Goal: Transaction & Acquisition: Purchase product/service

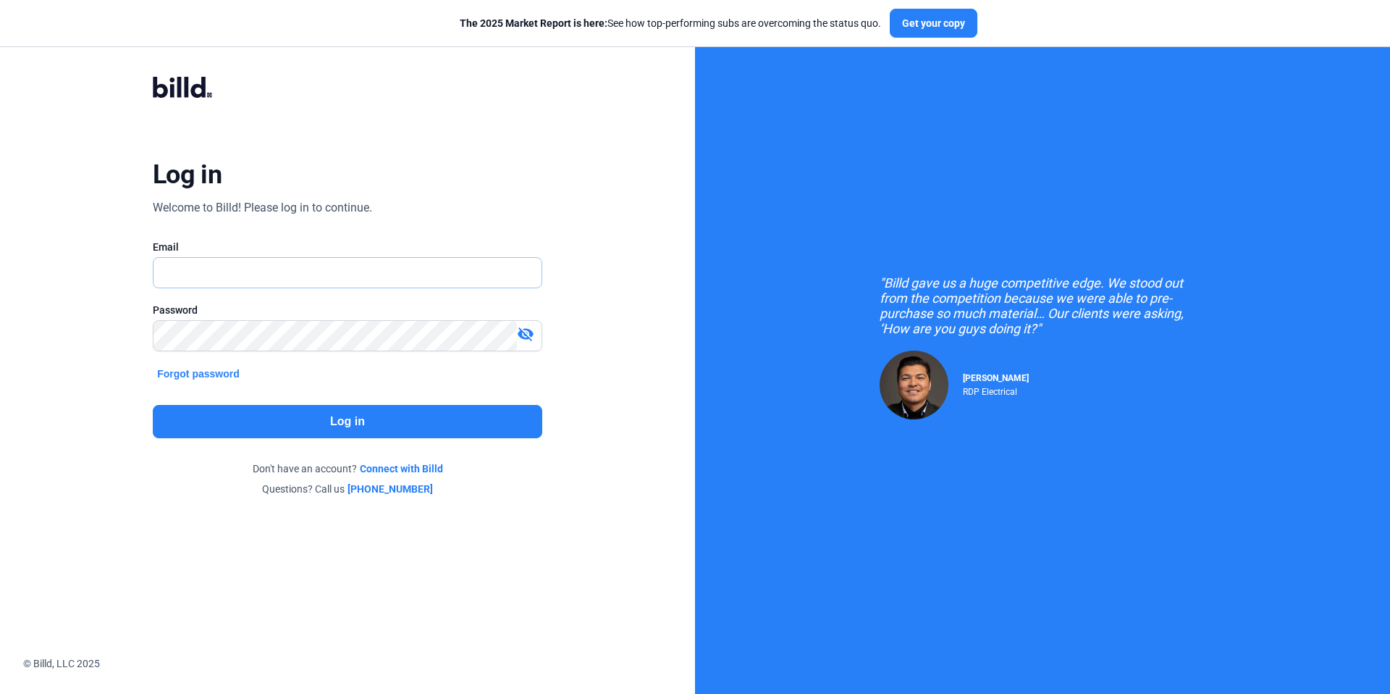
type input "[EMAIL_ADDRESS][DOMAIN_NAME]"
click at [509, 178] on div "Log in Welcome to Billd! Please log in to continue. Email kattest356@gmail.com …" at bounding box center [347, 286] width 500 height 475
click at [371, 421] on button "Log in" at bounding box center [348, 421] width 390 height 33
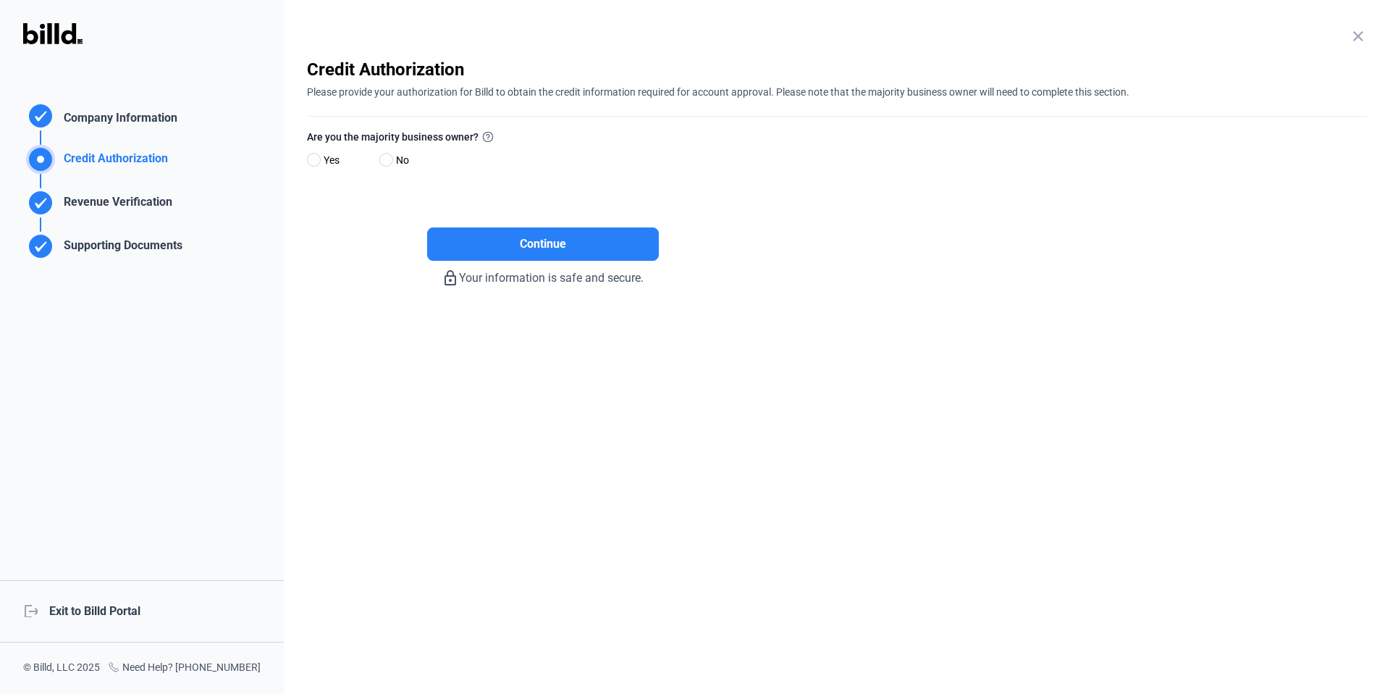
click at [112, 603] on div "logout Exit to Billd Portal" at bounding box center [142, 611] width 284 height 62
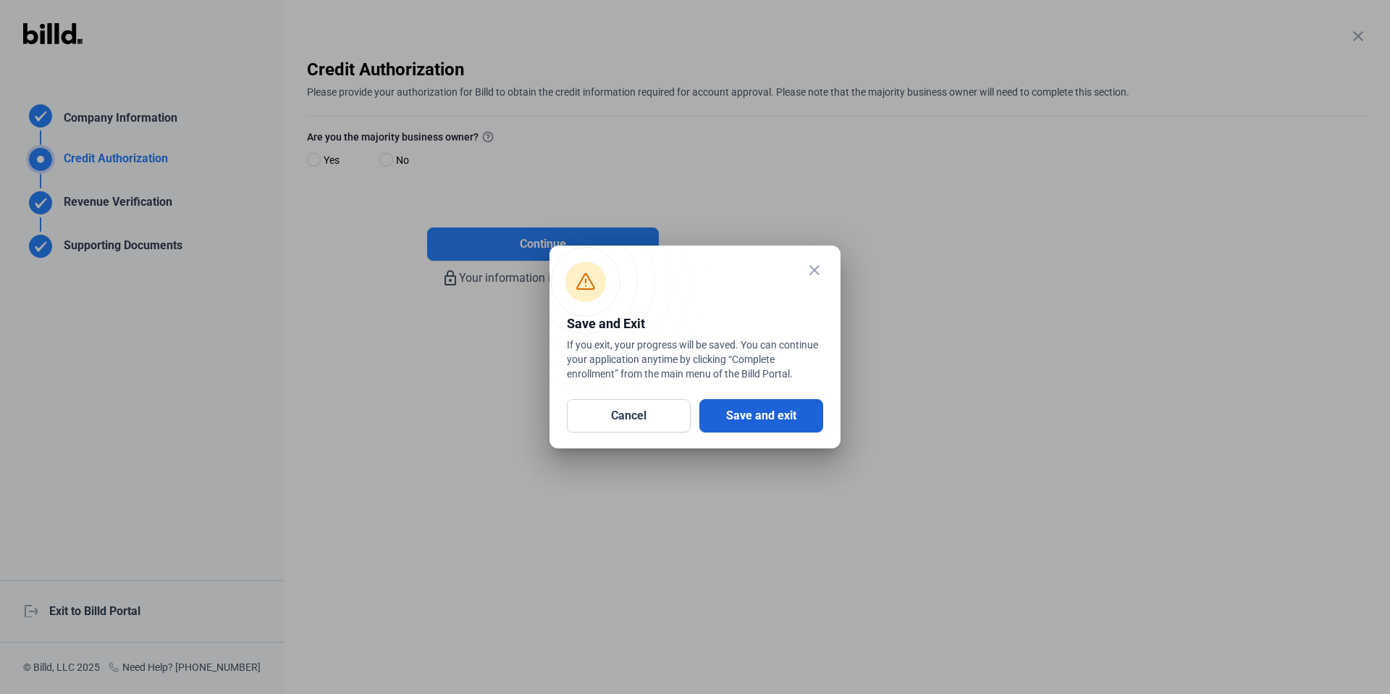
click at [803, 411] on button "Save and exit" at bounding box center [761, 415] width 124 height 33
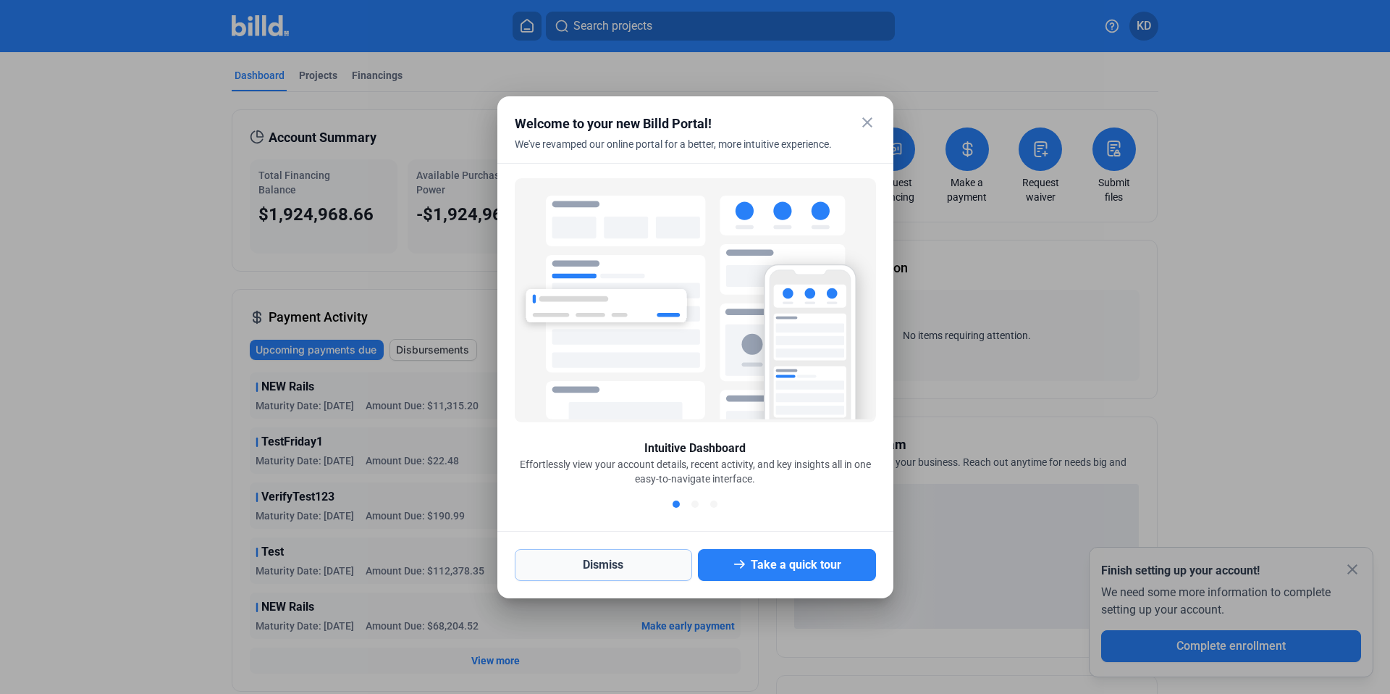
click at [627, 563] on button "Dismiss" at bounding box center [604, 565] width 178 height 32
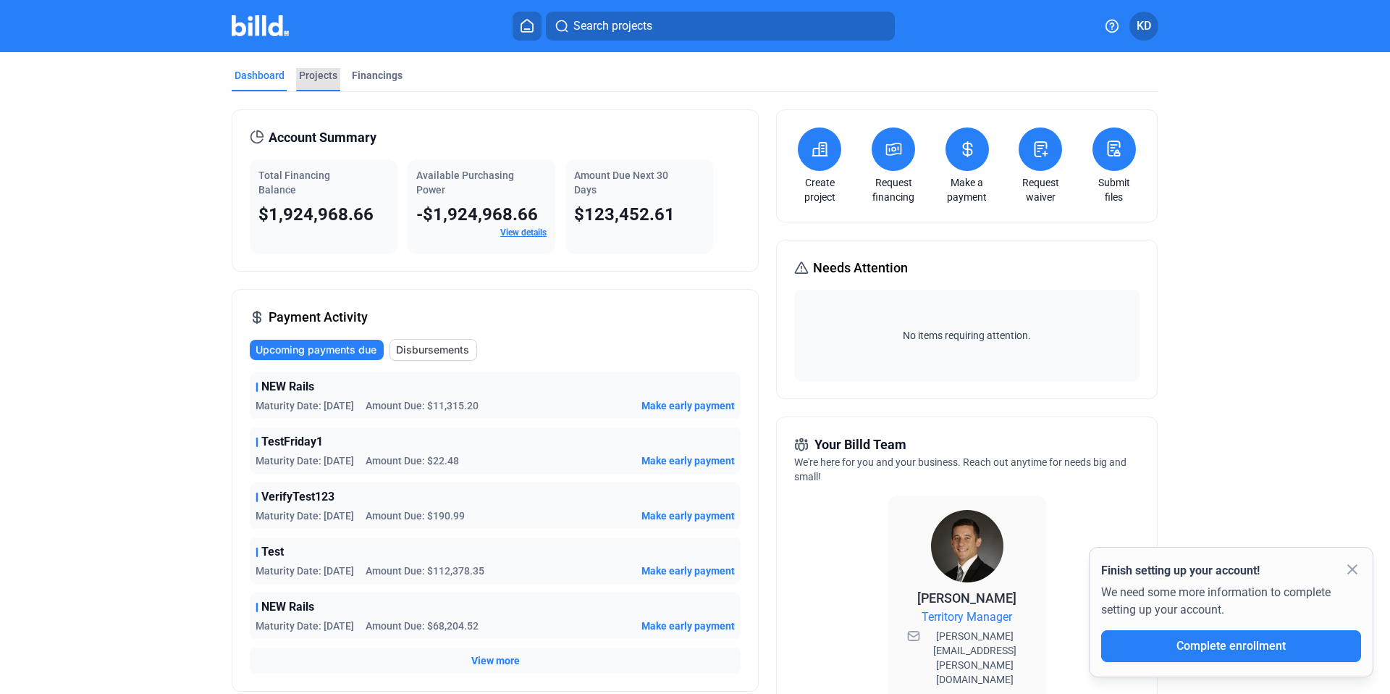
click at [316, 77] on div "Projects" at bounding box center [318, 75] width 38 height 14
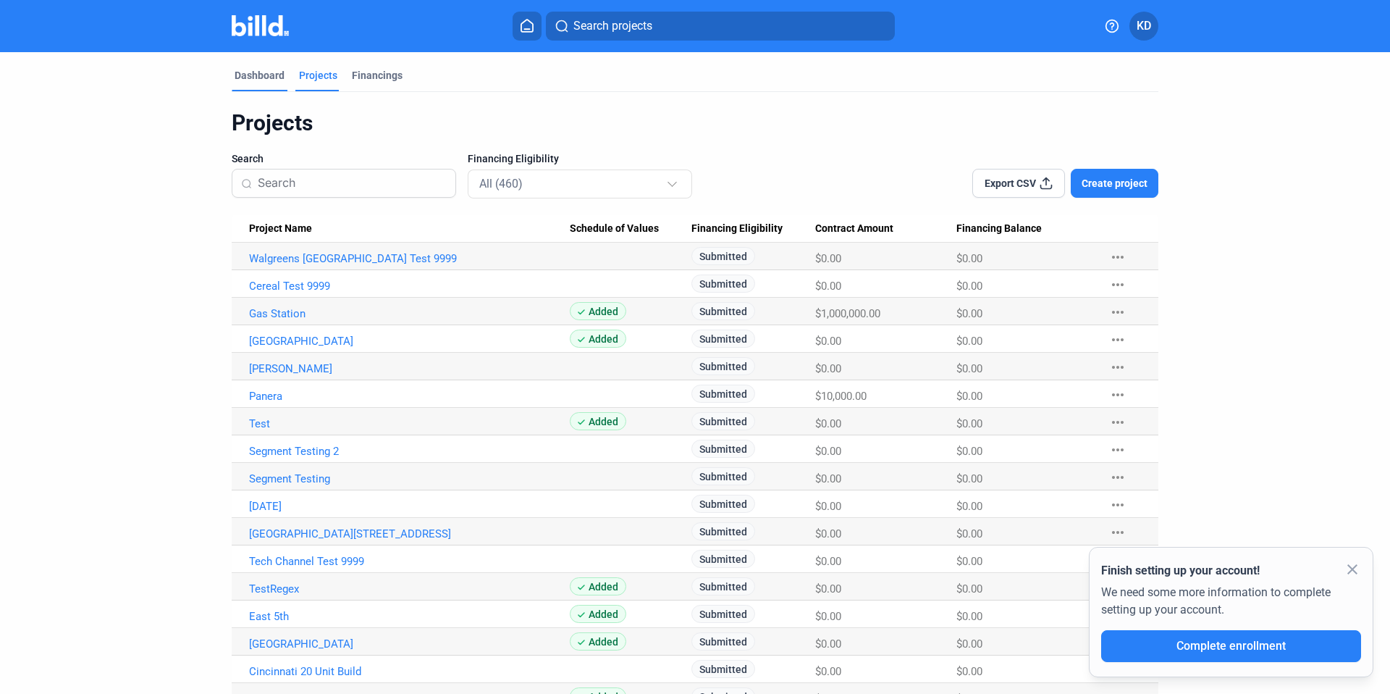
click at [251, 85] on div "Dashboard" at bounding box center [260, 79] width 56 height 23
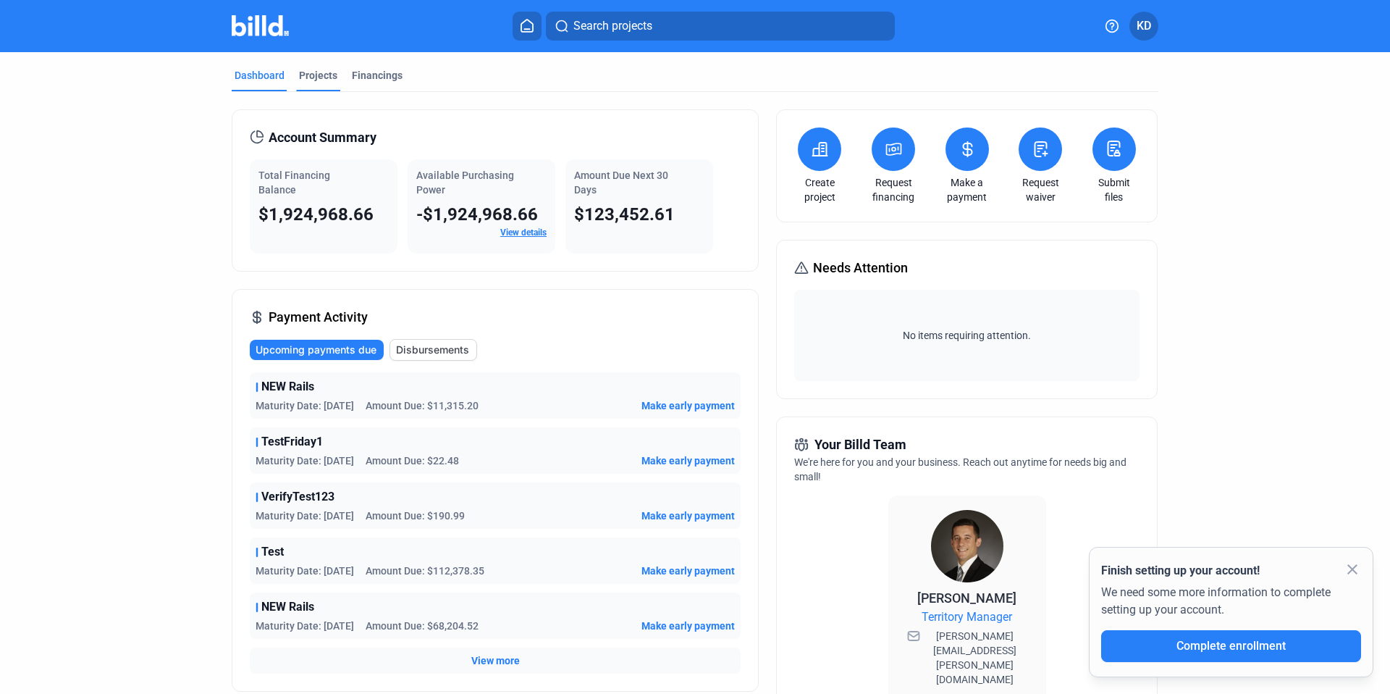
click at [314, 78] on div "Projects" at bounding box center [318, 75] width 38 height 14
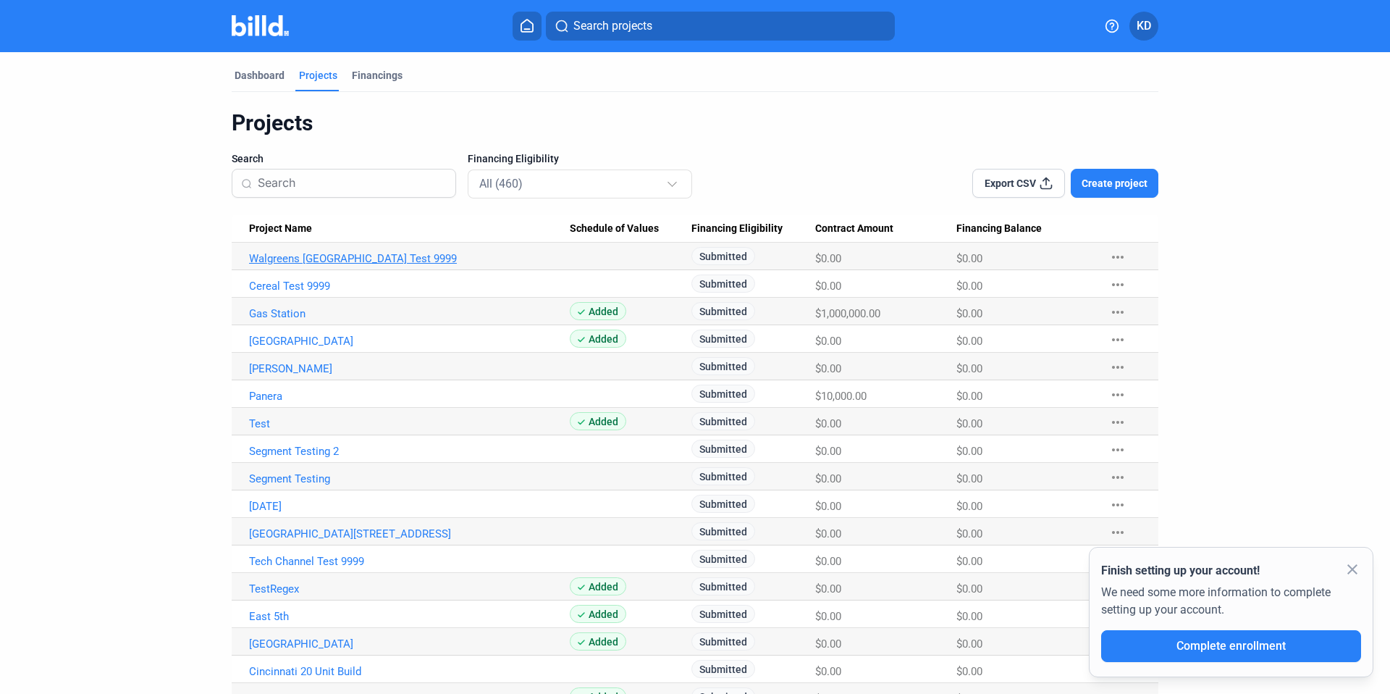
click at [351, 253] on link "Walgreens [GEOGRAPHIC_DATA] Test 9999" at bounding box center [409, 258] width 321 height 13
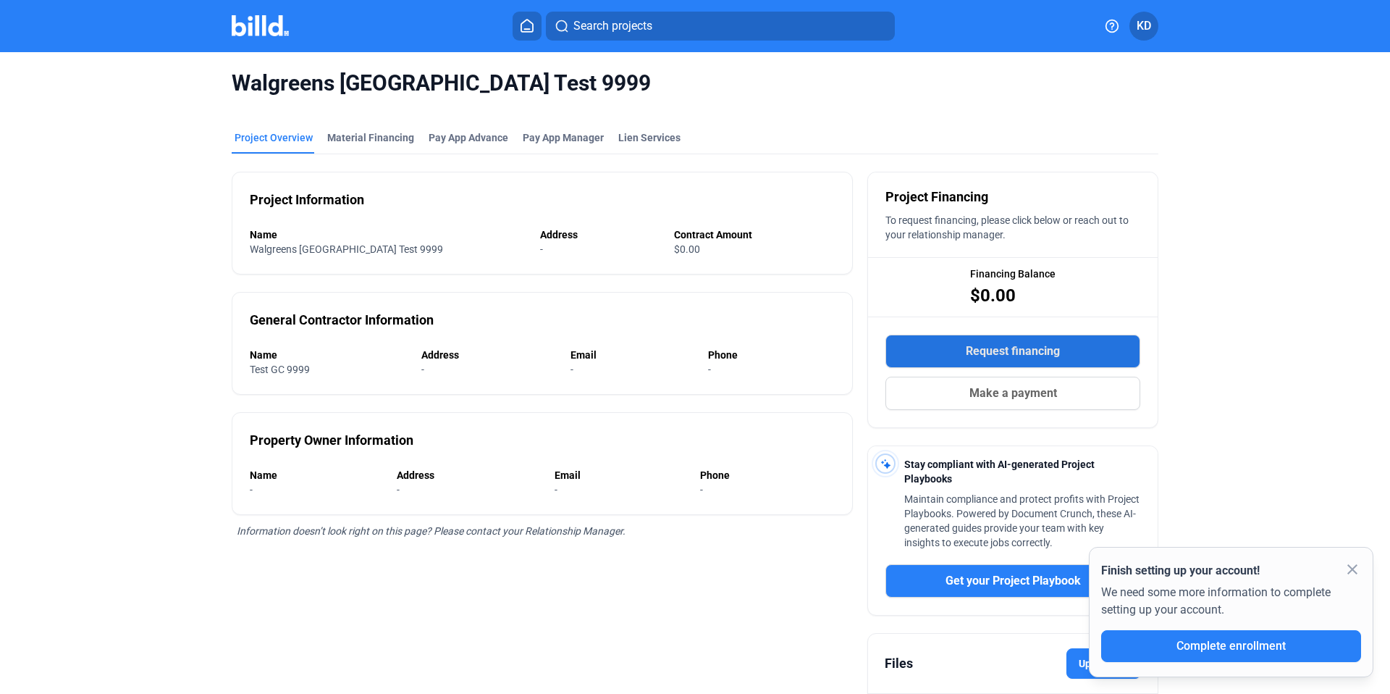
click at [1069, 344] on button "Request financing" at bounding box center [1013, 351] width 255 height 33
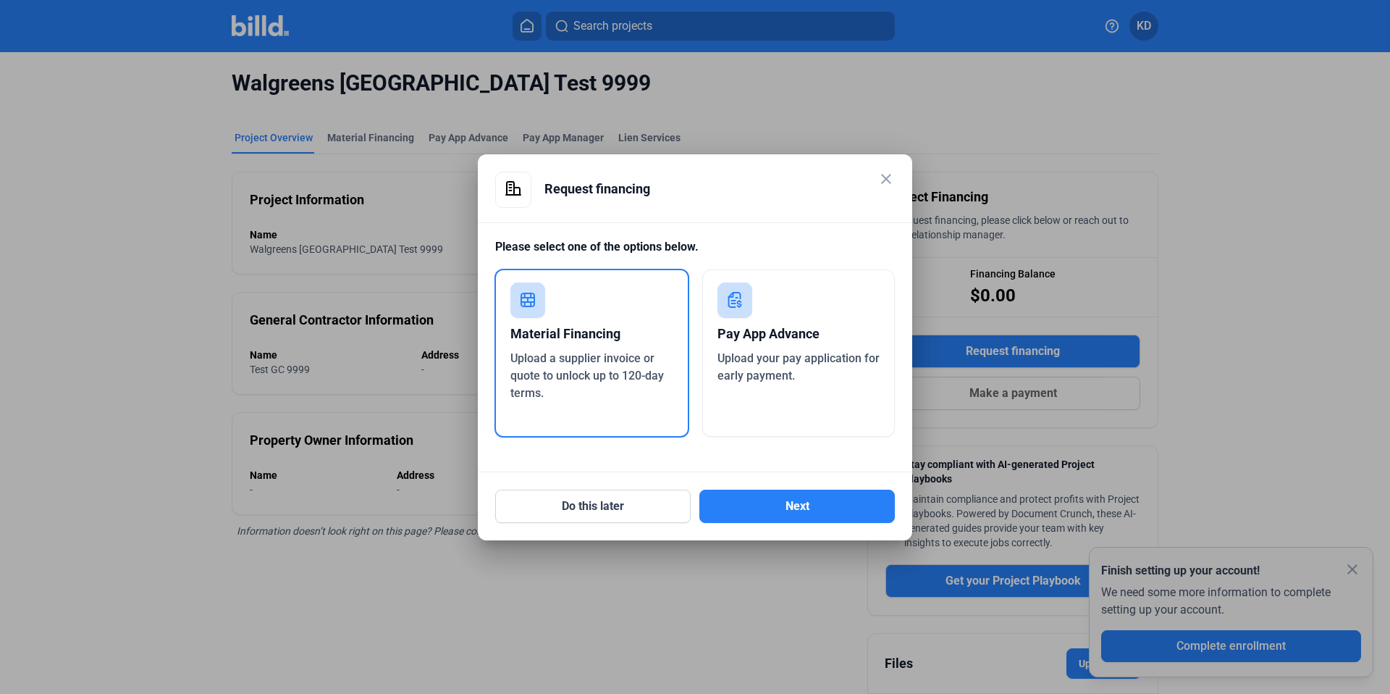
click at [796, 374] on div "Upload your pay application for early payment." at bounding box center [799, 367] width 163 height 35
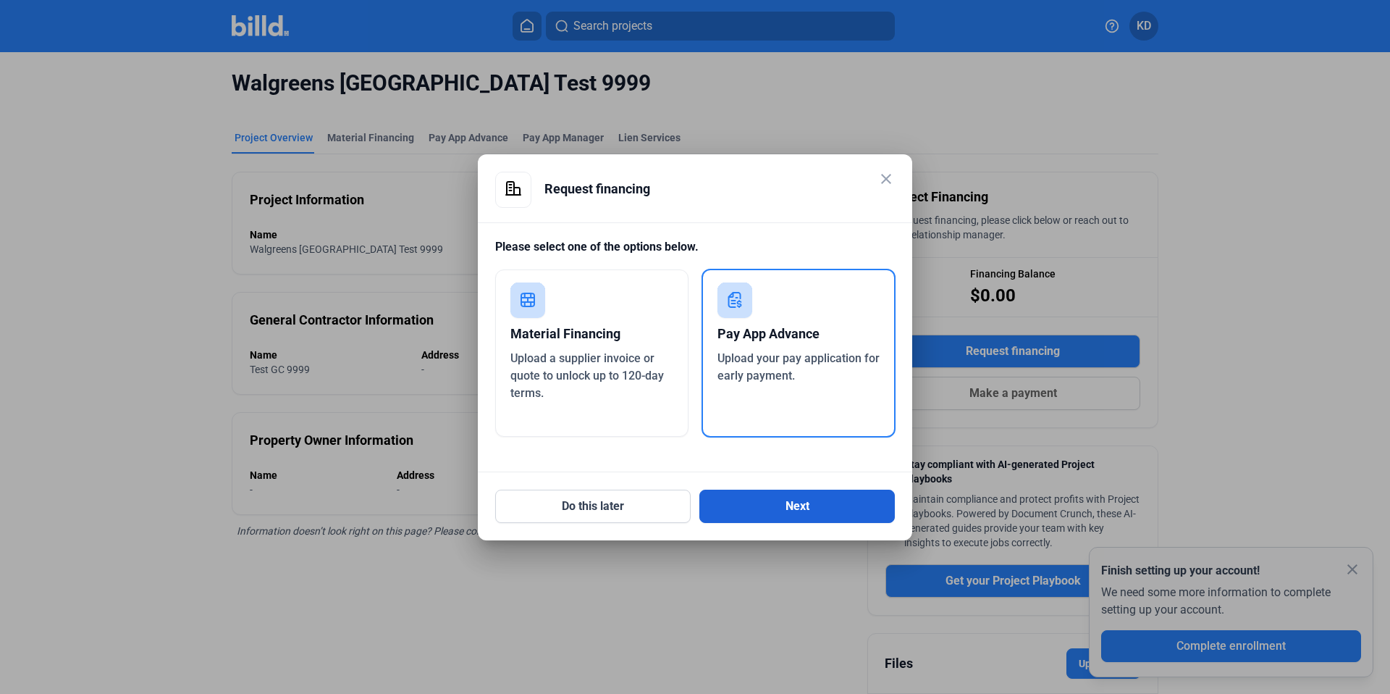
click at [816, 511] on button "Next" at bounding box center [796, 505] width 195 height 33
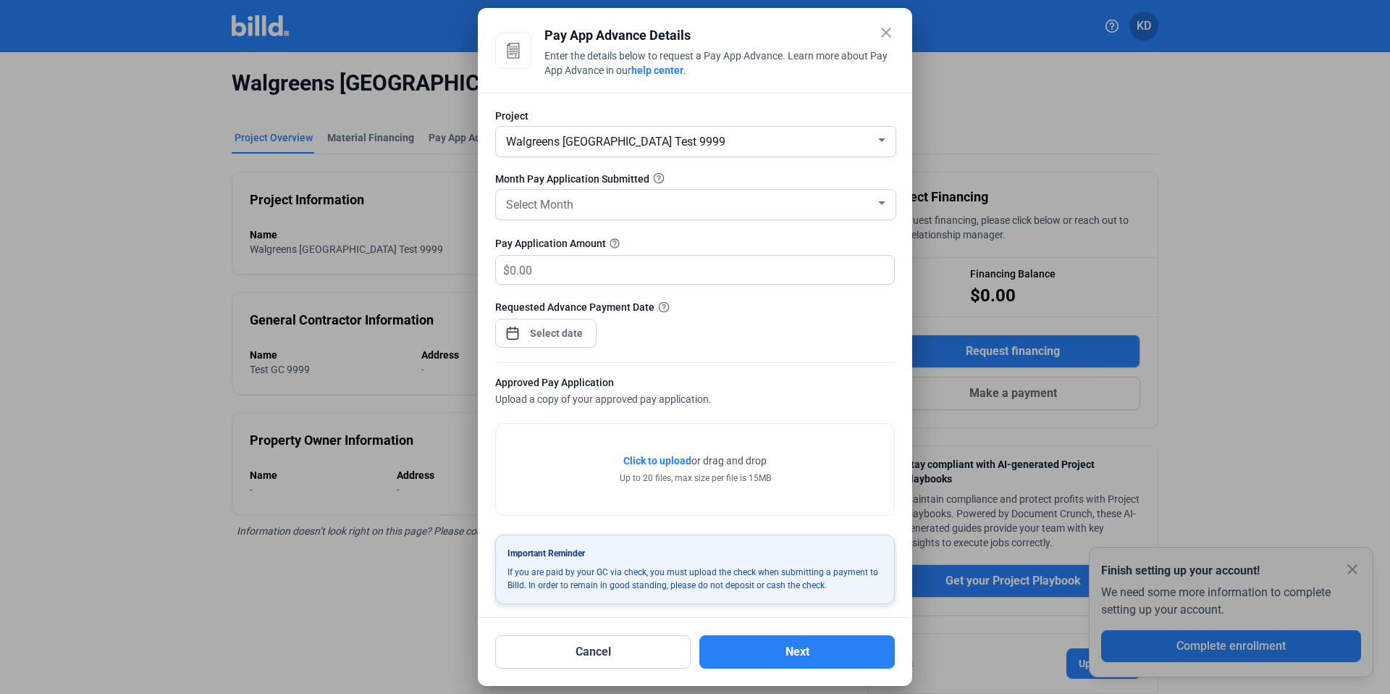
click at [881, 26] on mat-icon "close" at bounding box center [886, 32] width 17 height 17
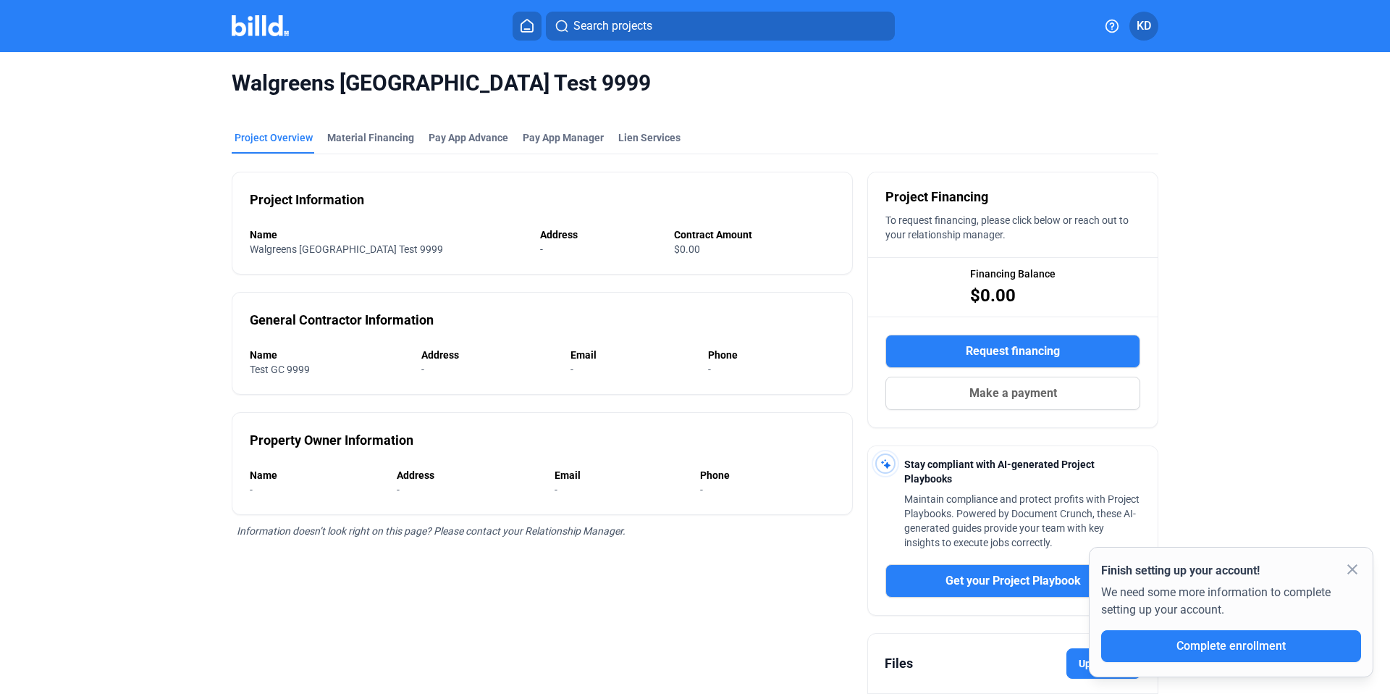
click at [1023, 352] on span "Request financing" at bounding box center [1013, 350] width 94 height 17
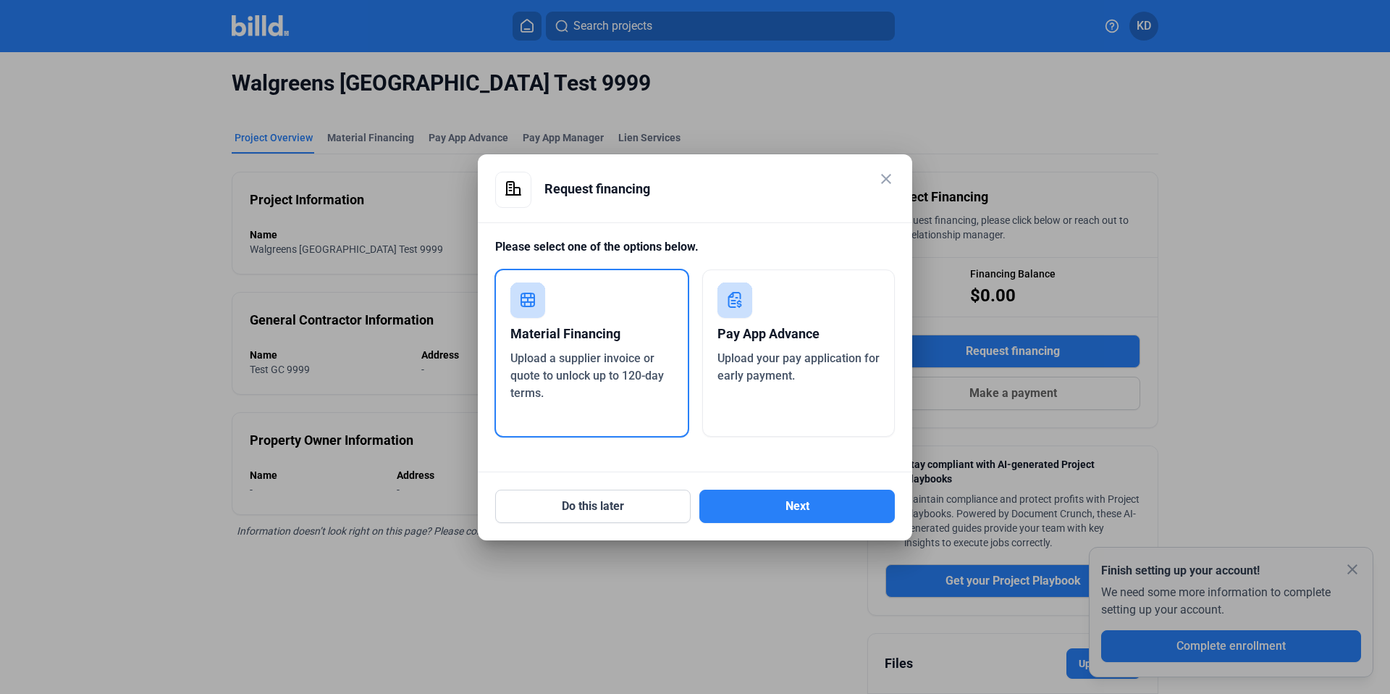
click at [770, 399] on div "Pay App Advance Upload your pay application for early payment." at bounding box center [798, 352] width 193 height 167
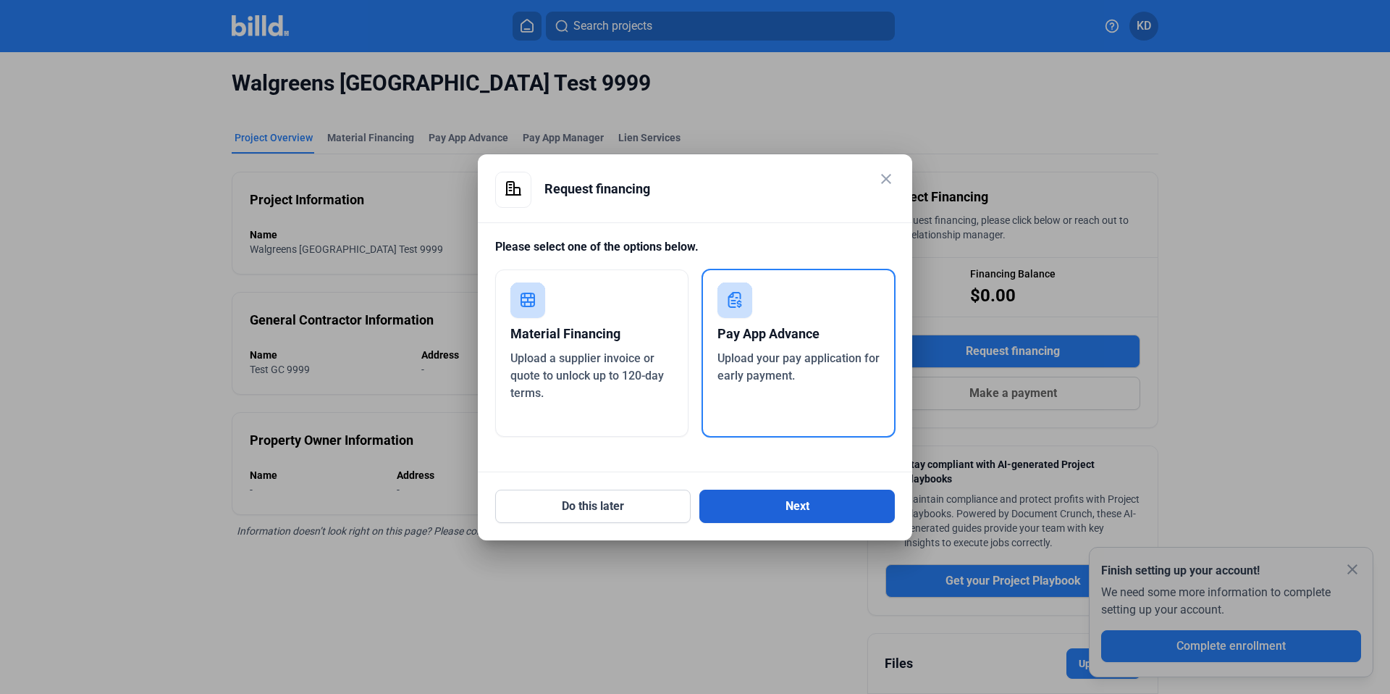
click at [782, 514] on button "Next" at bounding box center [796, 505] width 195 height 33
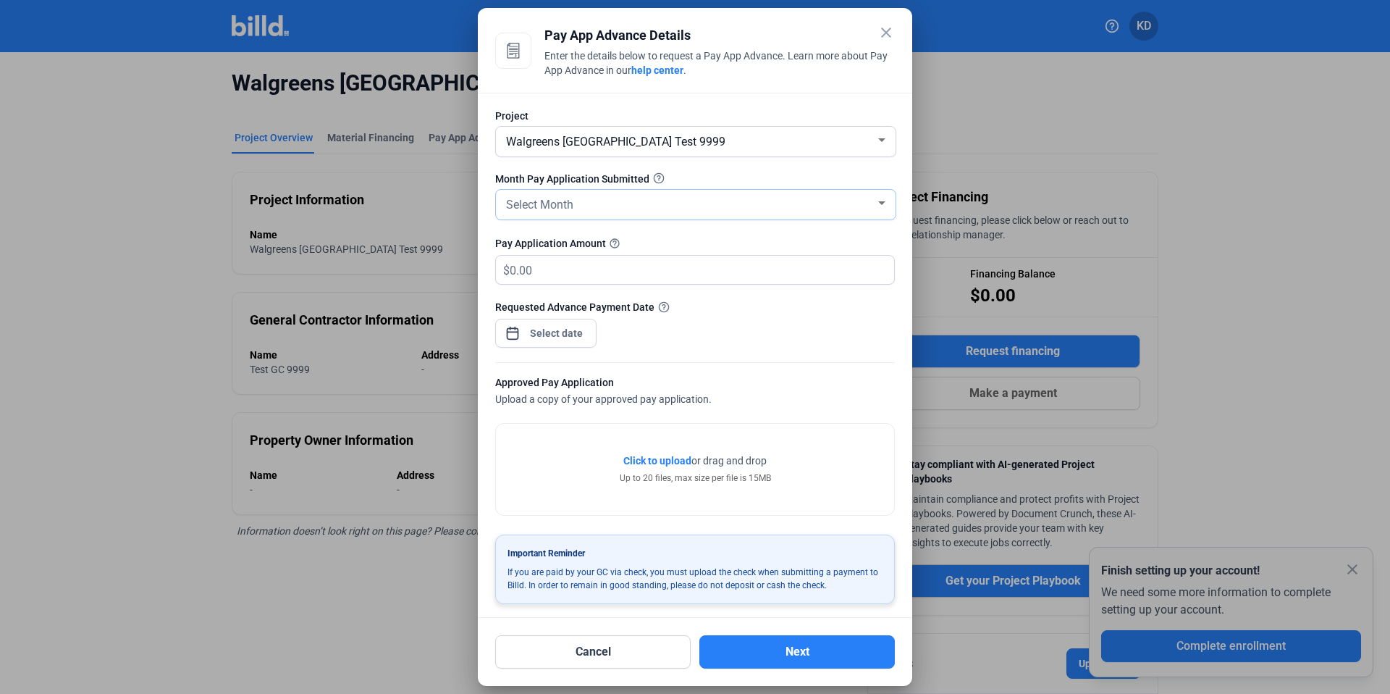
click at [580, 211] on div "Select Month" at bounding box center [689, 203] width 372 height 20
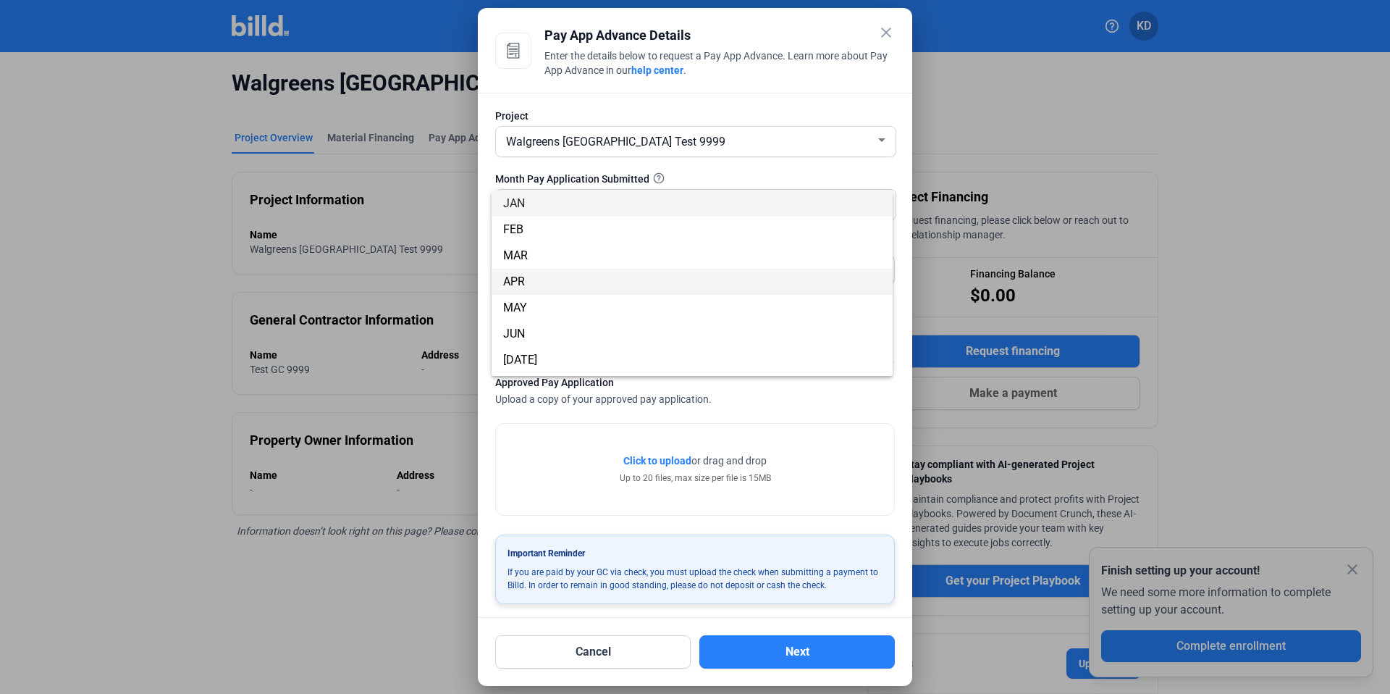
click at [575, 288] on span "APR" at bounding box center [692, 282] width 378 height 26
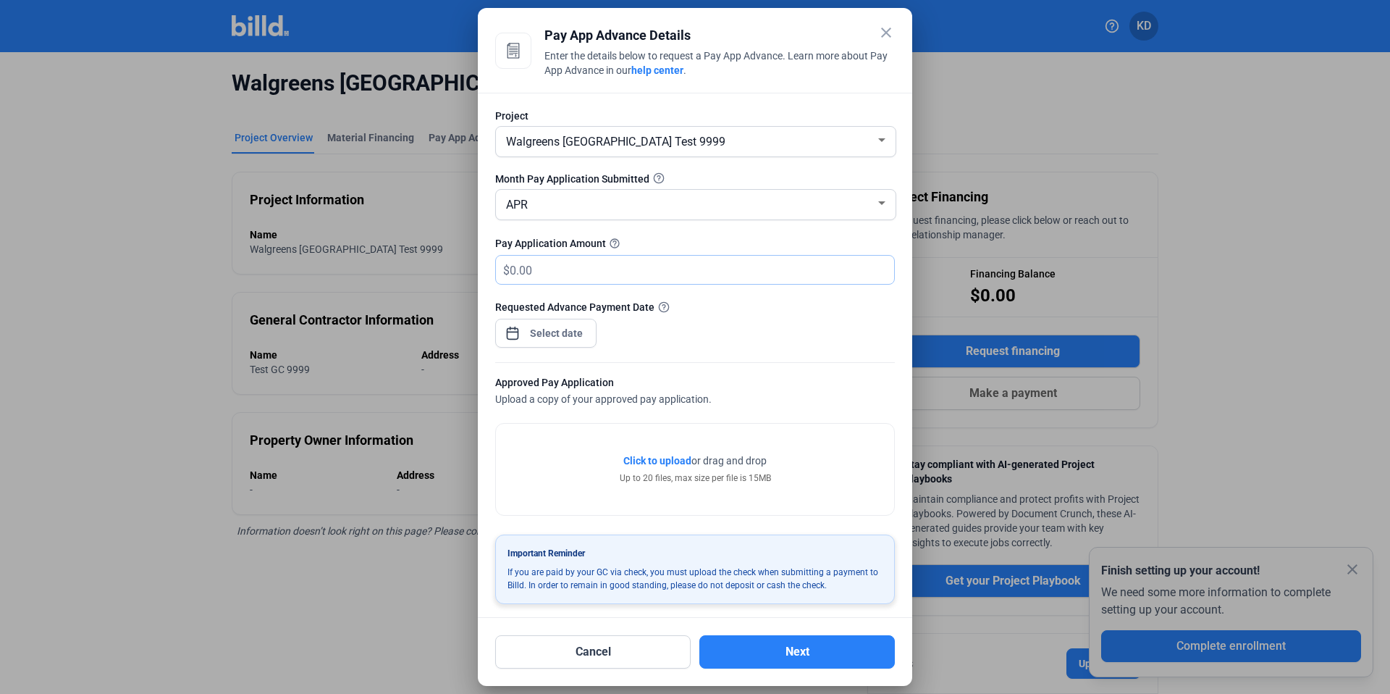
click at [578, 257] on input "text" at bounding box center [694, 270] width 368 height 28
type input "350,000"
click at [542, 333] on div "close Pay App Advance Details Enter the details below to request a Pay App Adva…" at bounding box center [695, 347] width 1390 height 694
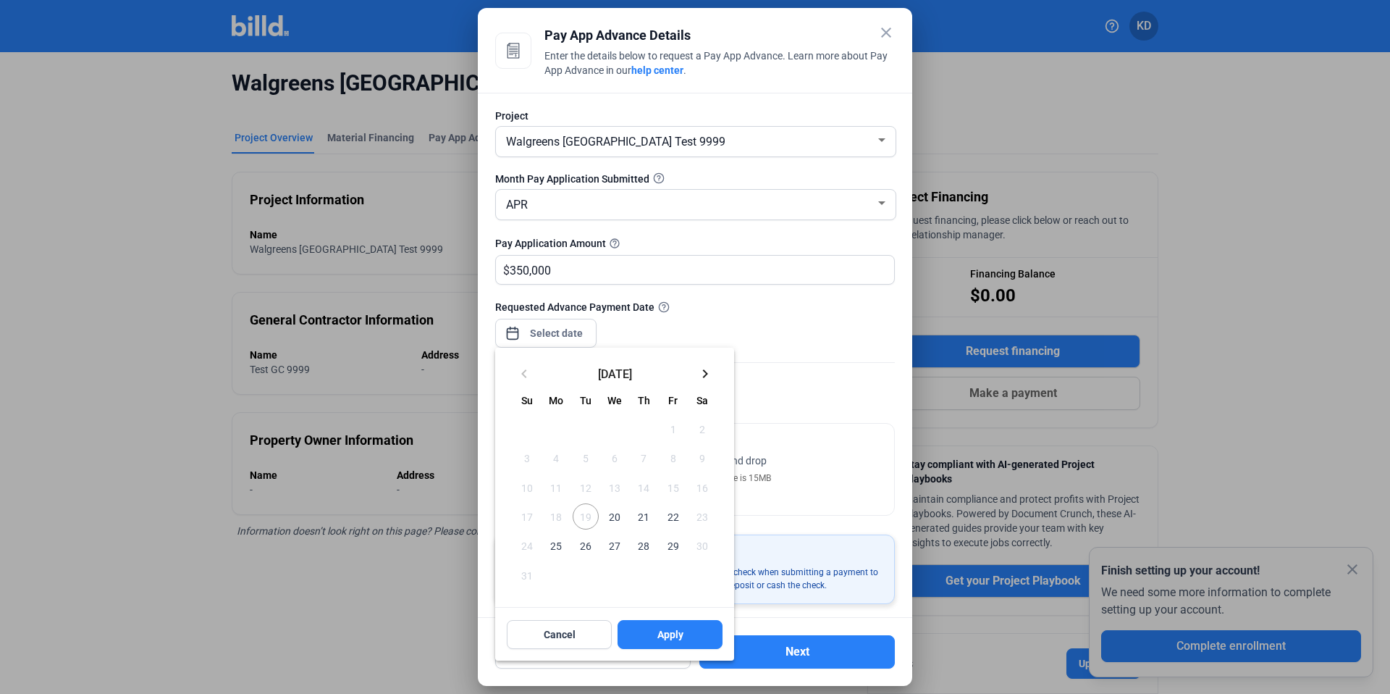
click at [615, 524] on span "20" at bounding box center [615, 516] width 26 height 26
click at [666, 638] on span "Apply" at bounding box center [670, 634] width 26 height 14
type input "Aug 20, 2025"
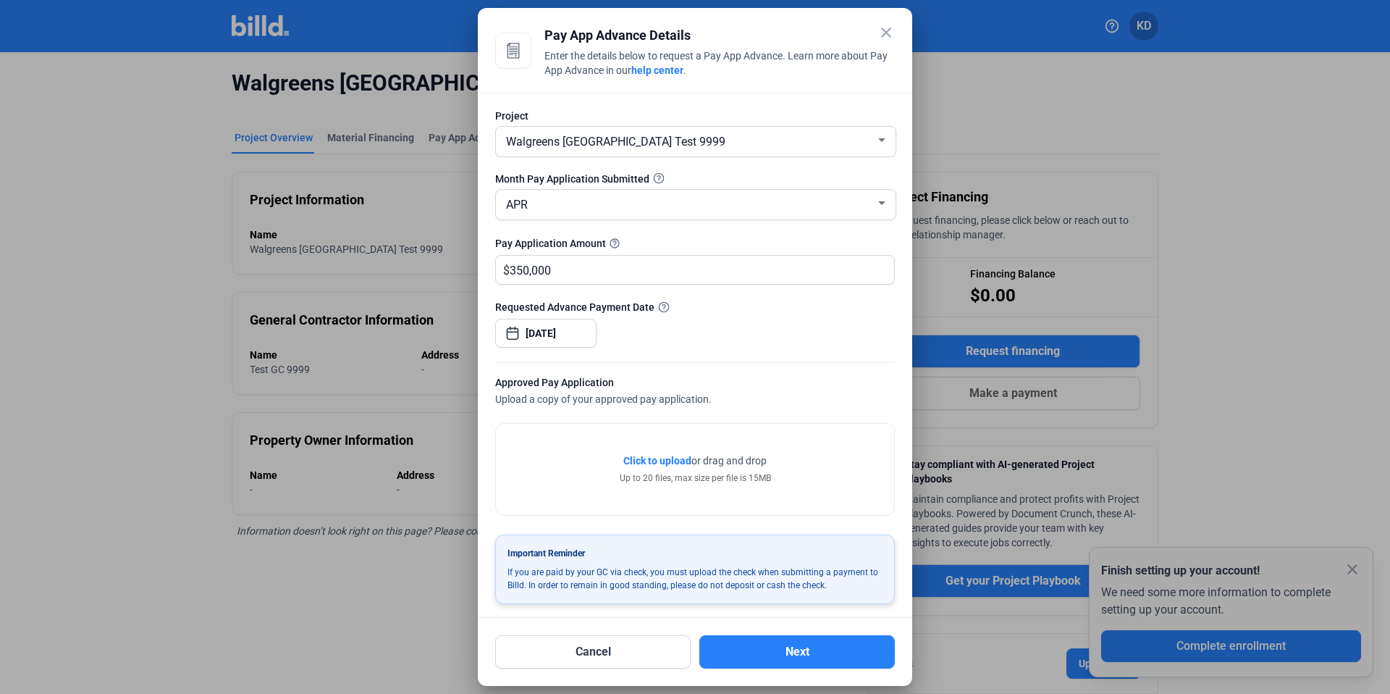
click at [822, 359] on div at bounding box center [695, 355] width 400 height 14
click at [672, 461] on span "Click to upload" at bounding box center [657, 461] width 68 height 12
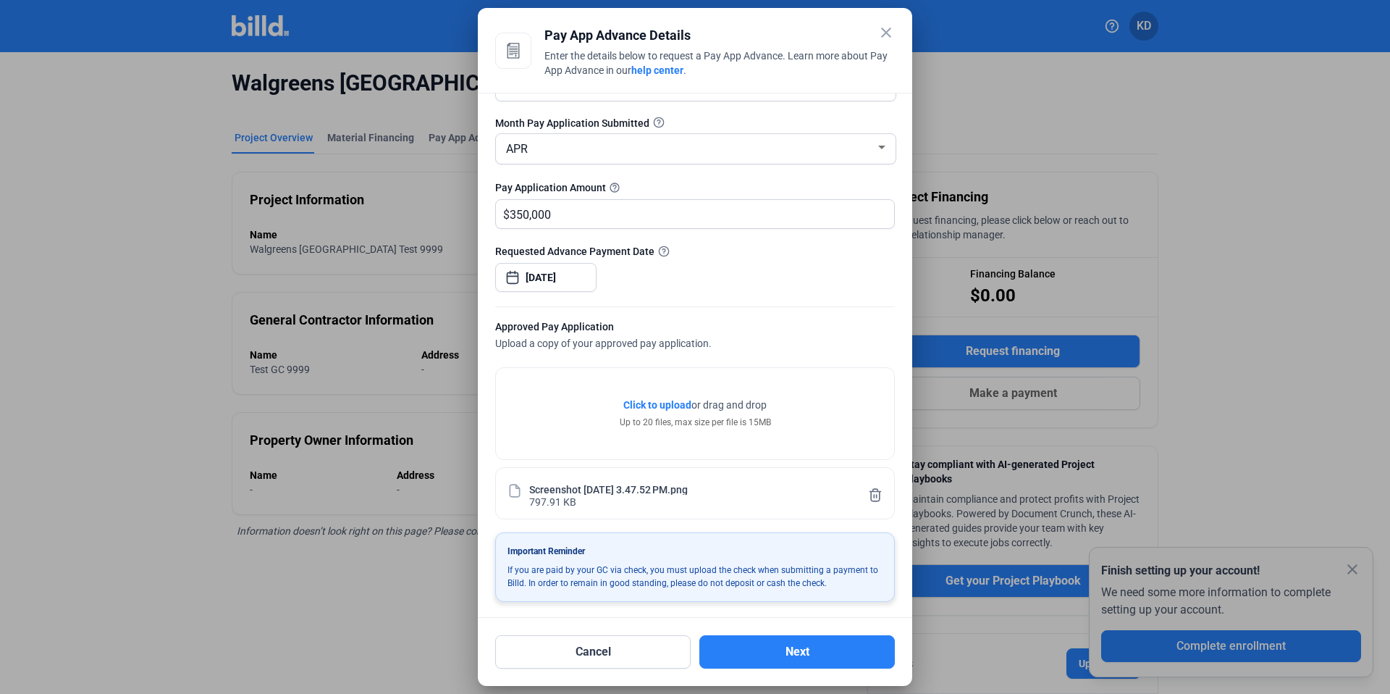
scroll to position [58, 0]
click at [783, 649] on button "Next" at bounding box center [796, 651] width 195 height 33
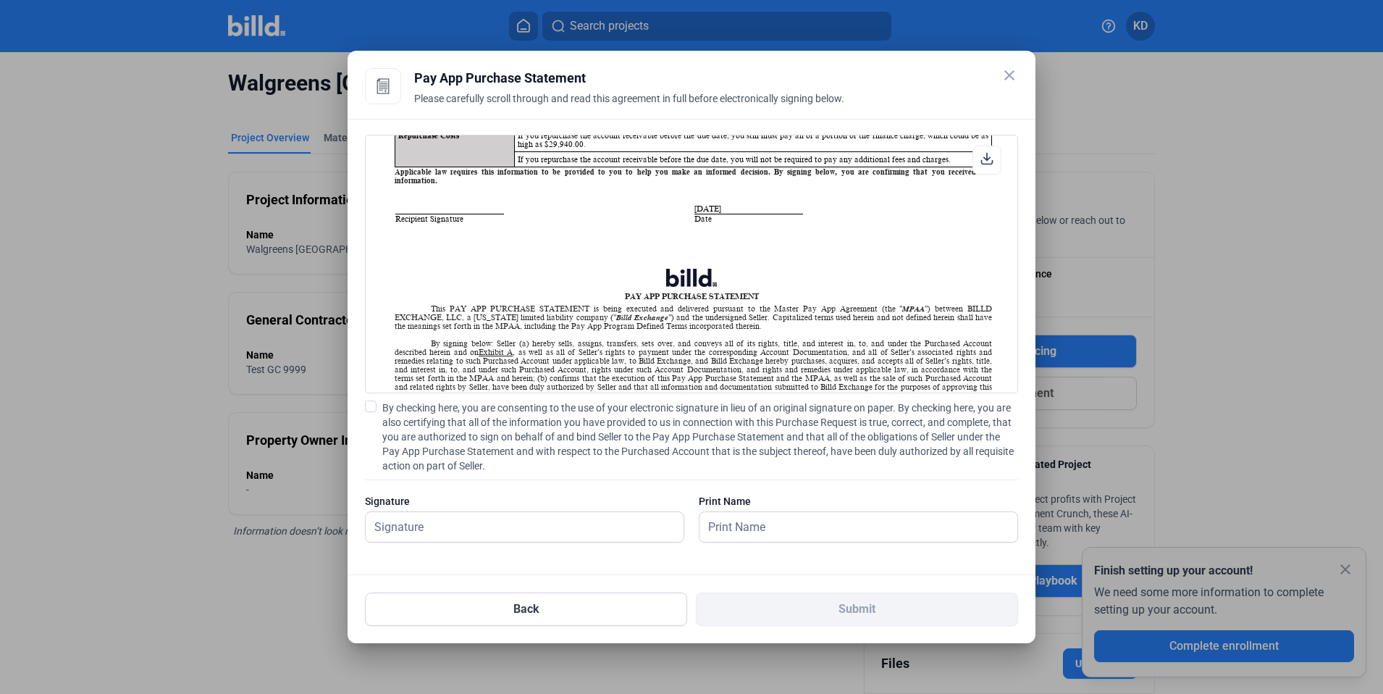
scroll to position [143, 0]
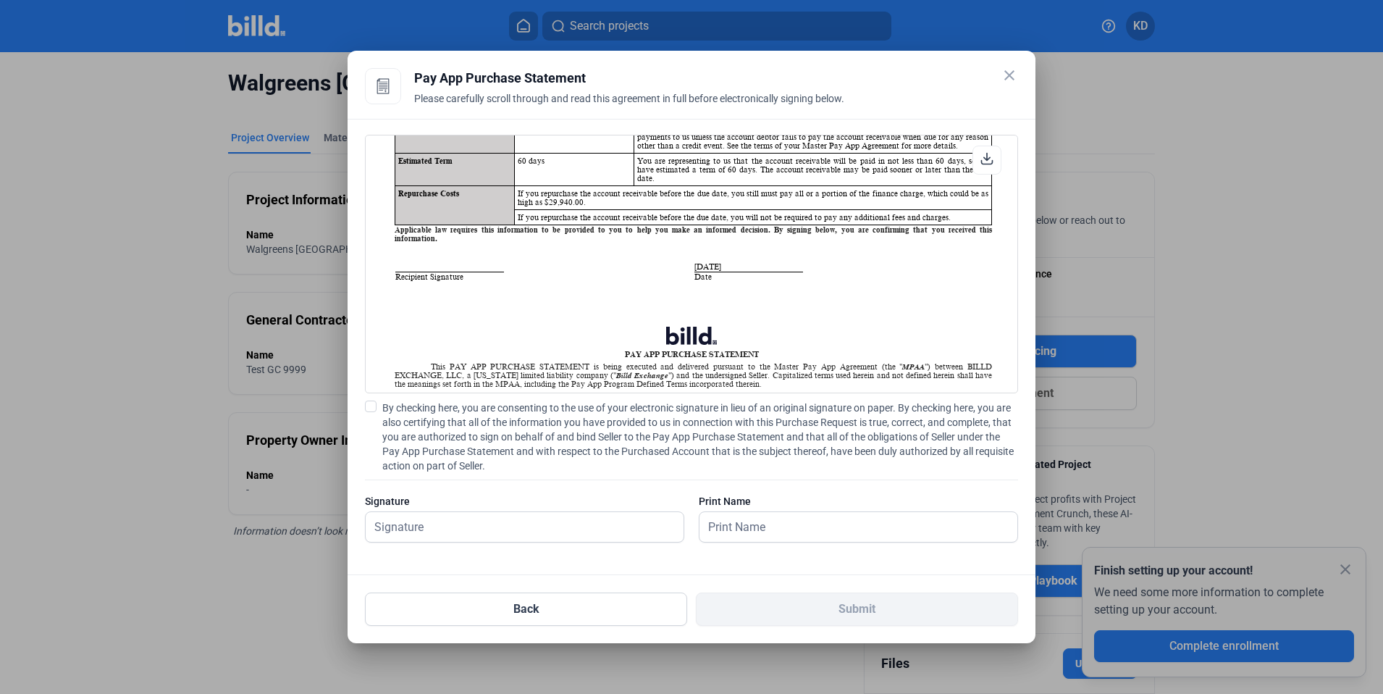
click at [373, 414] on label "By checking here, you are consenting to the use of your electronic signature in…" at bounding box center [691, 436] width 653 height 72
click at [0, 0] on input "By checking here, you are consenting to the use of your electronic signature in…" at bounding box center [0, 0] width 0 height 0
click at [470, 524] on input "text" at bounding box center [517, 527] width 302 height 30
type input "kat test"
click at [801, 527] on input "text" at bounding box center [858, 527] width 318 height 30
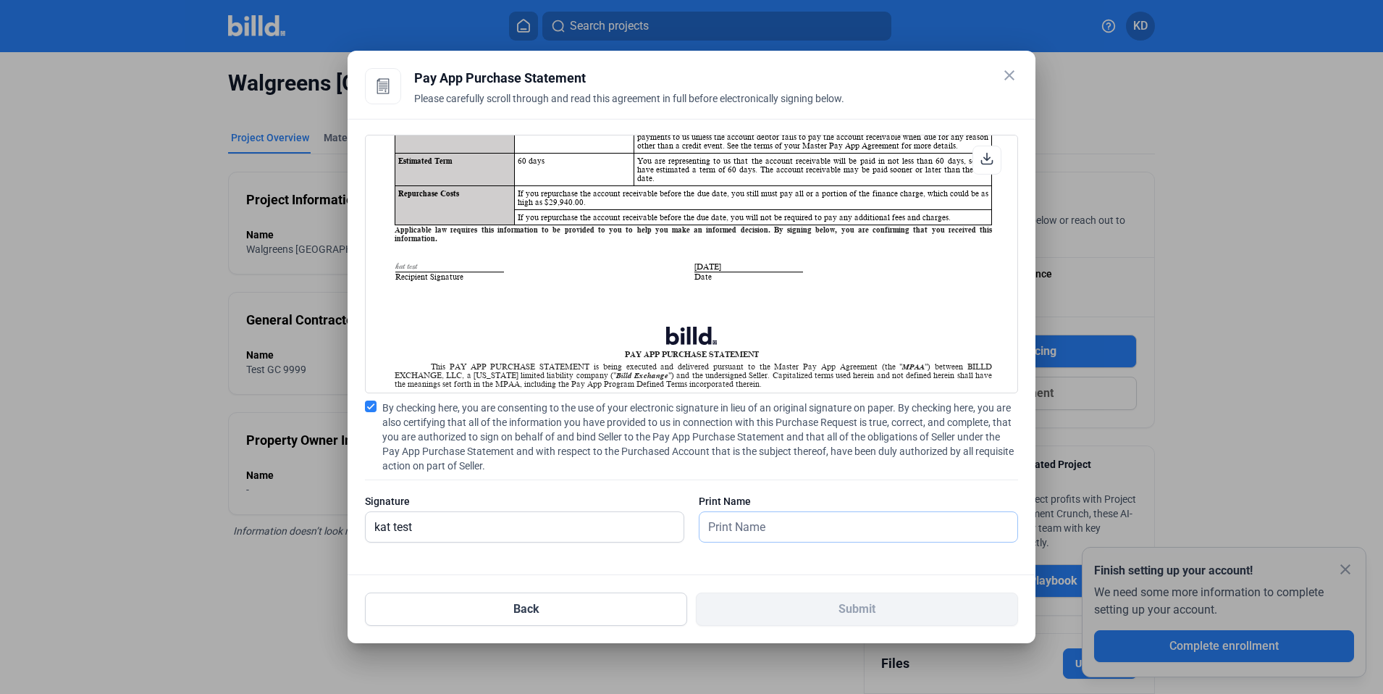
type input "kat test"
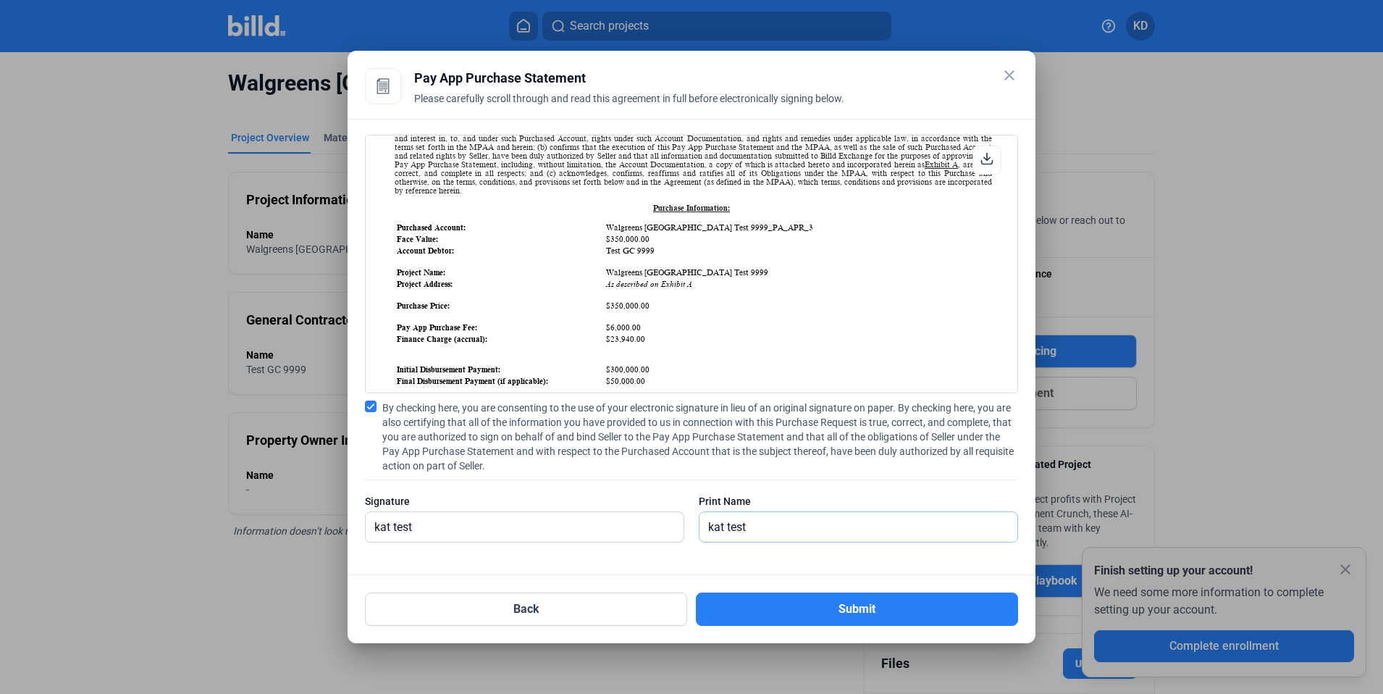
scroll to position [463, 0]
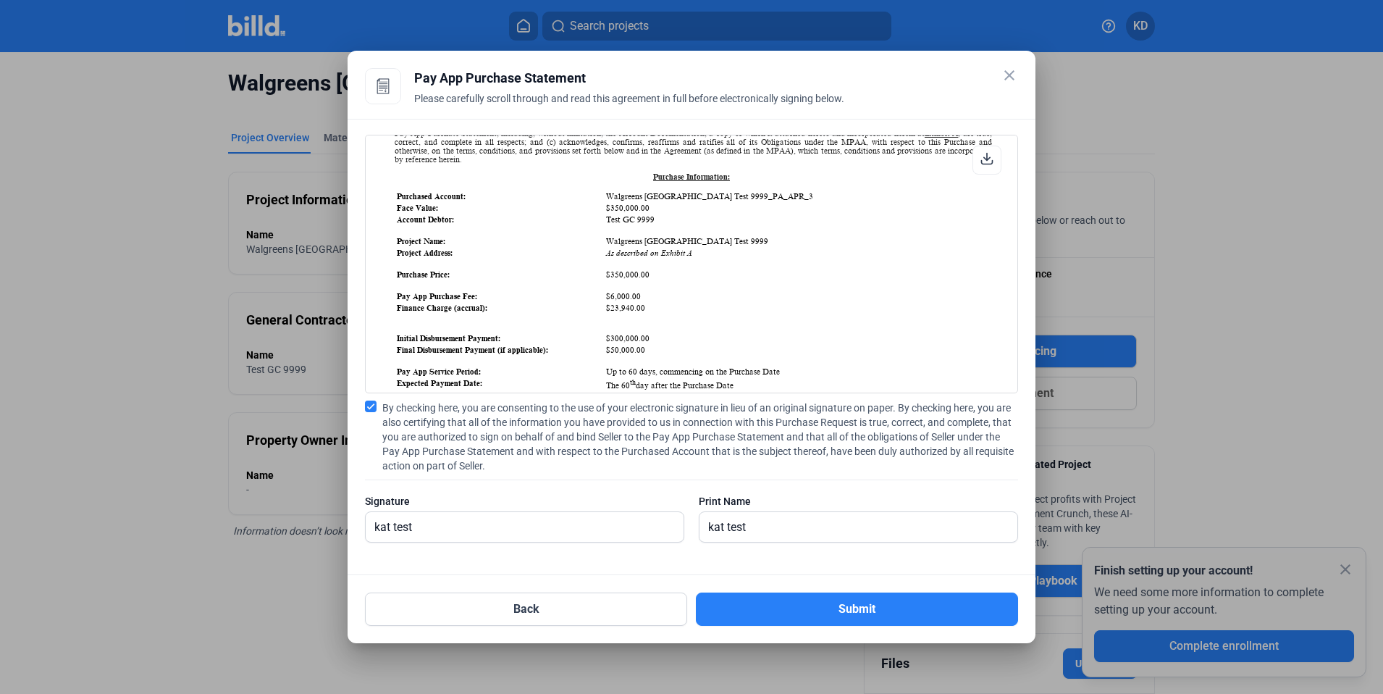
drag, startPoint x: 605, startPoint y: 219, endPoint x: 679, endPoint y: 220, distance: 73.9
click at [679, 220] on td "Test GC 9999" at bounding box center [797, 219] width 385 height 10
click at [805, 247] on table "Purchased Account: Walgreens 9th Street Test 9999_PA_APR_3 Face Value: $350,000…" at bounding box center [693, 415] width 597 height 450
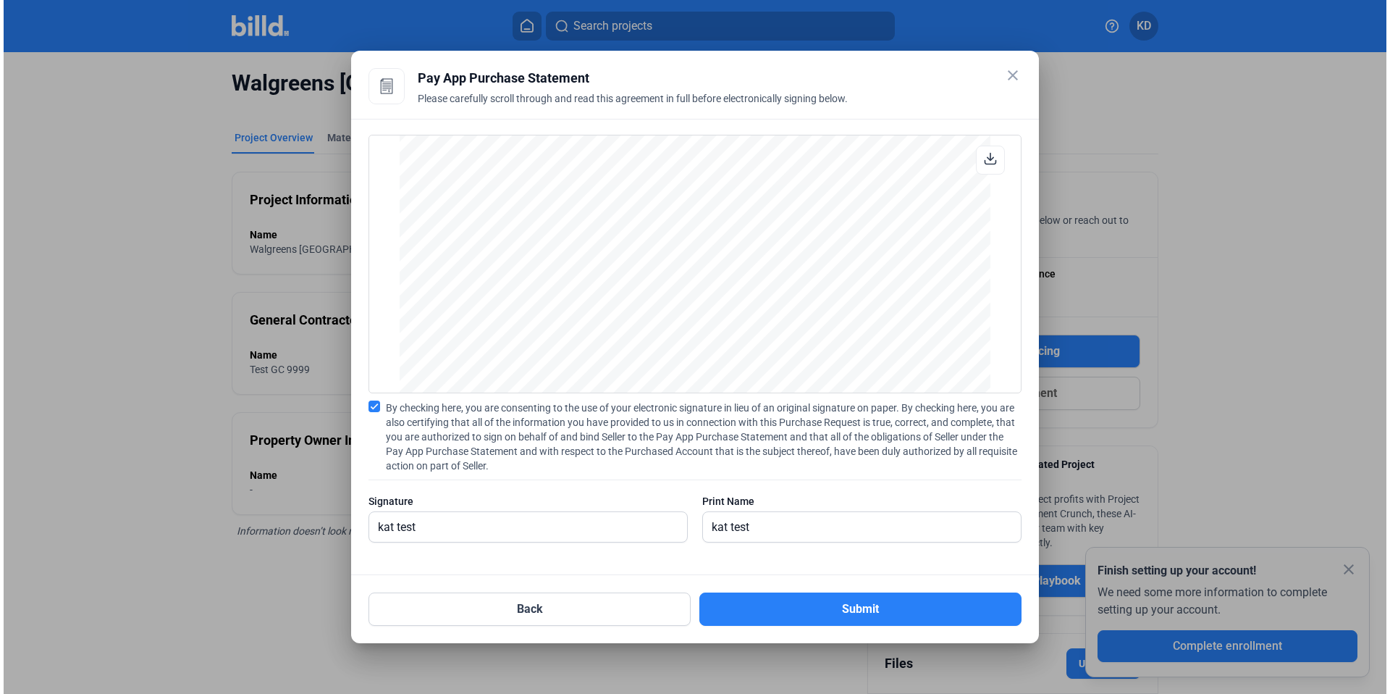
scroll to position [2242, 0]
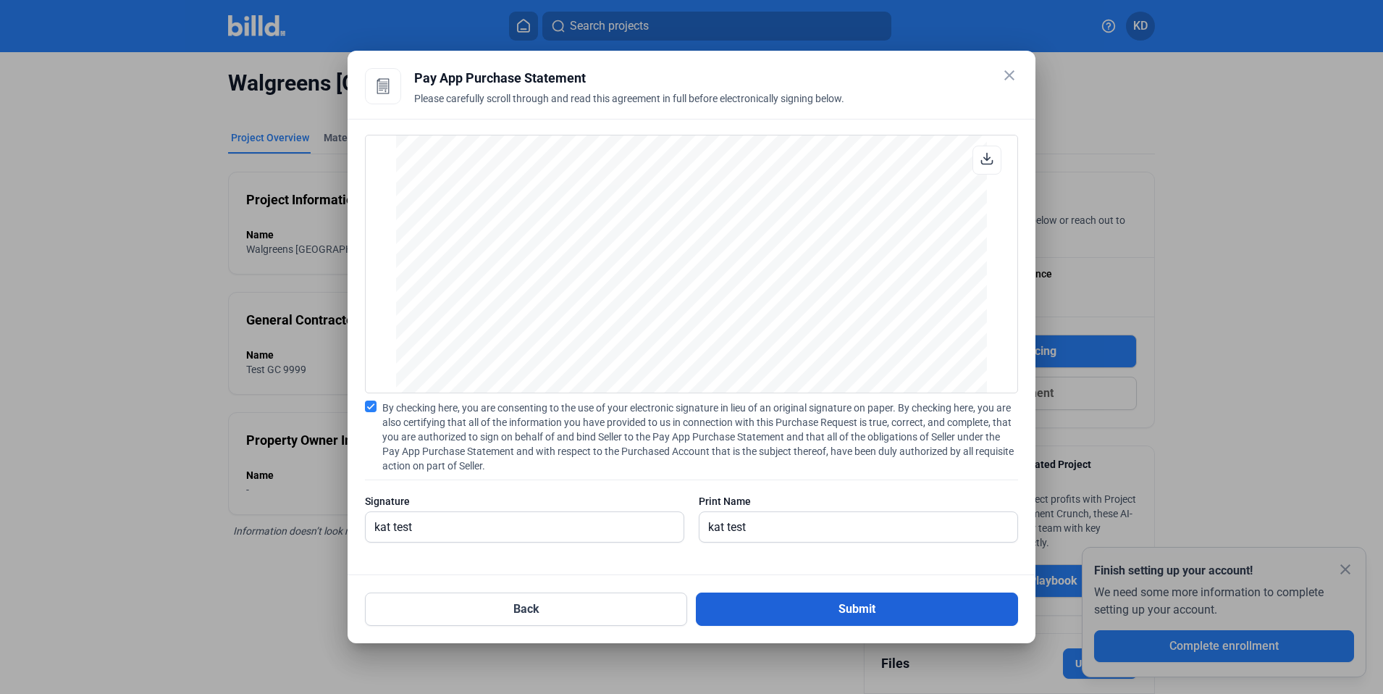
click at [885, 618] on button "Submit" at bounding box center [857, 608] width 322 height 33
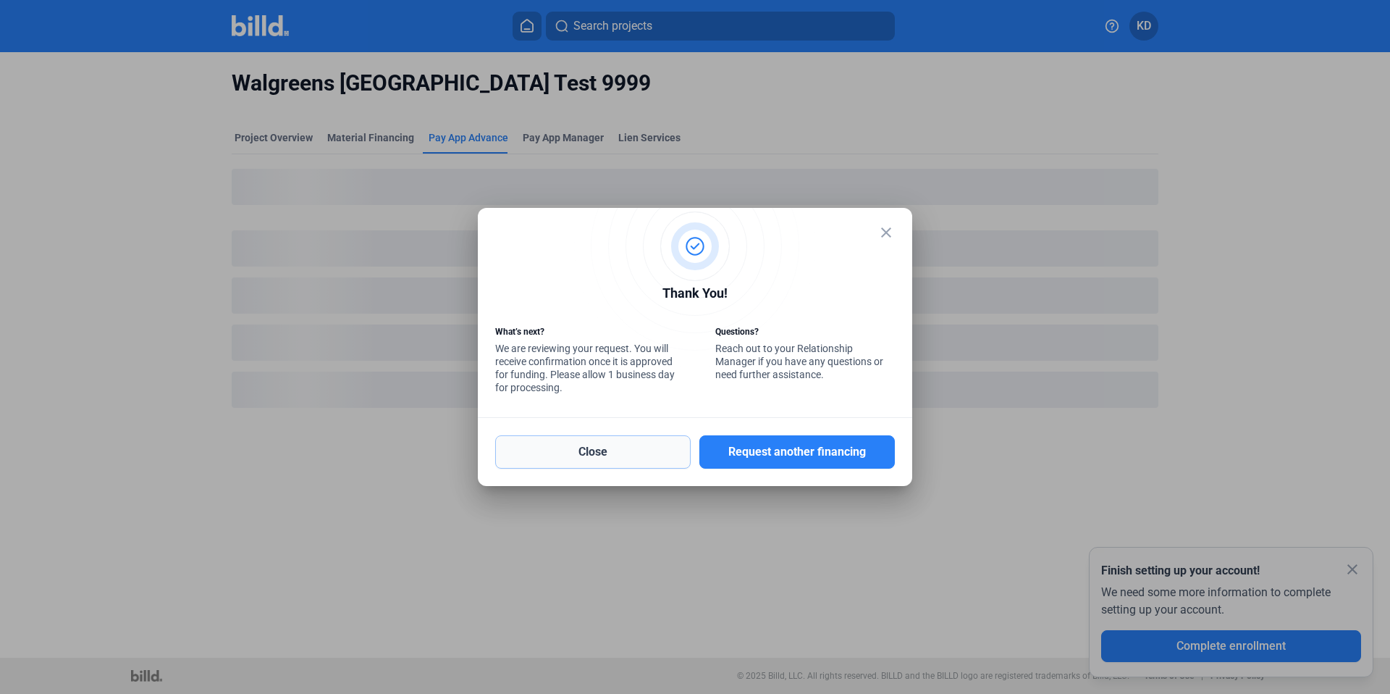
click at [600, 455] on button "Close" at bounding box center [592, 451] width 195 height 33
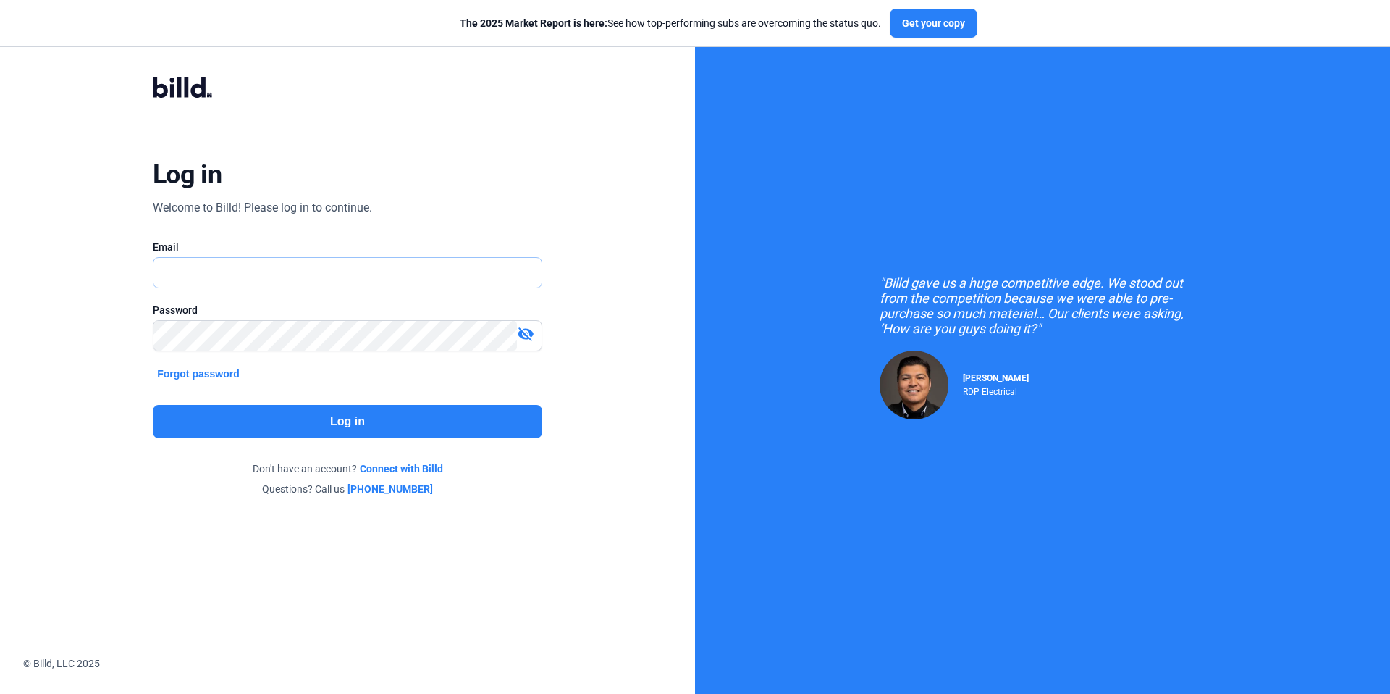
type input "[EMAIL_ADDRESS][DOMAIN_NAME]"
click at [345, 416] on button "Log in" at bounding box center [348, 421] width 390 height 33
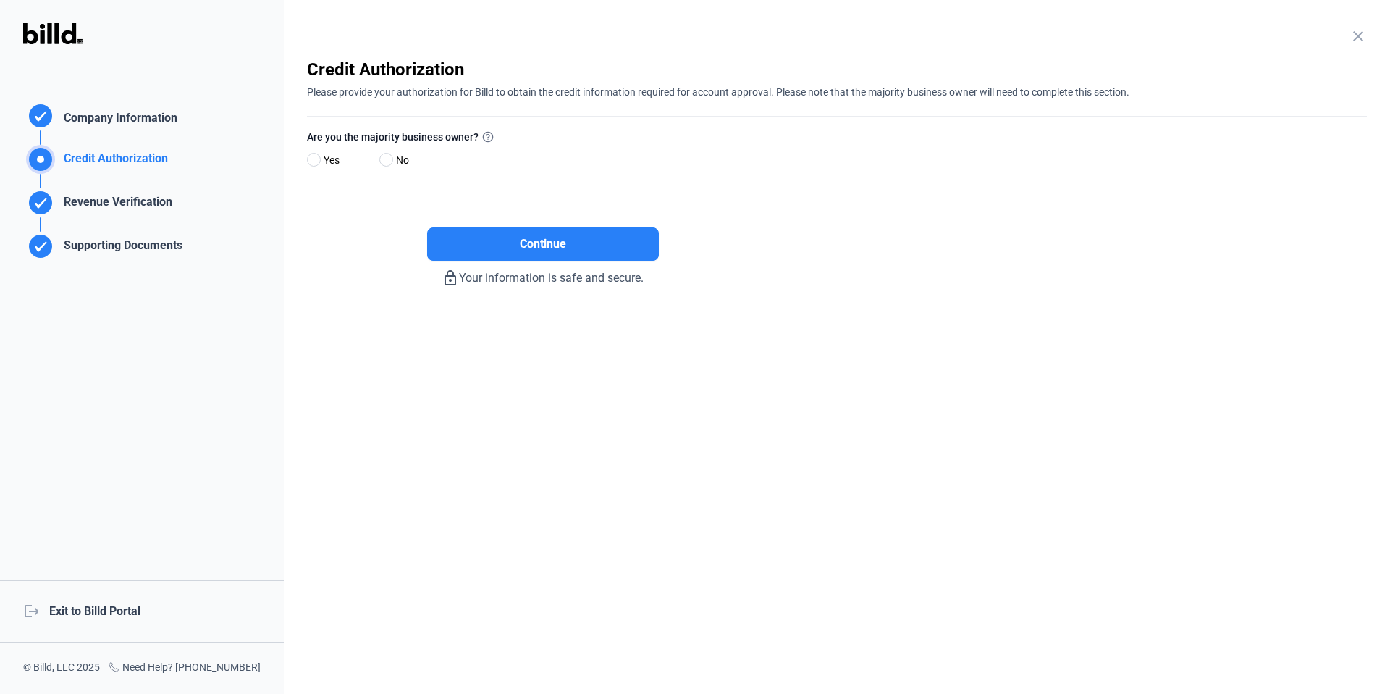
click at [112, 613] on div "logout Exit to Billd Portal" at bounding box center [142, 611] width 284 height 62
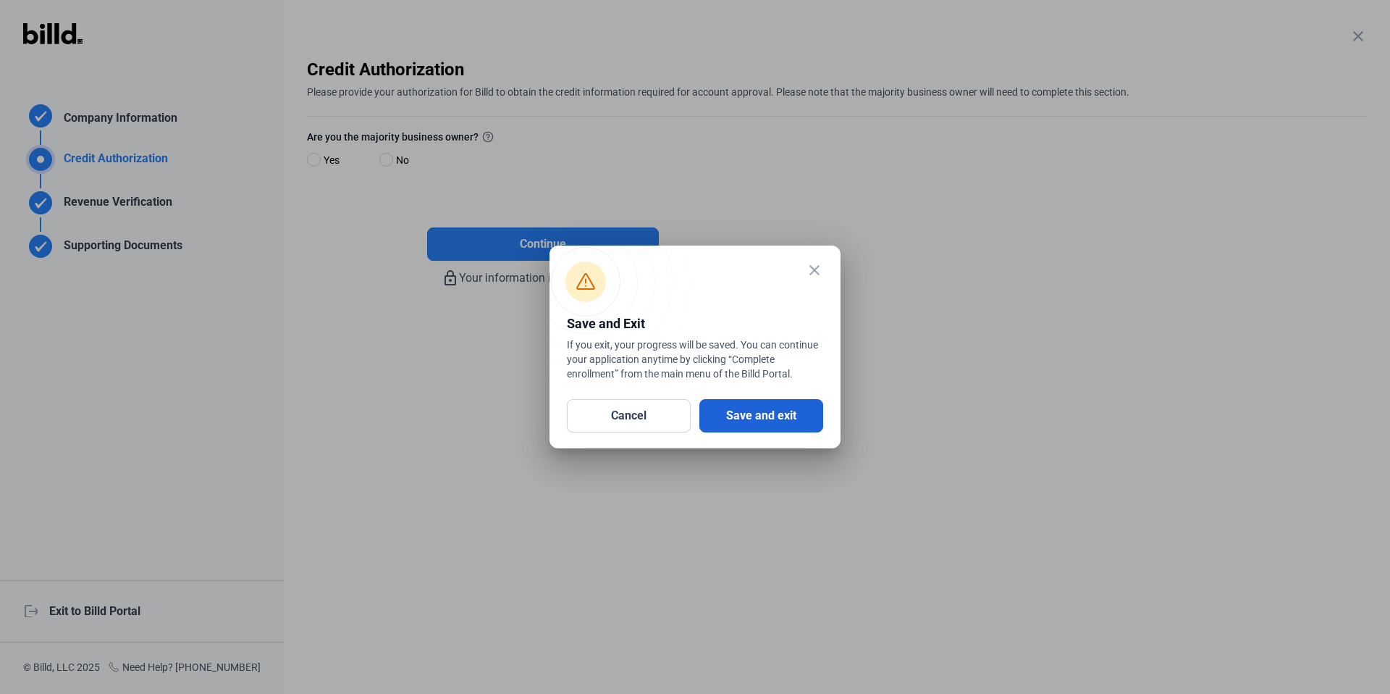
click at [720, 411] on button "Save and exit" at bounding box center [761, 415] width 124 height 33
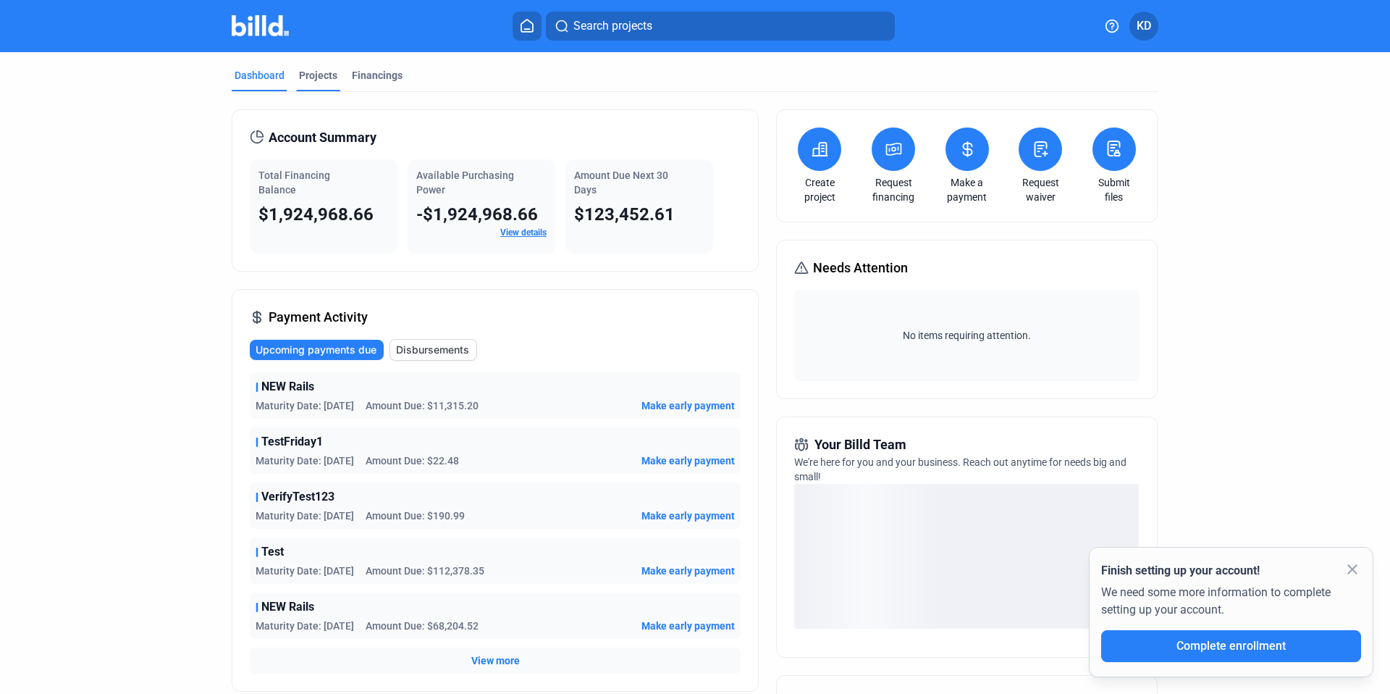
click at [305, 83] on div "Projects" at bounding box center [318, 79] width 44 height 23
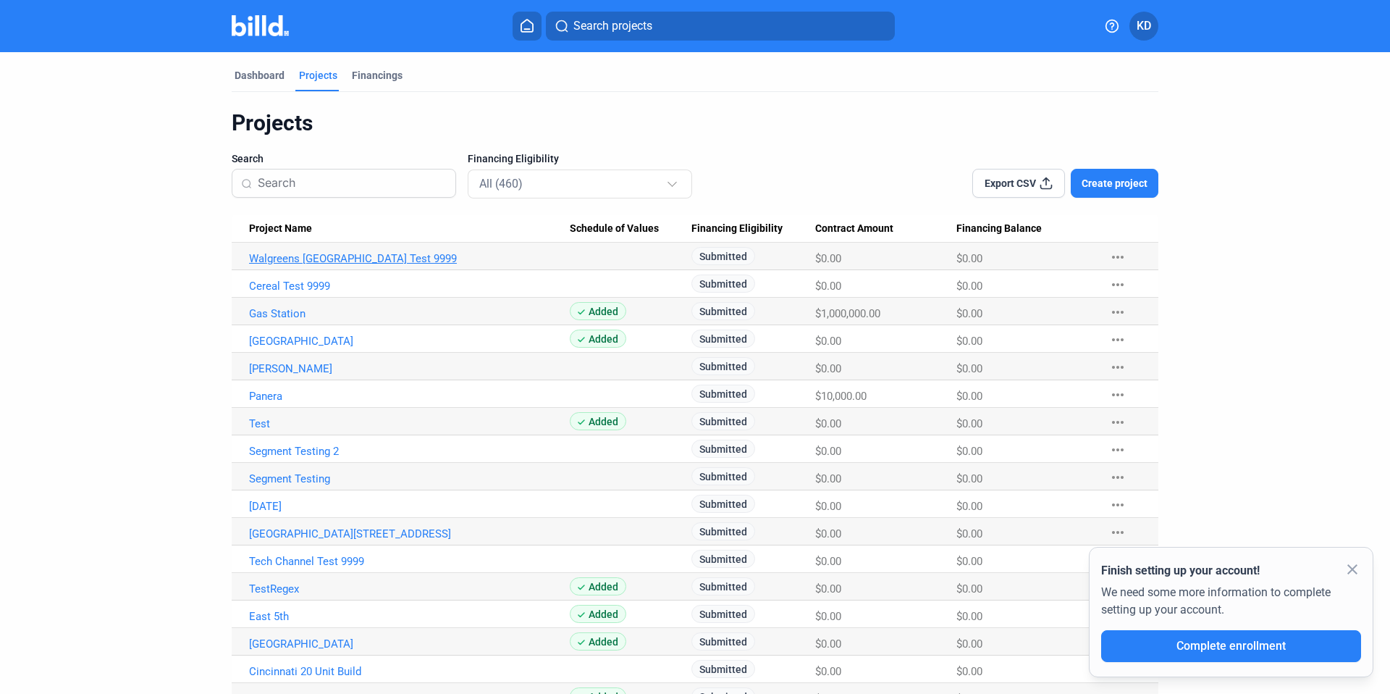
click at [295, 257] on link "Walgreens [GEOGRAPHIC_DATA] Test 9999" at bounding box center [409, 258] width 321 height 13
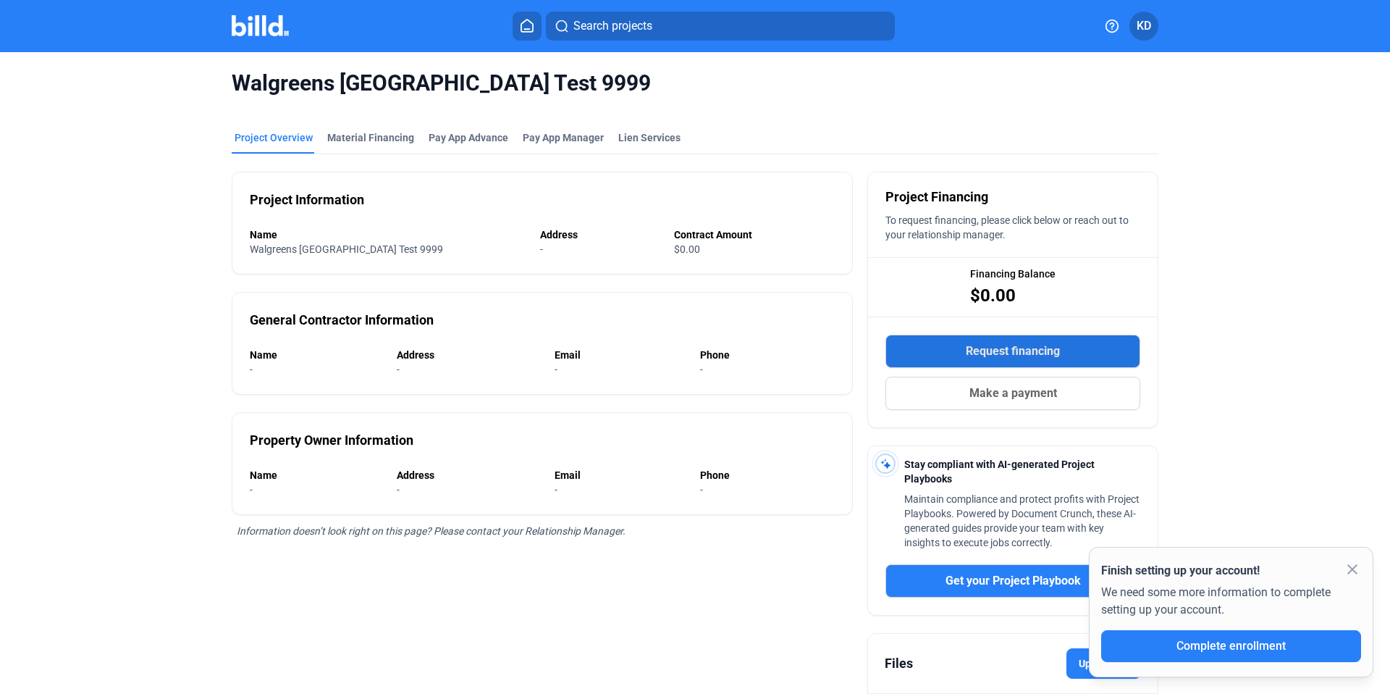
click at [1047, 359] on span "Request financing" at bounding box center [1013, 350] width 94 height 17
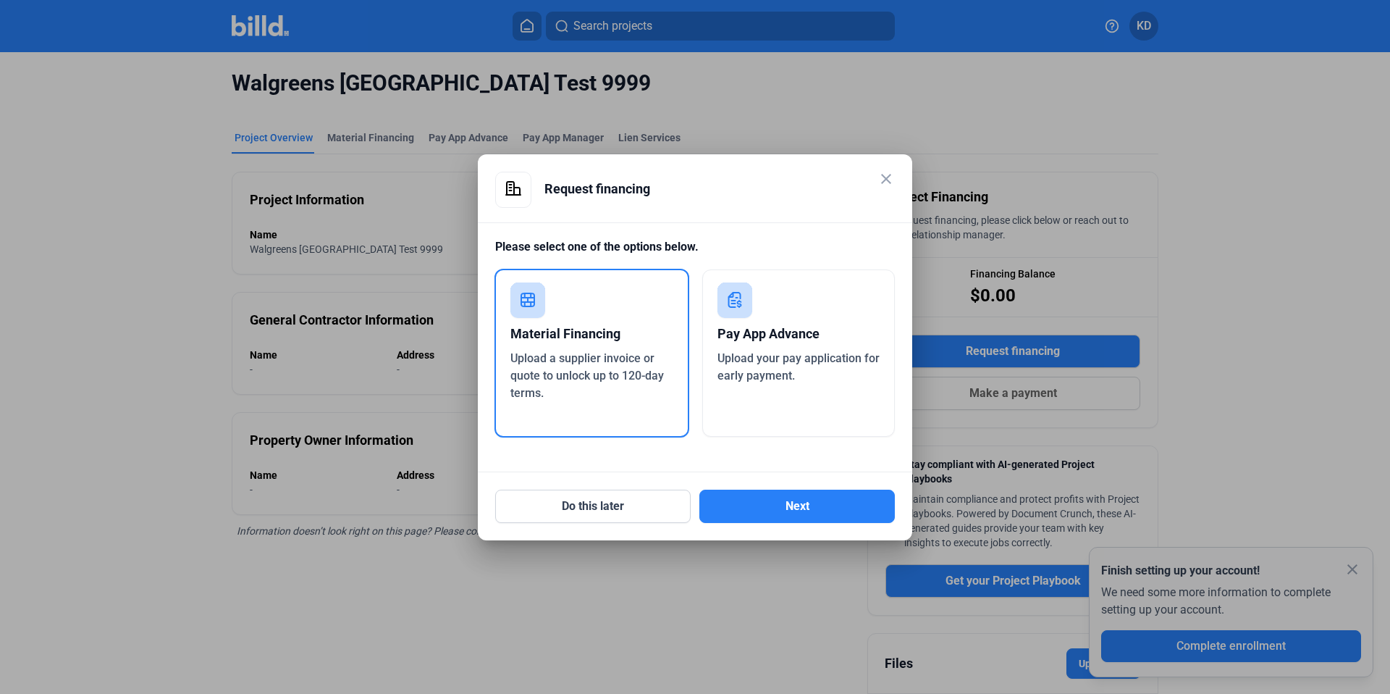
click at [781, 380] on span "Upload your pay application for early payment." at bounding box center [799, 366] width 162 height 31
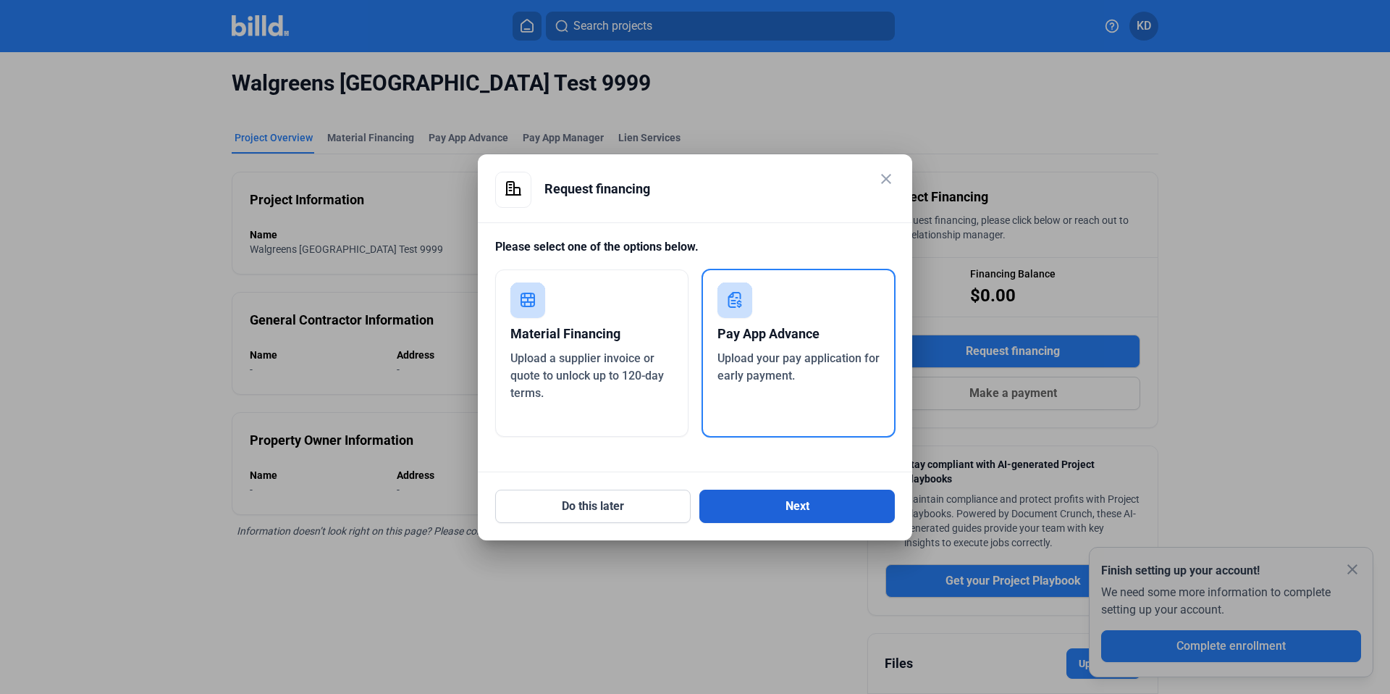
click at [808, 498] on button "Next" at bounding box center [796, 505] width 195 height 33
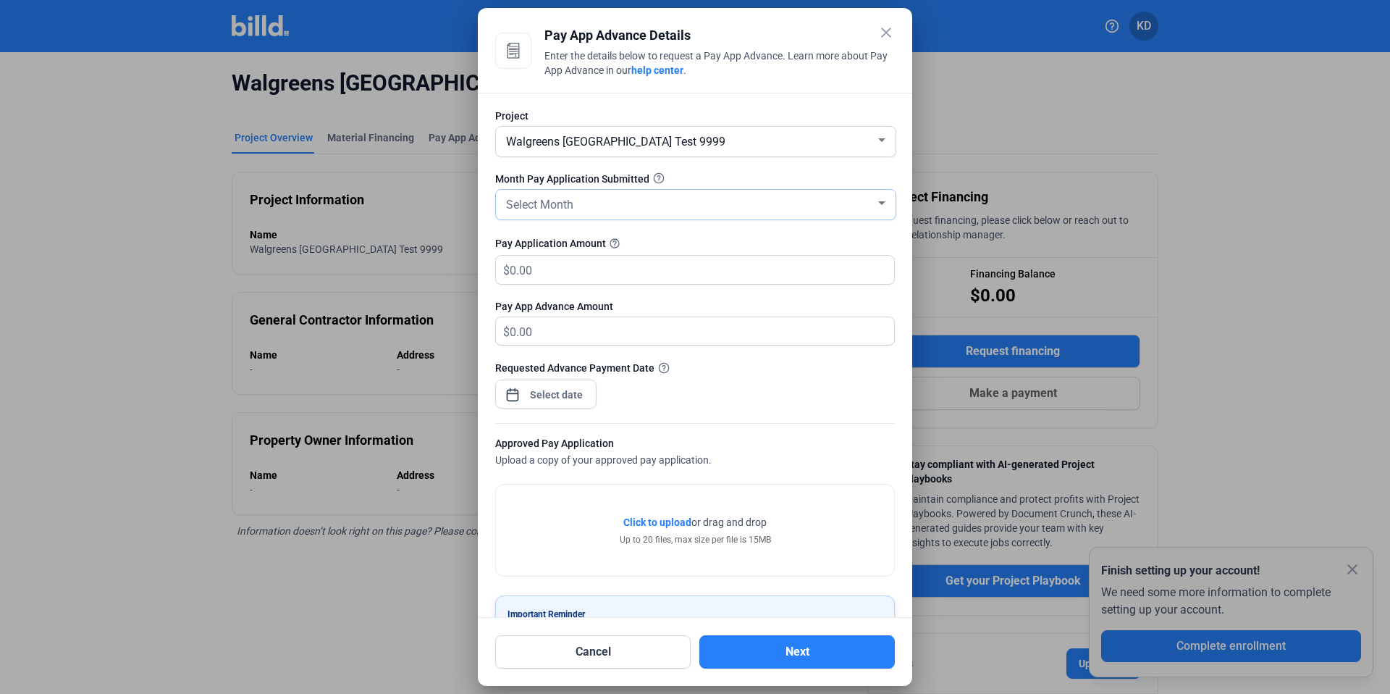
click at [584, 206] on div "Select Month" at bounding box center [689, 203] width 372 height 20
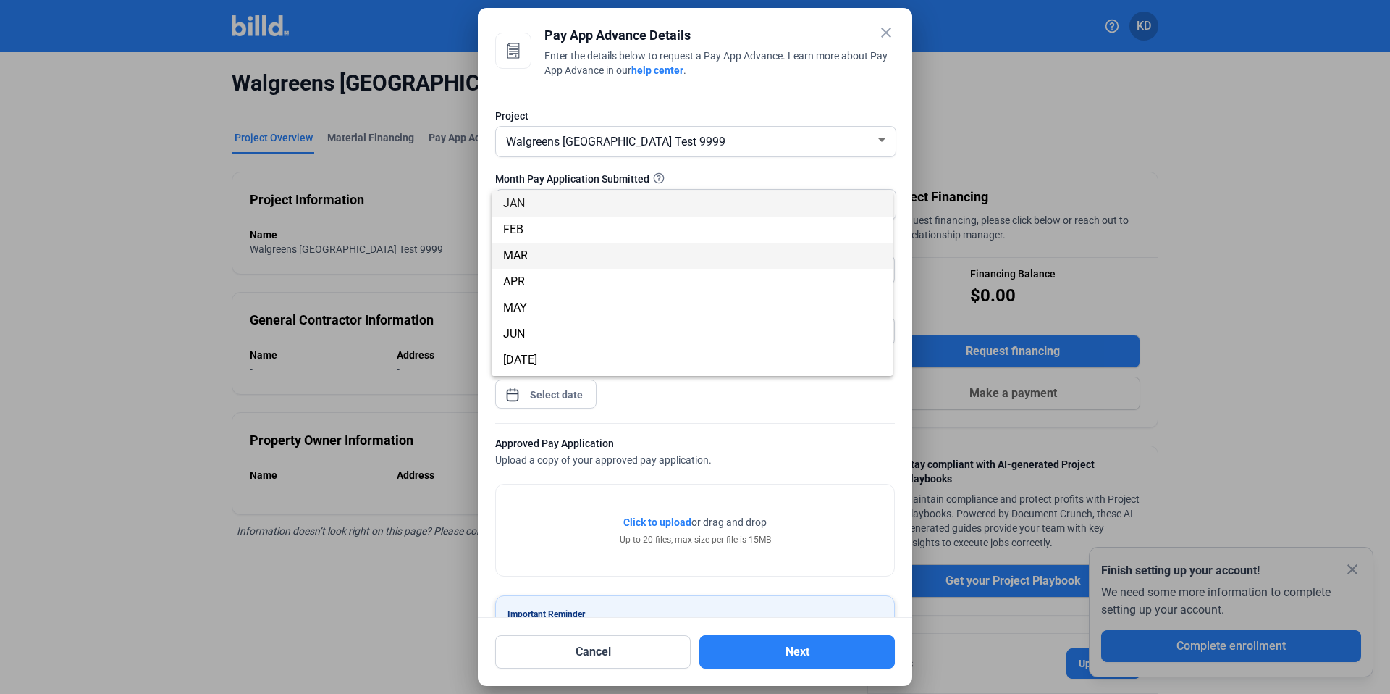
click at [583, 268] on span "MAR" at bounding box center [692, 256] width 378 height 26
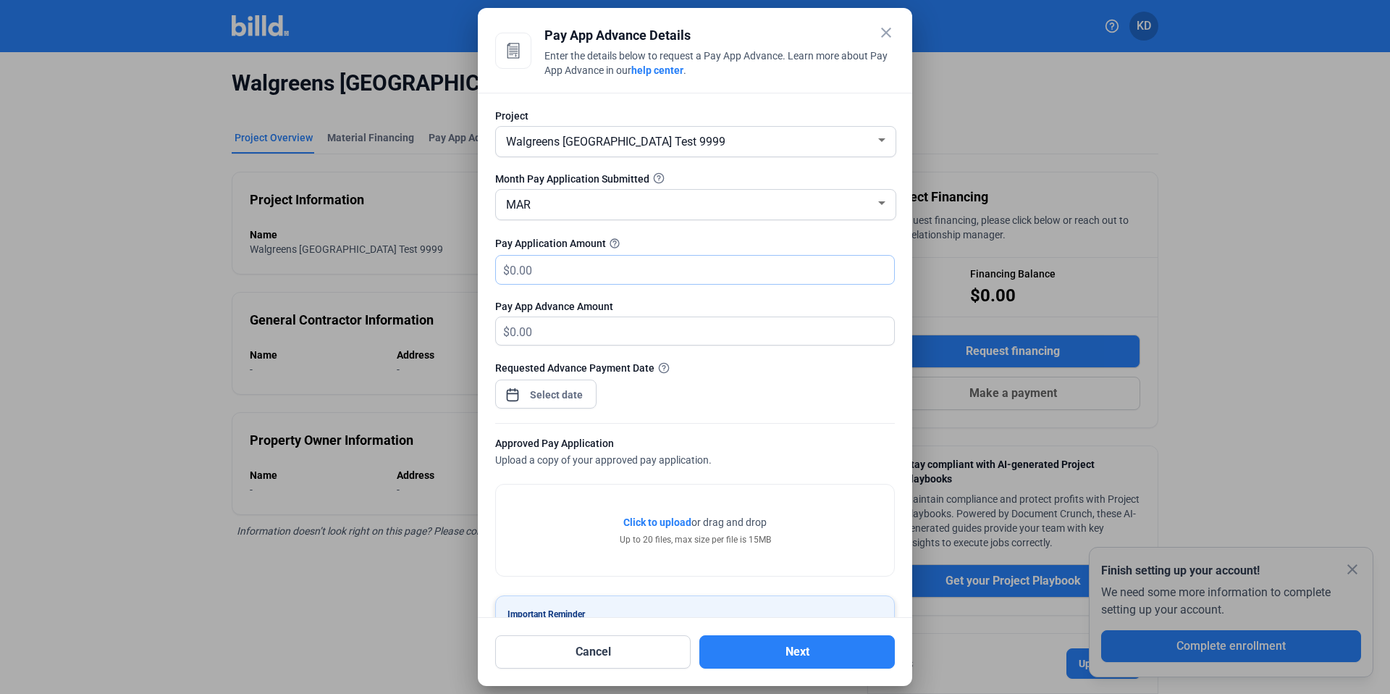
click at [560, 266] on input "text" at bounding box center [702, 270] width 384 height 28
type input "350,000"
type input "350,000.00"
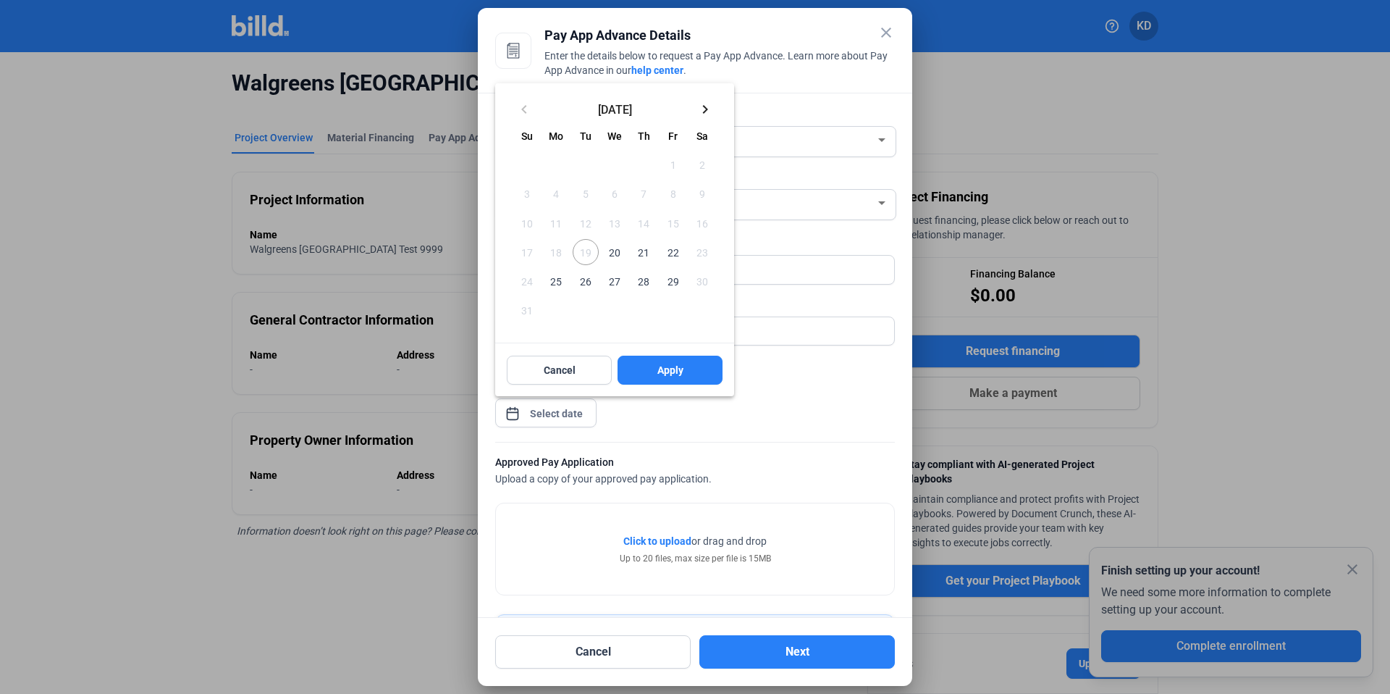
click at [566, 419] on div "close Pay App Advance Details Enter the details below to request a Pay App Adva…" at bounding box center [695, 347] width 1390 height 694
click at [670, 255] on span "22" at bounding box center [673, 252] width 26 height 26
click at [709, 366] on button "Apply" at bounding box center [670, 370] width 105 height 29
type input "[DATE]"
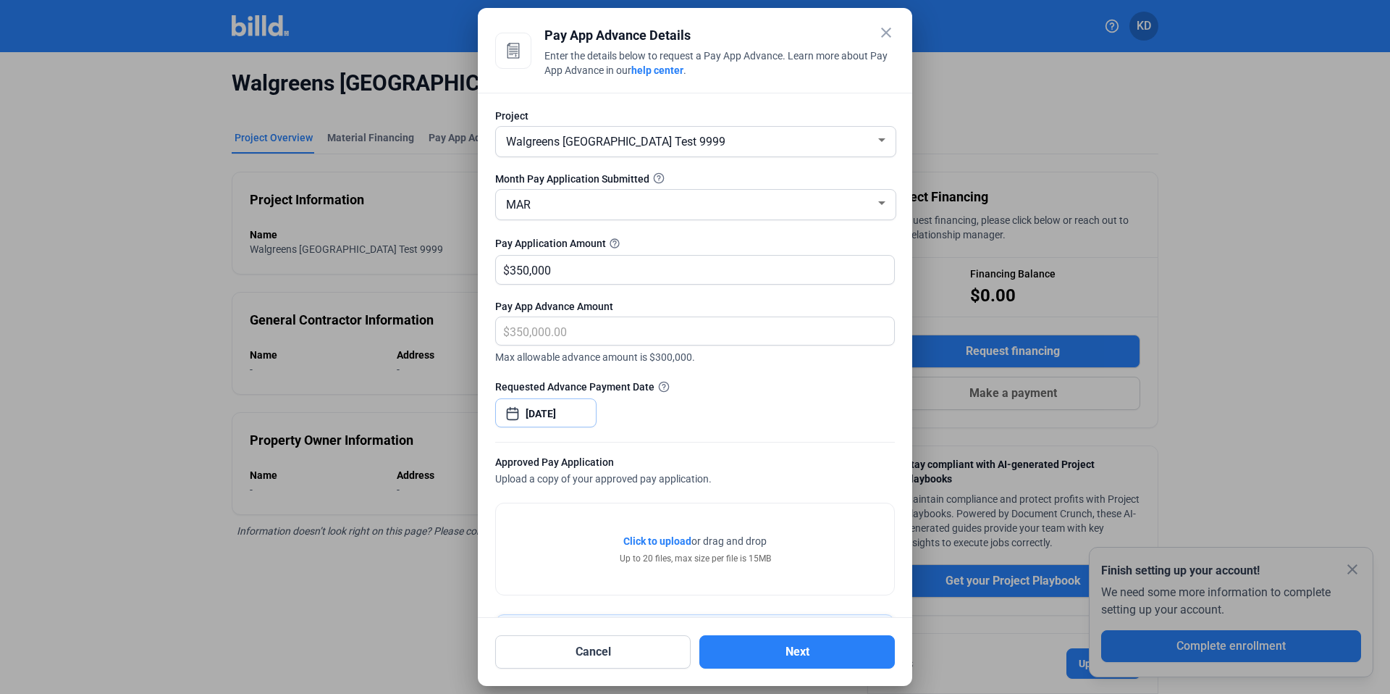
scroll to position [85, 0]
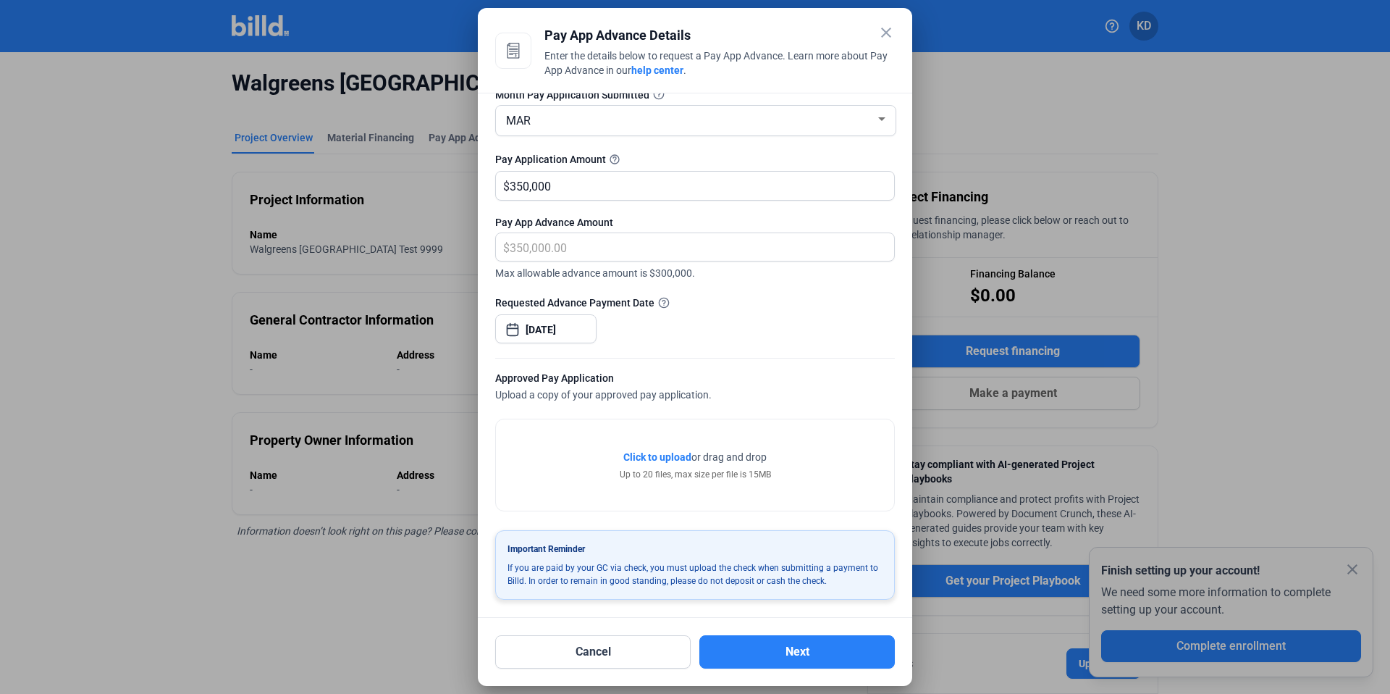
click at [658, 448] on div "Click to upload Tap to upload or drag and drop Up to 20 files, max size per fil…" at bounding box center [695, 464] width 398 height 91
click at [657, 453] on span "Click to upload" at bounding box center [657, 457] width 68 height 12
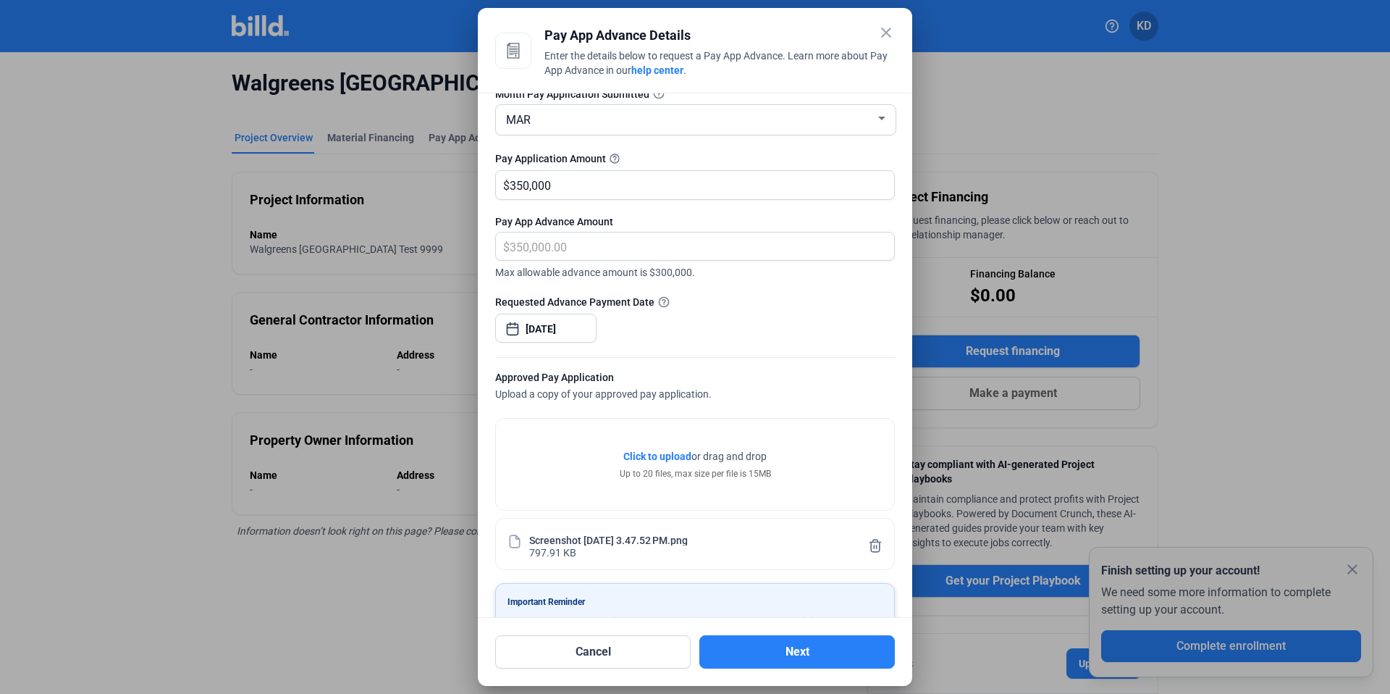
scroll to position [138, 0]
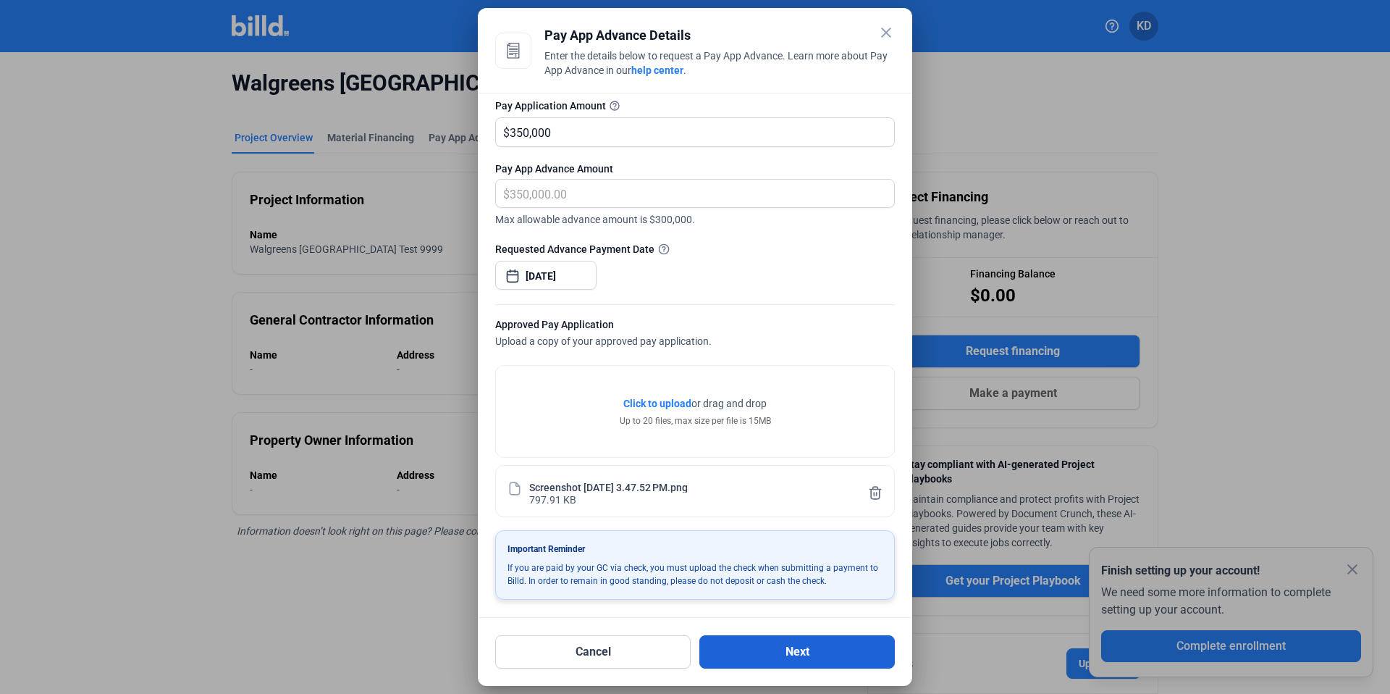
click at [799, 657] on button "Next" at bounding box center [796, 651] width 195 height 33
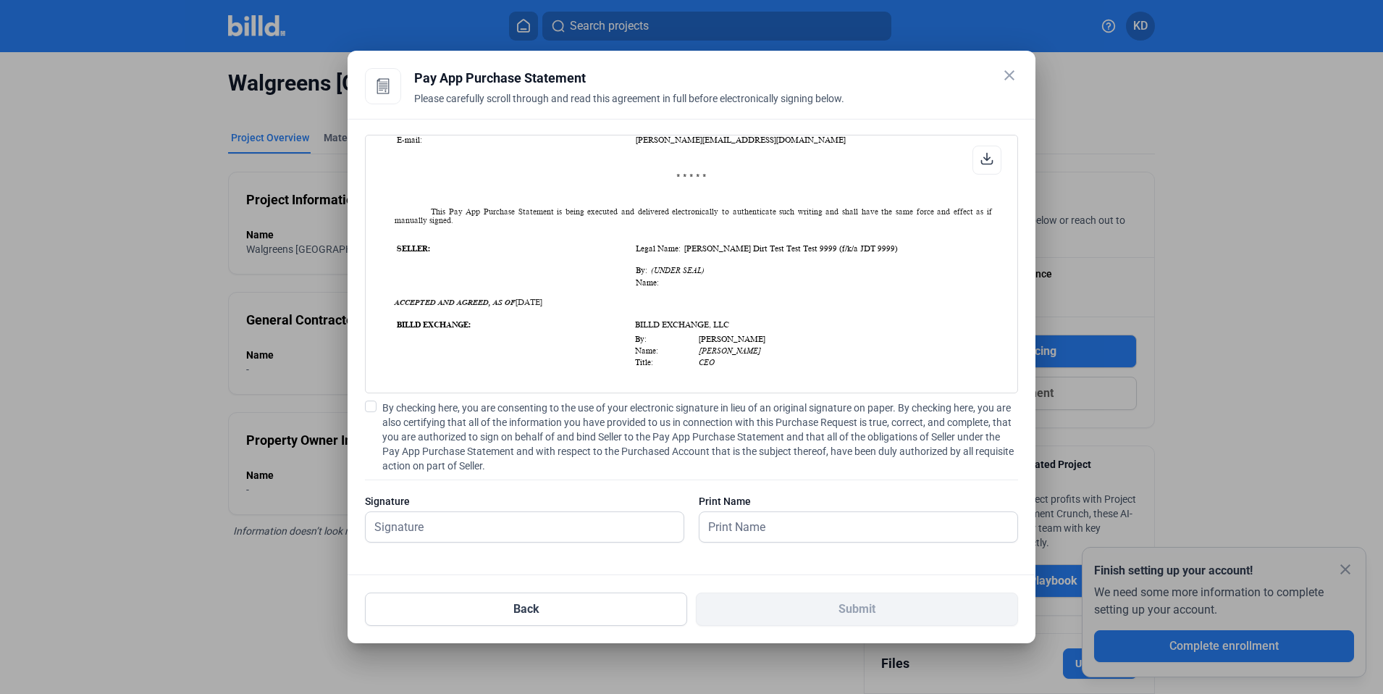
scroll to position [1079, 0]
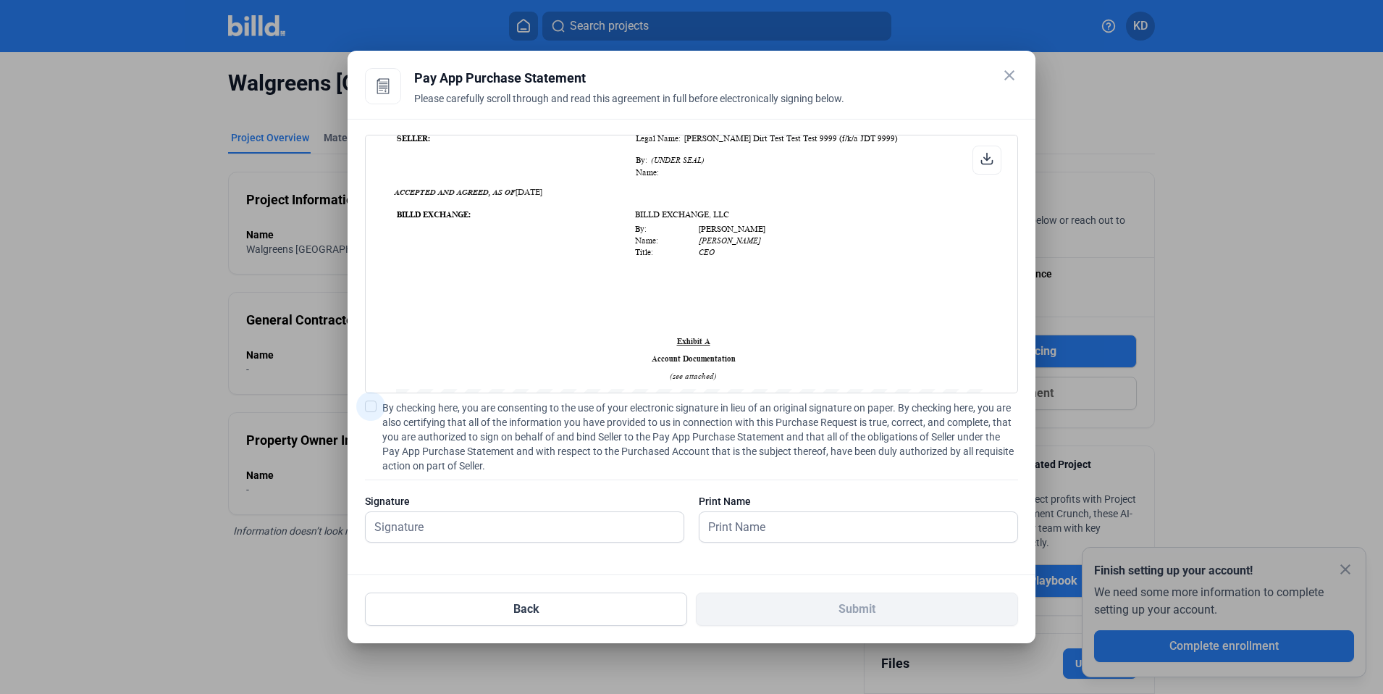
click at [372, 409] on span at bounding box center [371, 406] width 12 height 12
click at [0, 0] on input "By checking here, you are consenting to the use of your electronic signature in…" at bounding box center [0, 0] width 0 height 0
click at [452, 520] on input "text" at bounding box center [525, 527] width 318 height 30
type input "kat test"
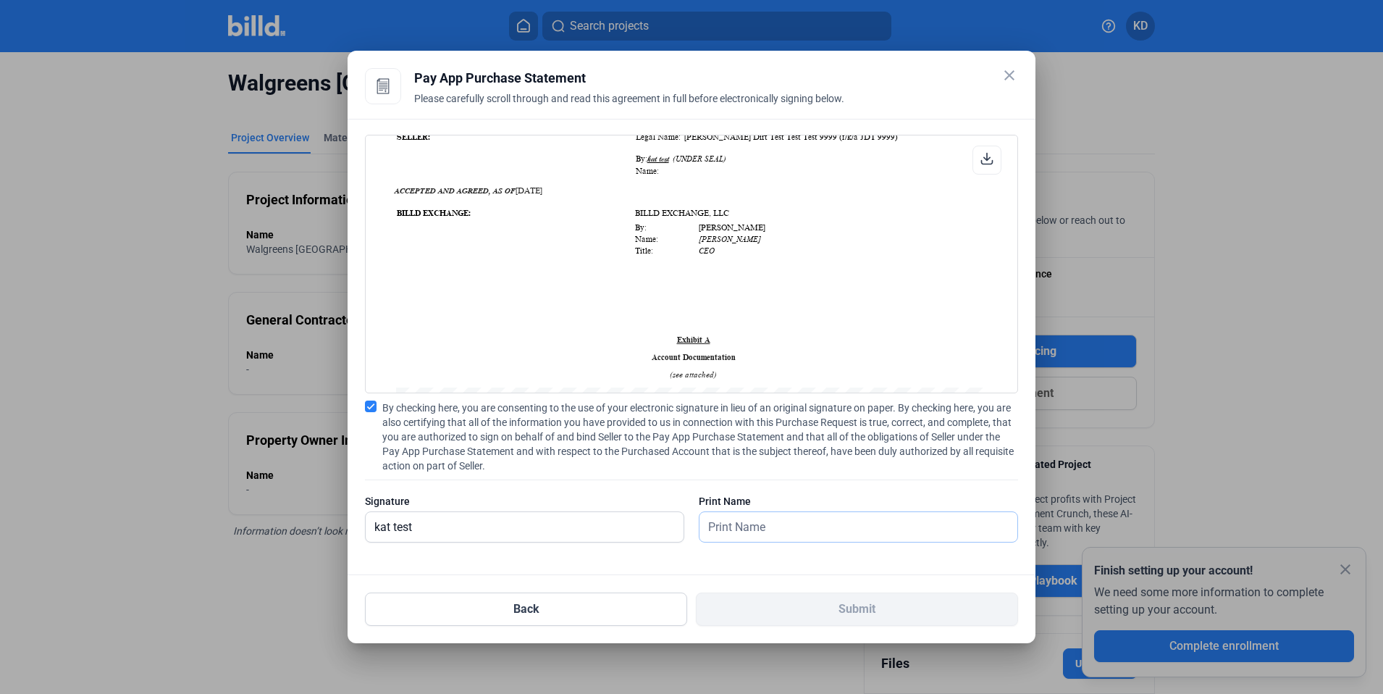
click at [757, 523] on input "text" at bounding box center [850, 527] width 302 height 30
type input "kat test"
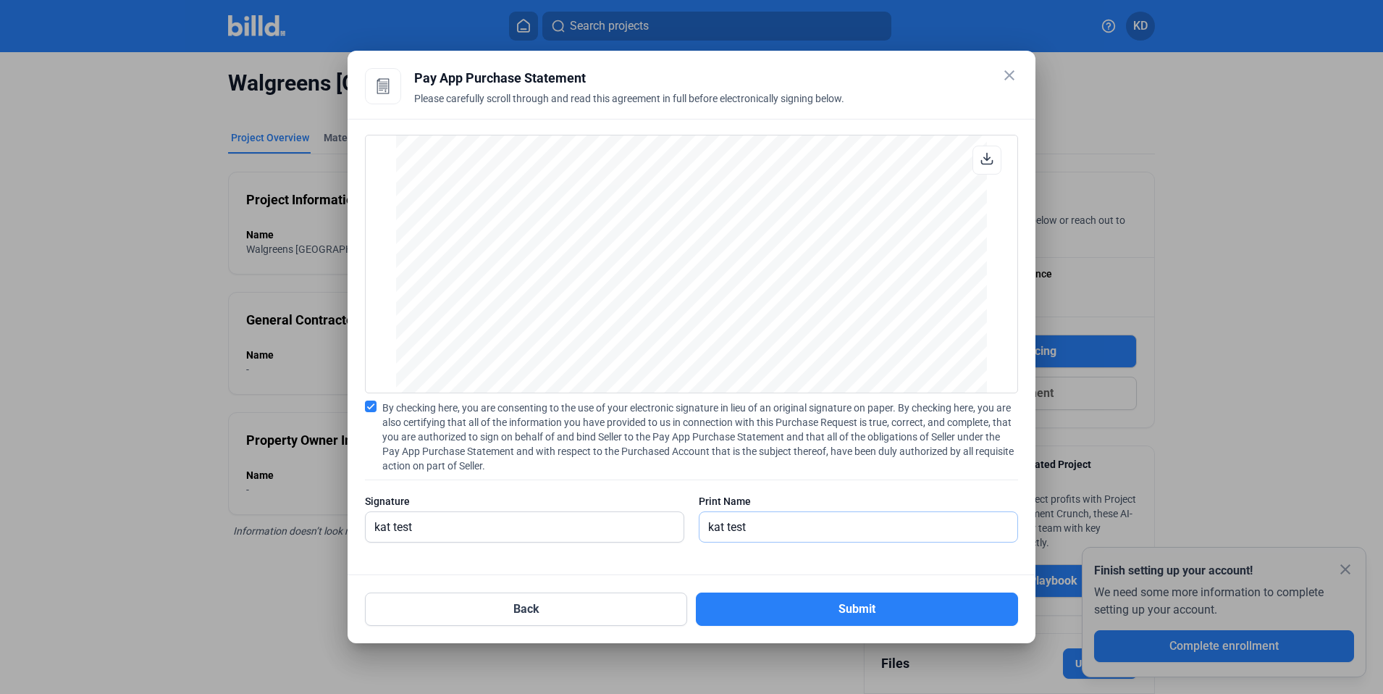
scroll to position [1883, 0]
click at [824, 614] on button "Submit" at bounding box center [857, 608] width 322 height 33
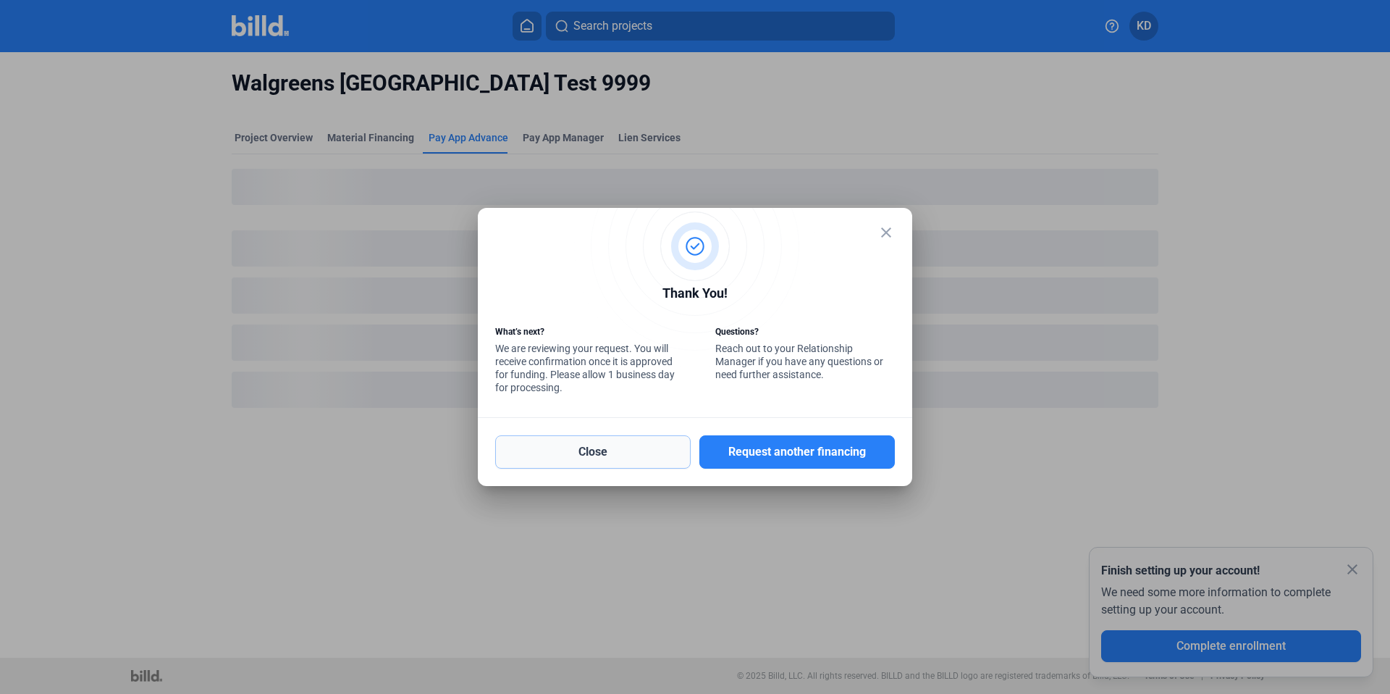
click at [618, 453] on button "Close" at bounding box center [592, 451] width 195 height 33
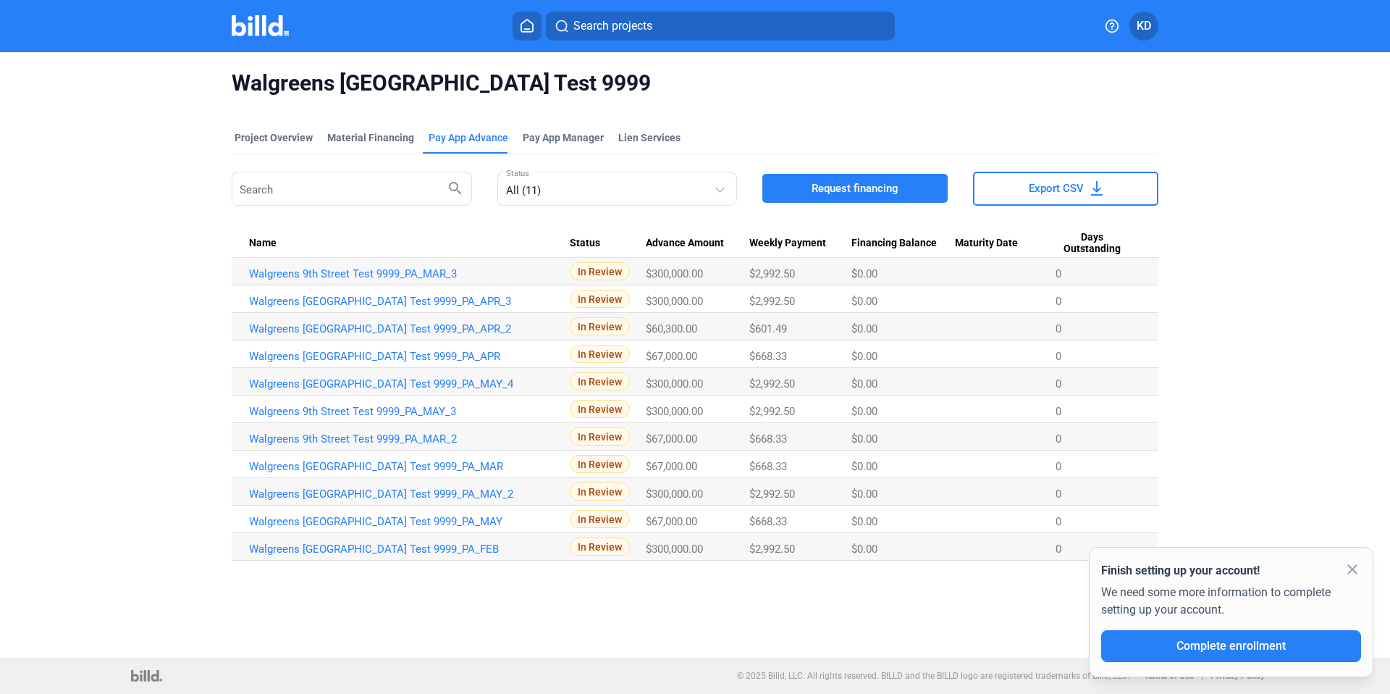
click at [905, 190] on button "Request financing" at bounding box center [854, 188] width 185 height 29
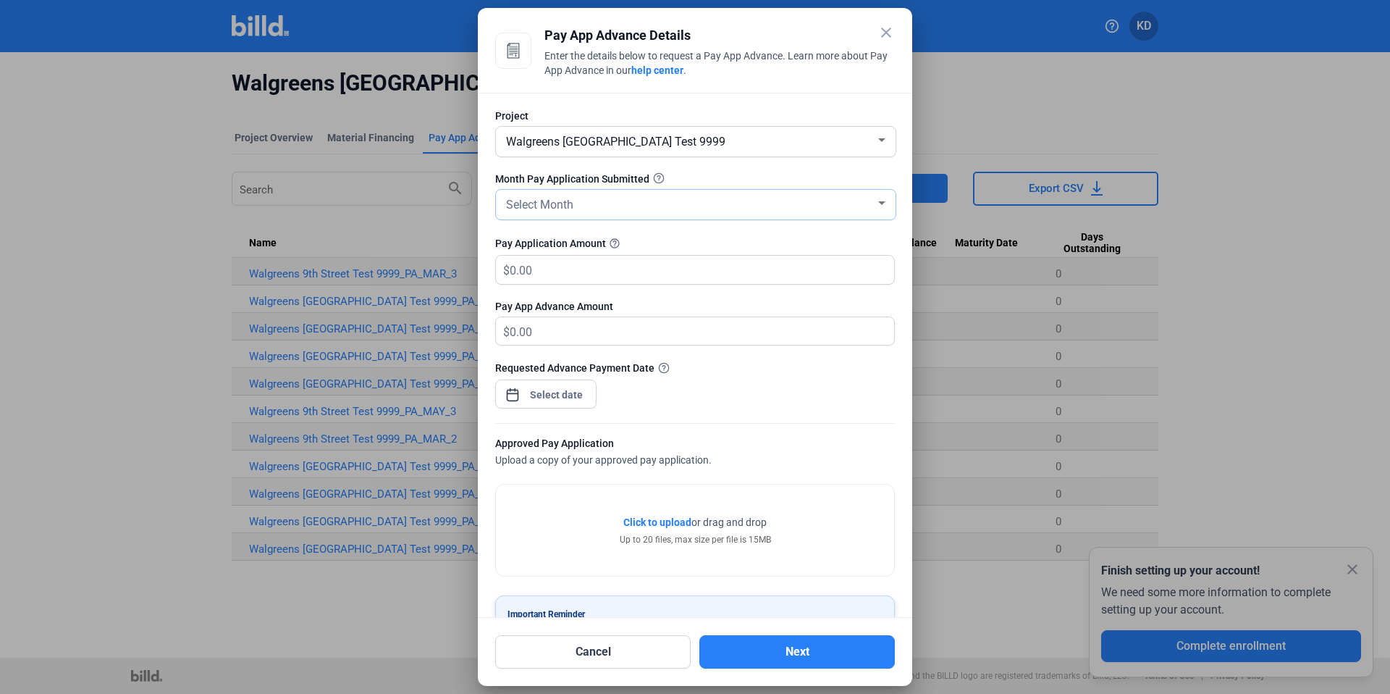
click at [556, 204] on span "Select Month" at bounding box center [539, 205] width 67 height 14
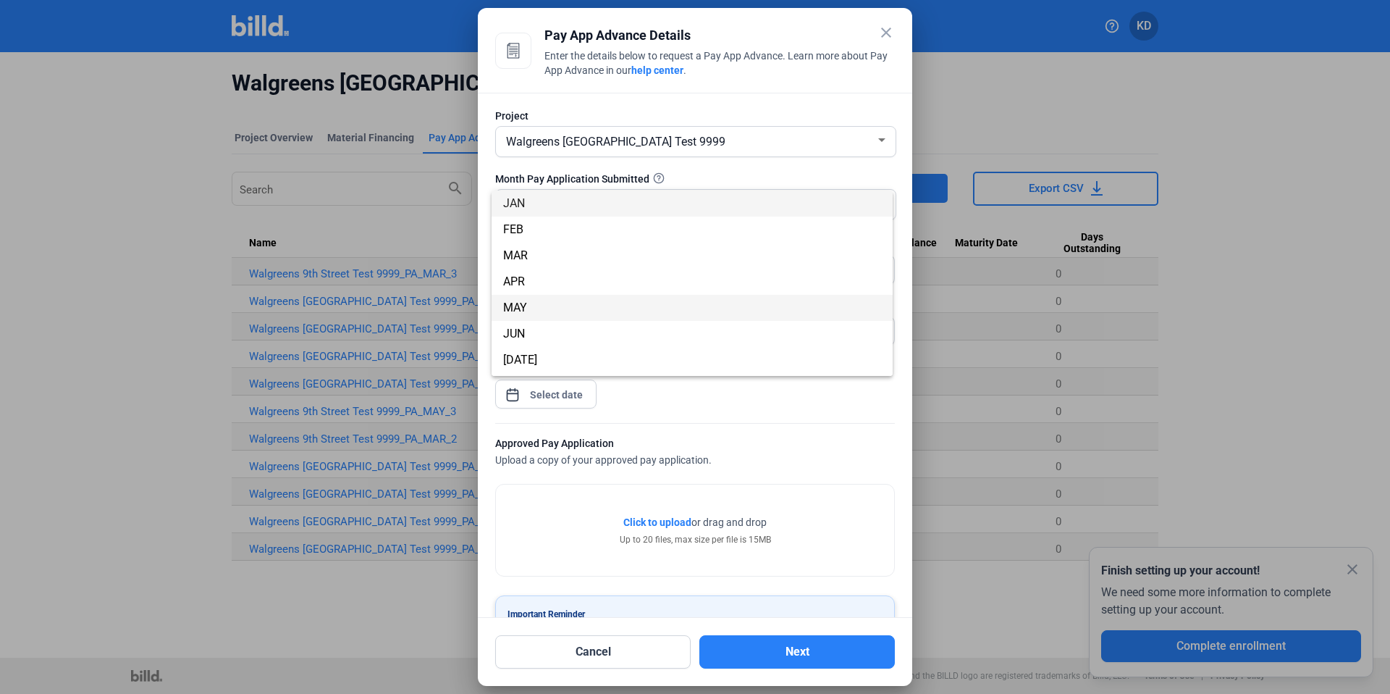
click at [579, 296] on span "MAY" at bounding box center [692, 308] width 378 height 26
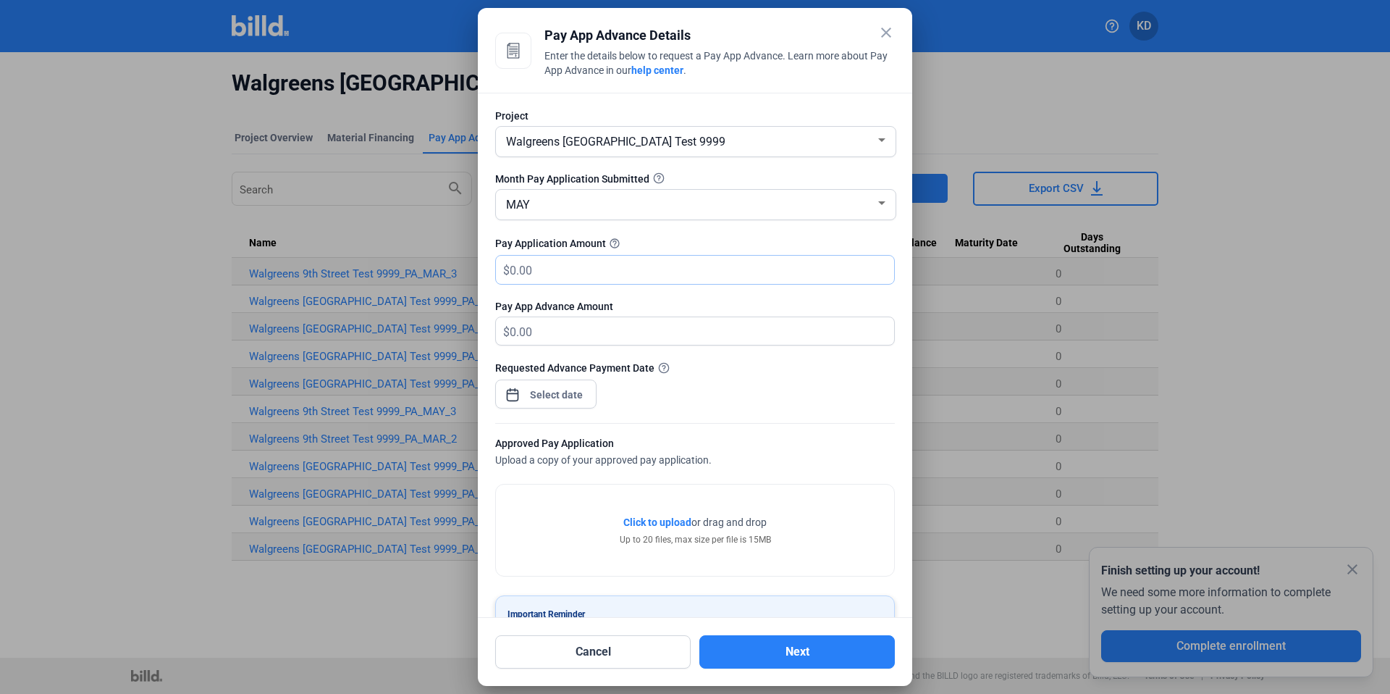
click at [576, 271] on input "text" at bounding box center [702, 270] width 384 height 28
type input "150,000"
type input "150,000.00"
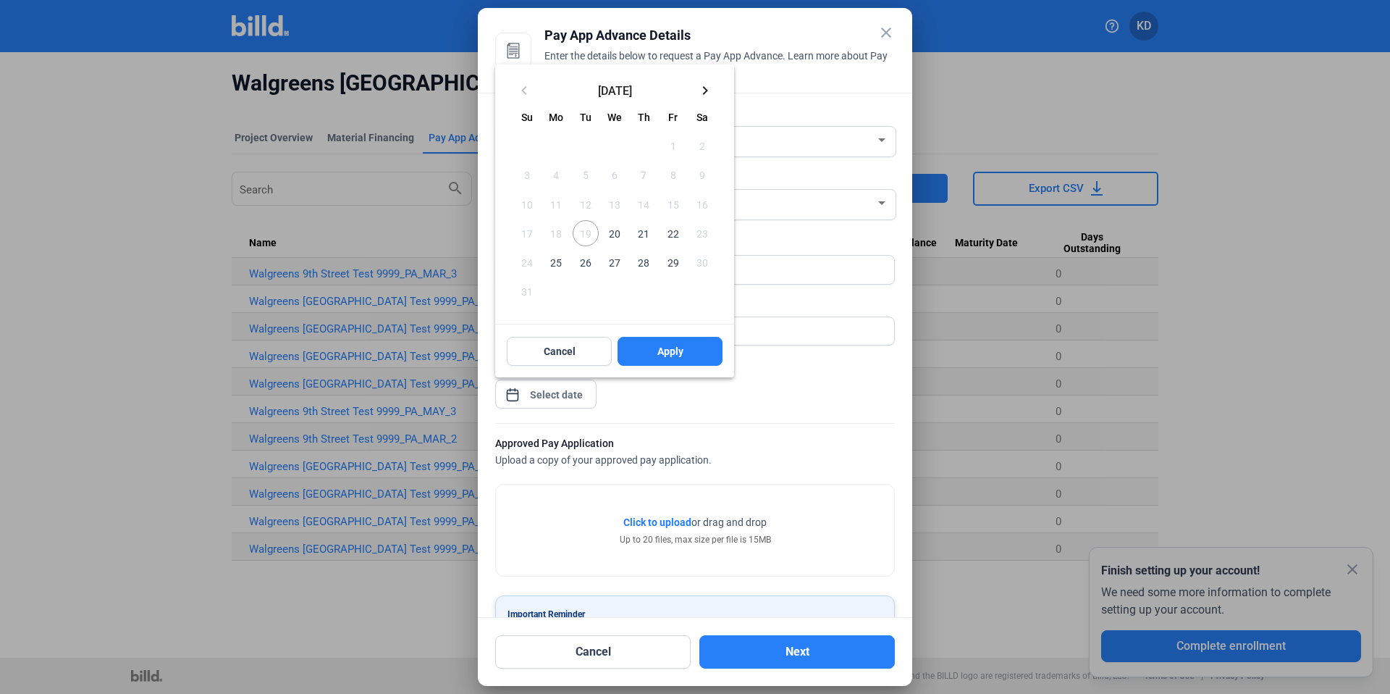
click at [567, 403] on div "close Pay App Advance Details Enter the details below to request a Pay App Adva…" at bounding box center [695, 347] width 1390 height 694
click at [670, 232] on span "22" at bounding box center [673, 233] width 26 height 26
click at [665, 355] on span "Apply" at bounding box center [670, 351] width 26 height 14
type input "[DATE]"
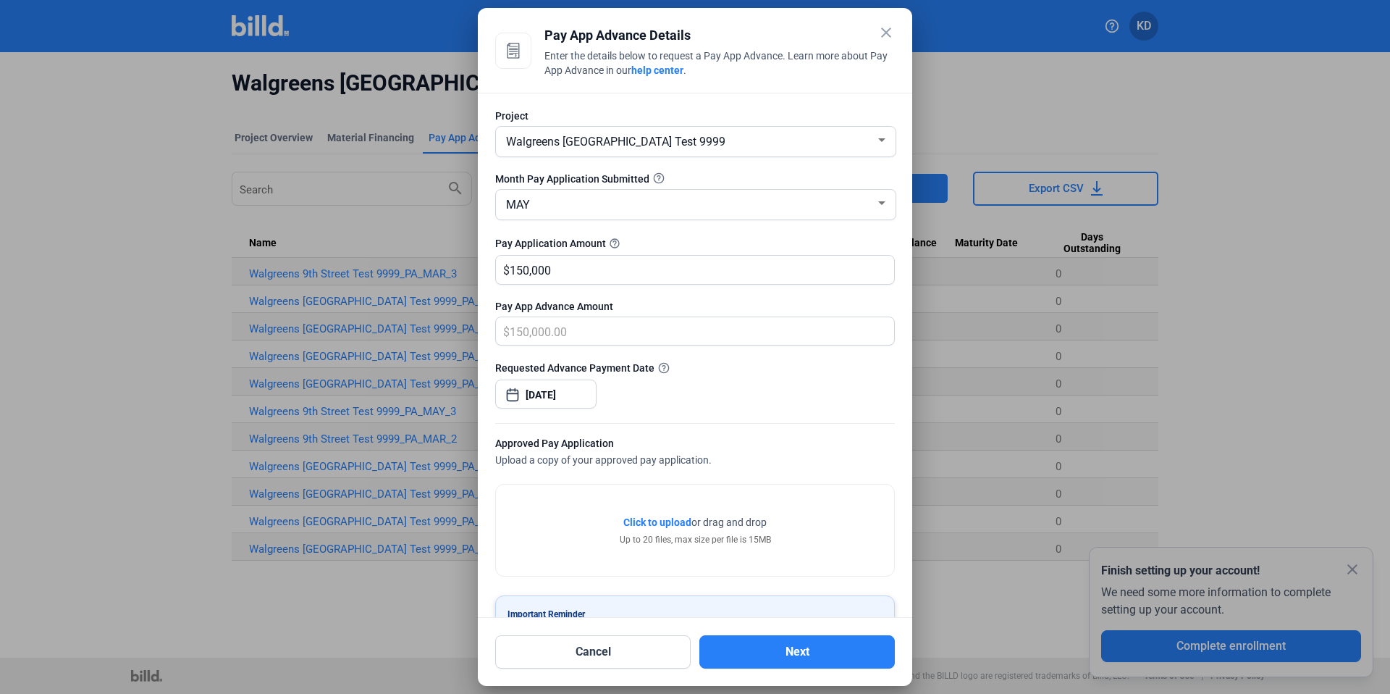
click at [660, 531] on div "Click to upload Tap to upload or drag and drop Up to 20 files, max size per fil…" at bounding box center [695, 530] width 151 height 31
click at [660, 521] on span "Click to upload" at bounding box center [657, 522] width 68 height 12
drag, startPoint x: 831, startPoint y: 653, endPoint x: 823, endPoint y: 594, distance: 59.1
click at [830, 652] on button "Next" at bounding box center [796, 651] width 195 height 33
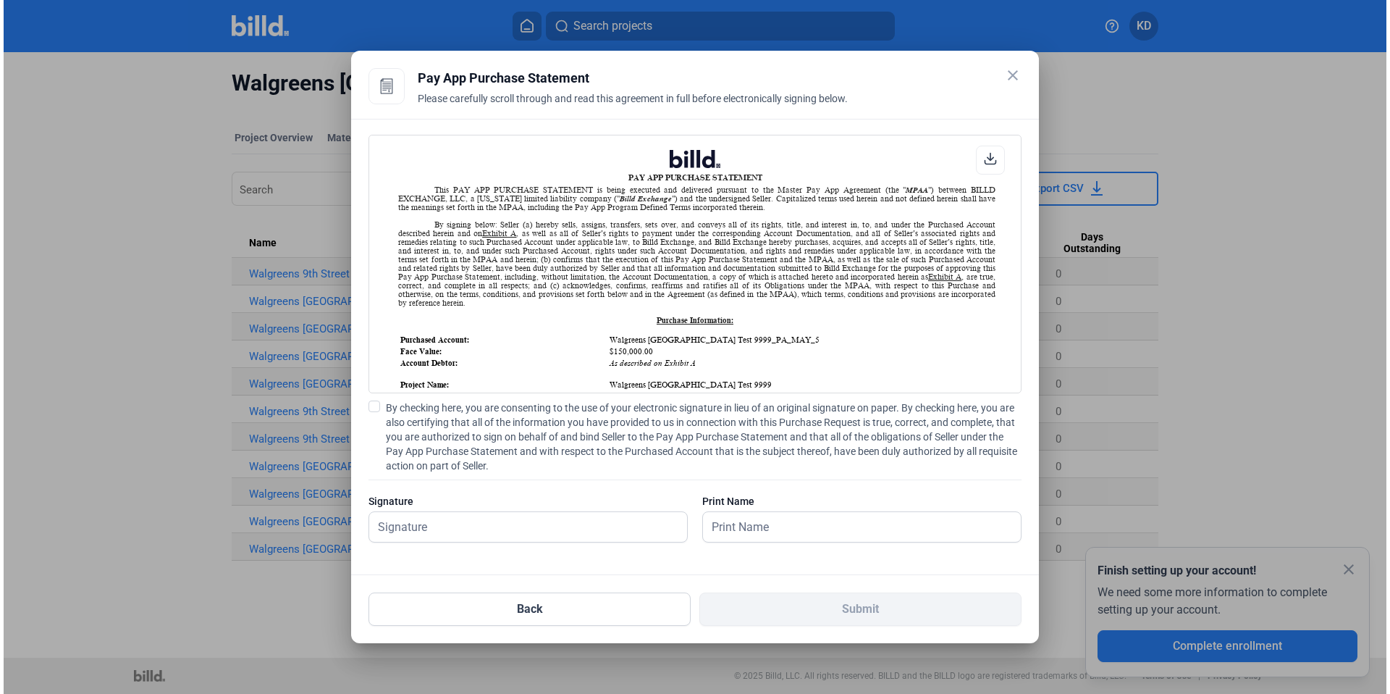
scroll to position [1, 0]
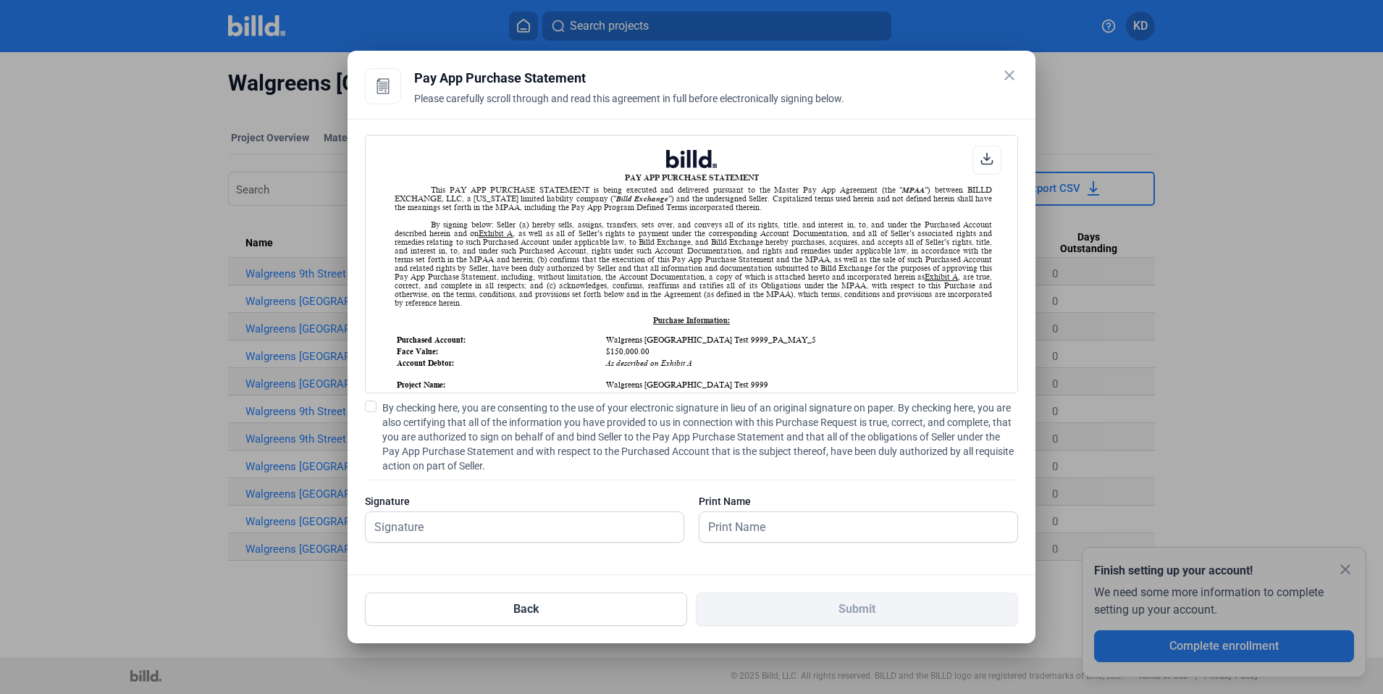
click at [367, 409] on span at bounding box center [371, 406] width 12 height 12
click at [0, 0] on input "By checking here, you are consenting to the use of your electronic signature in…" at bounding box center [0, 0] width 0 height 0
click at [397, 526] on input "text" at bounding box center [525, 527] width 318 height 30
type input "kat test"
click at [765, 531] on input "text" at bounding box center [850, 527] width 302 height 30
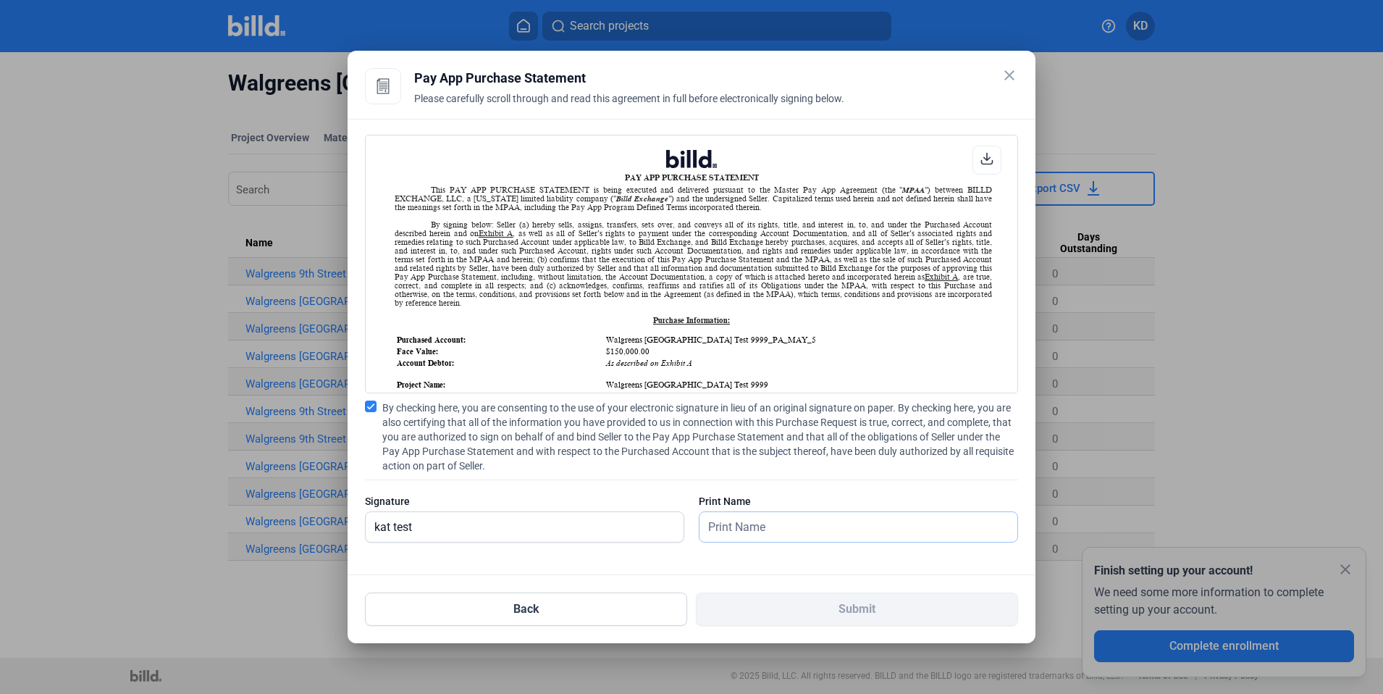
type input "kat test"
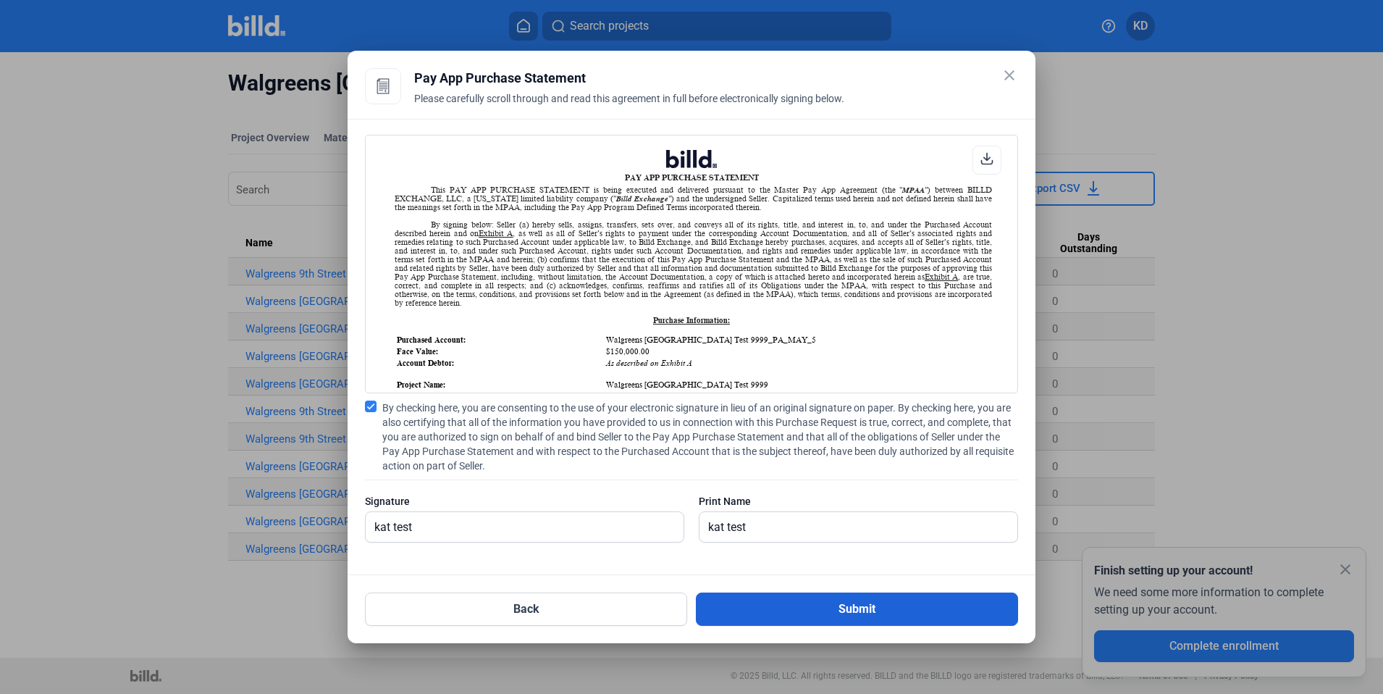
click at [828, 605] on button "Submit" at bounding box center [857, 608] width 322 height 33
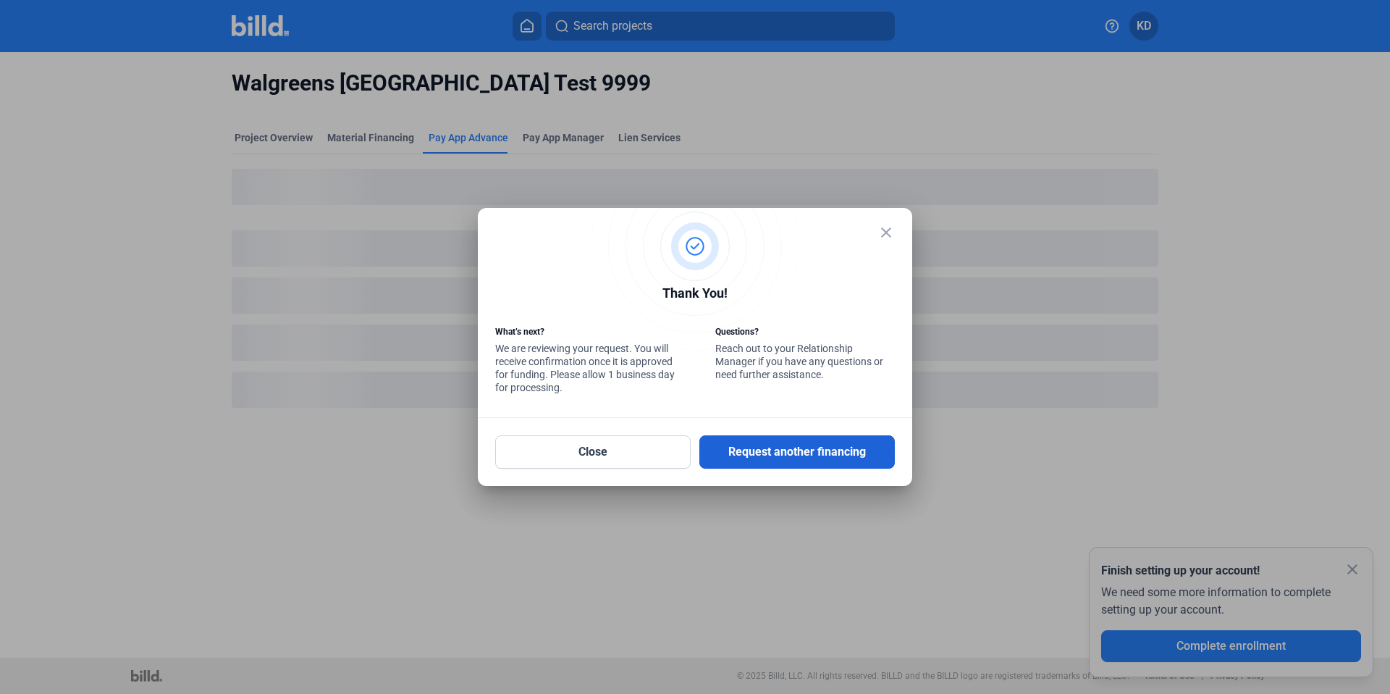
click at [804, 458] on button "Request another financing" at bounding box center [796, 451] width 195 height 33
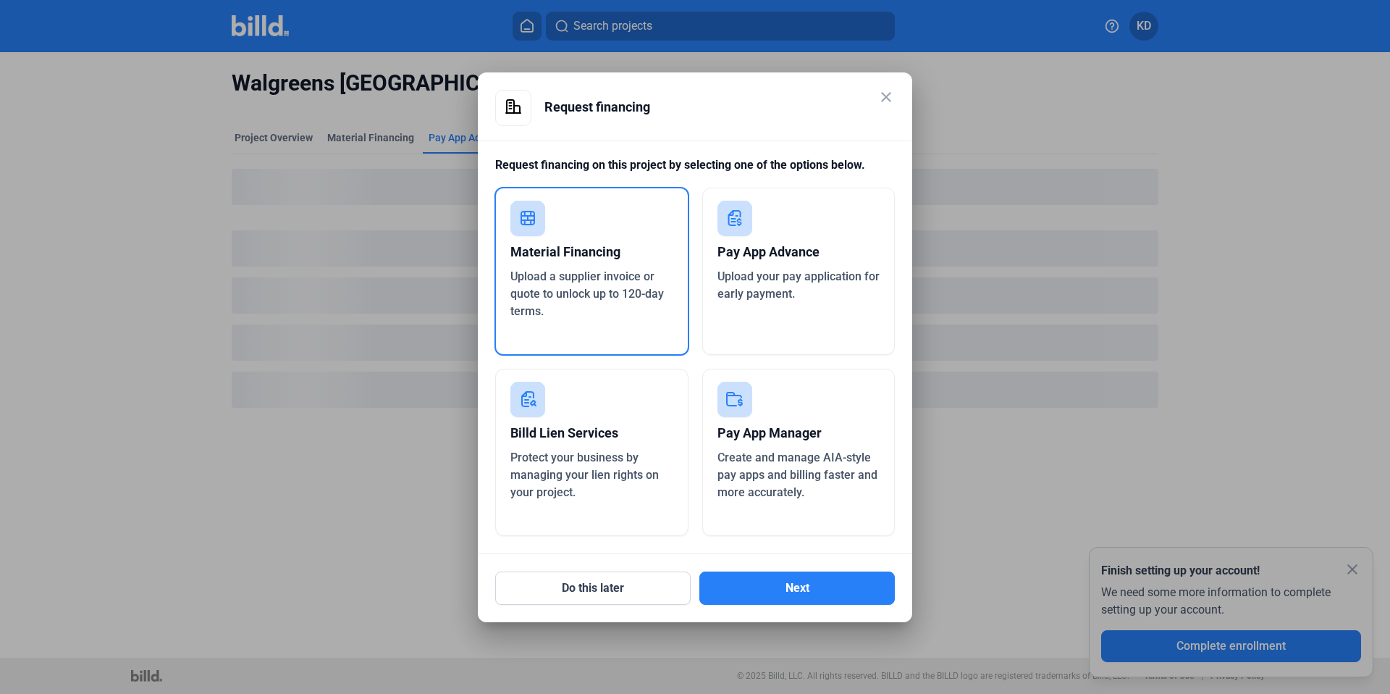
click at [771, 293] on span "Upload your pay application for early payment." at bounding box center [799, 284] width 162 height 31
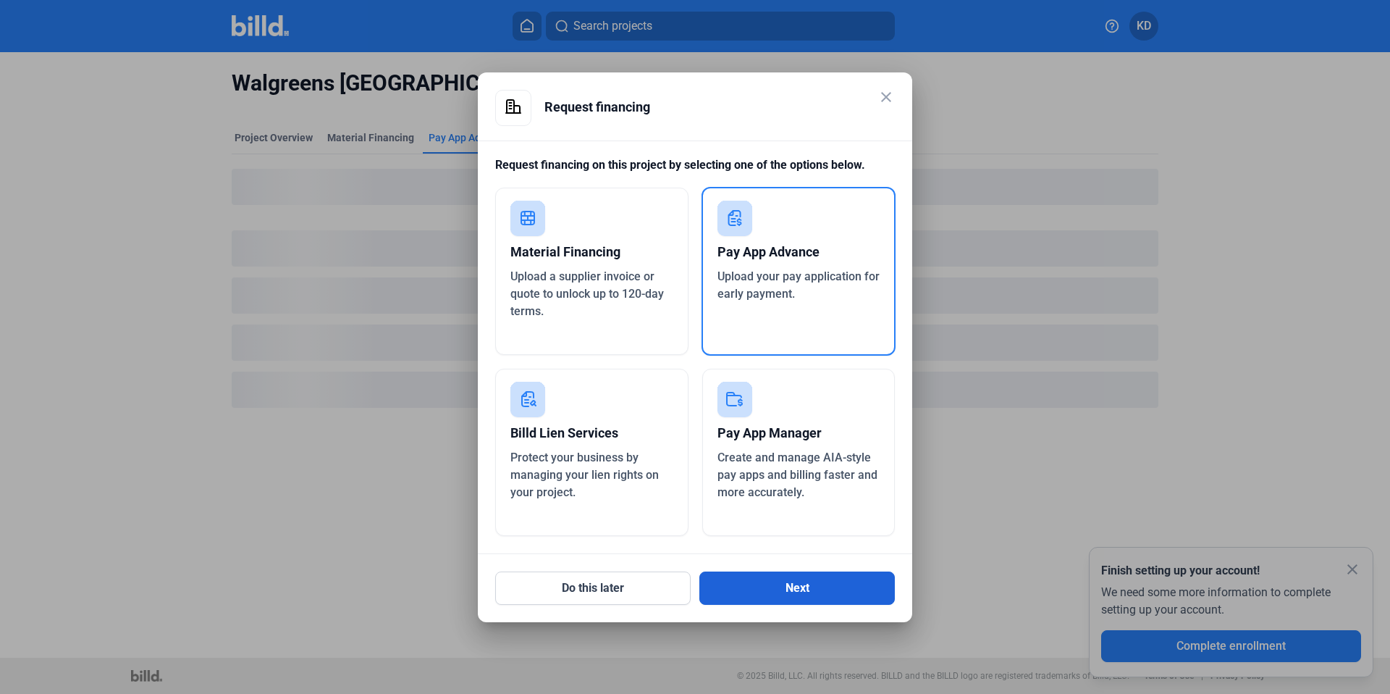
click at [819, 603] on button "Next" at bounding box center [796, 587] width 195 height 33
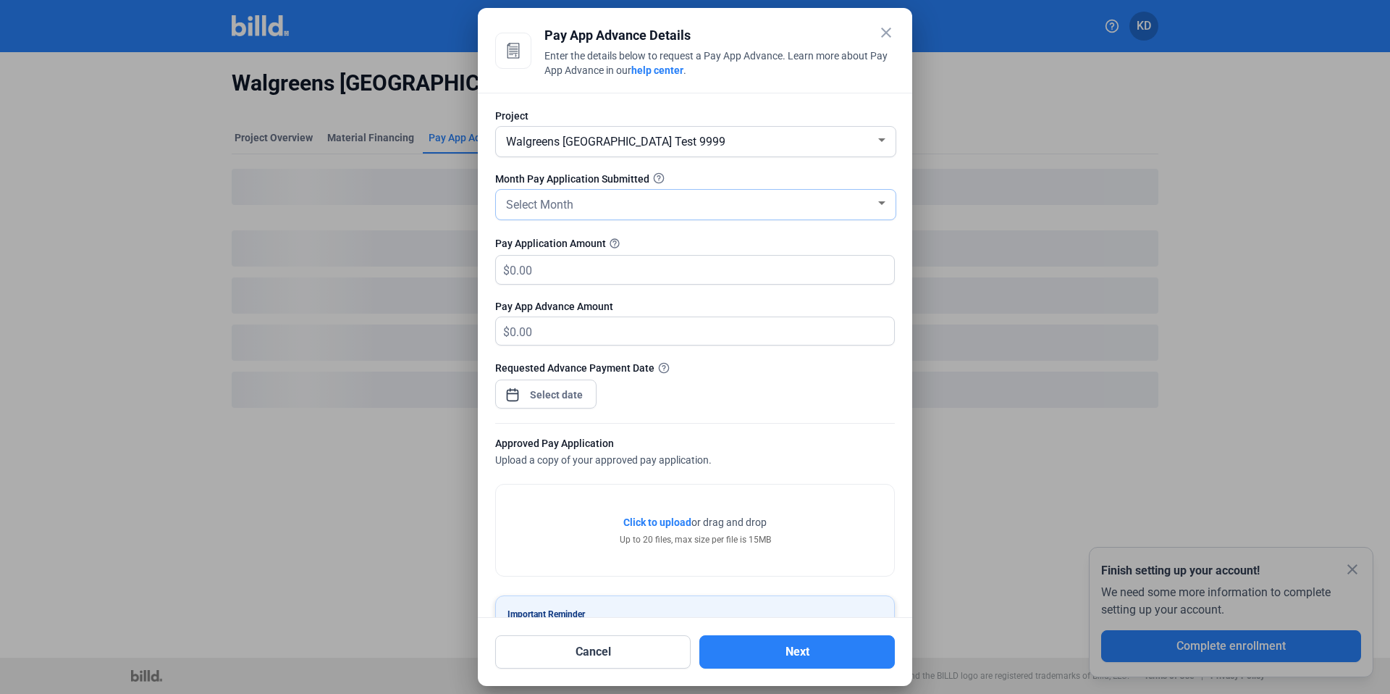
click at [581, 211] on div "Select Month" at bounding box center [689, 203] width 372 height 20
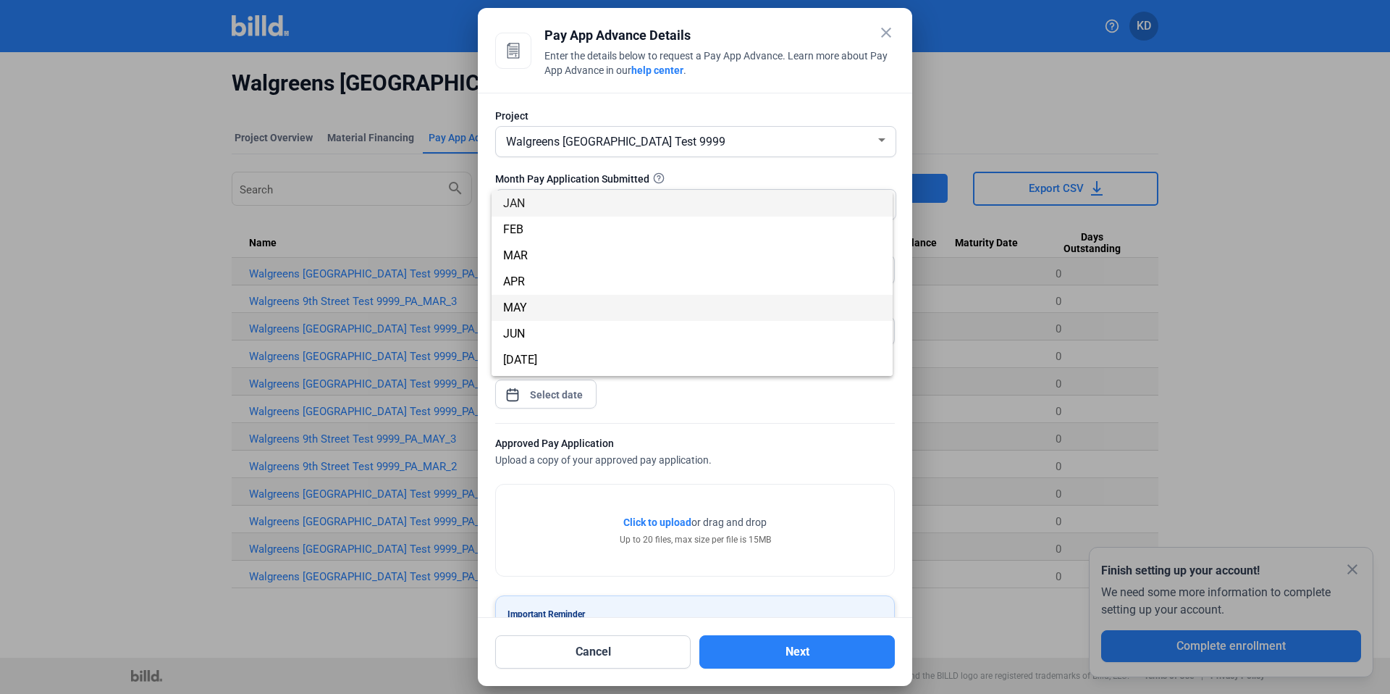
click at [581, 298] on span "MAY" at bounding box center [692, 308] width 378 height 26
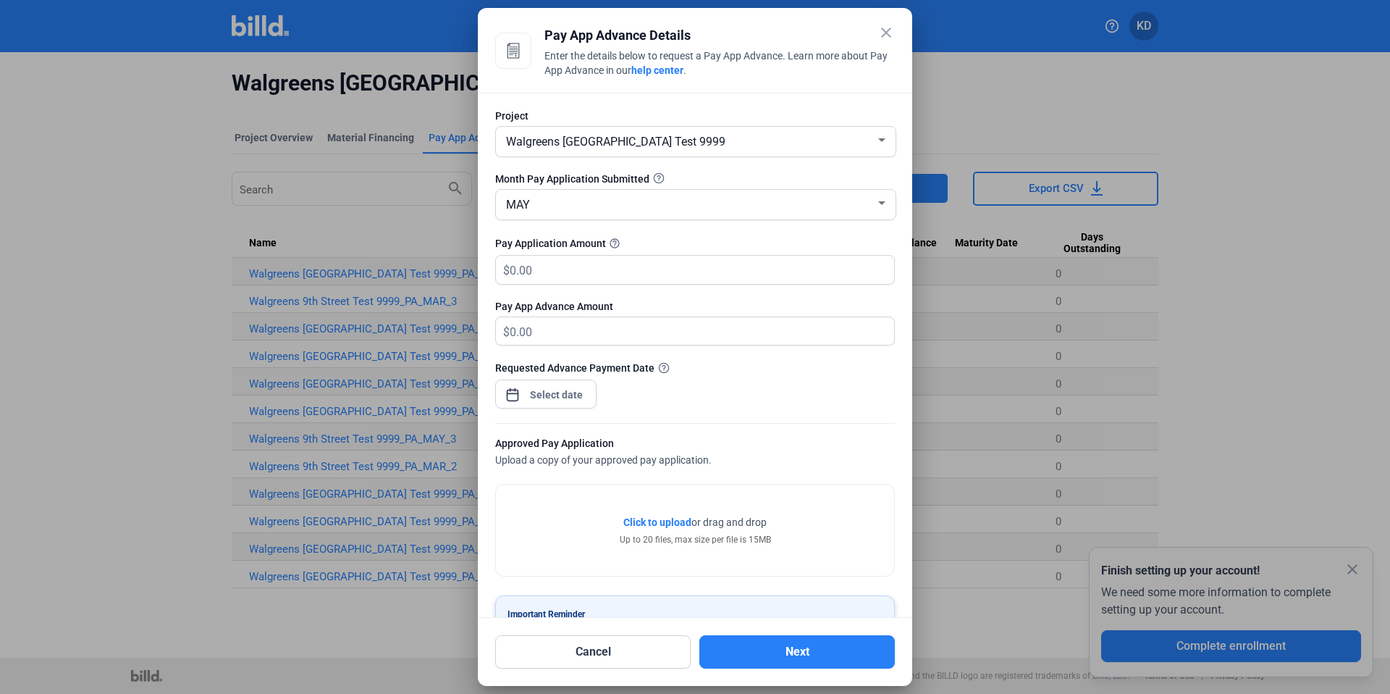
click at [888, 32] on mat-icon "close" at bounding box center [886, 32] width 17 height 17
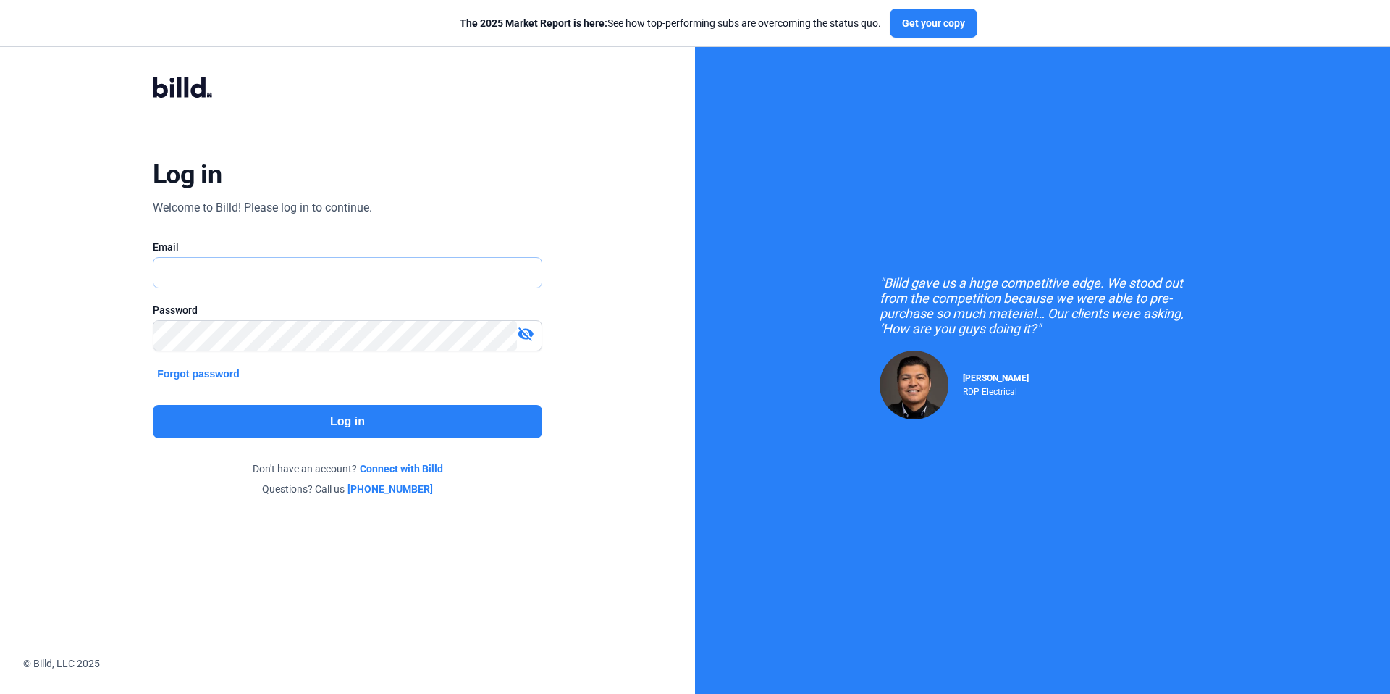
type input "[EMAIL_ADDRESS][DOMAIN_NAME]"
click at [423, 416] on button "Log in" at bounding box center [348, 421] width 390 height 33
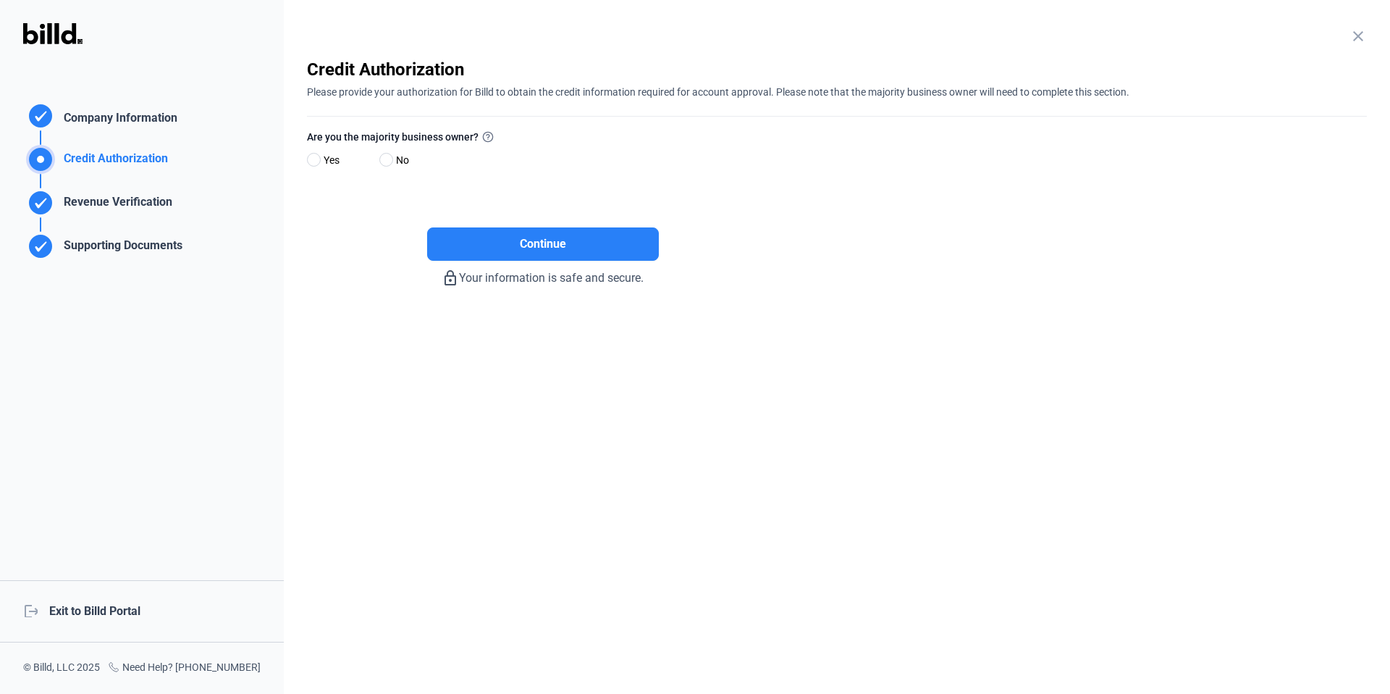
click at [142, 619] on div "logout Exit to Billd Portal" at bounding box center [142, 611] width 284 height 62
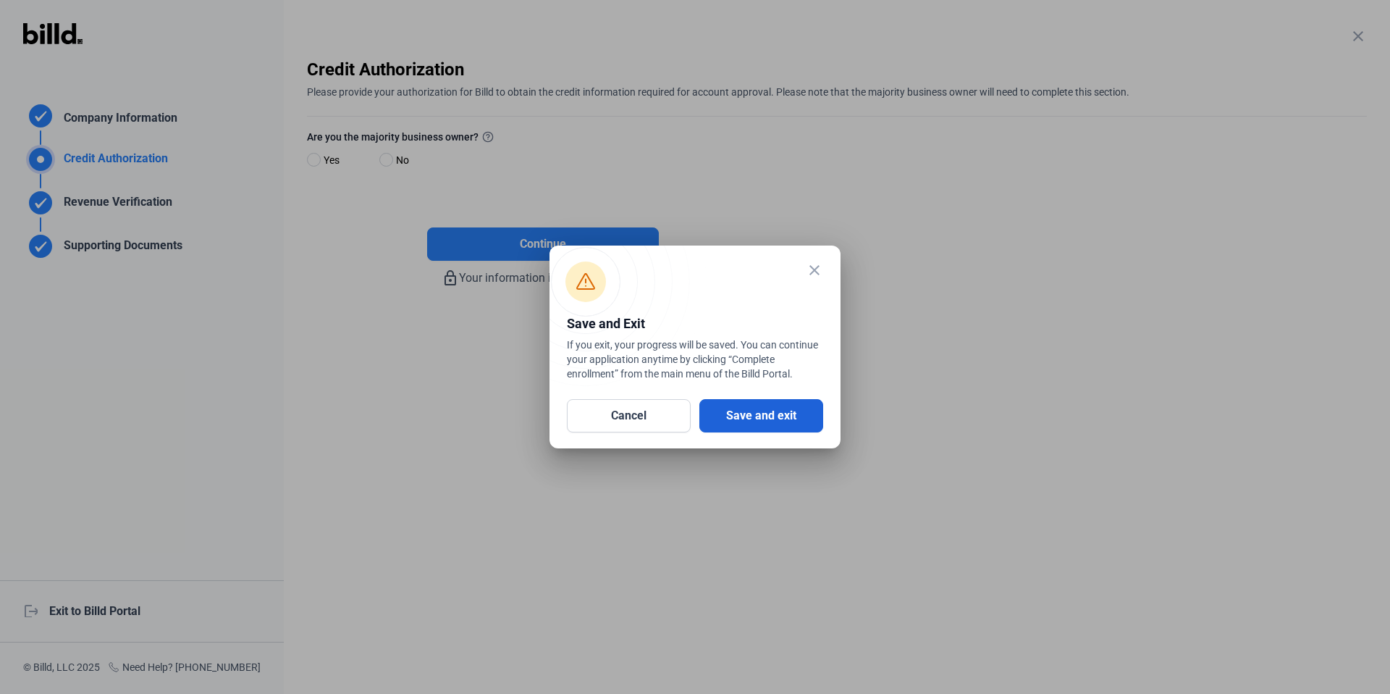
click at [792, 422] on button "Save and exit" at bounding box center [761, 415] width 124 height 33
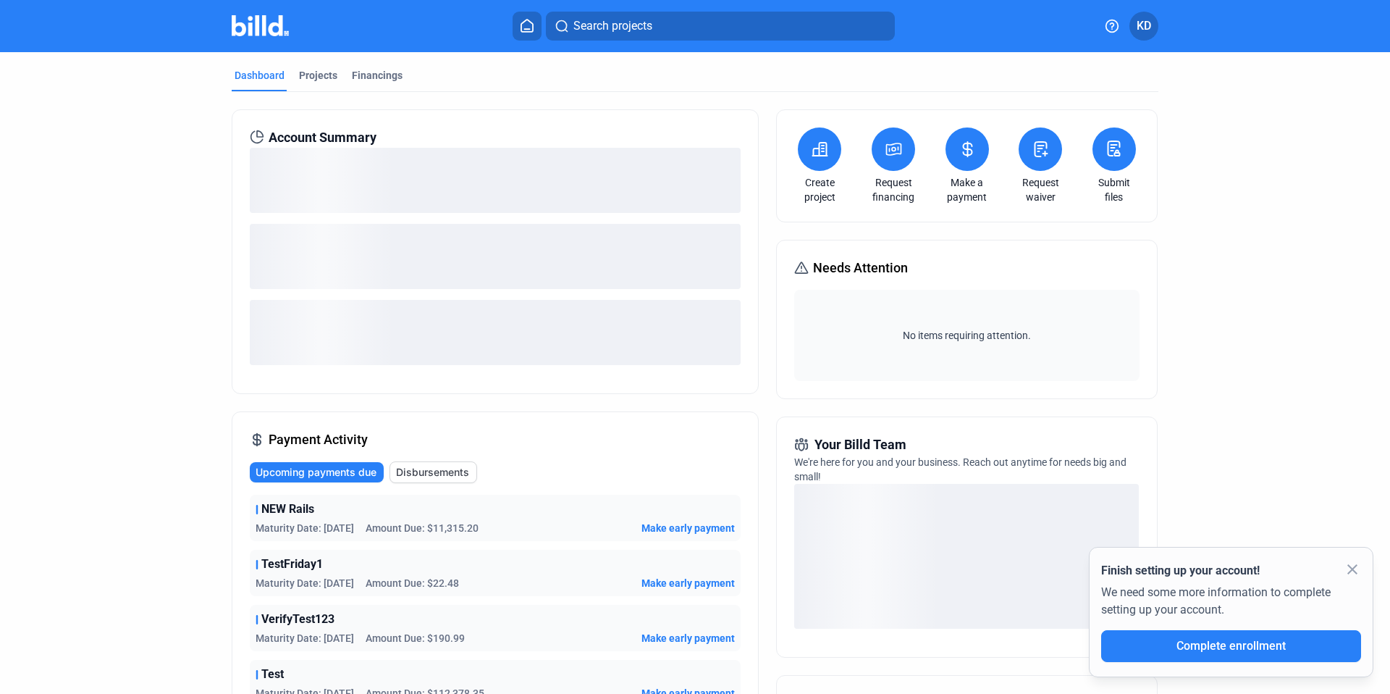
click at [895, 152] on icon at bounding box center [894, 148] width 18 height 17
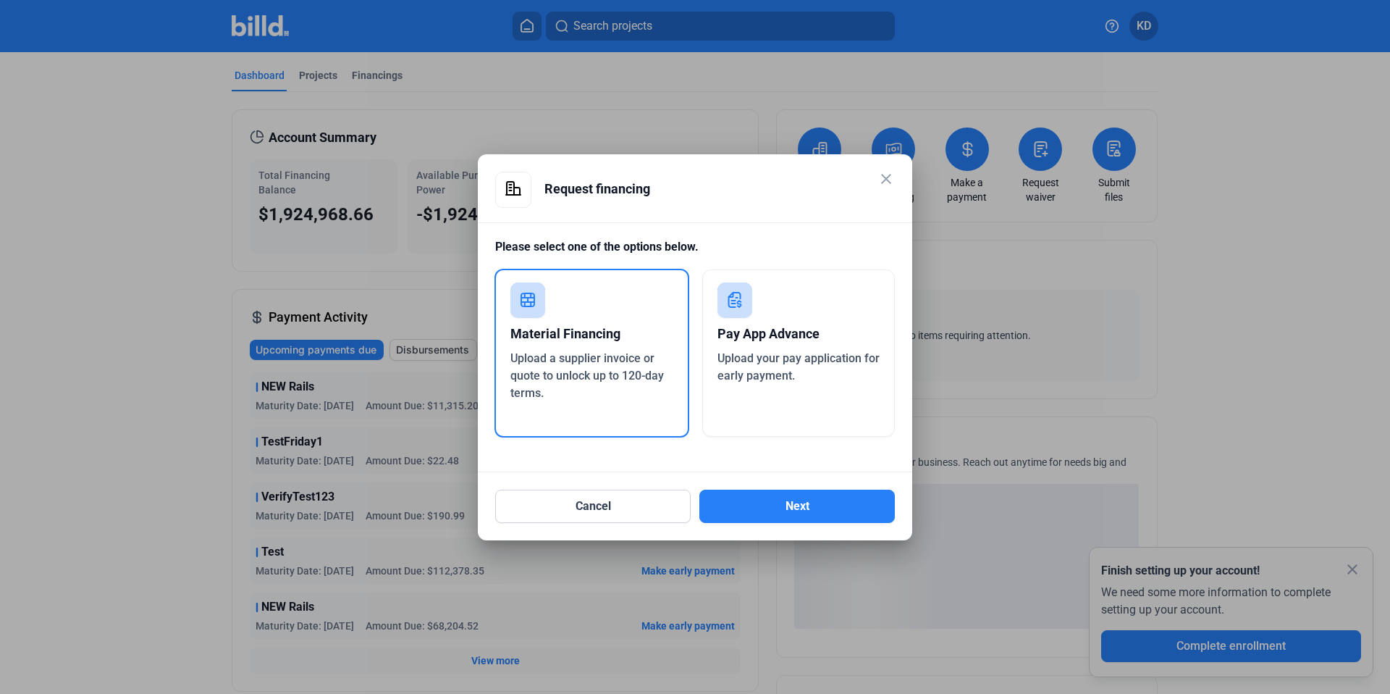
click at [789, 356] on span "Upload your pay application for early payment." at bounding box center [799, 366] width 162 height 31
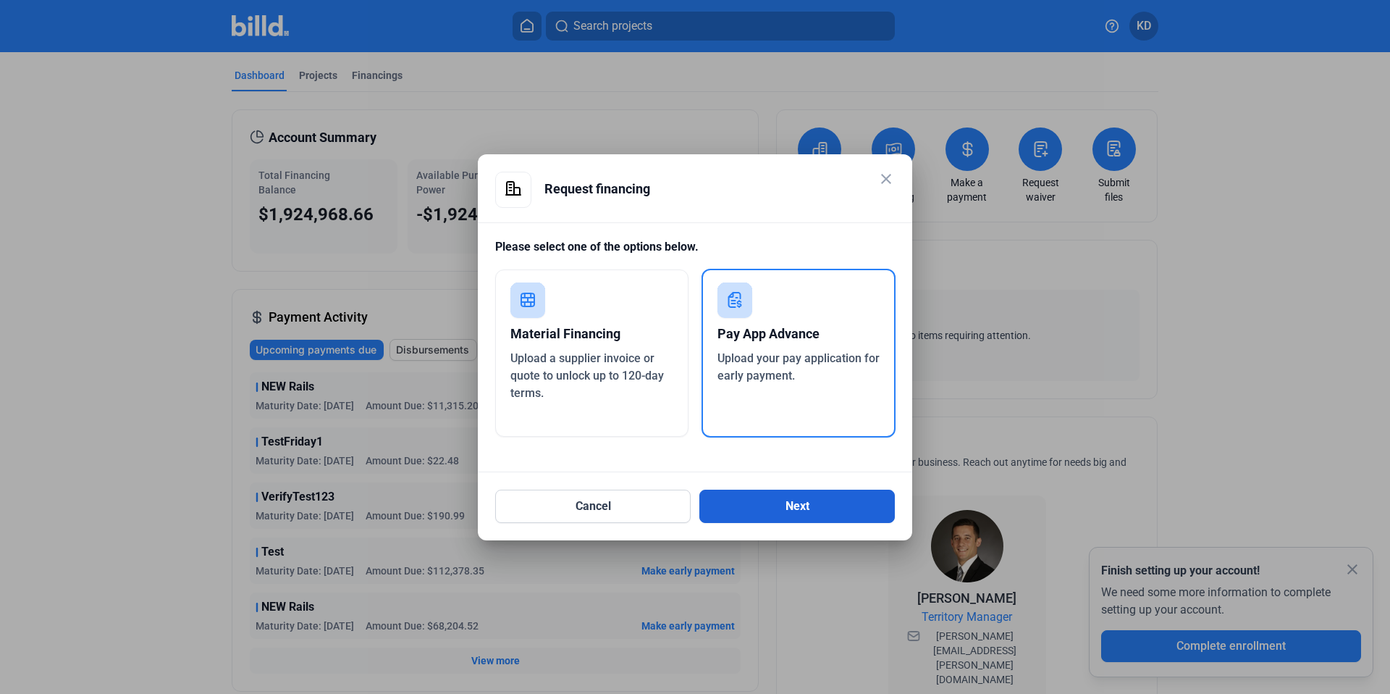
click at [816, 509] on button "Next" at bounding box center [796, 505] width 195 height 33
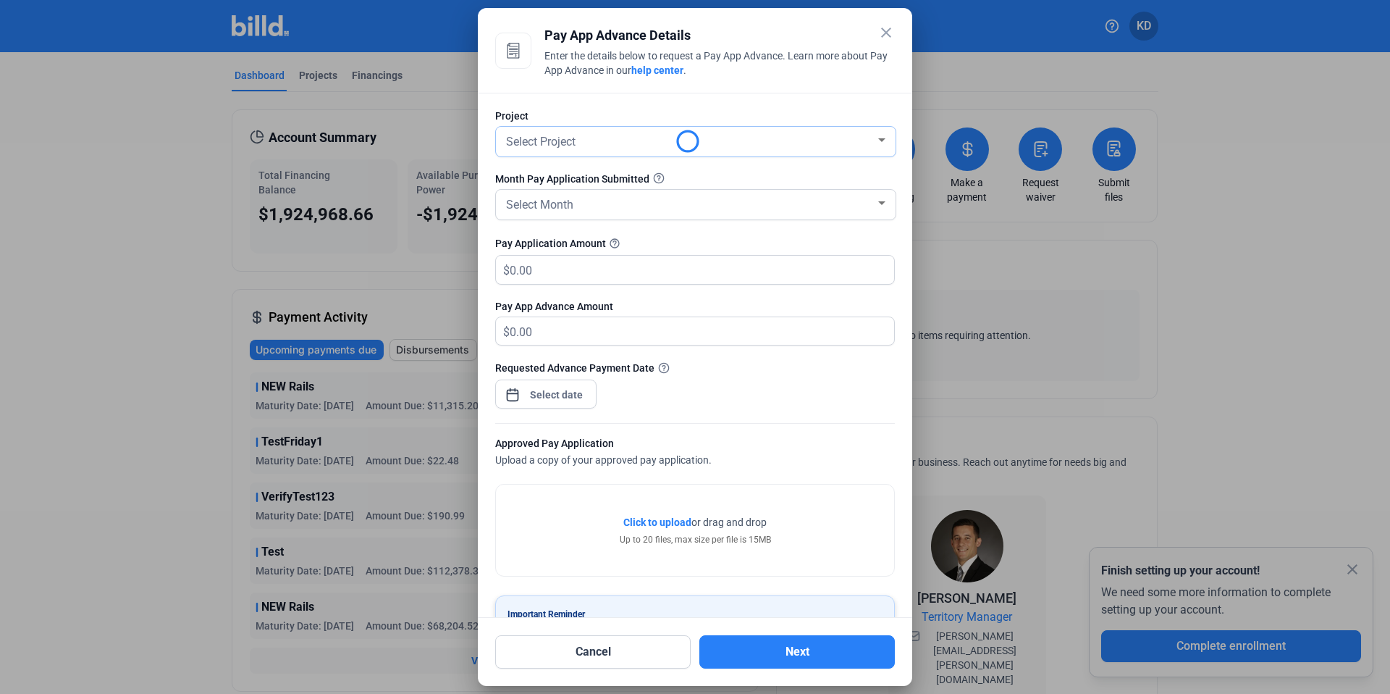
click at [570, 137] on span "Select Project" at bounding box center [541, 142] width 70 height 14
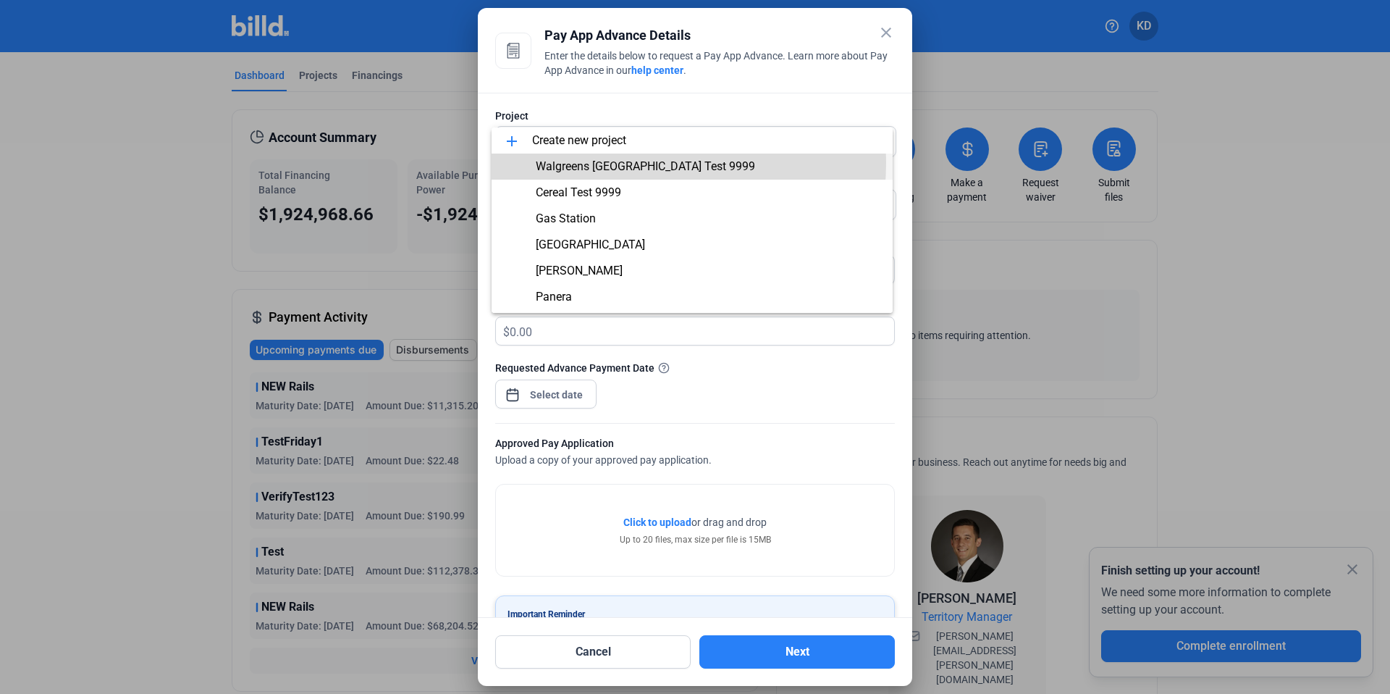
click at [607, 162] on span "Walgreens [GEOGRAPHIC_DATA] Test 9999" at bounding box center [645, 166] width 219 height 14
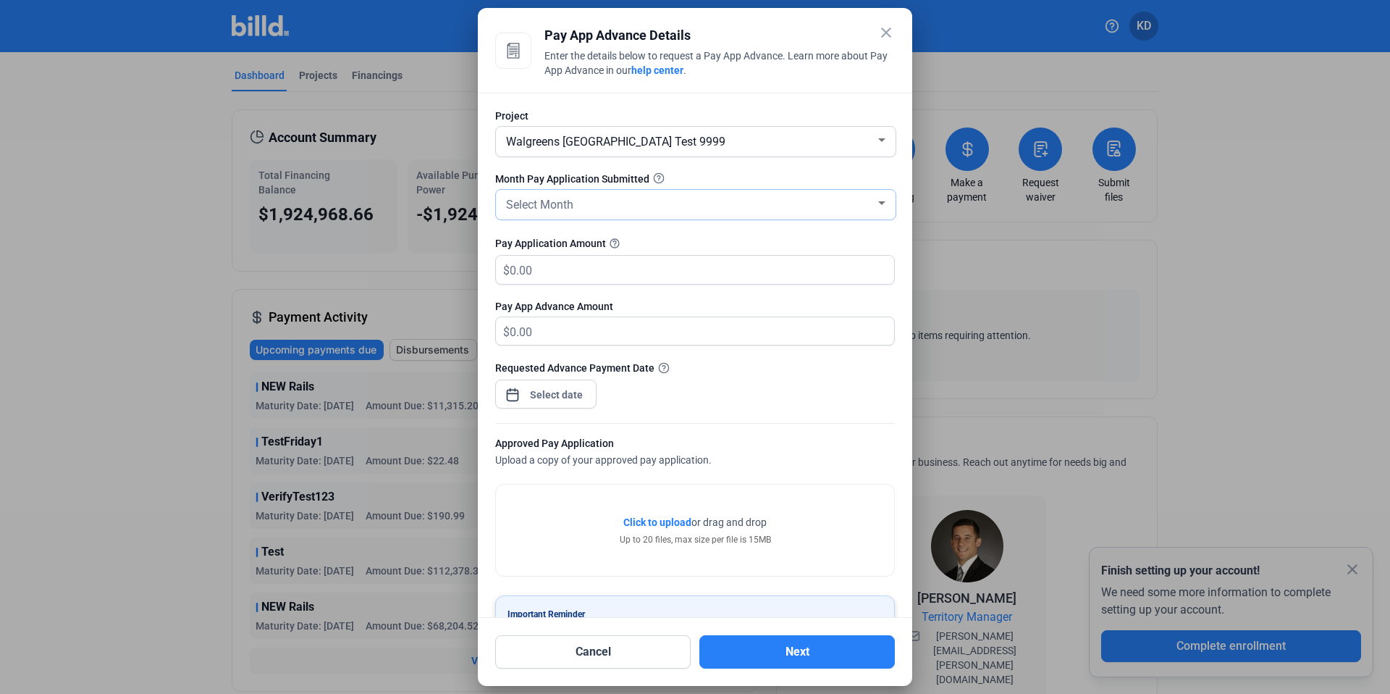
click at [586, 203] on div "Select Month" at bounding box center [689, 203] width 372 height 20
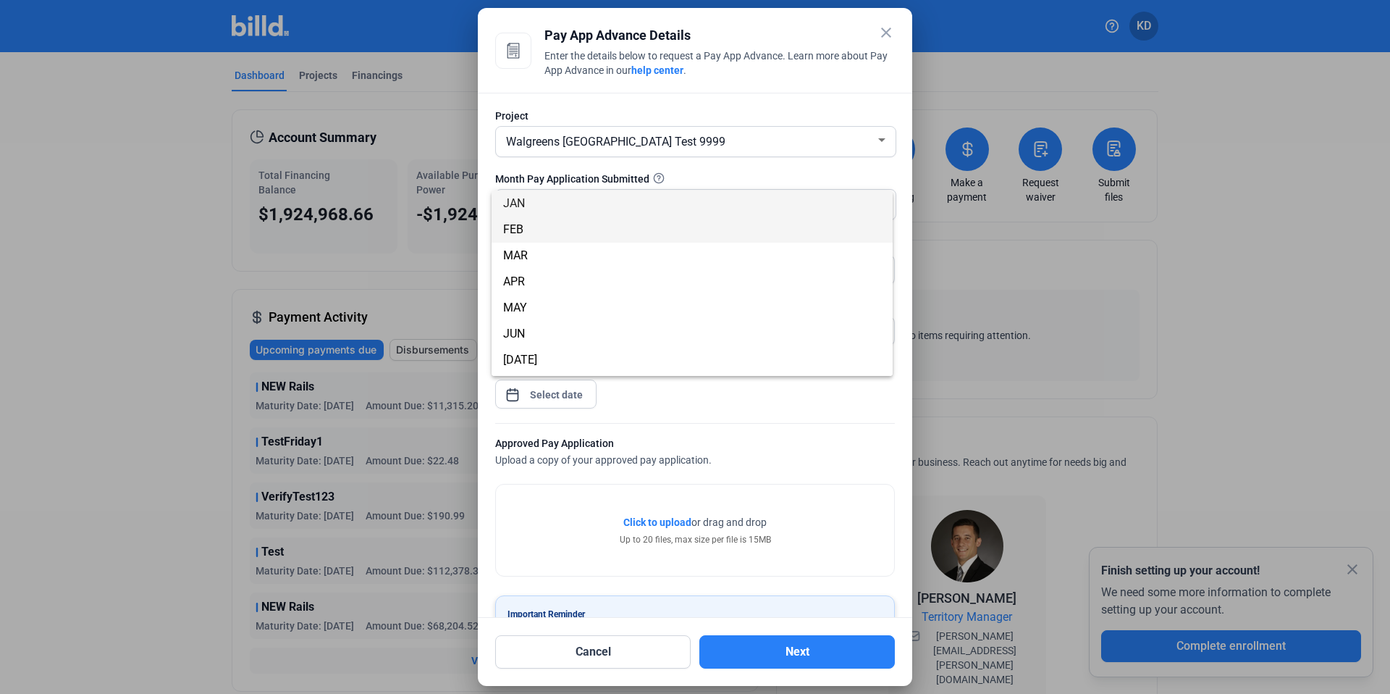
click at [597, 224] on span "FEB" at bounding box center [692, 229] width 378 height 26
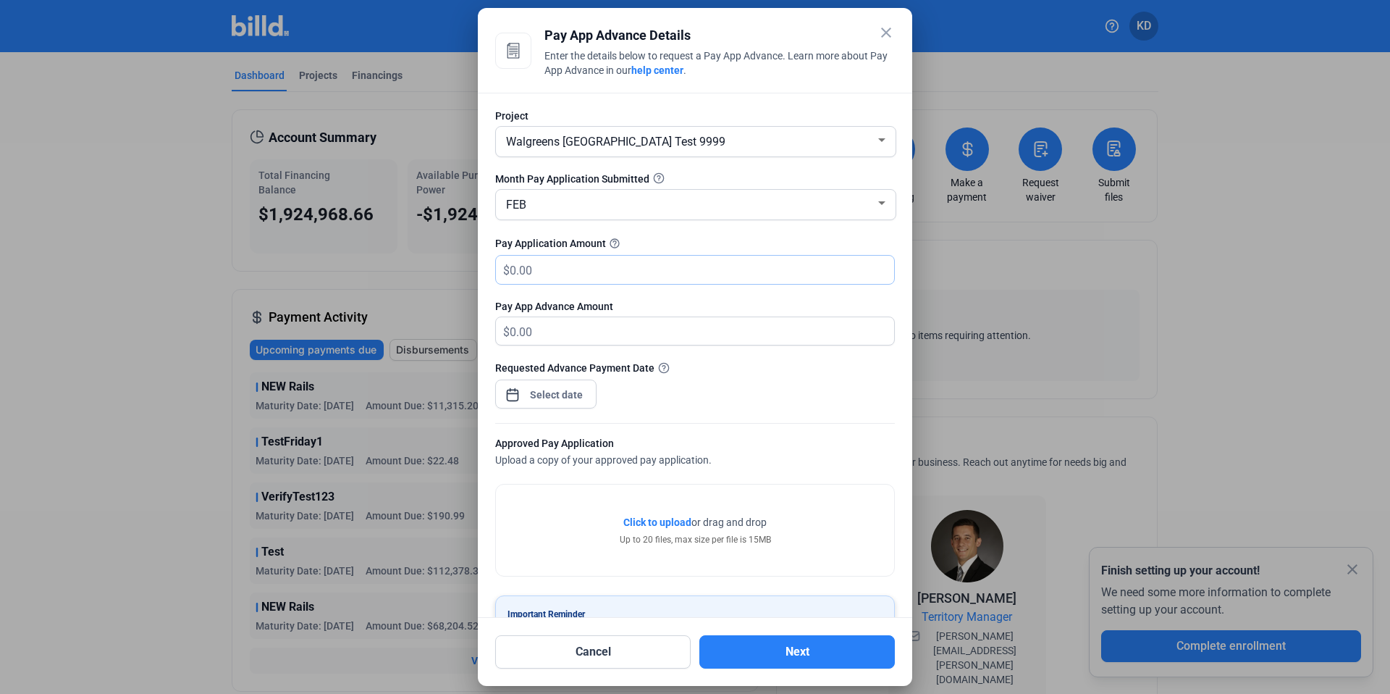
click at [593, 268] on input "text" at bounding box center [702, 270] width 384 height 28
type input "350,000"
type input "350,000.00"
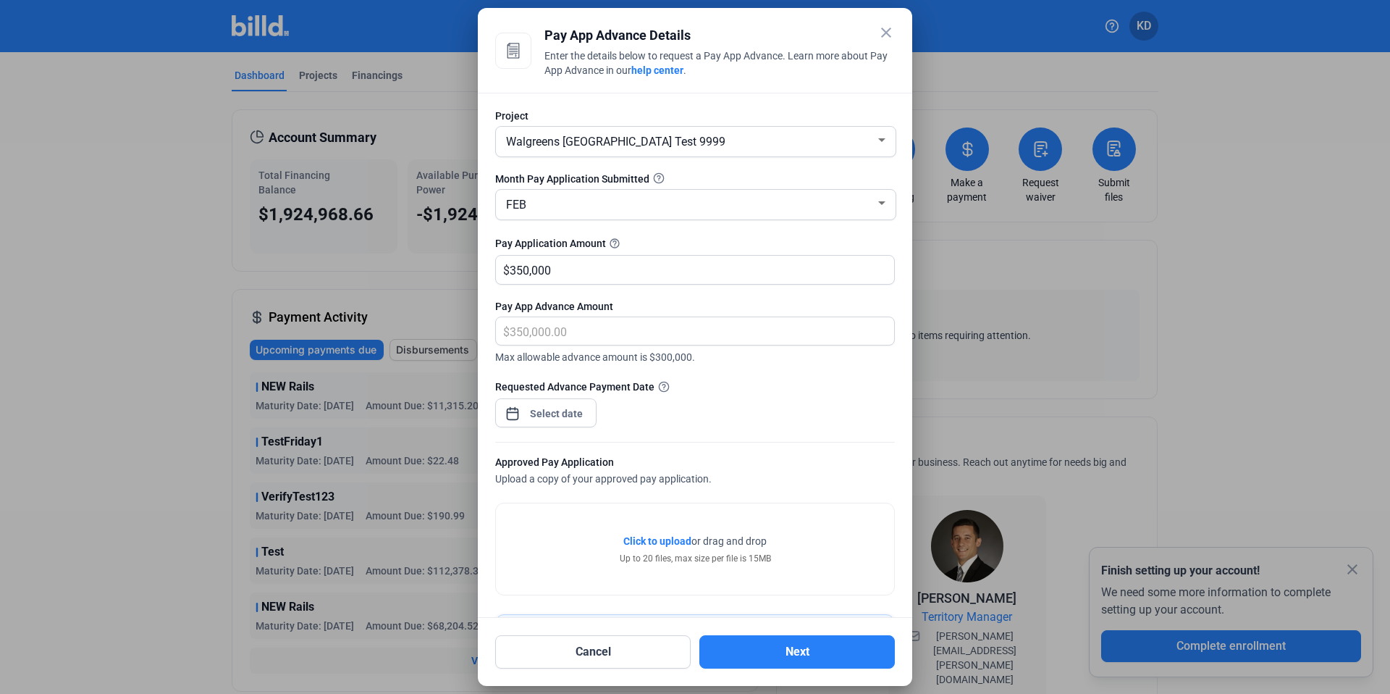
click at [563, 406] on div "close Pay App Advance Details Enter the details below to request a Pay App Adva…" at bounding box center [695, 347] width 1390 height 694
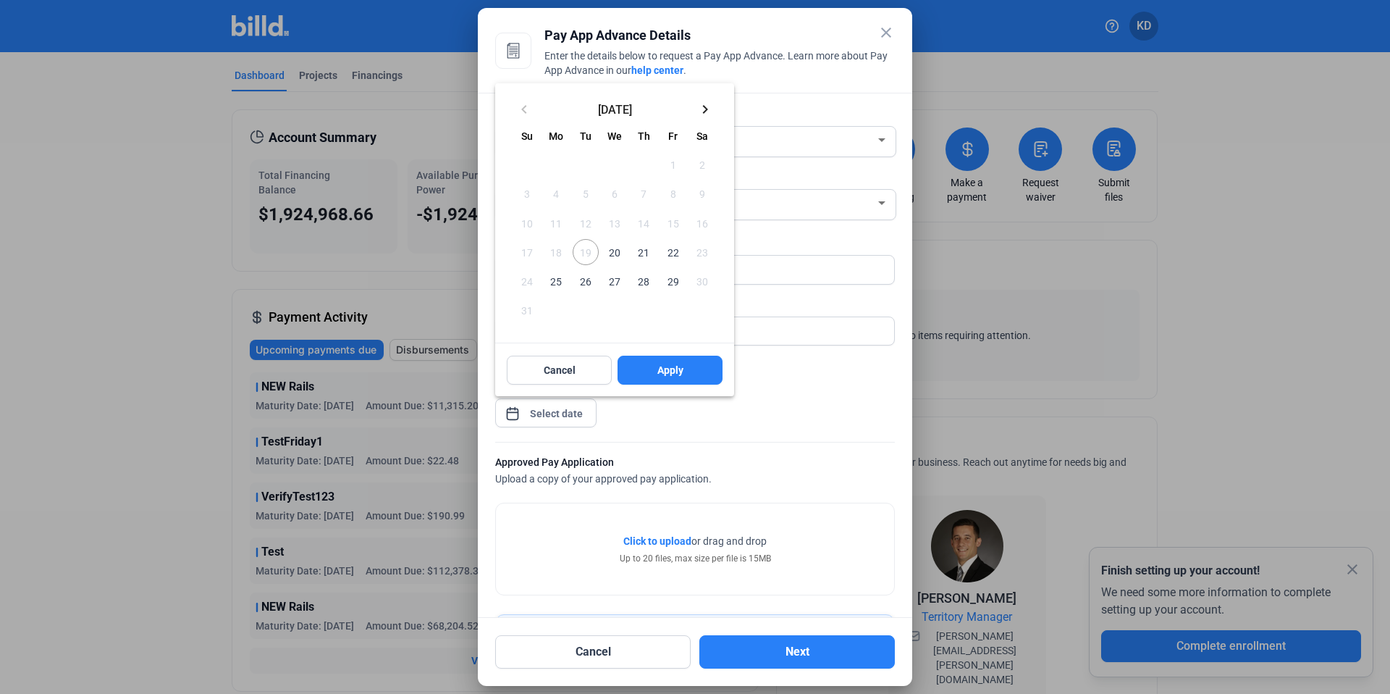
click at [678, 258] on span "22" at bounding box center [673, 252] width 26 height 26
click at [682, 366] on span "Apply" at bounding box center [670, 370] width 26 height 14
type input "[DATE]"
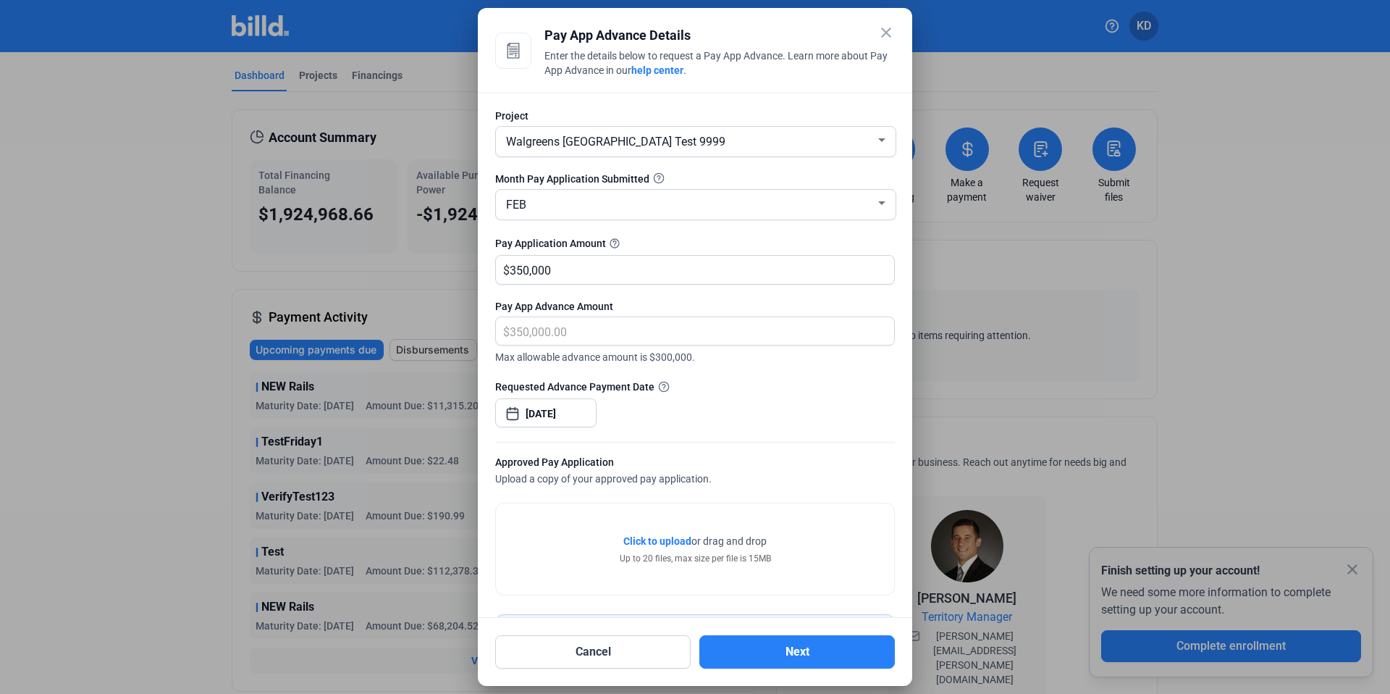
click at [642, 537] on span "Click to upload" at bounding box center [657, 541] width 68 height 12
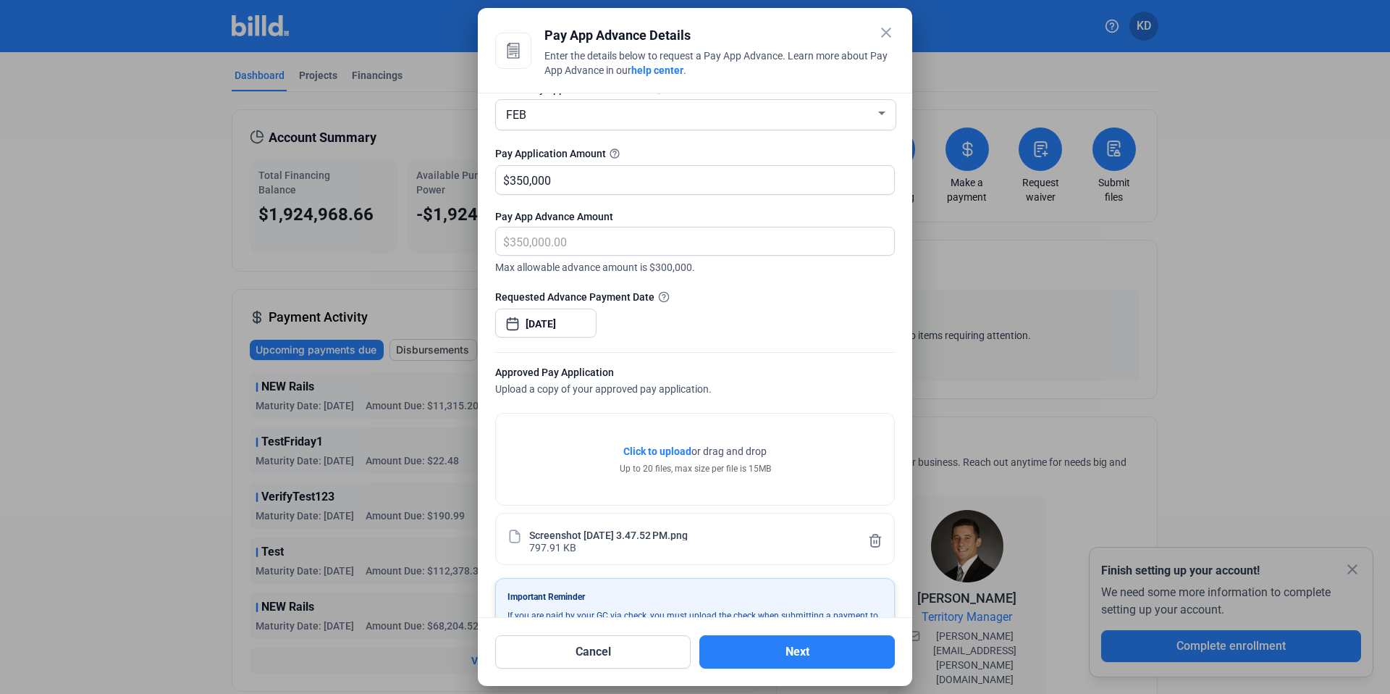
scroll to position [138, 0]
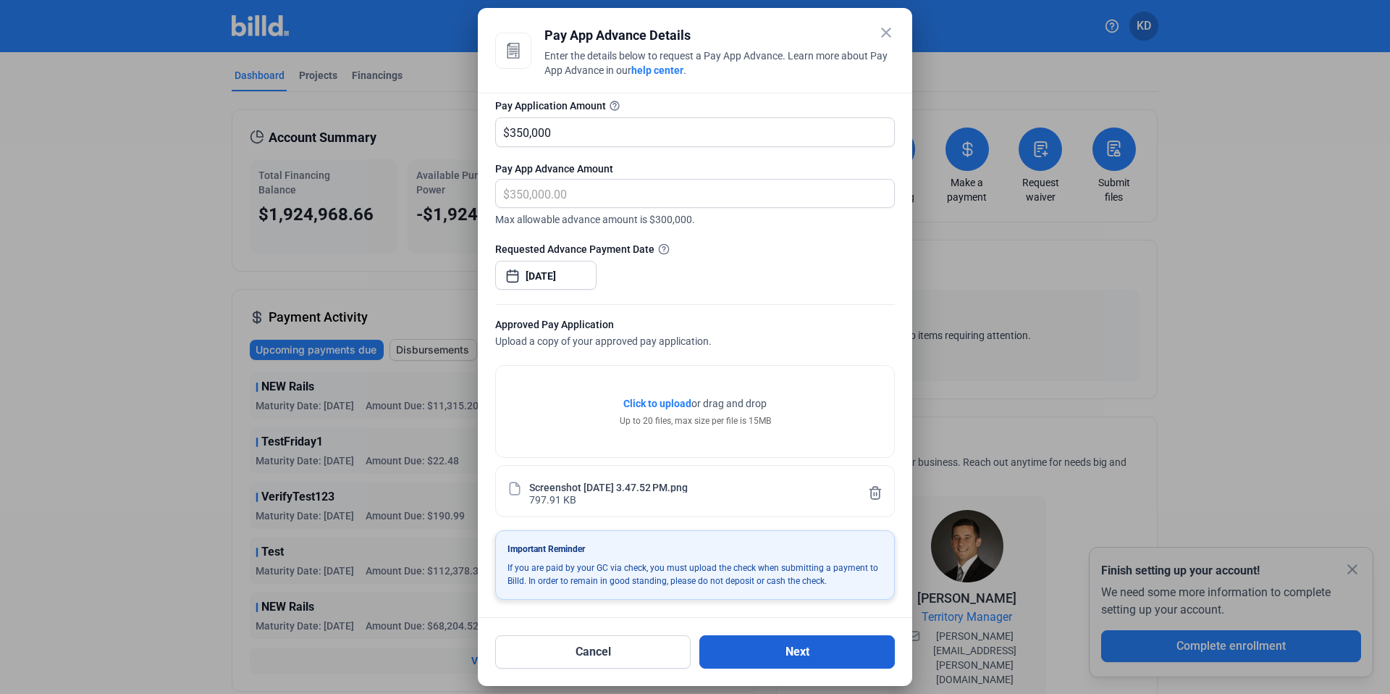
click at [790, 663] on button "Next" at bounding box center [796, 651] width 195 height 33
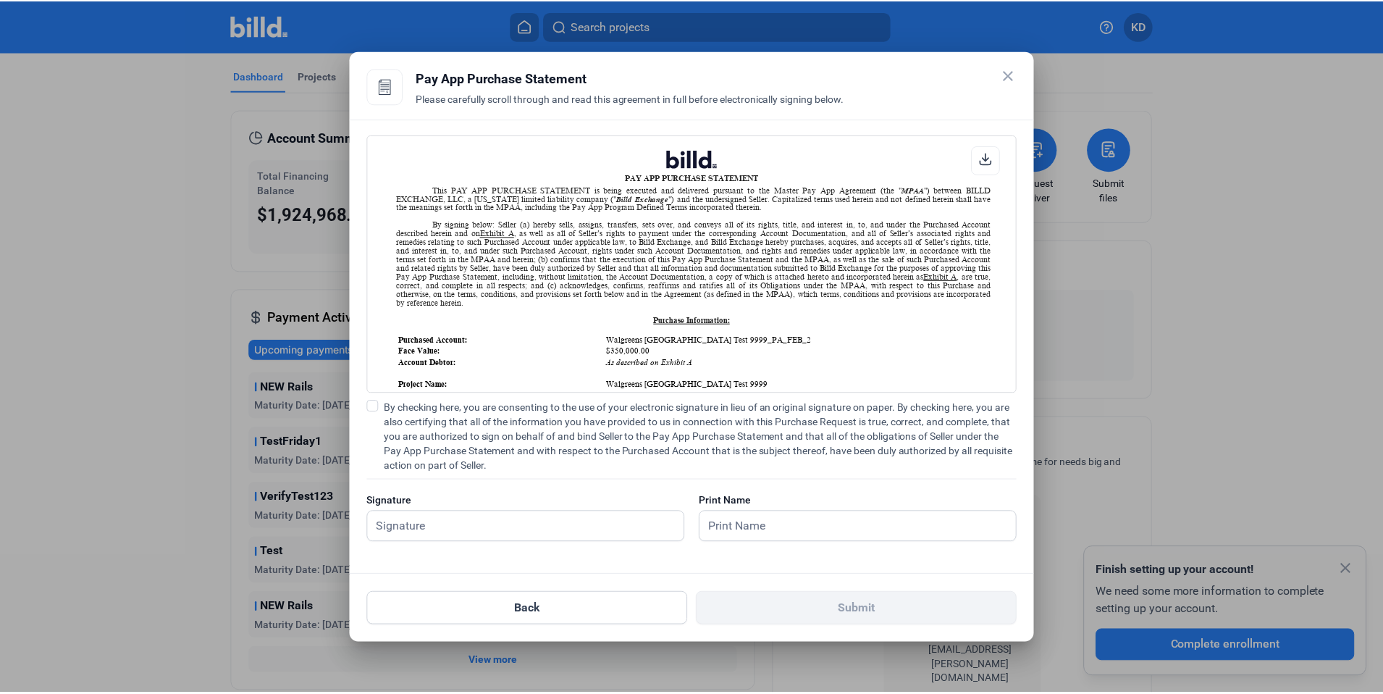
scroll to position [1, 0]
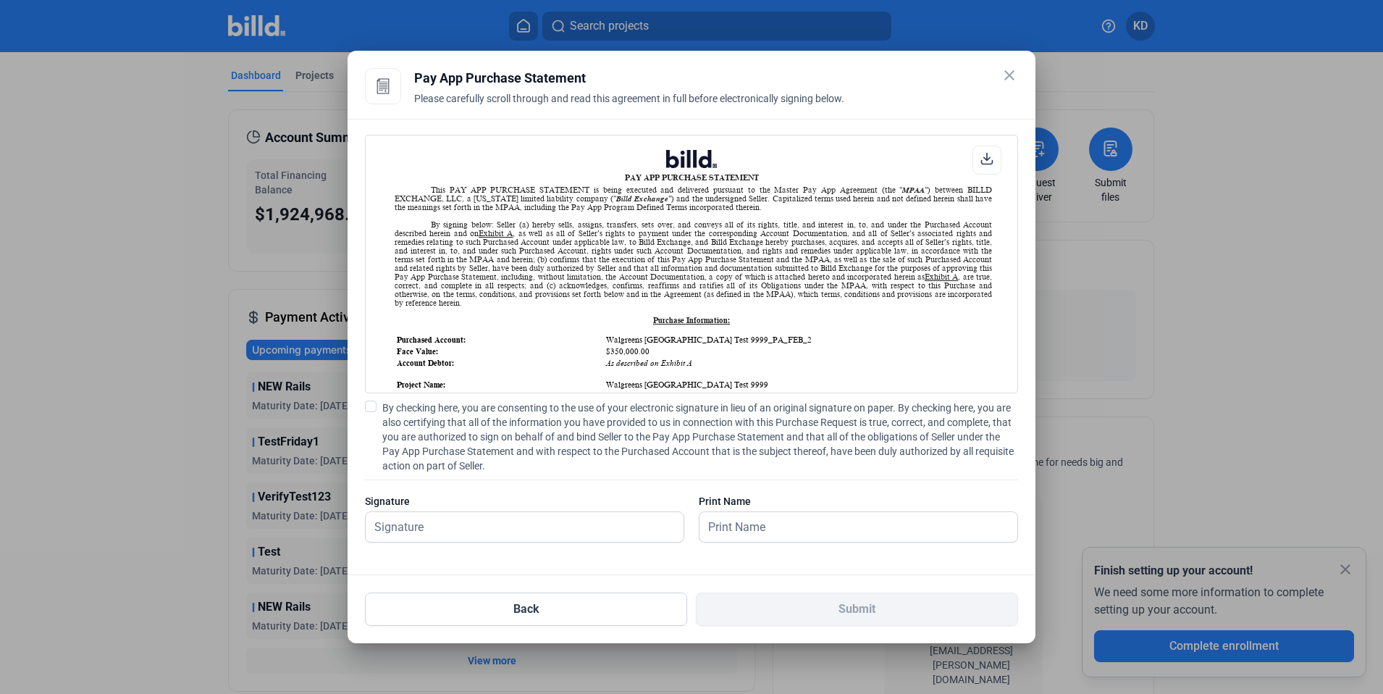
click at [374, 411] on span at bounding box center [371, 406] width 12 height 12
click at [0, 0] on input "By checking here, you are consenting to the use of your electronic signature in…" at bounding box center [0, 0] width 0 height 0
click at [425, 539] on input "text" at bounding box center [517, 527] width 302 height 30
type input "kat test"
click at [784, 529] on input "text" at bounding box center [850, 527] width 302 height 30
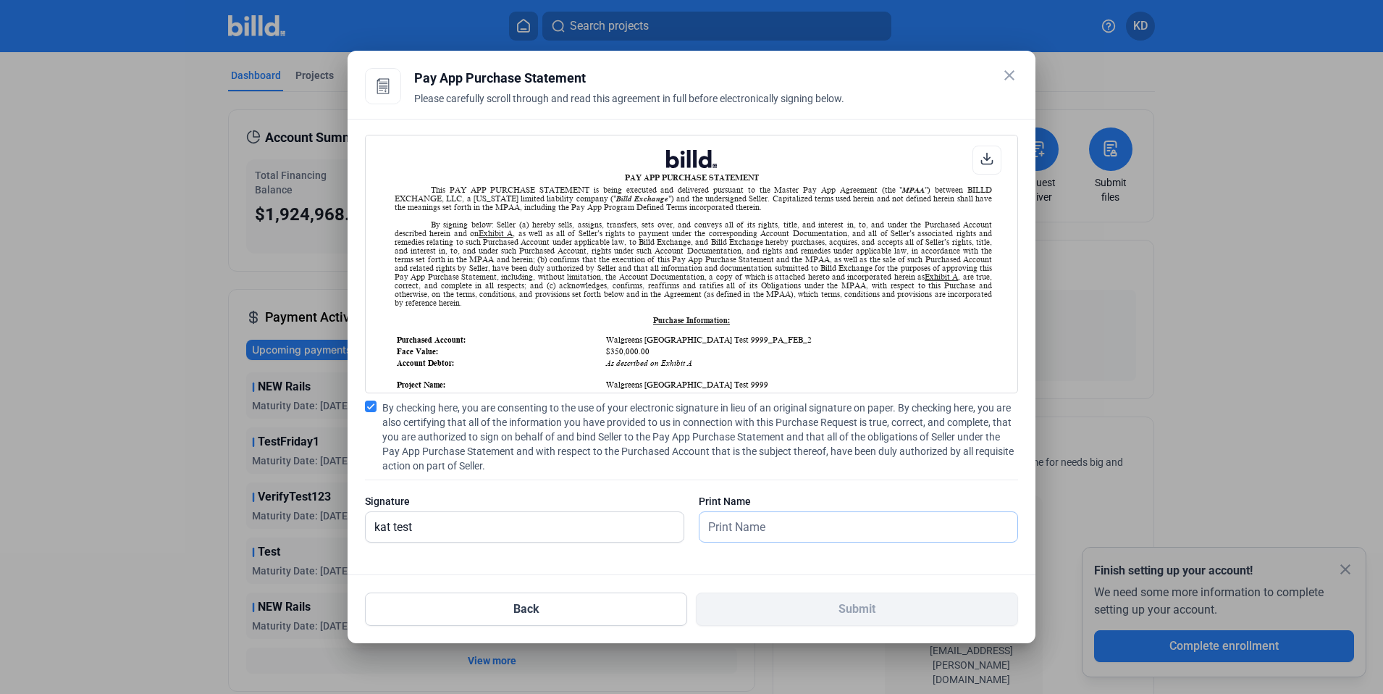
type input "kat test"
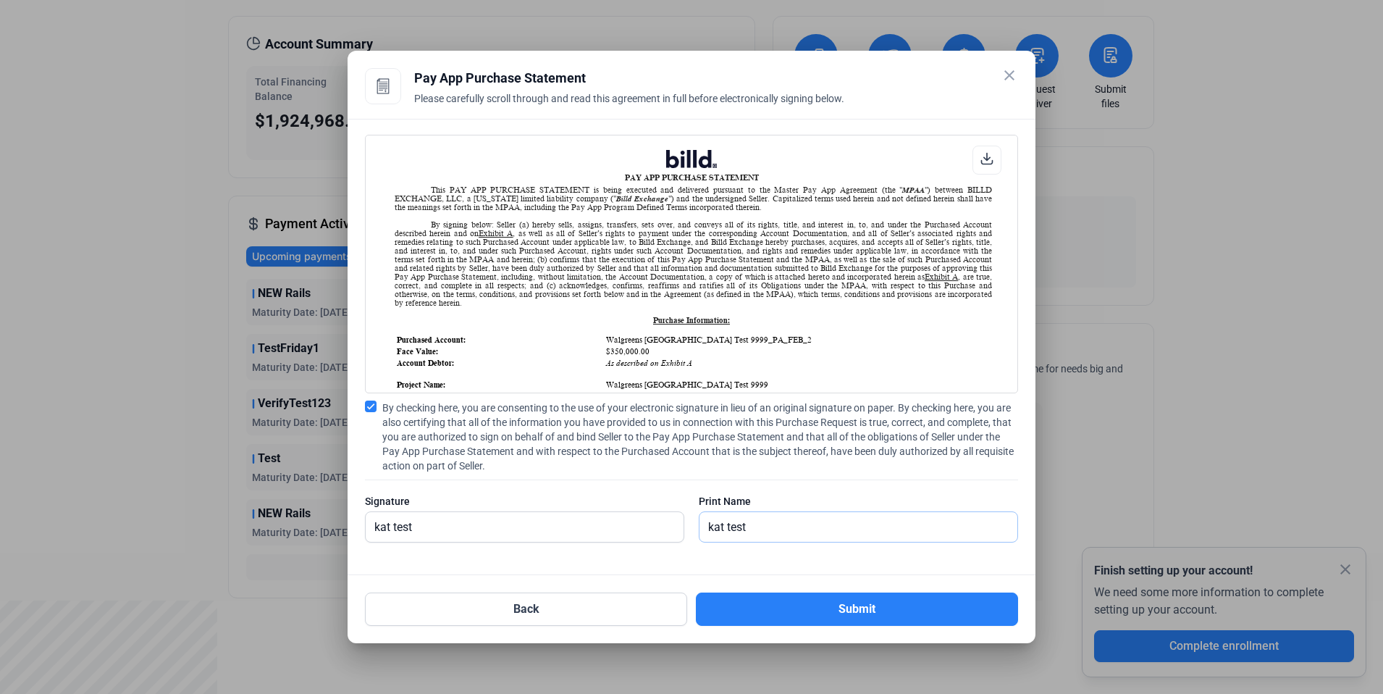
scroll to position [97, 0]
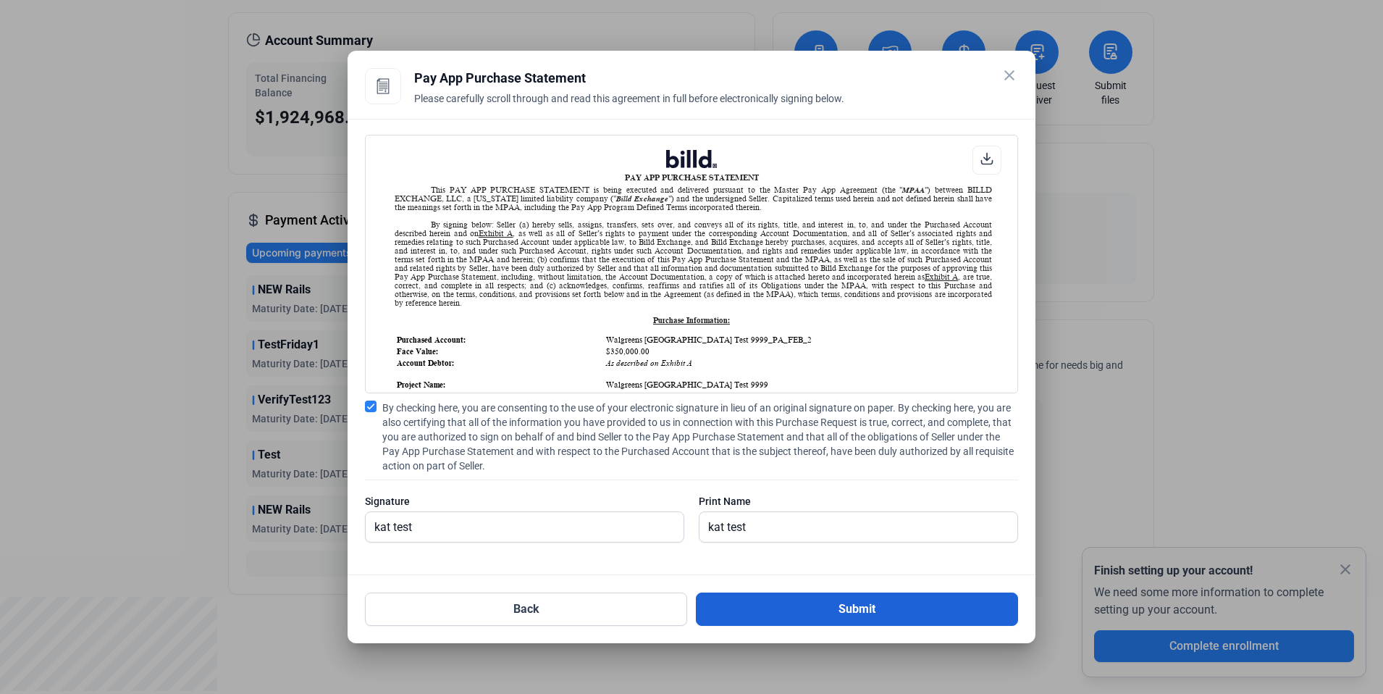
click at [897, 606] on button "Submit" at bounding box center [857, 608] width 322 height 33
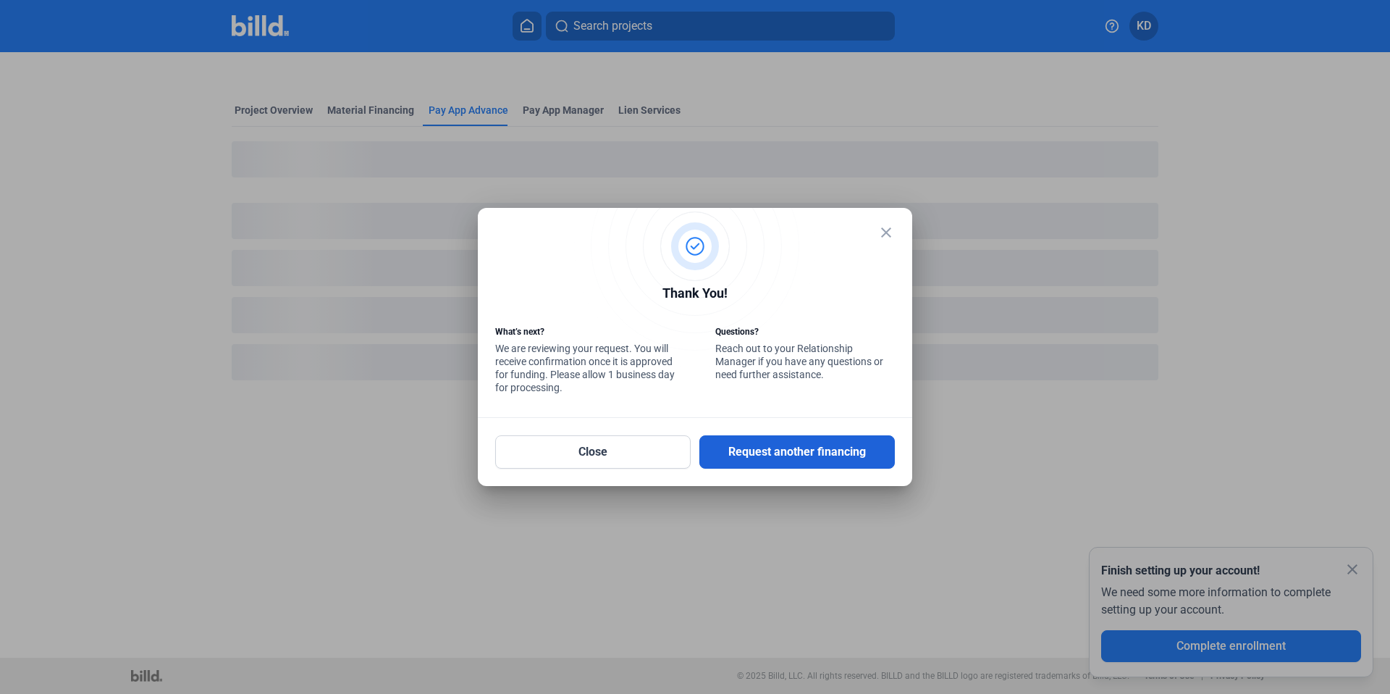
click at [799, 458] on button "Request another financing" at bounding box center [796, 451] width 195 height 33
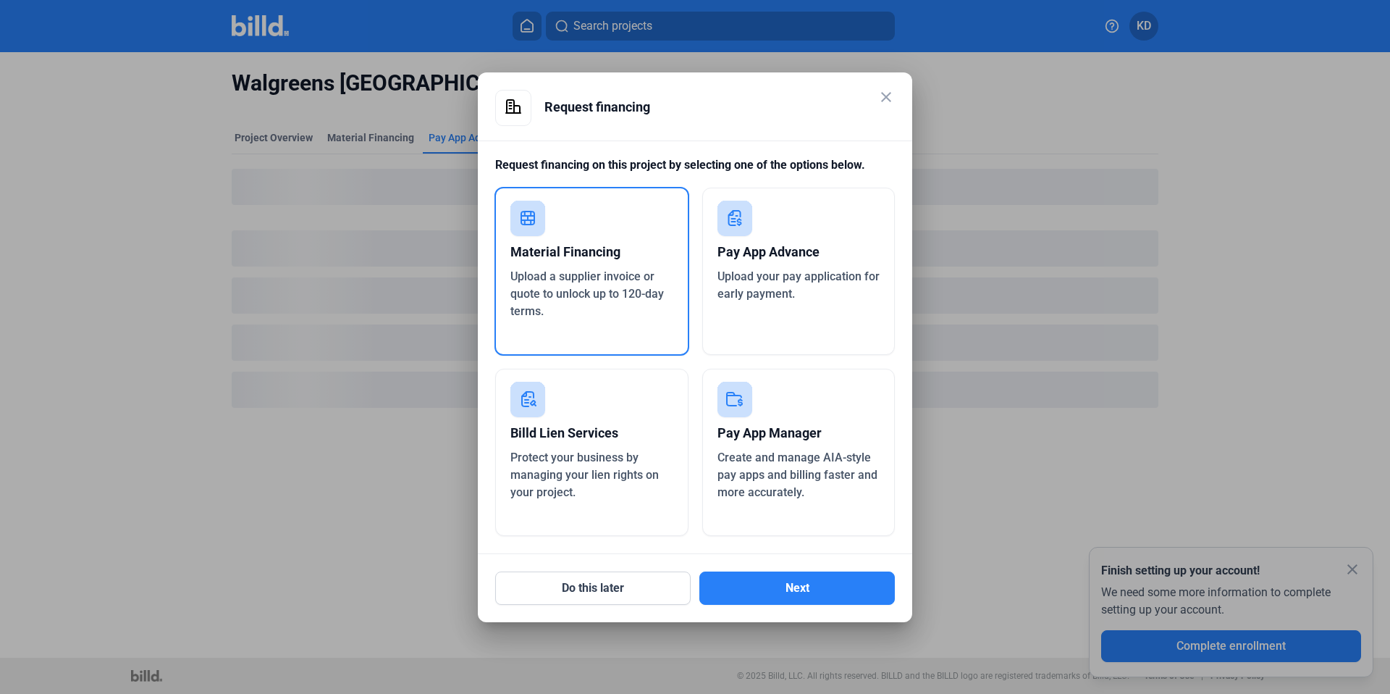
click at [788, 288] on span "Upload your pay application for early payment." at bounding box center [799, 284] width 162 height 31
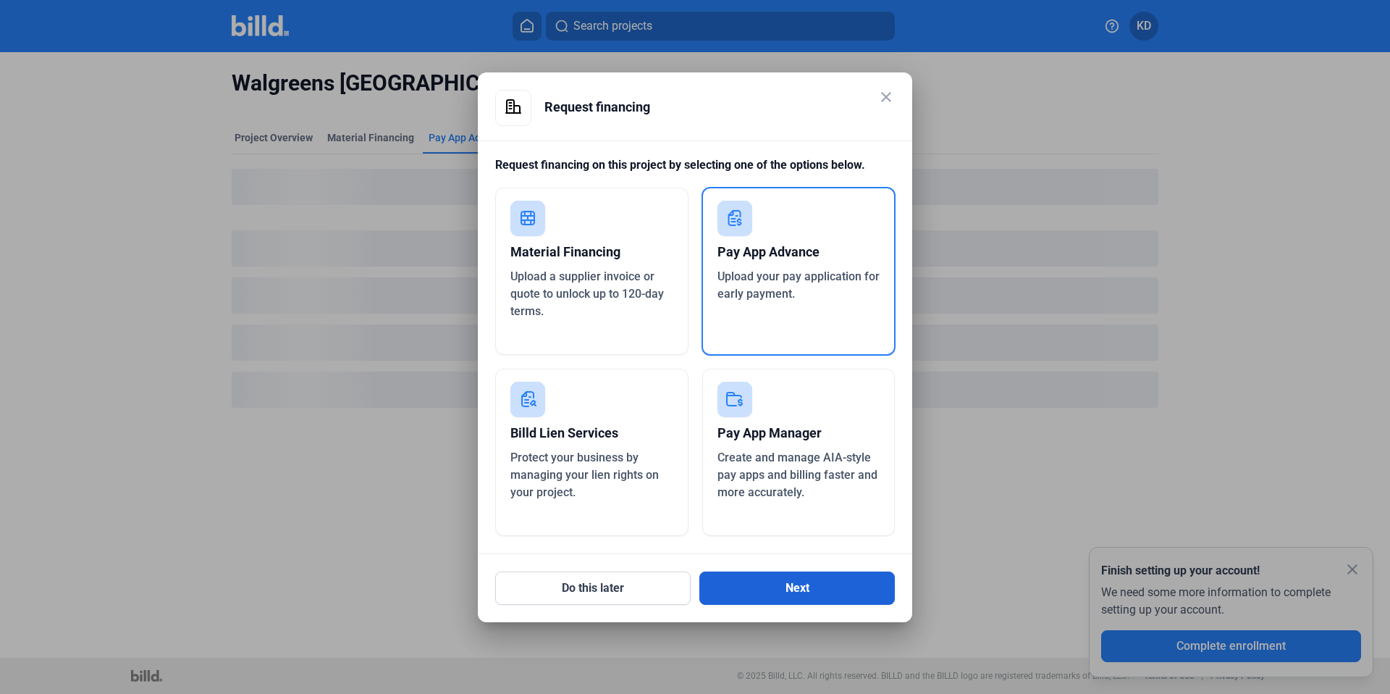
click at [790, 602] on button "Next" at bounding box center [796, 587] width 195 height 33
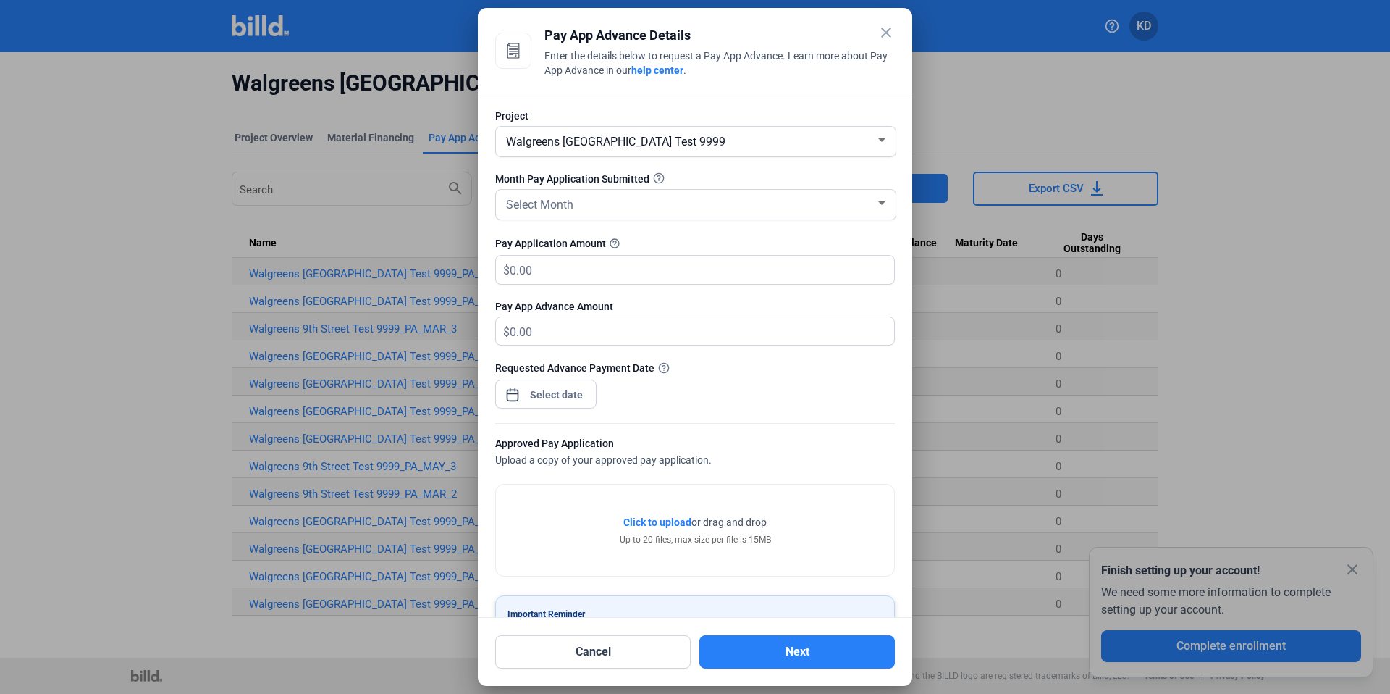
click at [740, 143] on div "Walgreens [GEOGRAPHIC_DATA] Test 9999" at bounding box center [689, 140] width 372 height 20
click at [793, 104] on div at bounding box center [695, 347] width 1390 height 694
click at [890, 30] on mat-icon "close" at bounding box center [886, 32] width 17 height 17
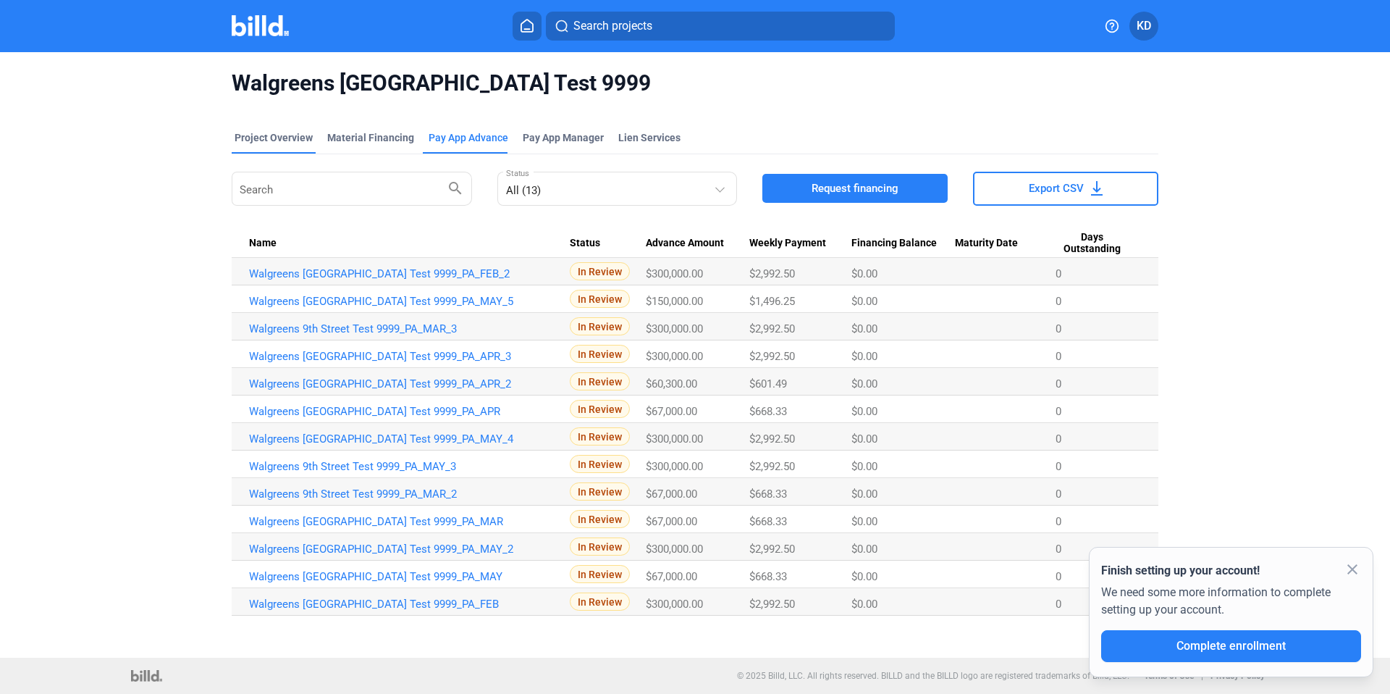
click at [272, 138] on div "Project Overview" at bounding box center [274, 137] width 78 height 14
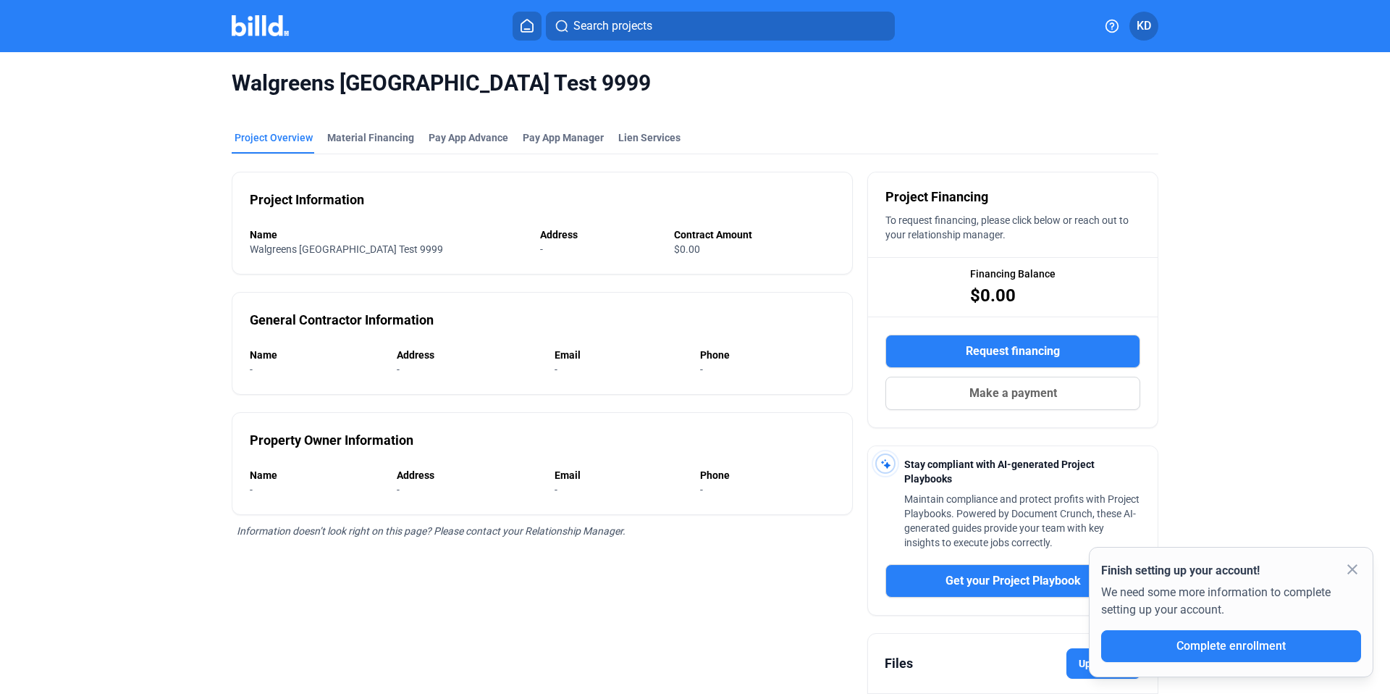
click at [527, 26] on icon at bounding box center [527, 26] width 14 height 14
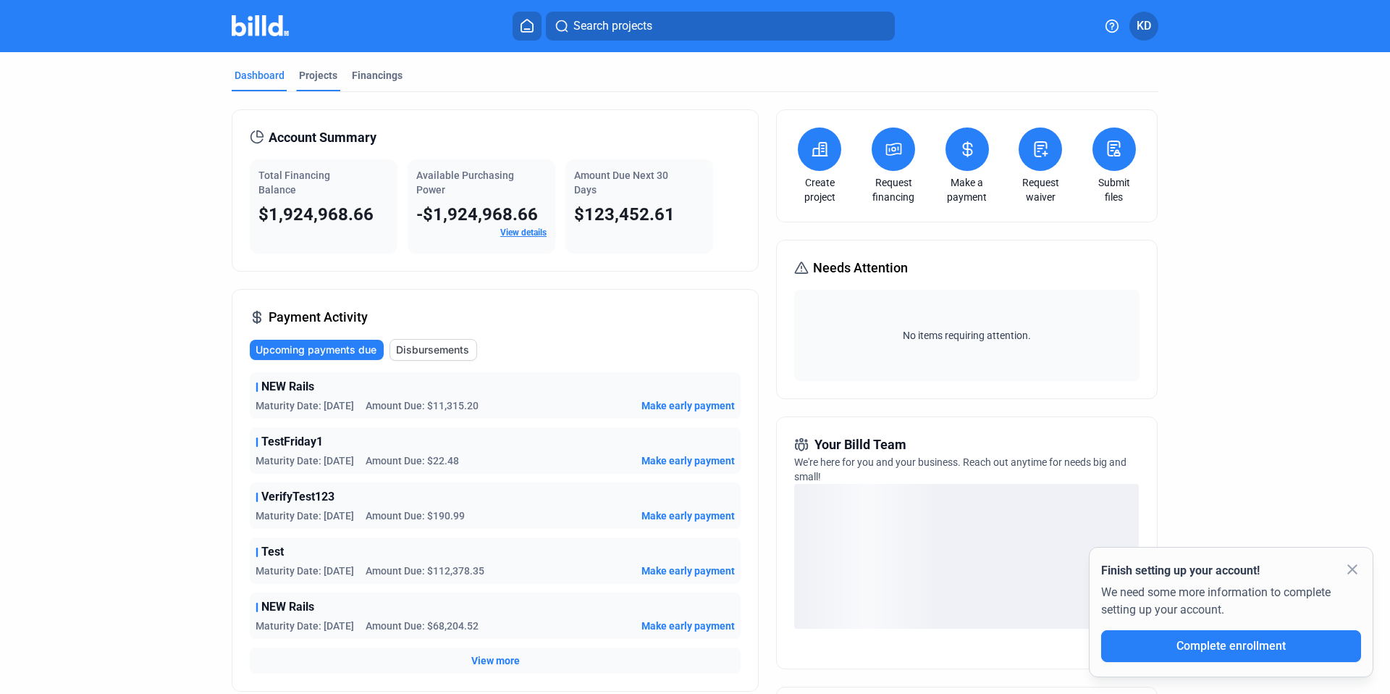
click at [309, 75] on div "Projects" at bounding box center [318, 75] width 38 height 14
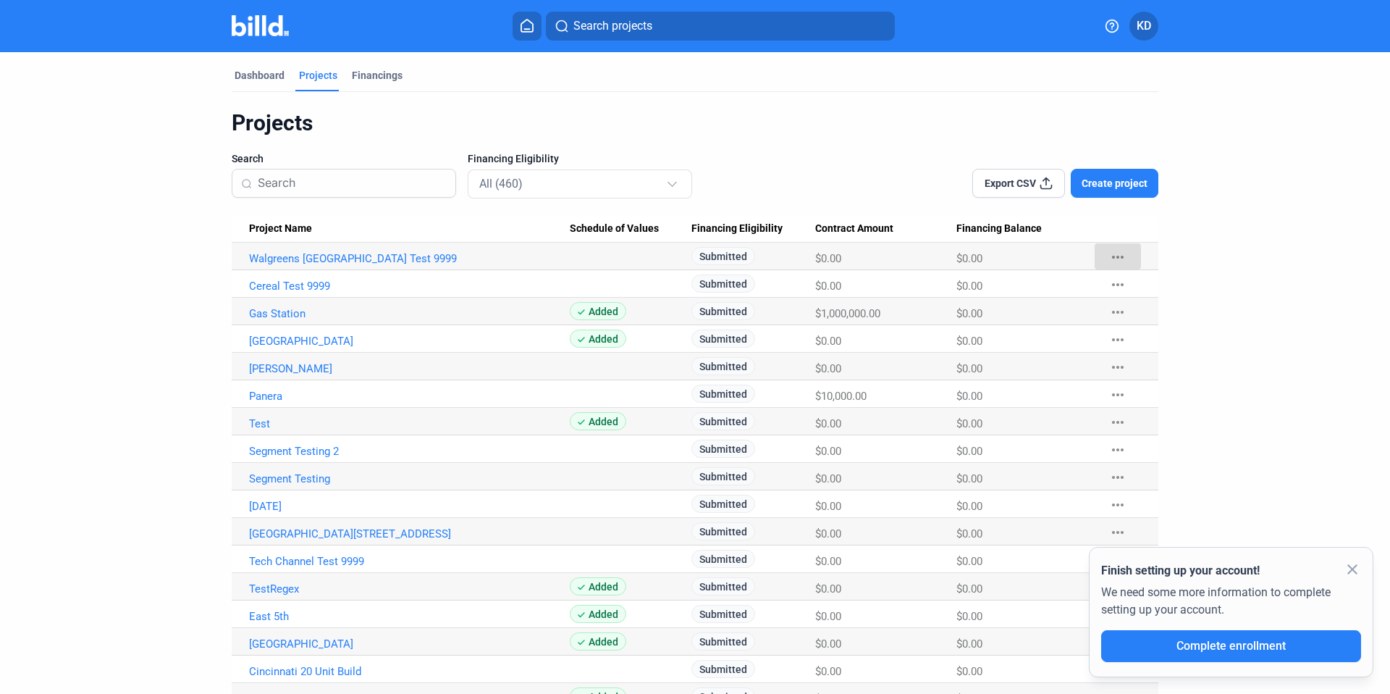
click at [1109, 253] on mat-icon "more_horiz" at bounding box center [1117, 256] width 17 height 17
click at [1150, 313] on button "+ Pay App Advance" at bounding box center [1193, 322] width 203 height 35
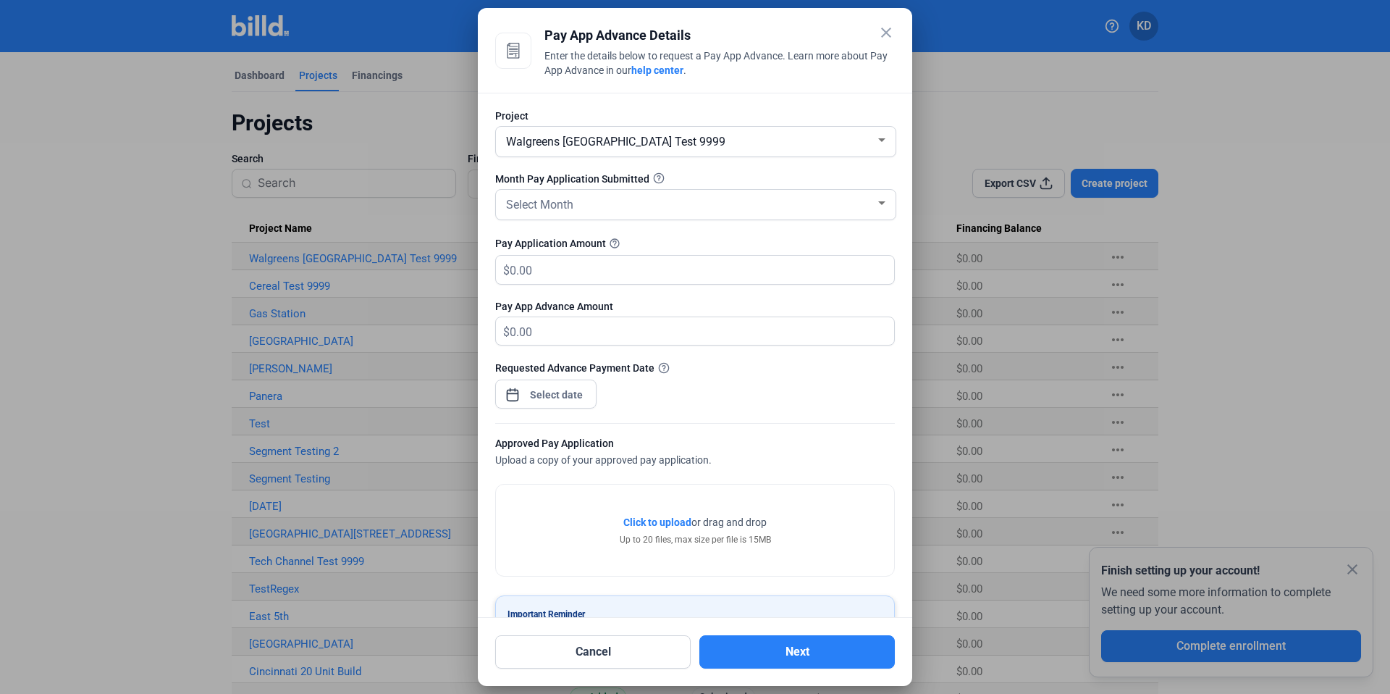
click at [752, 146] on div "Walgreens [GEOGRAPHIC_DATA] Test 9999" at bounding box center [689, 140] width 372 height 20
click at [762, 106] on div at bounding box center [695, 347] width 1390 height 694
click at [886, 31] on mat-icon "close" at bounding box center [886, 32] width 17 height 17
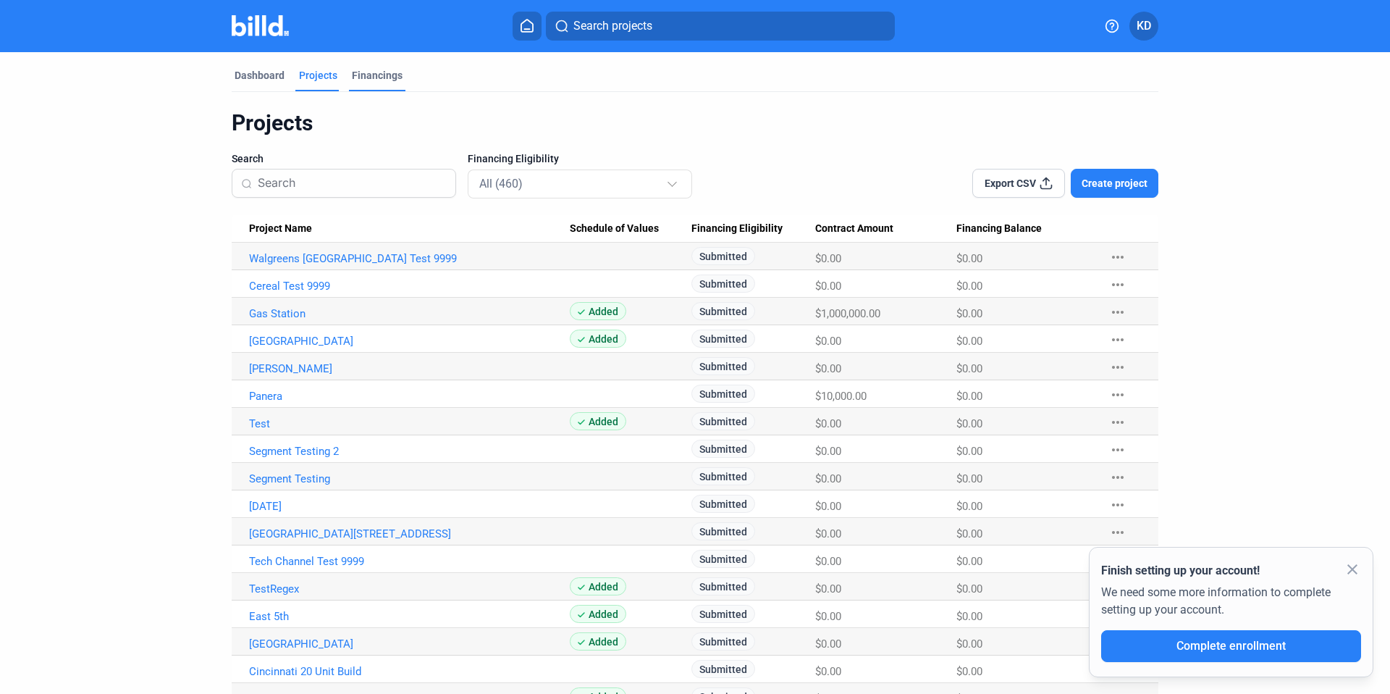
click at [369, 73] on div "Financings" at bounding box center [377, 75] width 51 height 14
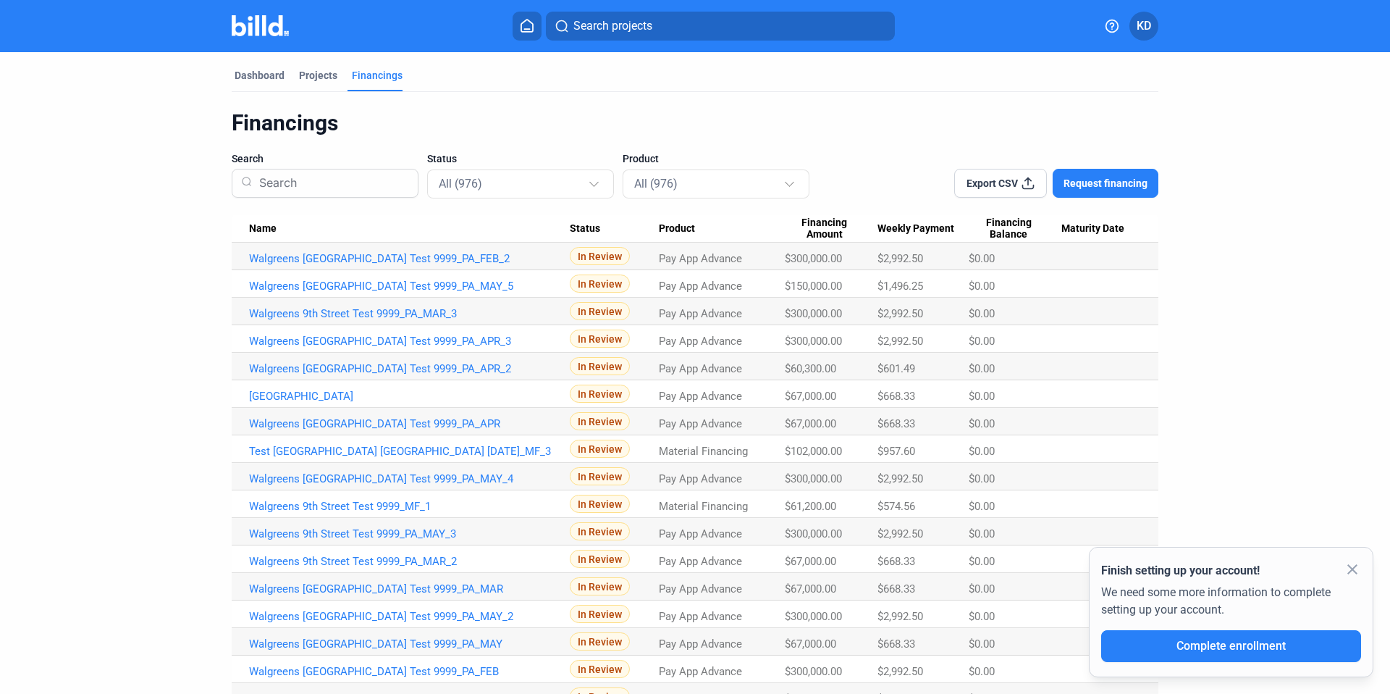
click at [1096, 186] on span "Request financing" at bounding box center [1106, 183] width 84 height 14
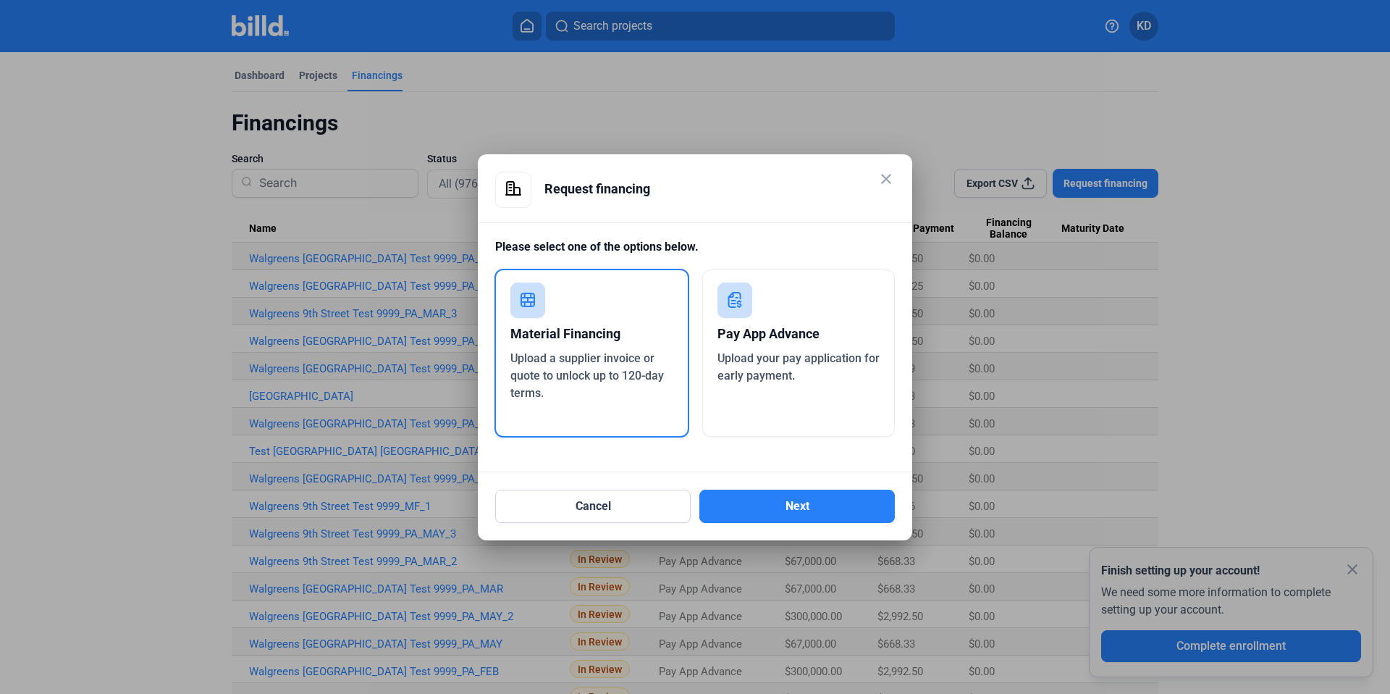
click at [795, 352] on span "Upload your pay application for early payment." at bounding box center [799, 366] width 162 height 31
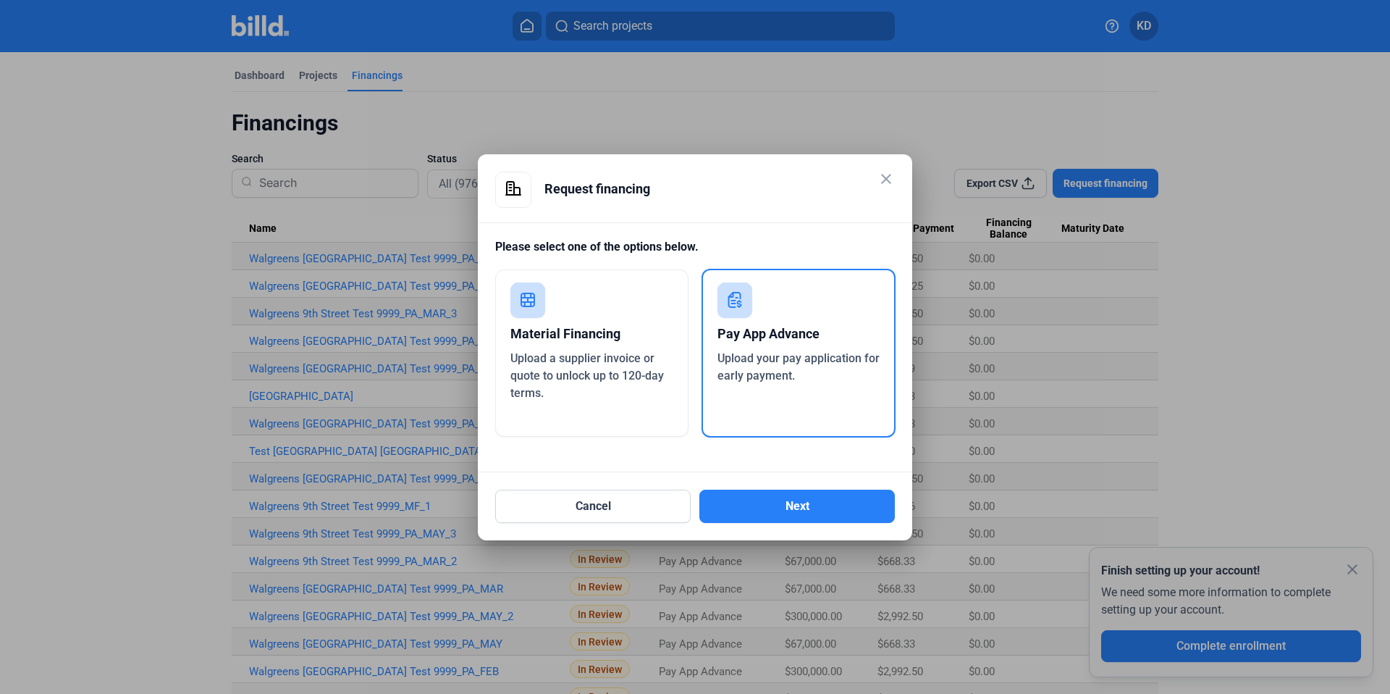
click at [603, 408] on div "Material Financing Upload a supplier invoice or quote to unlock up to 120-day t…" at bounding box center [591, 352] width 193 height 167
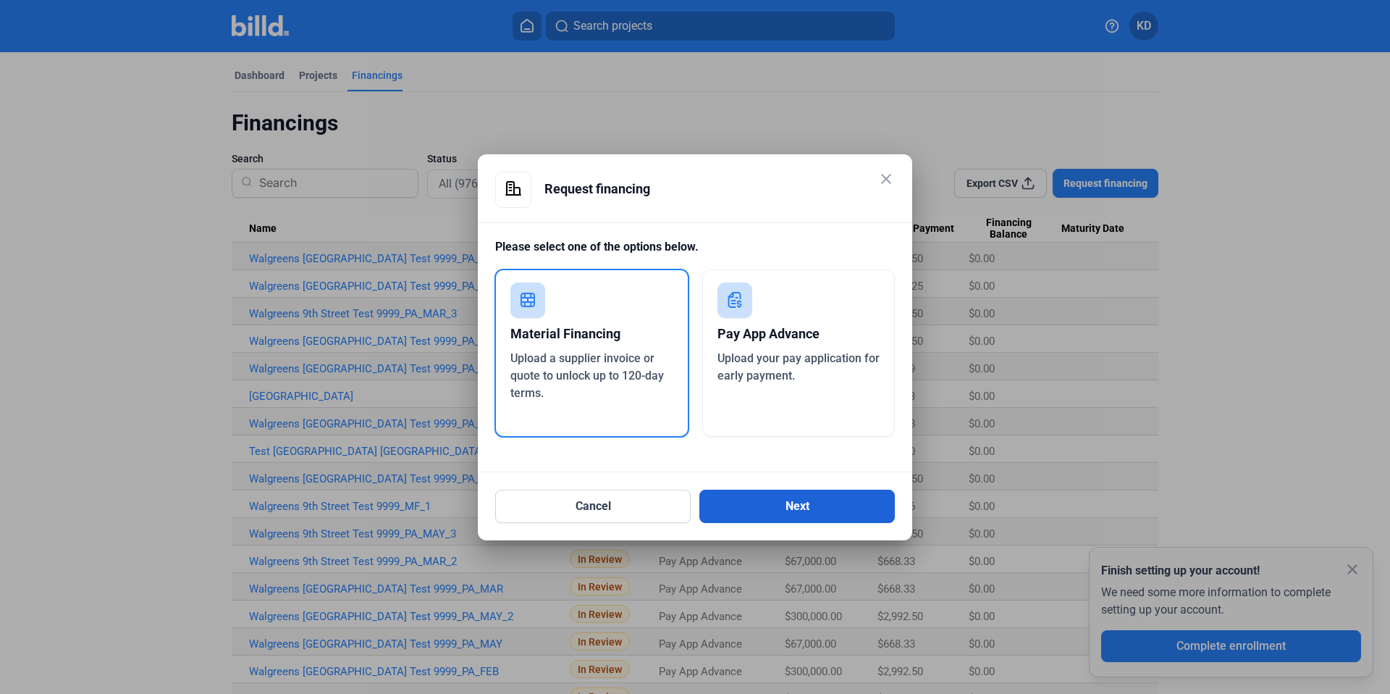
click at [846, 512] on button "Next" at bounding box center [796, 505] width 195 height 33
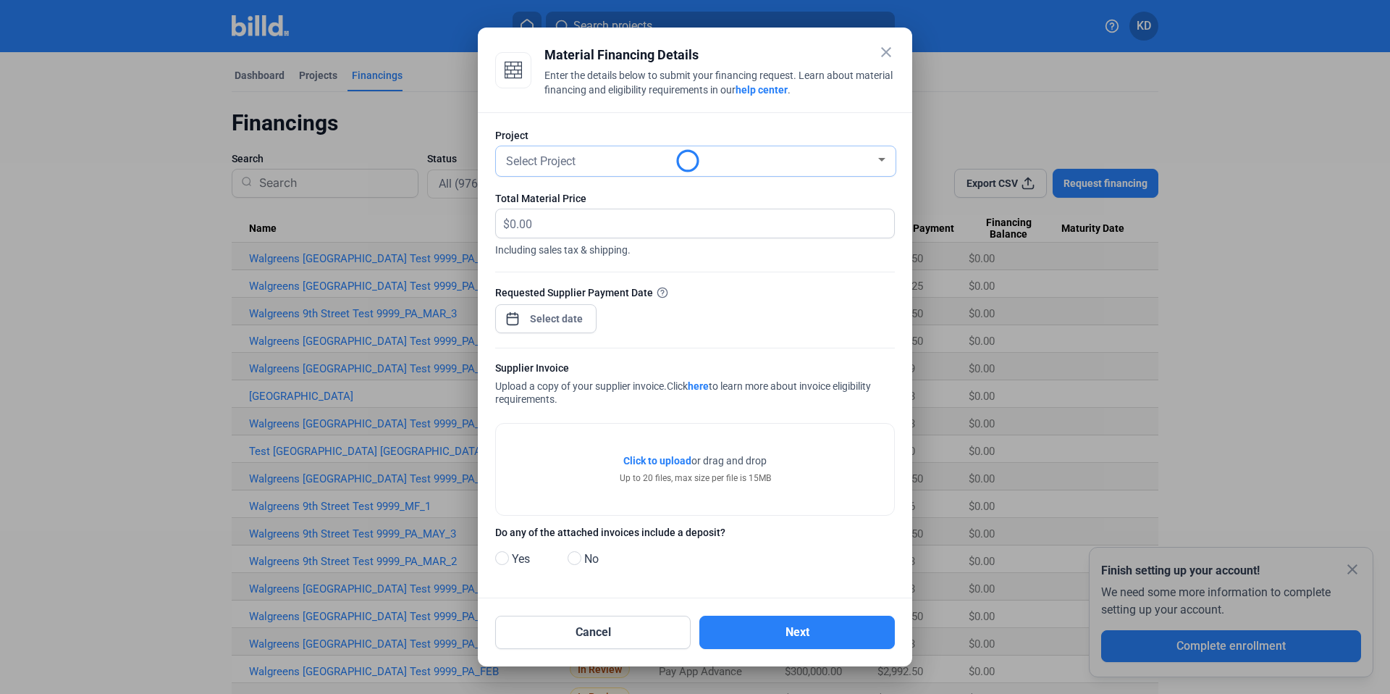
click at [574, 169] on div "Select Project" at bounding box center [695, 161] width 385 height 30
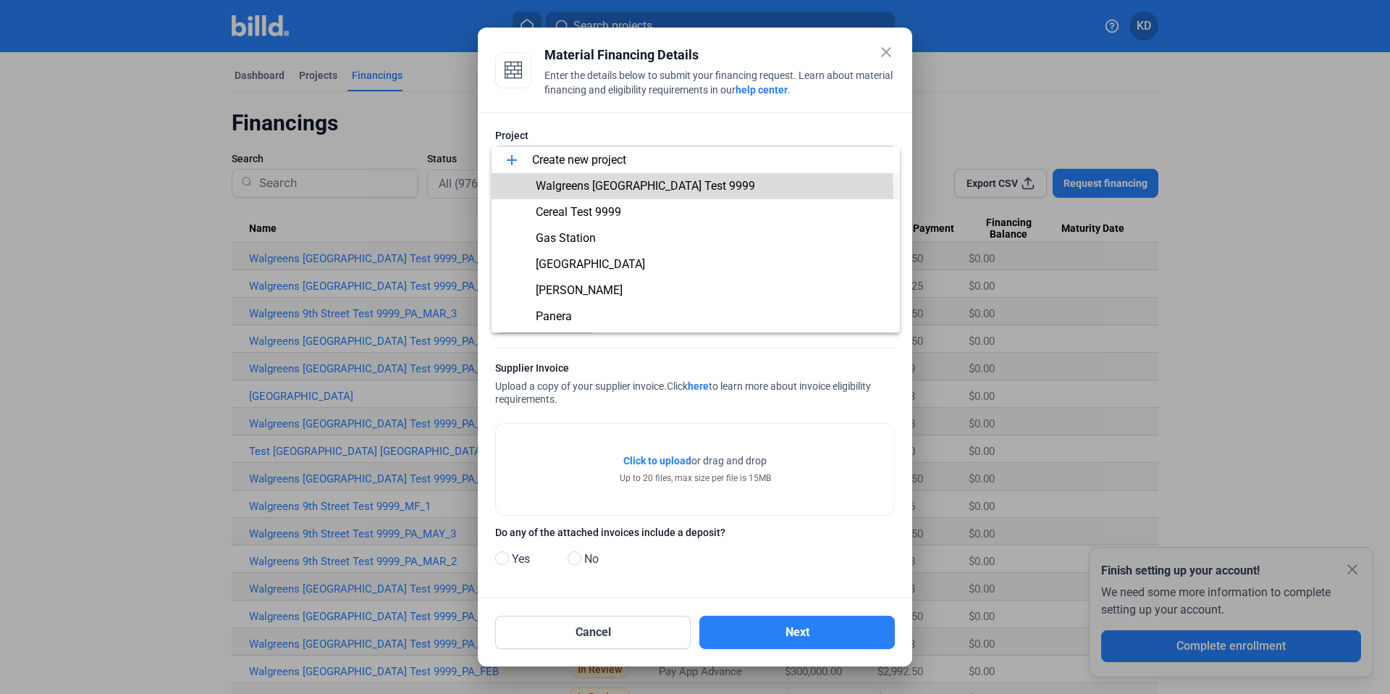
click at [610, 193] on span "Walgreens [GEOGRAPHIC_DATA] Test 9999" at bounding box center [695, 186] width 385 height 26
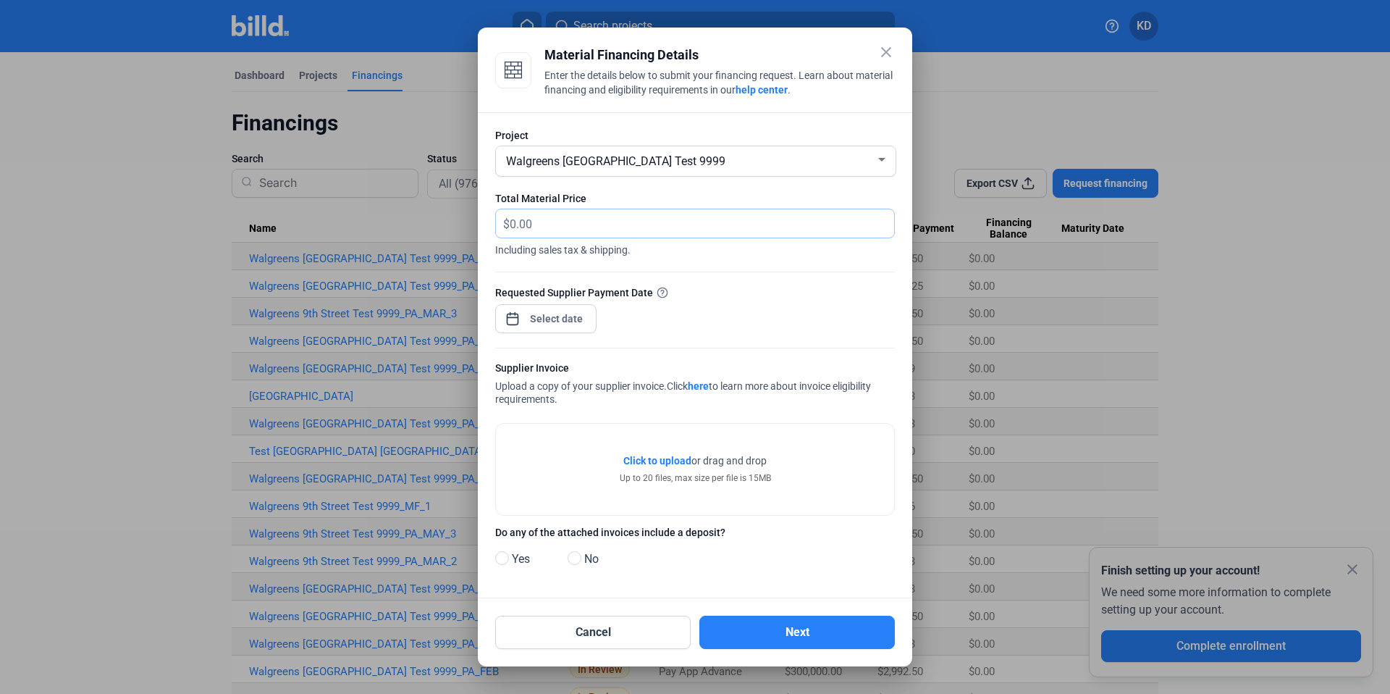
click at [576, 211] on input "text" at bounding box center [694, 223] width 368 height 28
type input "60,000"
click at [563, 323] on div "close Material Financing Details Enter the details below to submit your financi…" at bounding box center [695, 347] width 1390 height 694
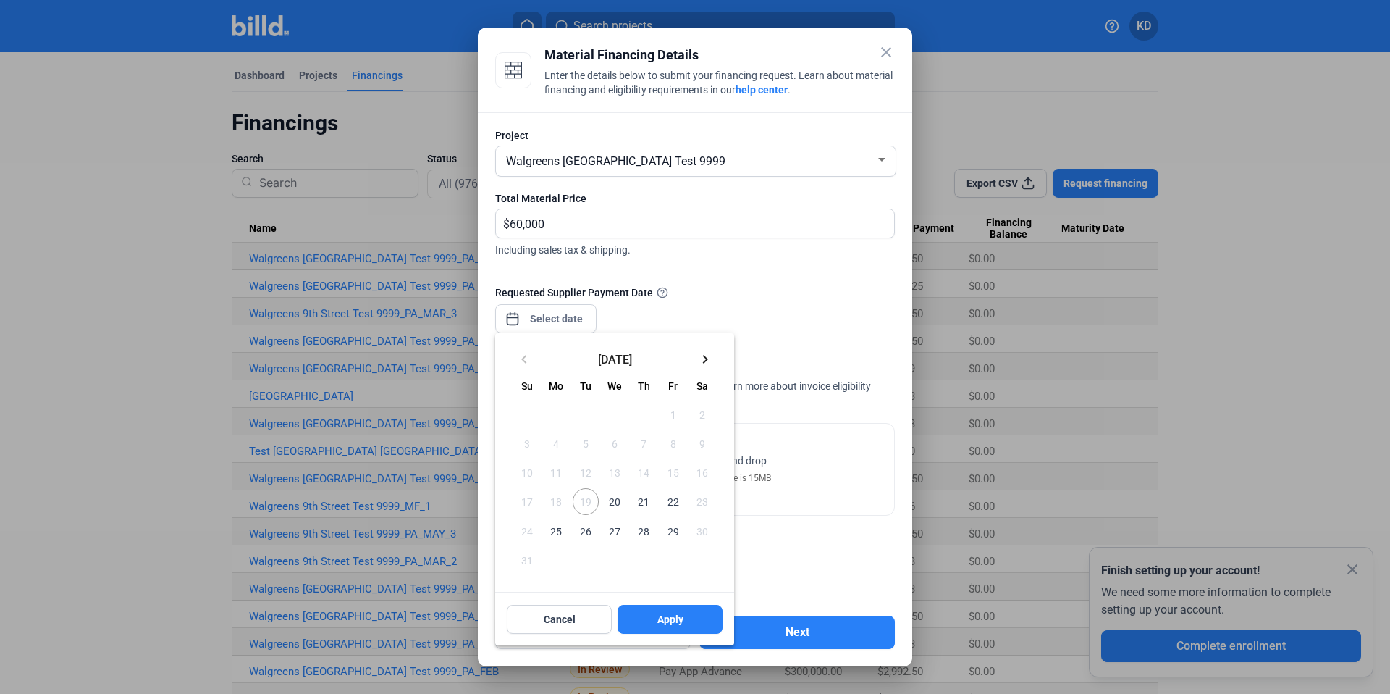
drag, startPoint x: 629, startPoint y: 499, endPoint x: 657, endPoint y: 537, distance: 47.2
click at [630, 499] on button "21" at bounding box center [643, 501] width 29 height 29
click at [676, 610] on button "Apply" at bounding box center [670, 619] width 105 height 29
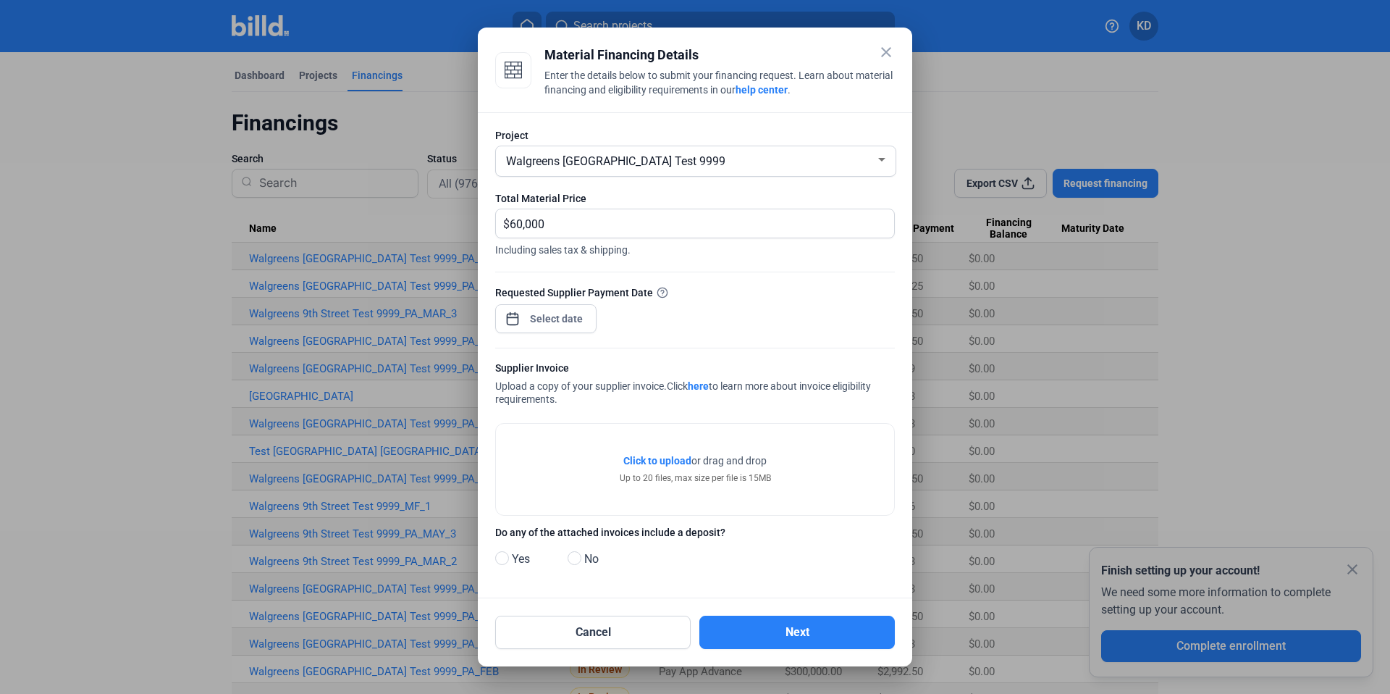
click at [673, 461] on span "Click to upload" at bounding box center [657, 461] width 68 height 12
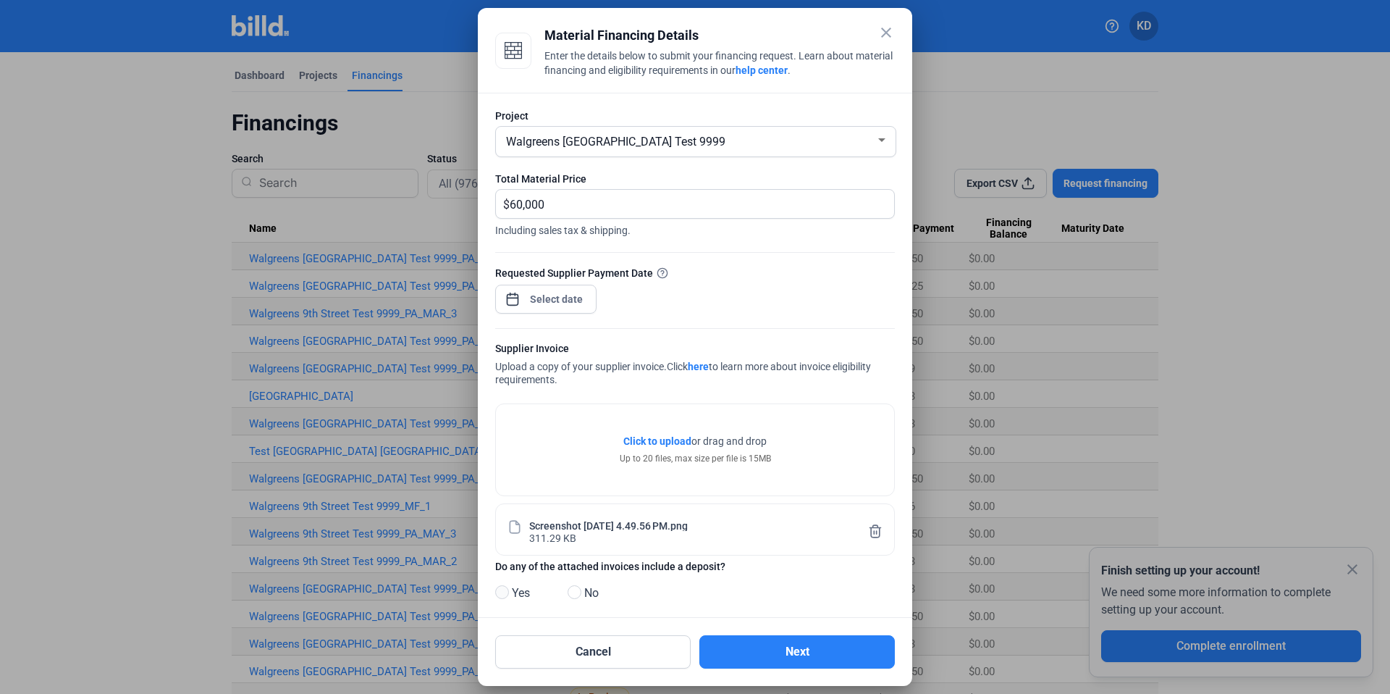
click at [502, 589] on span at bounding box center [502, 592] width 14 height 14
click at [502, 589] on input "Yes" at bounding box center [500, 592] width 11 height 11
radio input "true"
click at [799, 659] on button "Next" at bounding box center [796, 651] width 195 height 33
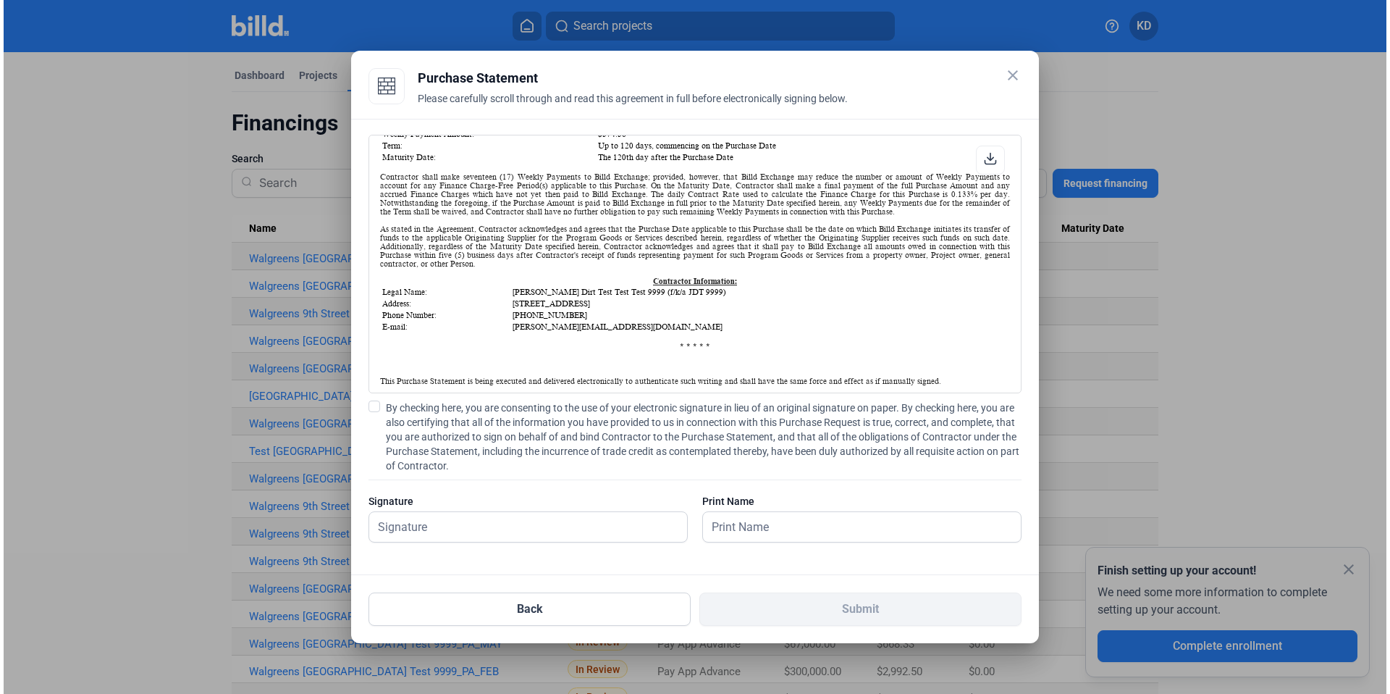
scroll to position [249, 0]
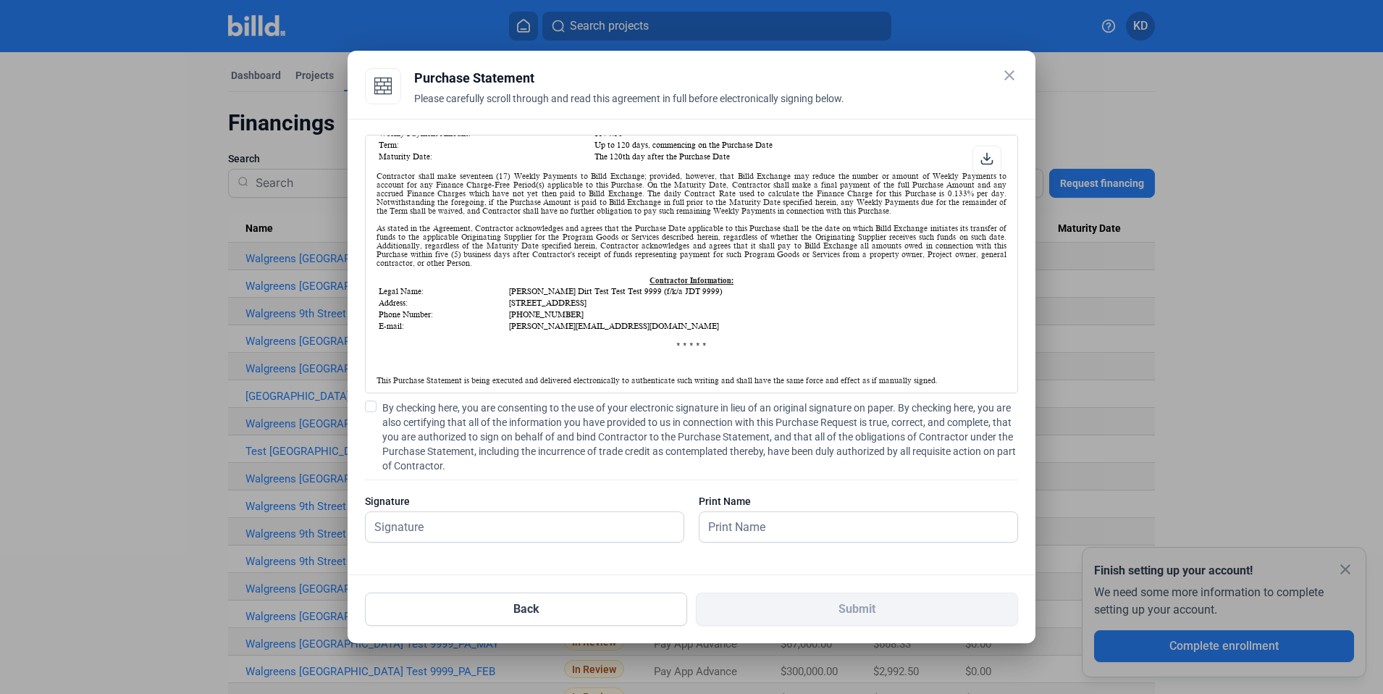
click at [362, 408] on div "PURCHASE STATEMENT This PURCHASE STATEMENT is being executed and delivered purs…" at bounding box center [692, 347] width 688 height 456
click at [375, 410] on span at bounding box center [371, 406] width 12 height 12
click at [0, 0] on input "By checking here, you are consenting to the use of your electronic signature in…" at bounding box center [0, 0] width 0 height 0
click at [429, 530] on input "text" at bounding box center [525, 527] width 318 height 30
type input "kat test"
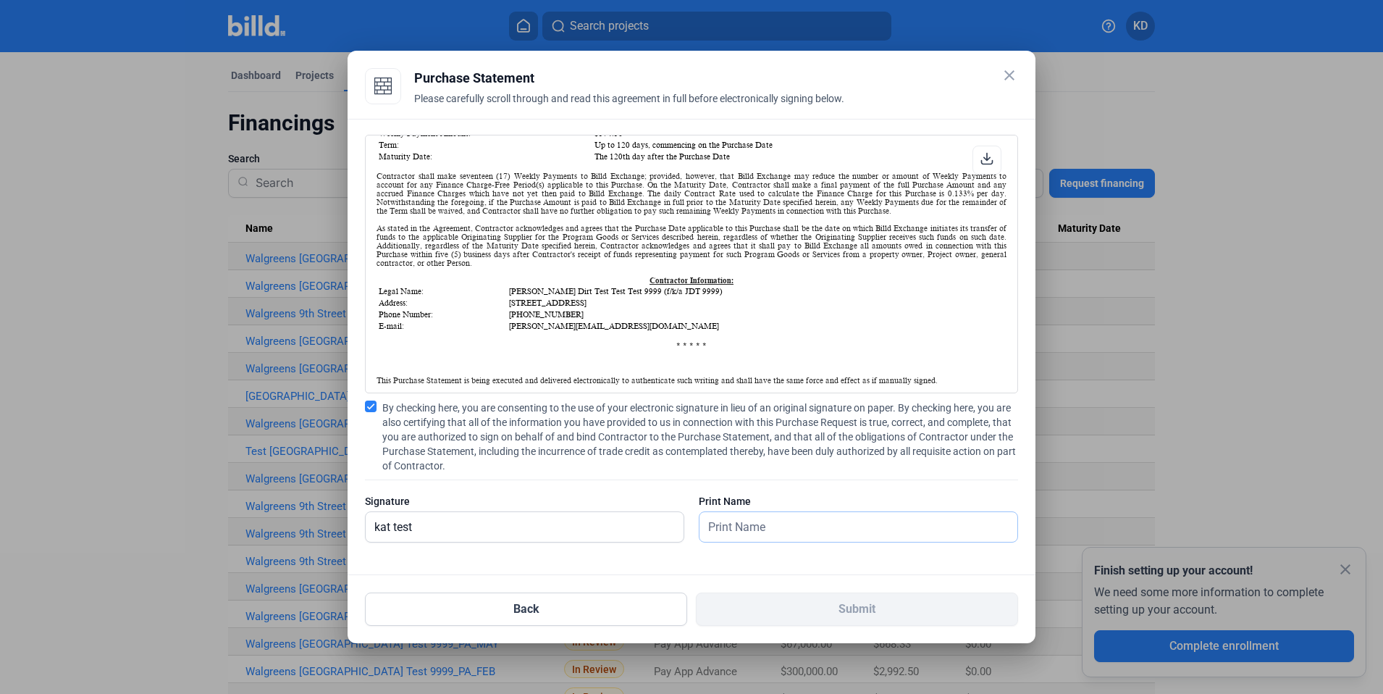
drag, startPoint x: 781, startPoint y: 534, endPoint x: 796, endPoint y: 511, distance: 26.7
click at [781, 534] on input "text" at bounding box center [858, 527] width 318 height 30
type input "kat test"
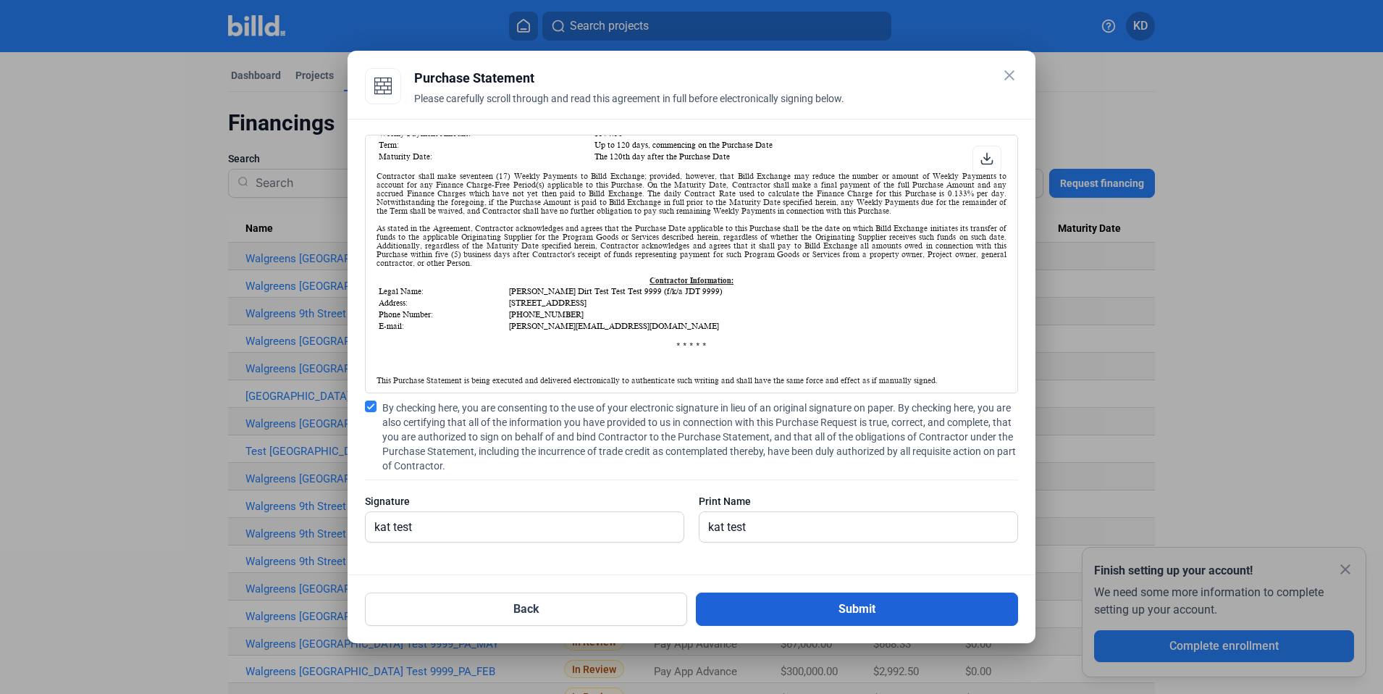
click at [839, 610] on button "Submit" at bounding box center [857, 608] width 322 height 33
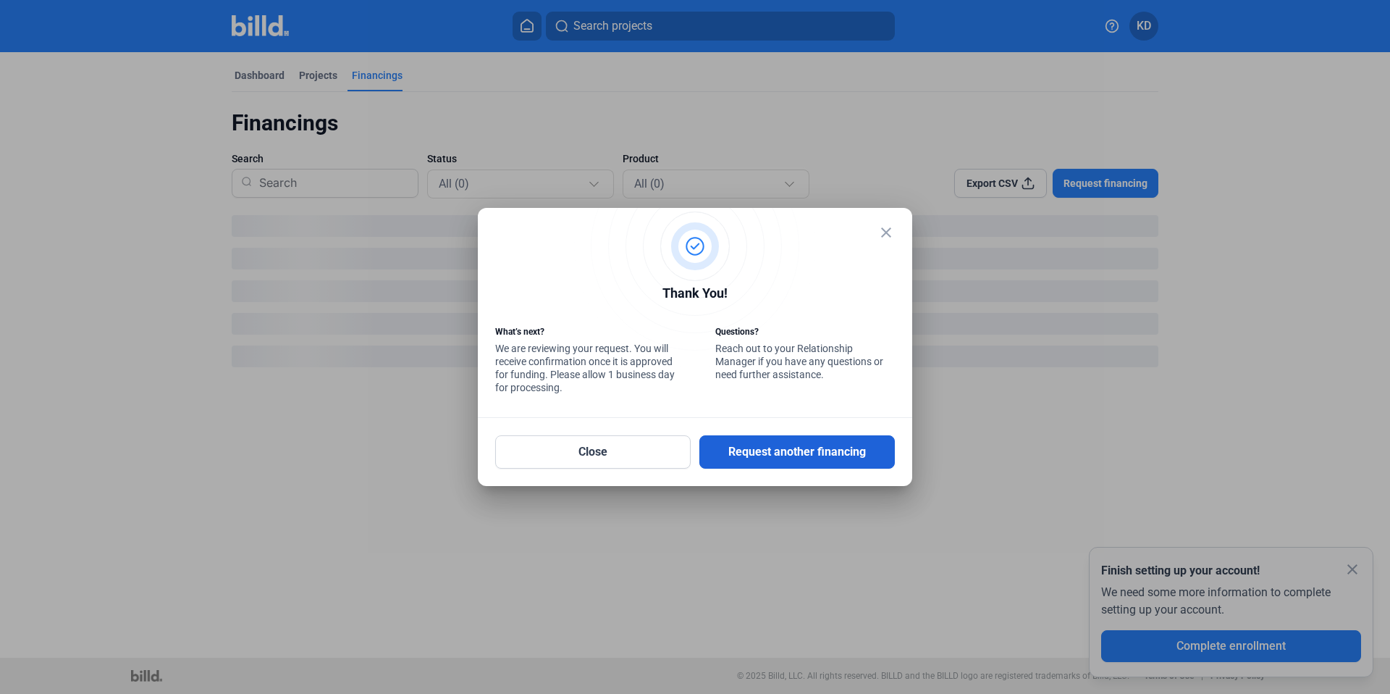
click at [836, 453] on button "Request another financing" at bounding box center [796, 451] width 195 height 33
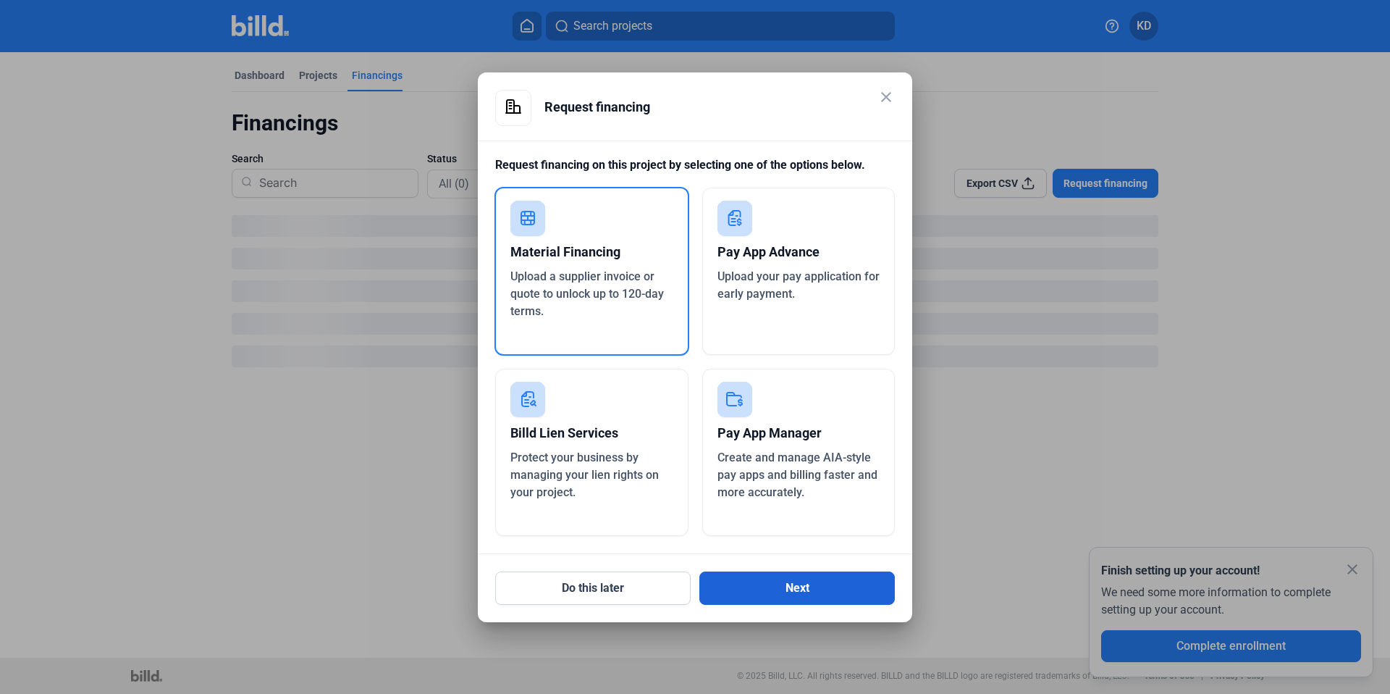
click at [796, 596] on button "Next" at bounding box center [796, 587] width 195 height 33
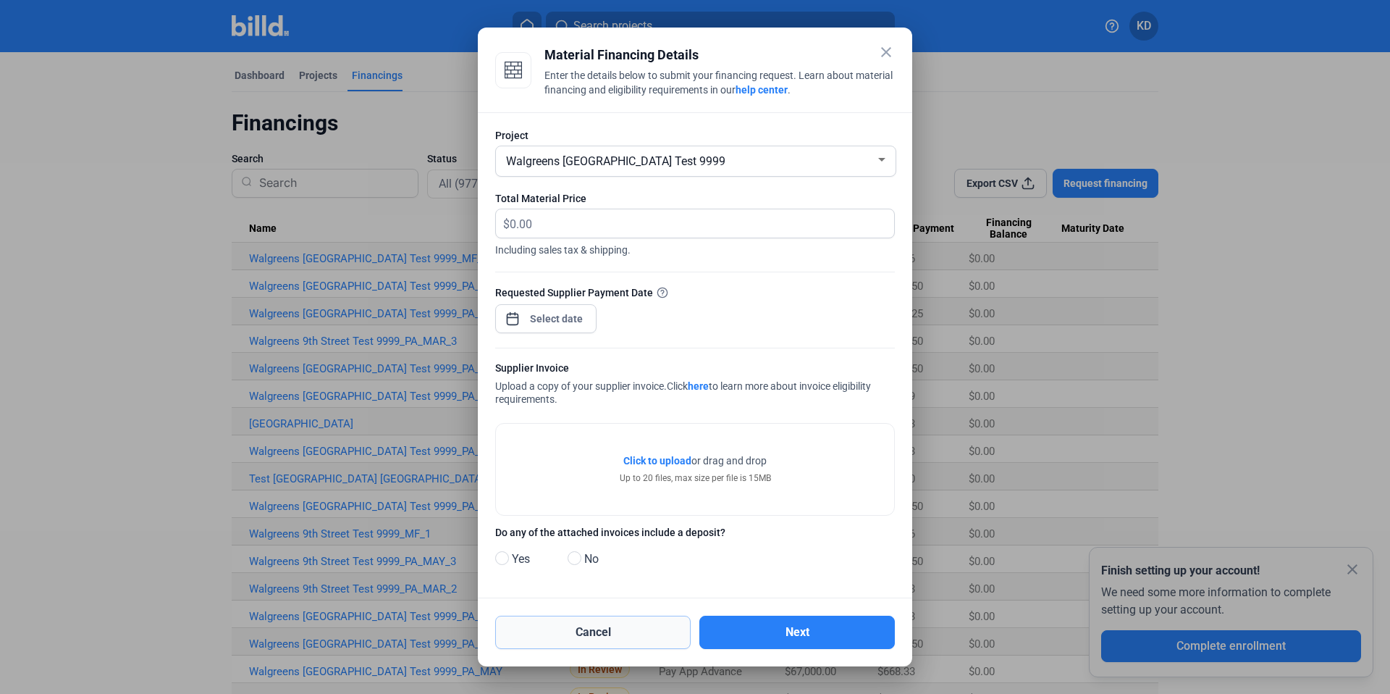
click at [579, 628] on button "Cancel" at bounding box center [592, 631] width 195 height 33
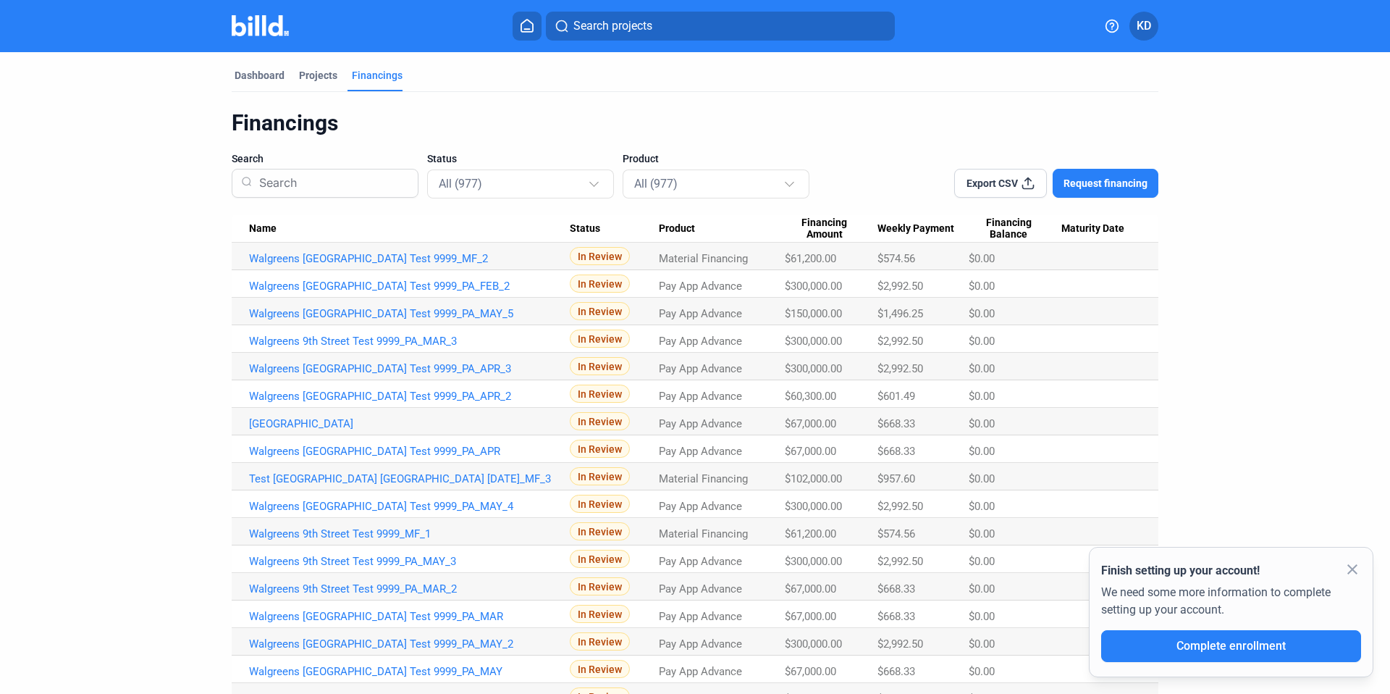
click at [1128, 180] on span "Request financing" at bounding box center [1106, 183] width 84 height 14
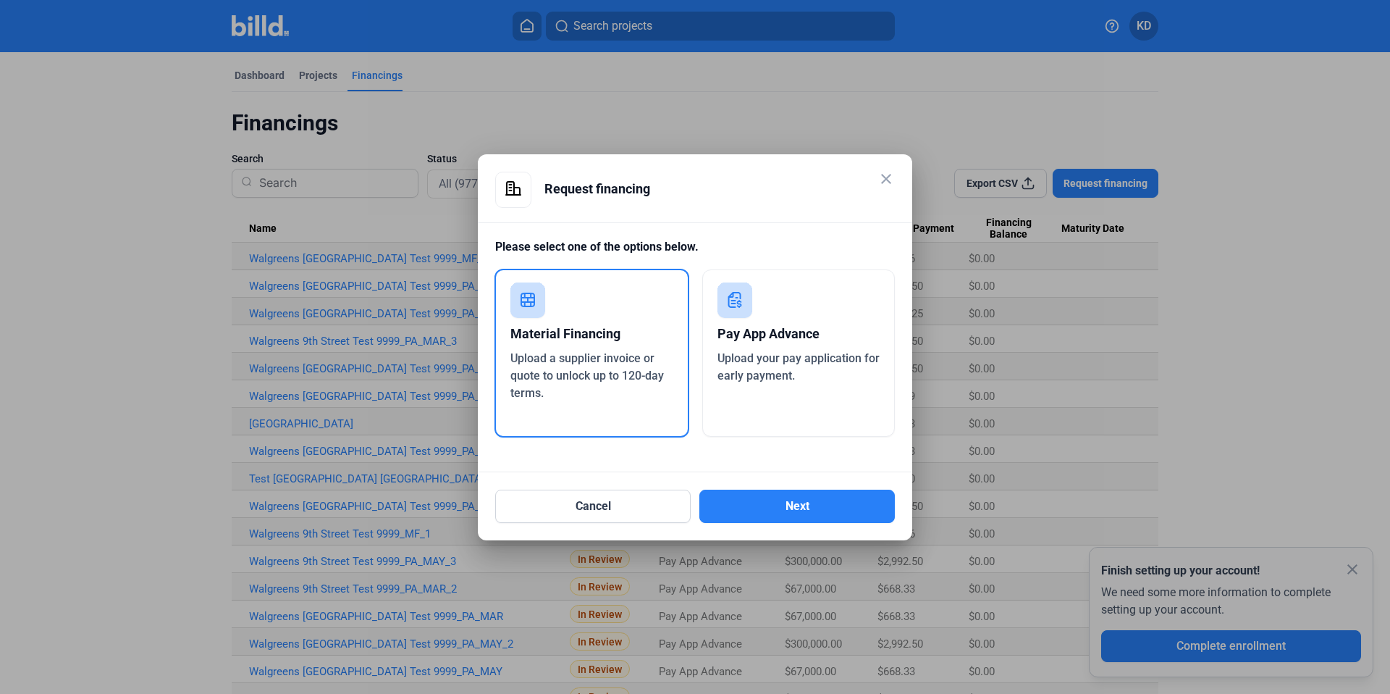
click at [801, 369] on div "Upload your pay application for early payment." at bounding box center [799, 367] width 163 height 35
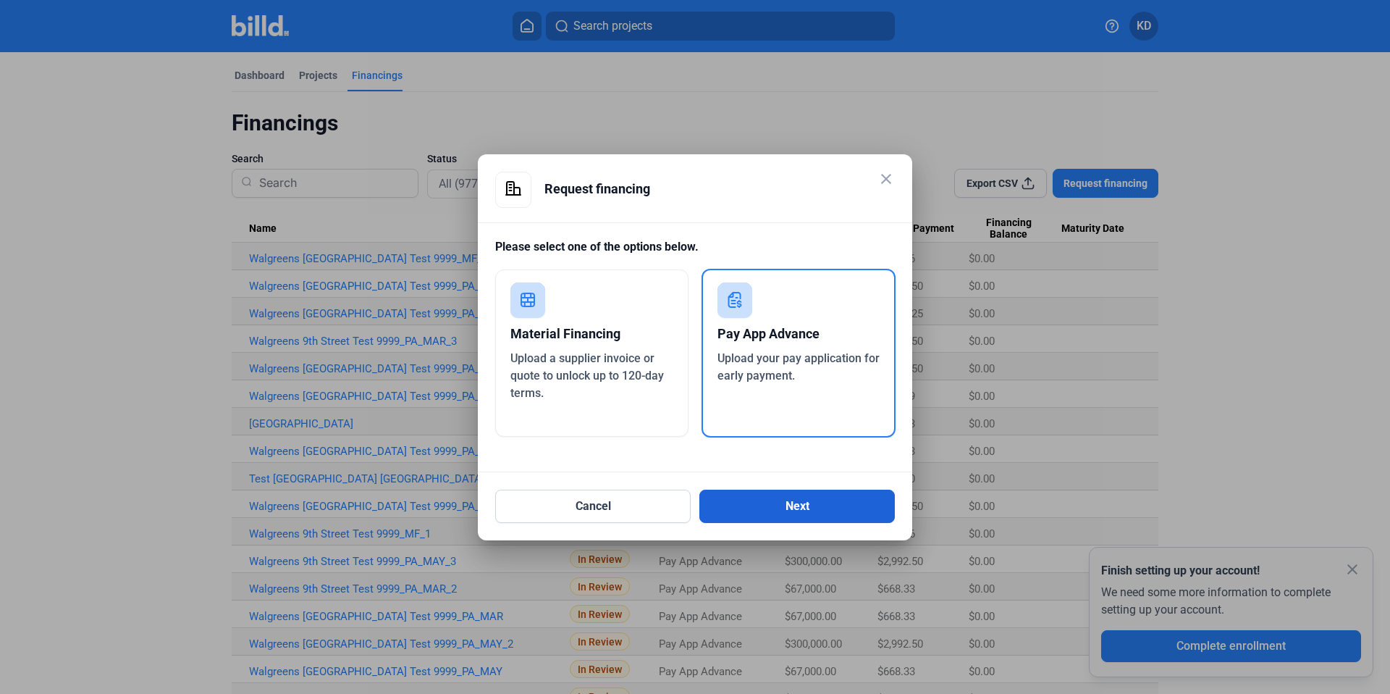
click at [816, 498] on button "Next" at bounding box center [796, 505] width 195 height 33
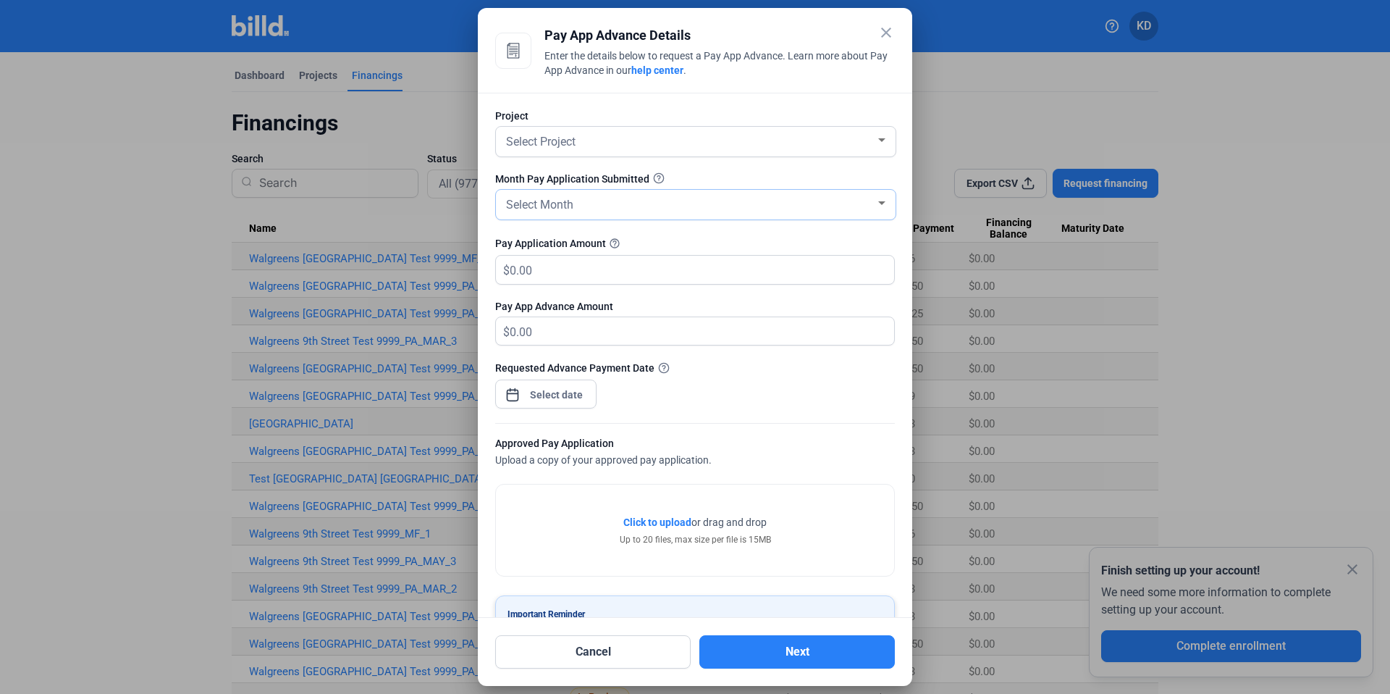
click at [581, 208] on div "Select Month" at bounding box center [689, 203] width 372 height 20
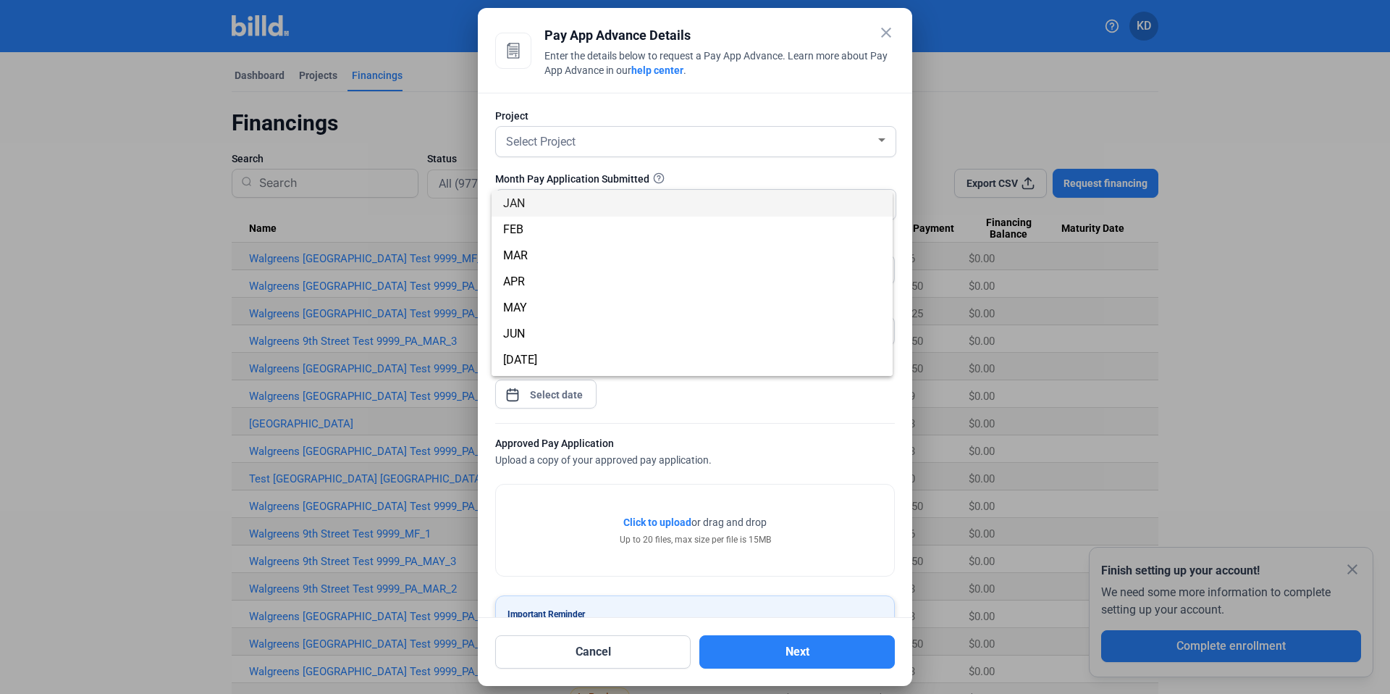
click at [593, 143] on div at bounding box center [695, 347] width 1390 height 694
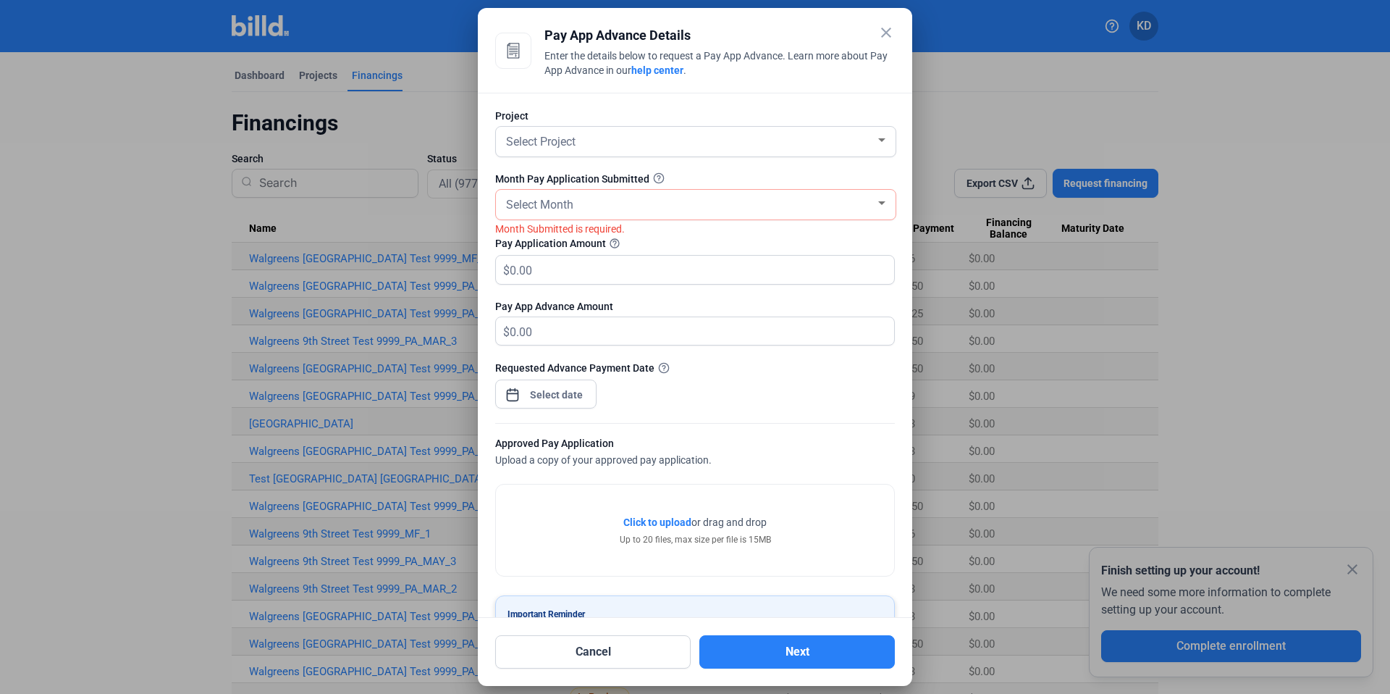
click at [597, 122] on div "Project" at bounding box center [695, 116] width 400 height 14
click at [603, 140] on div "Select Project" at bounding box center [689, 140] width 372 height 20
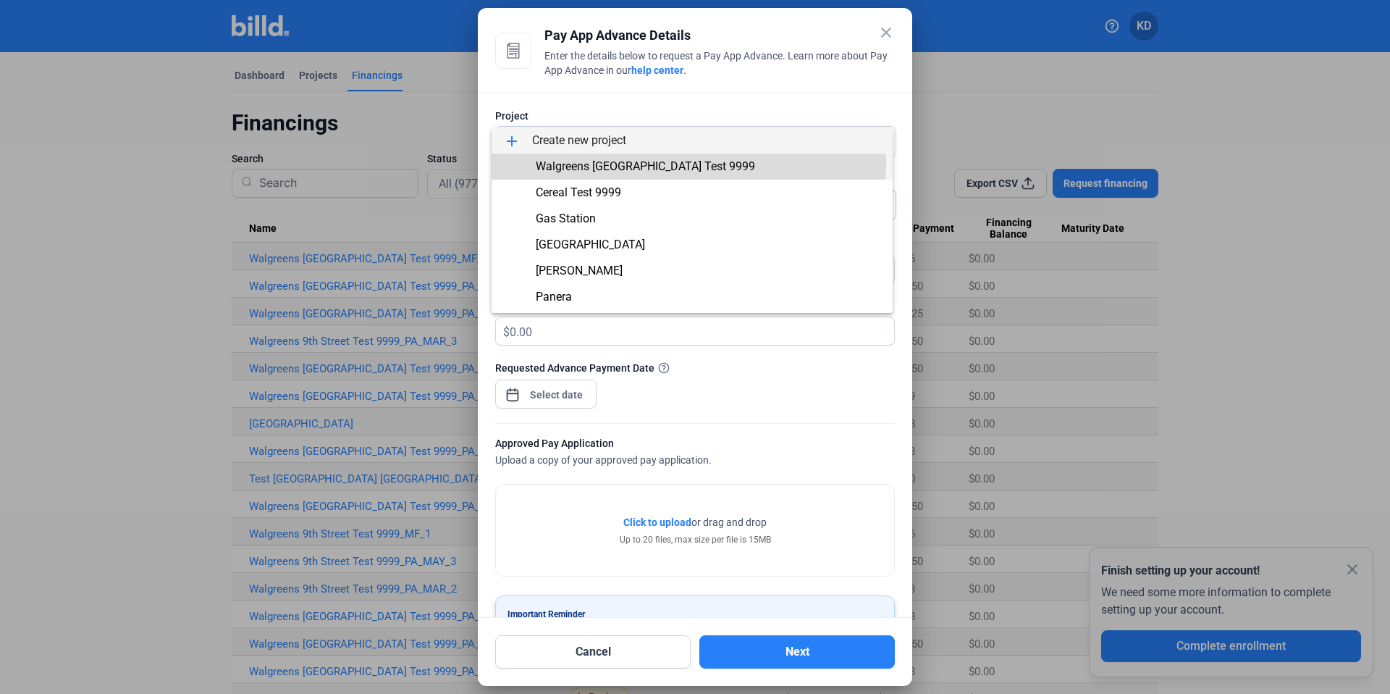
click at [606, 165] on span "Walgreens [GEOGRAPHIC_DATA] Test 9999" at bounding box center [645, 166] width 219 height 14
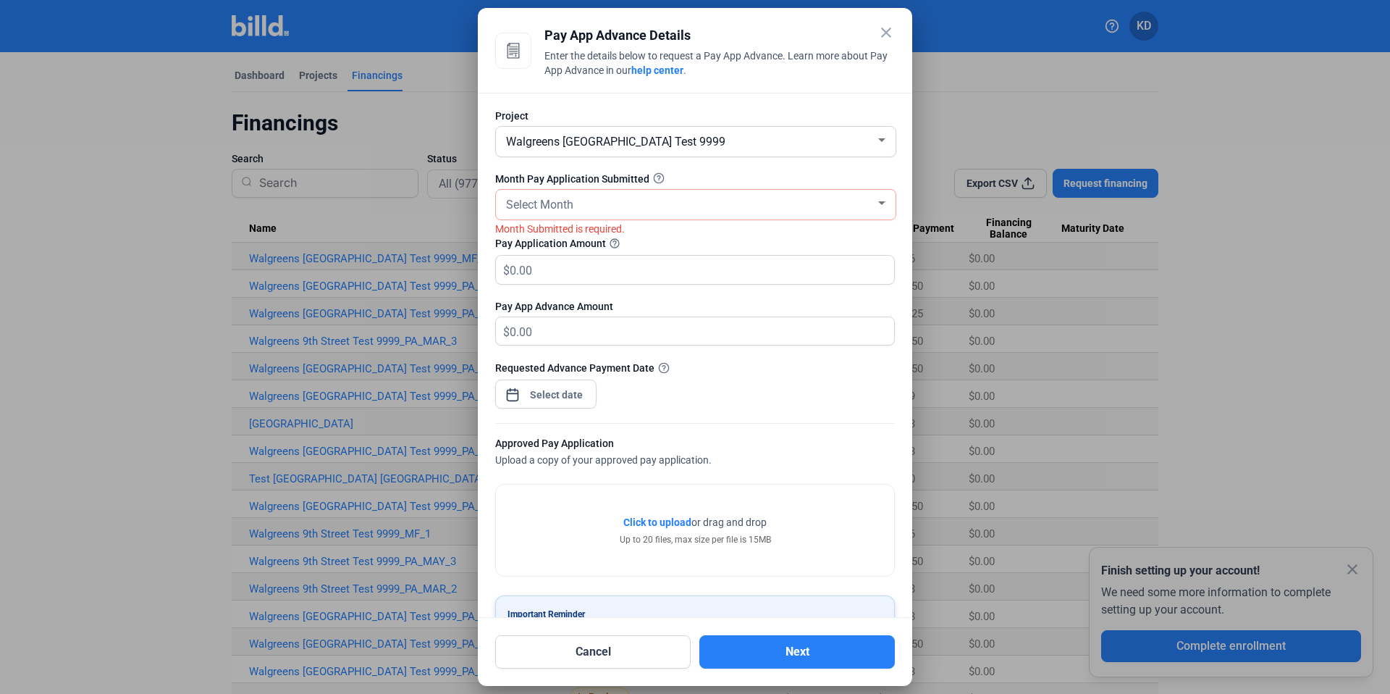
click at [594, 214] on div "Select Month" at bounding box center [695, 205] width 385 height 30
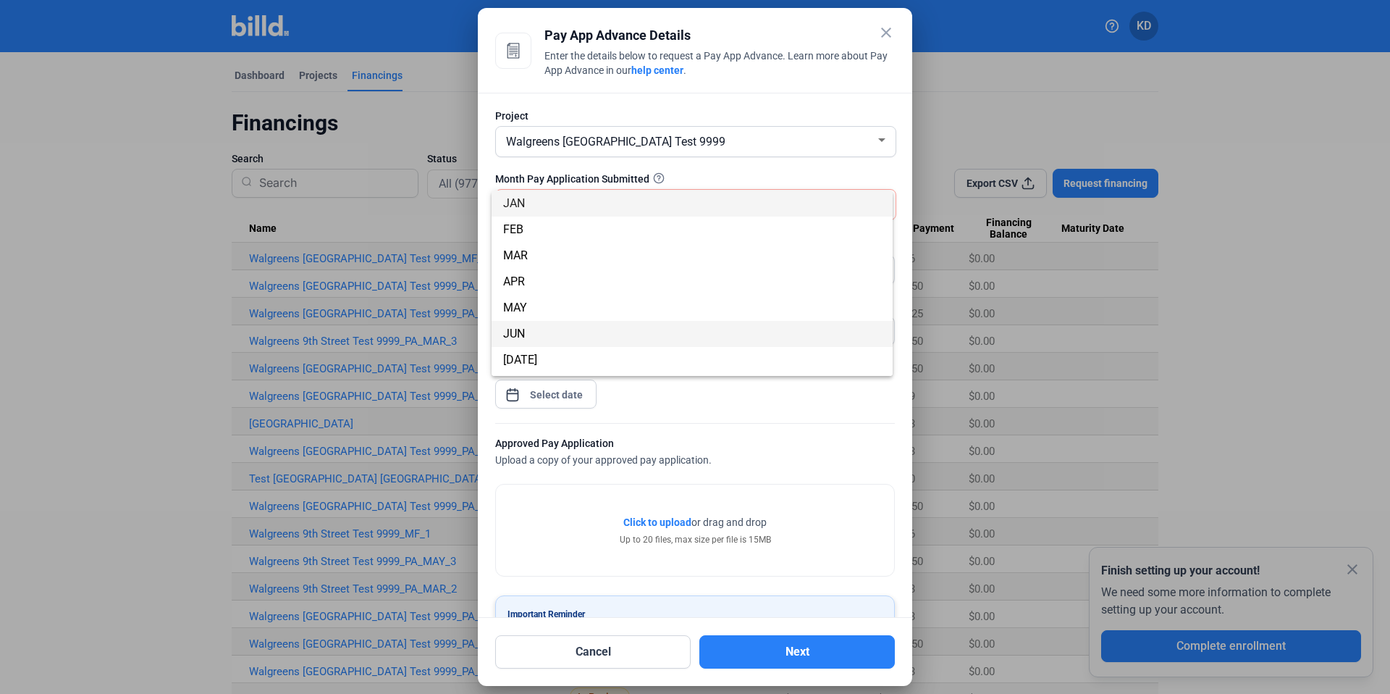
click at [642, 342] on span "JUN" at bounding box center [692, 334] width 378 height 26
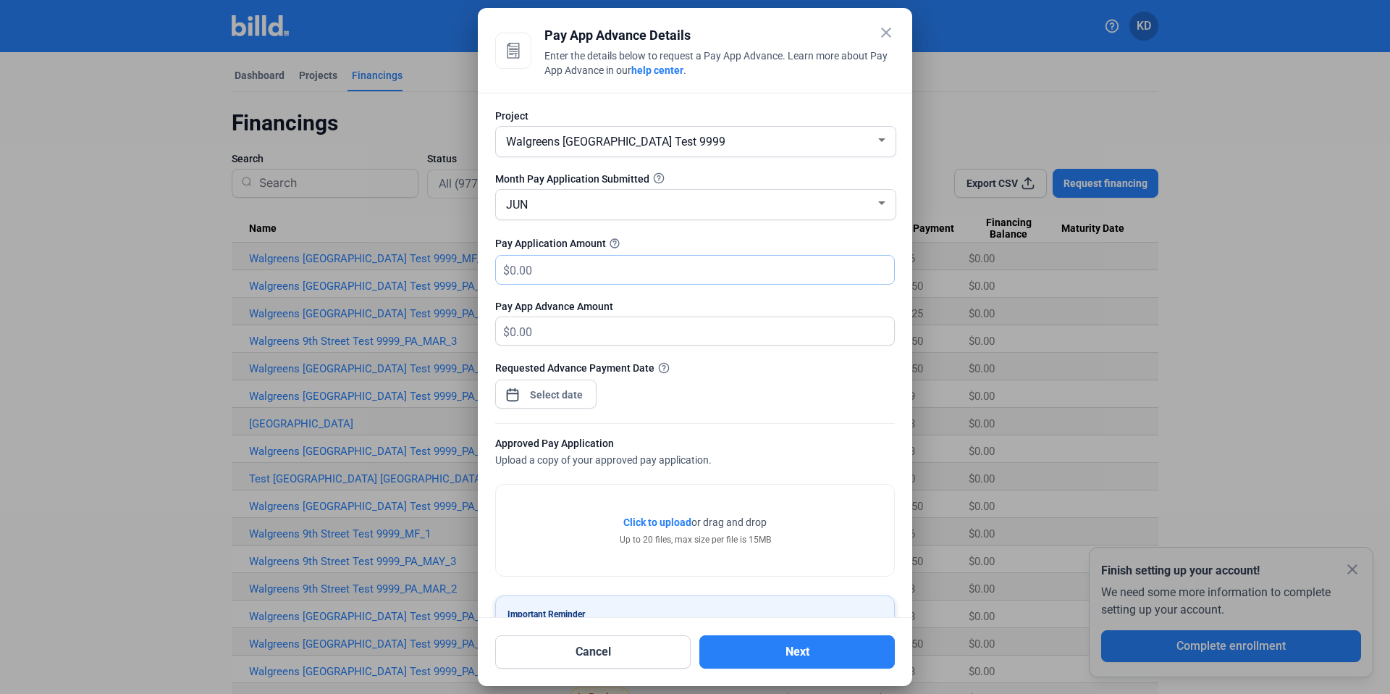
click at [578, 274] on input "text" at bounding box center [702, 270] width 384 height 28
type input "67,000"
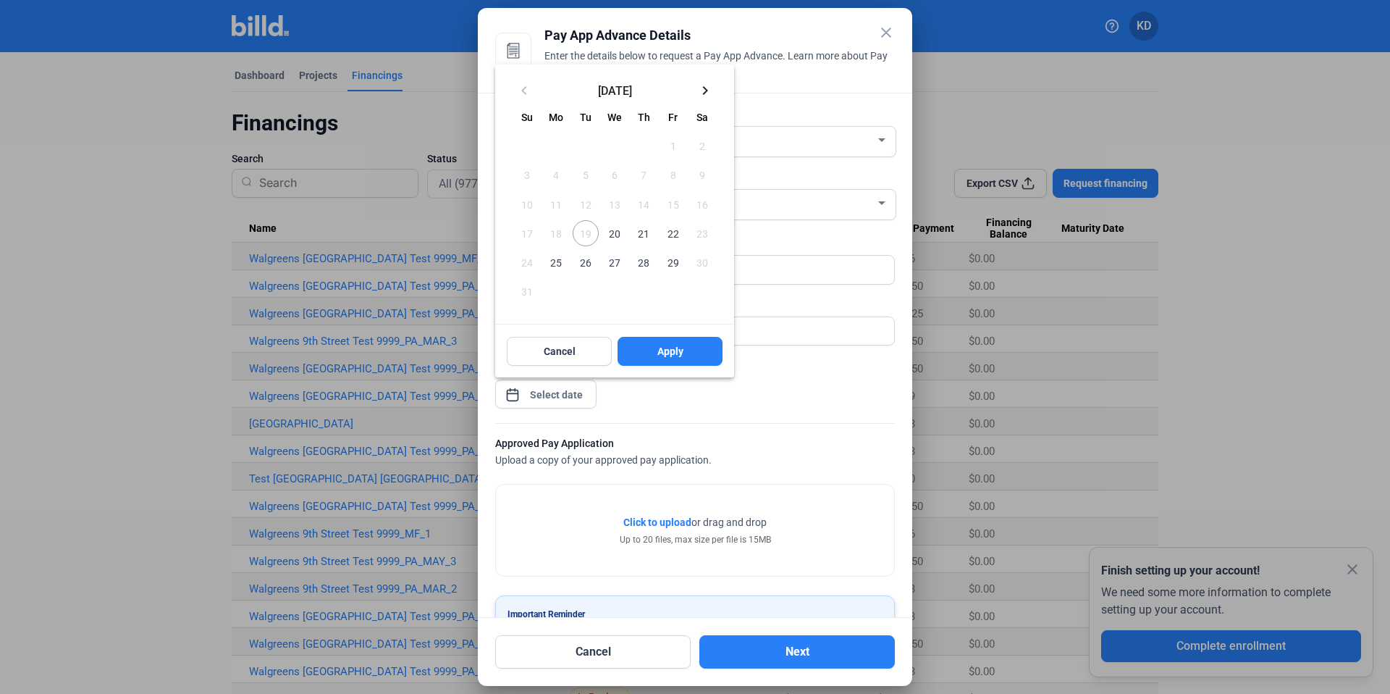
click at [586, 398] on div "close Pay App Advance Details Enter the details below to request a Pay App Adva…" at bounding box center [695, 347] width 1390 height 694
click at [668, 219] on button "22" at bounding box center [672, 233] width 29 height 29
click at [692, 351] on button "Apply" at bounding box center [670, 351] width 105 height 29
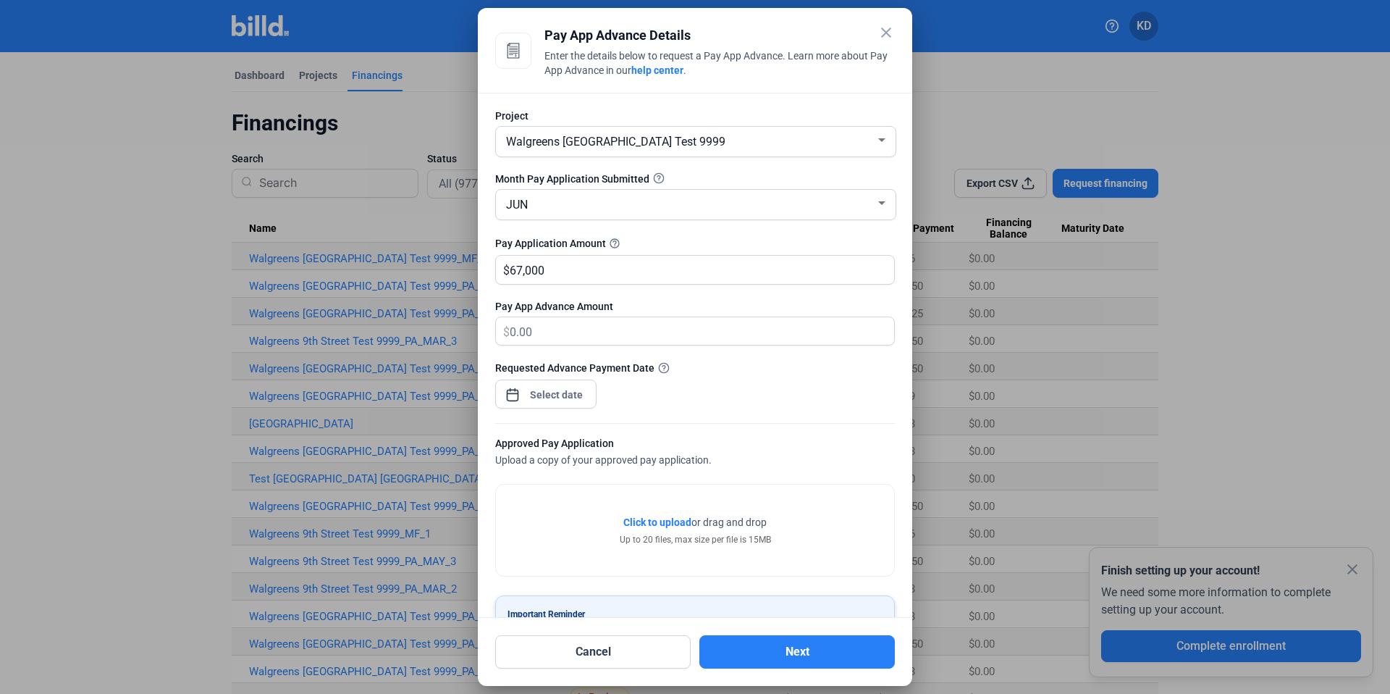
click at [654, 531] on div "Click to upload Tap to upload or drag and drop Up to 20 files, max size per fil…" at bounding box center [695, 530] width 151 height 31
click at [659, 523] on span "Click to upload" at bounding box center [657, 522] width 68 height 12
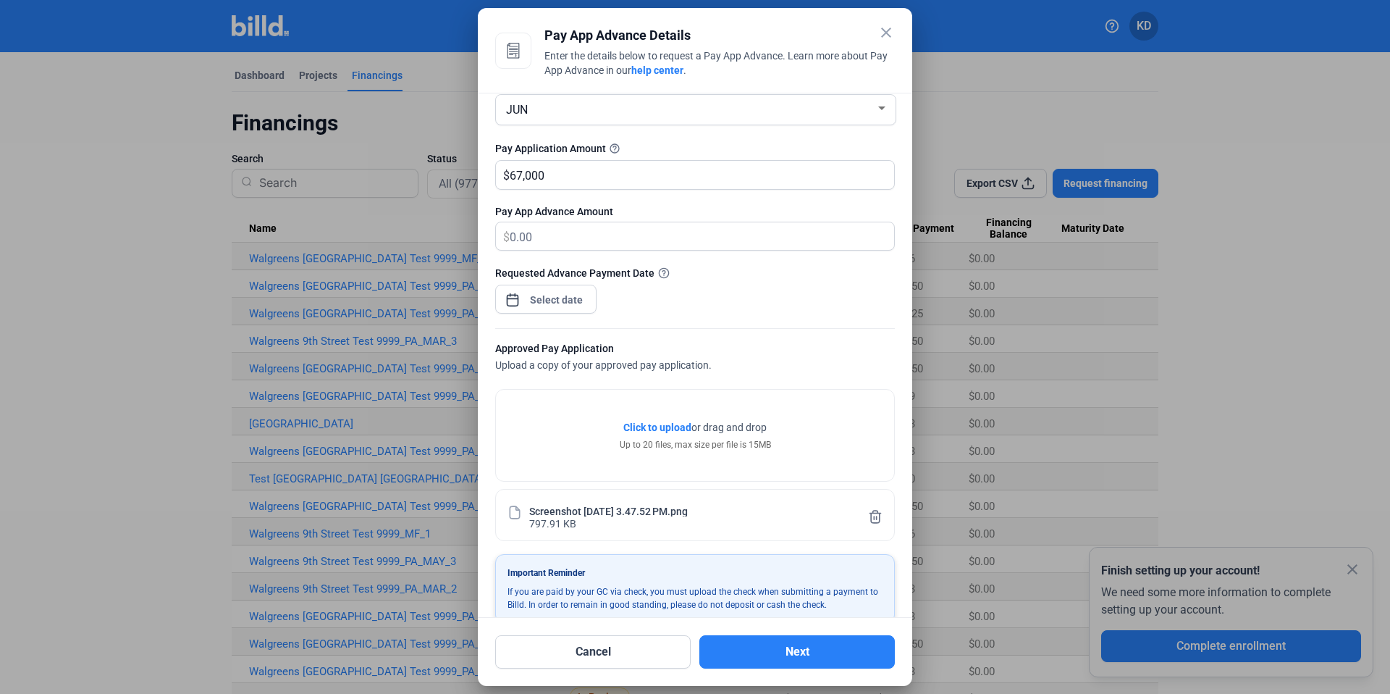
scroll to position [119, 0]
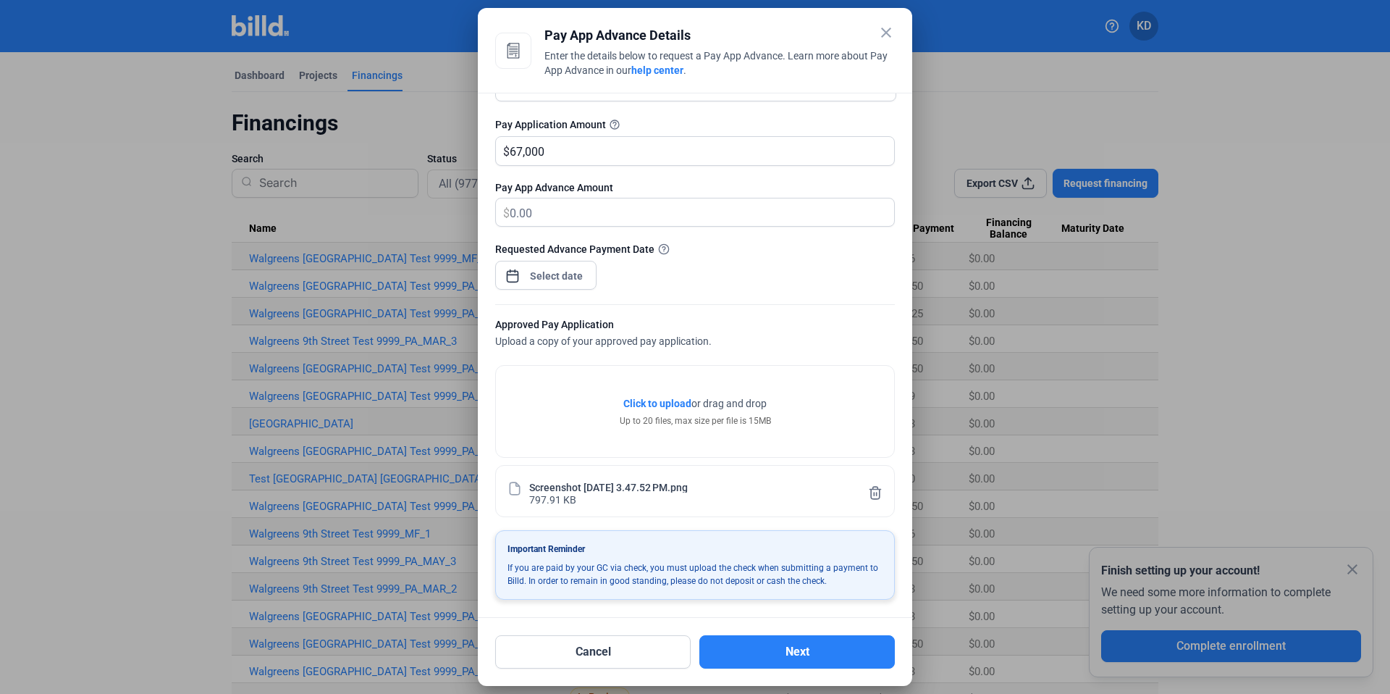
drag, startPoint x: 810, startPoint y: 655, endPoint x: 815, endPoint y: 600, distance: 54.5
click at [810, 655] on button "Next" at bounding box center [796, 651] width 195 height 33
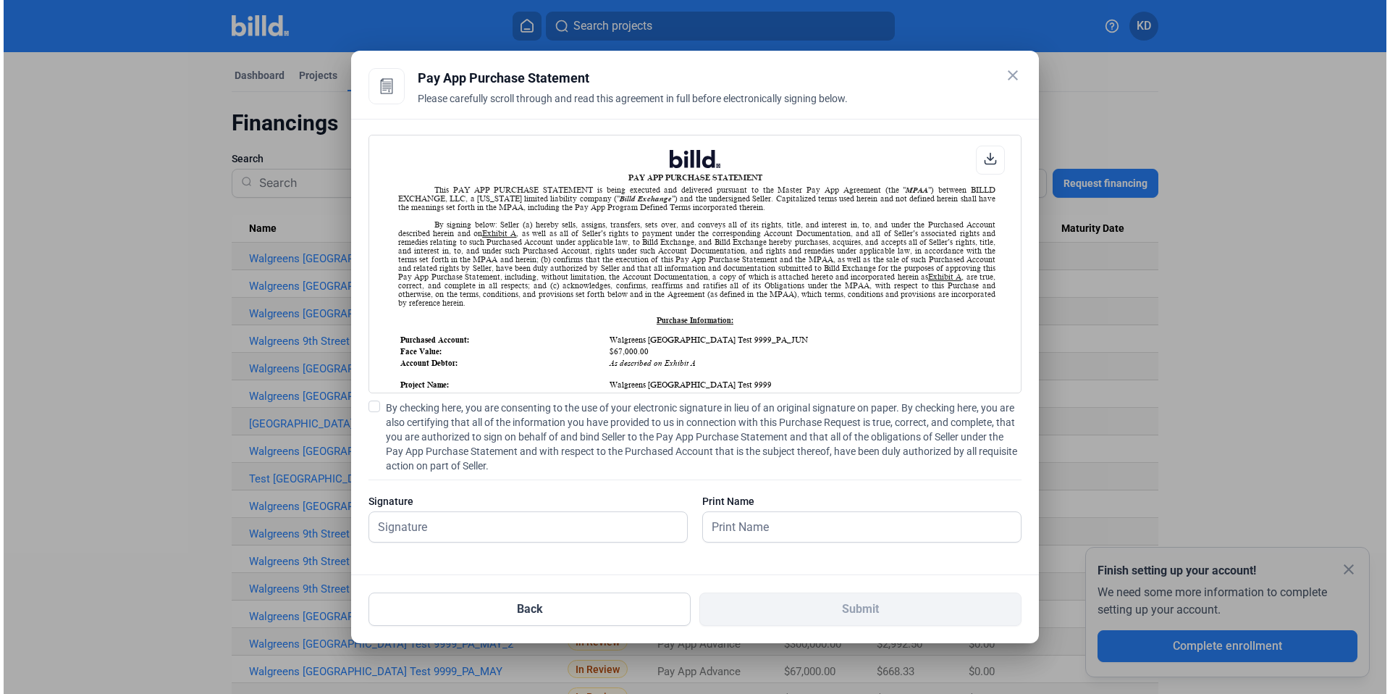
scroll to position [1, 0]
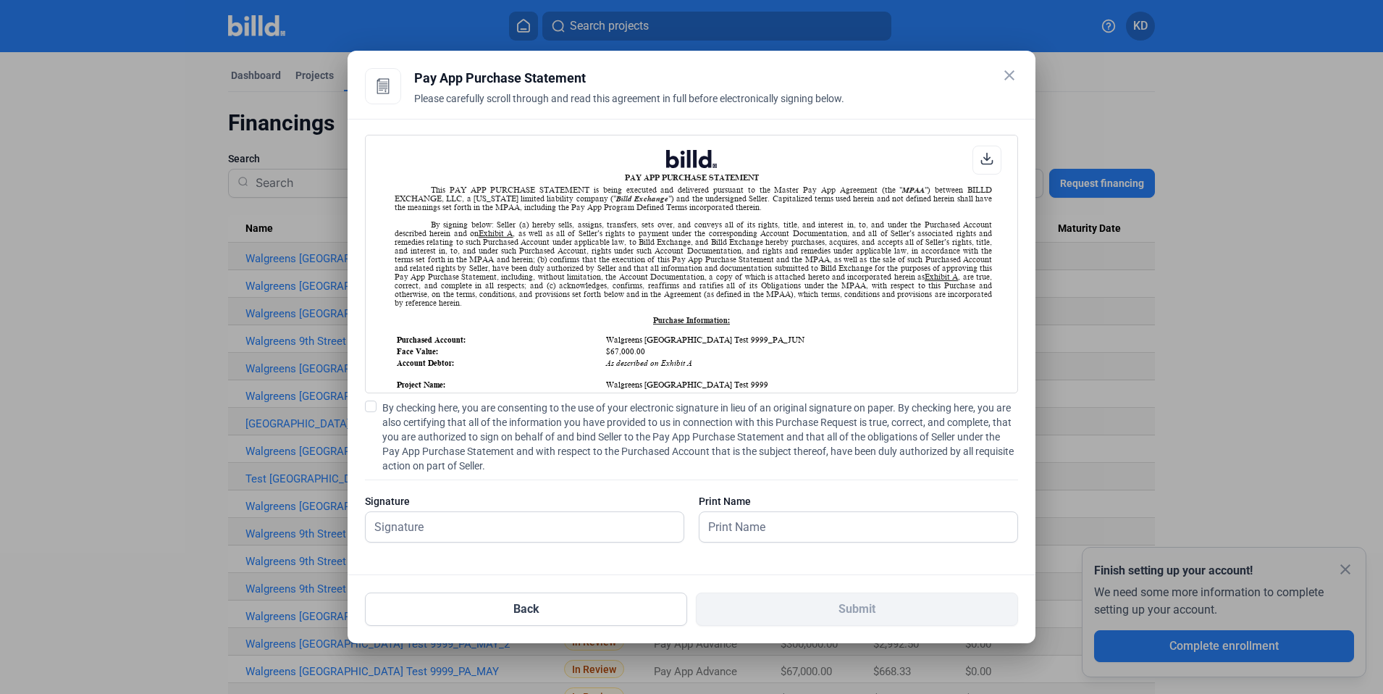
click at [360, 402] on div "PAY APP PURCHASE STATEMENT This PAY APP PURCHASE STATEMENT is being executed an…" at bounding box center [692, 347] width 688 height 456
click at [367, 408] on span at bounding box center [371, 406] width 12 height 12
click at [0, 0] on input "By checking here, you are consenting to the use of your electronic signature in…" at bounding box center [0, 0] width 0 height 0
click at [398, 519] on input "text" at bounding box center [517, 527] width 302 height 30
type input "kat test"
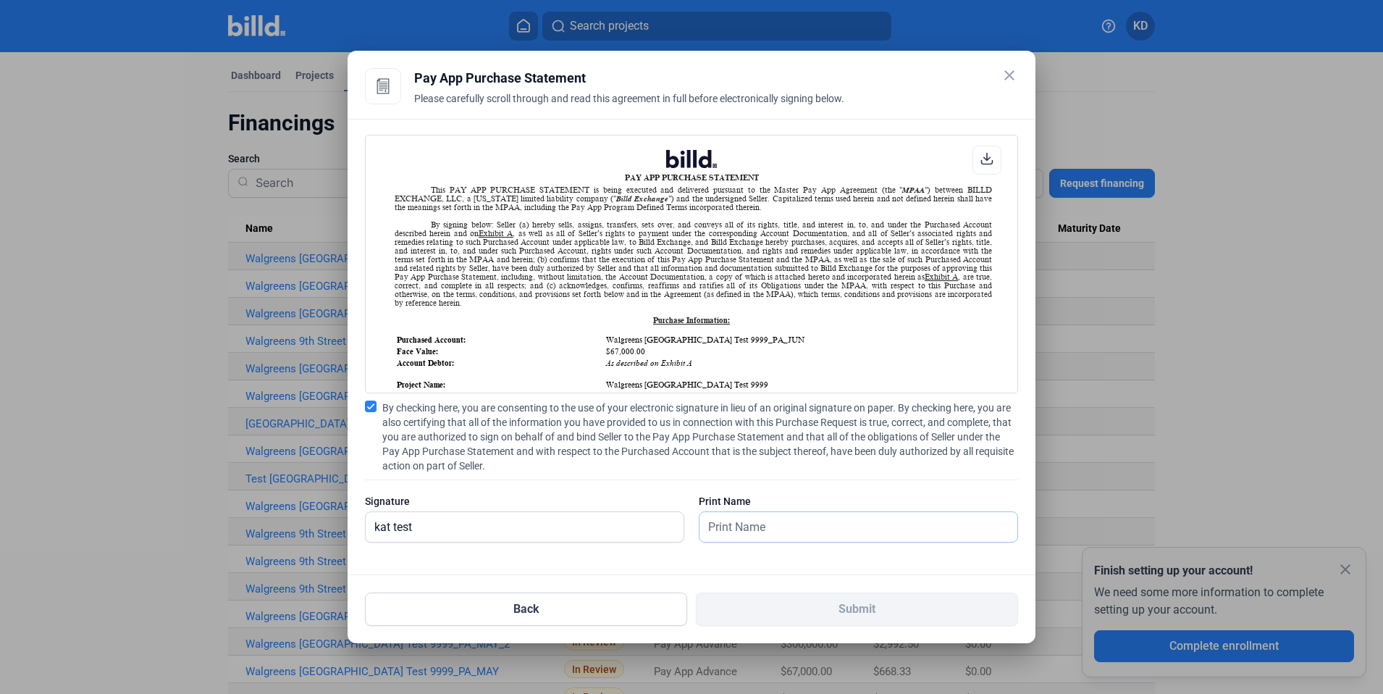
click at [731, 515] on input "text" at bounding box center [850, 527] width 302 height 30
type input "kat test"
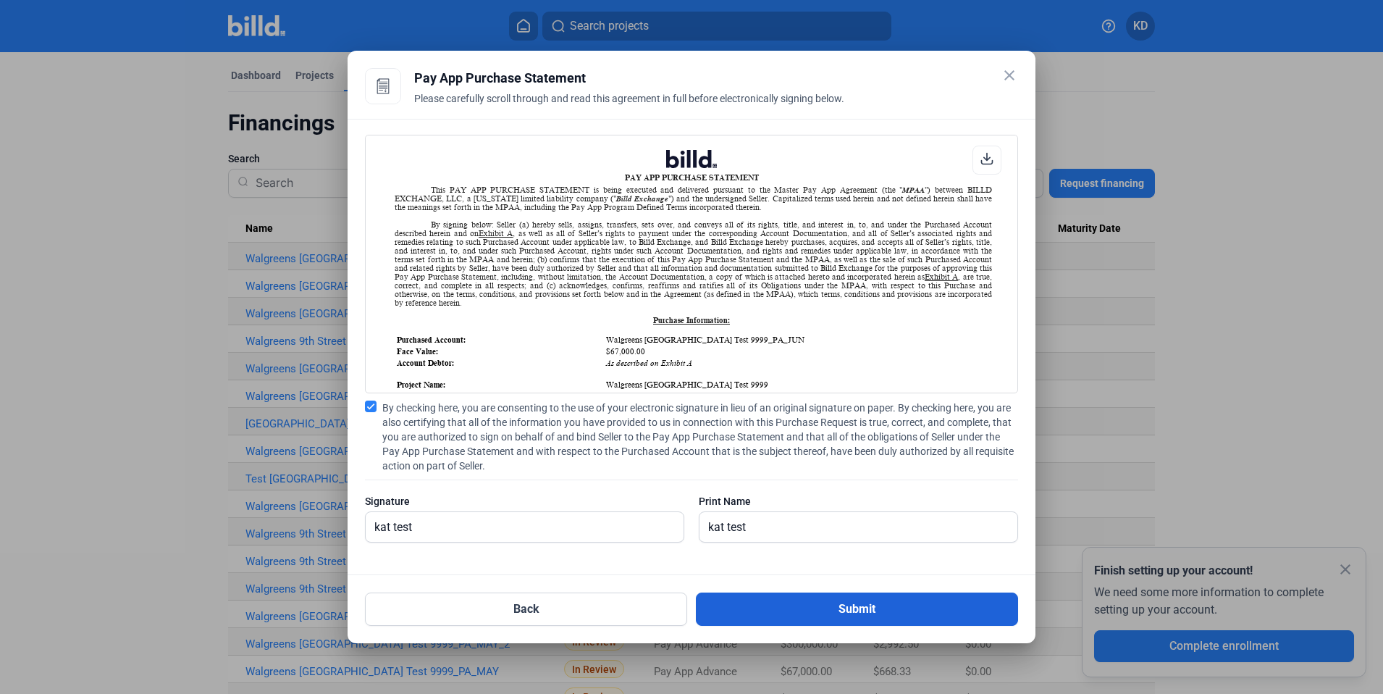
click at [904, 609] on button "Submit" at bounding box center [857, 608] width 322 height 33
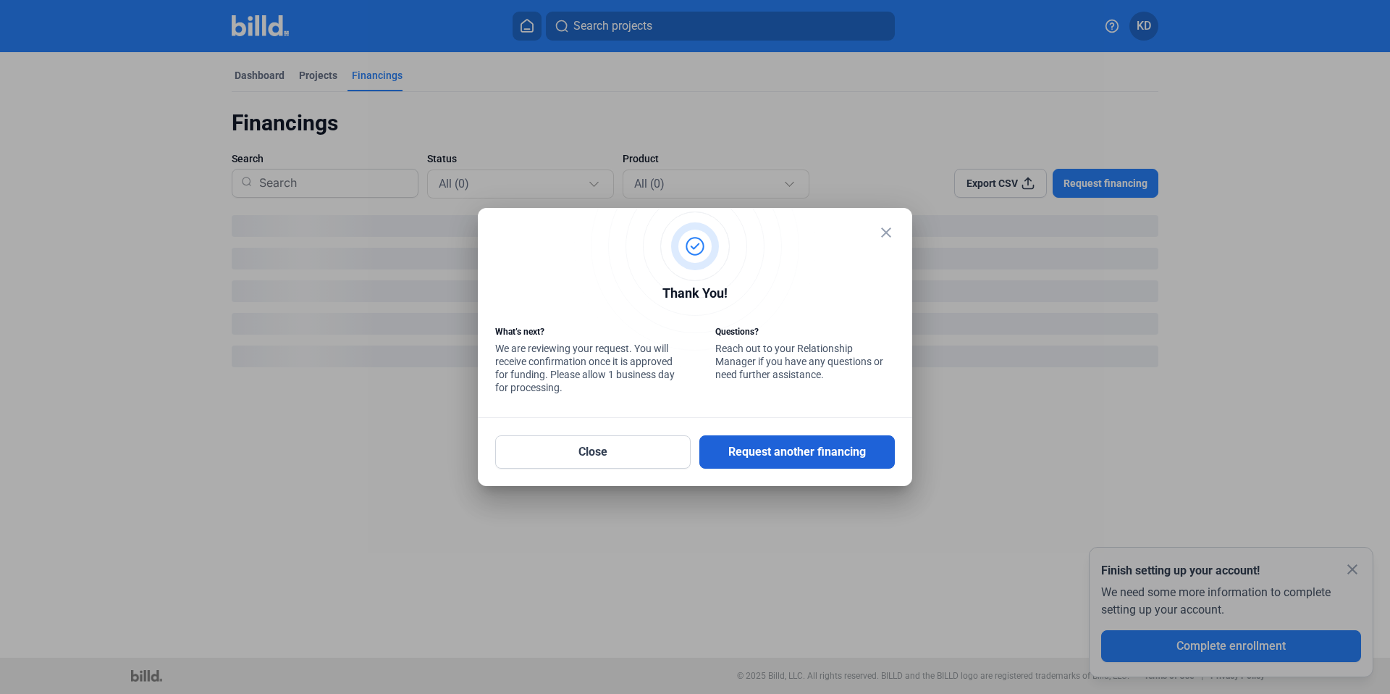
click at [793, 455] on button "Request another financing" at bounding box center [796, 451] width 195 height 33
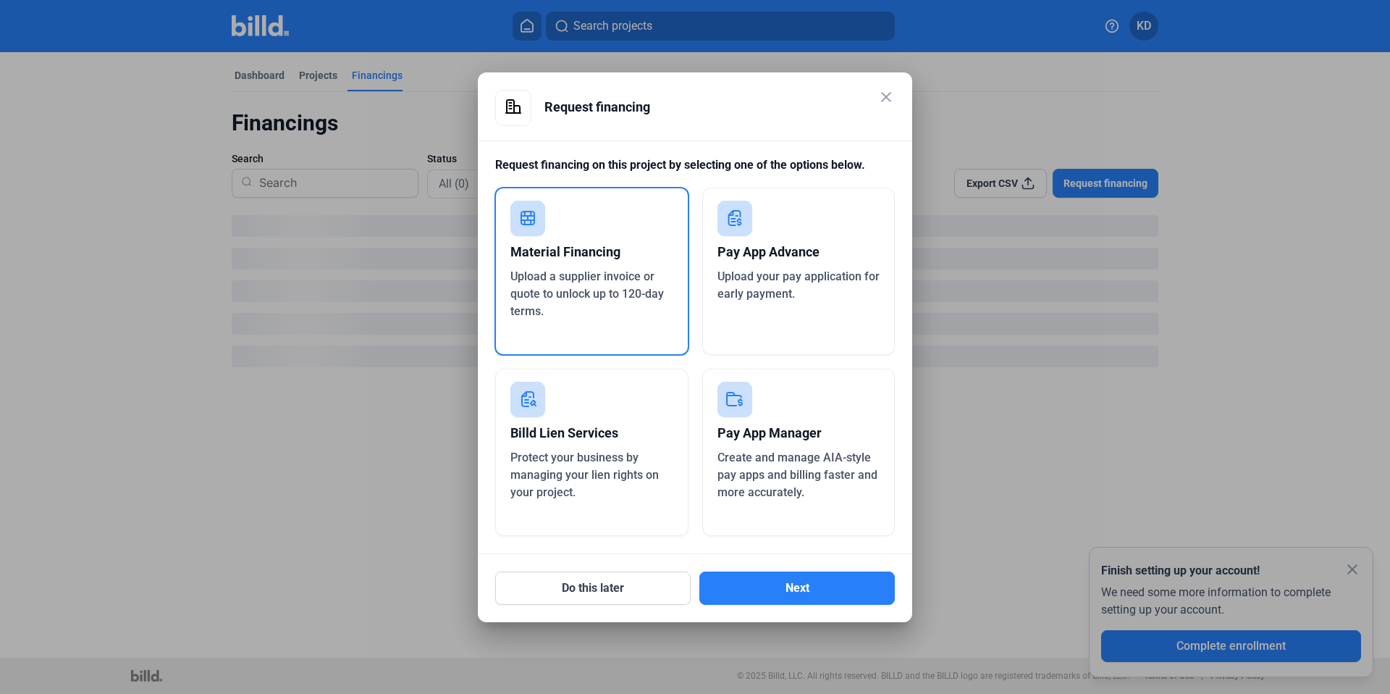
click at [754, 328] on div "Pay App Advance Upload your pay application for early payment." at bounding box center [798, 271] width 193 height 167
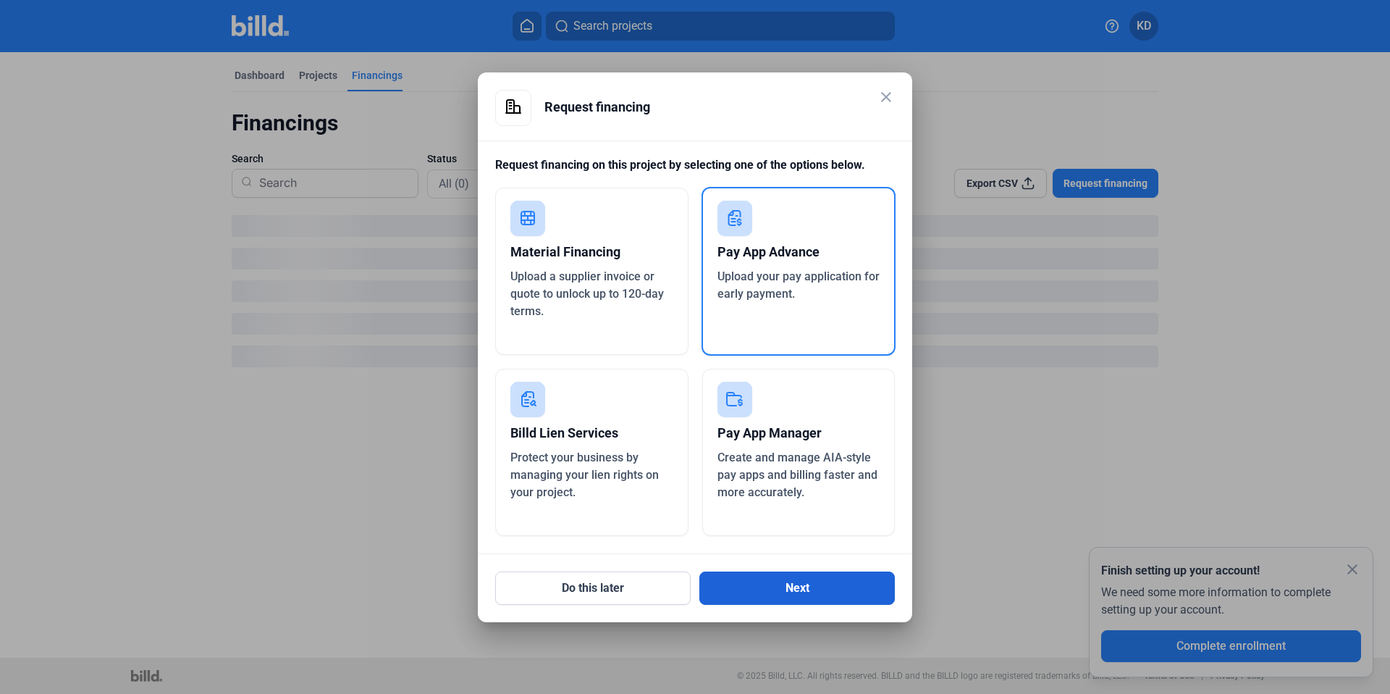
click at [799, 588] on button "Next" at bounding box center [796, 587] width 195 height 33
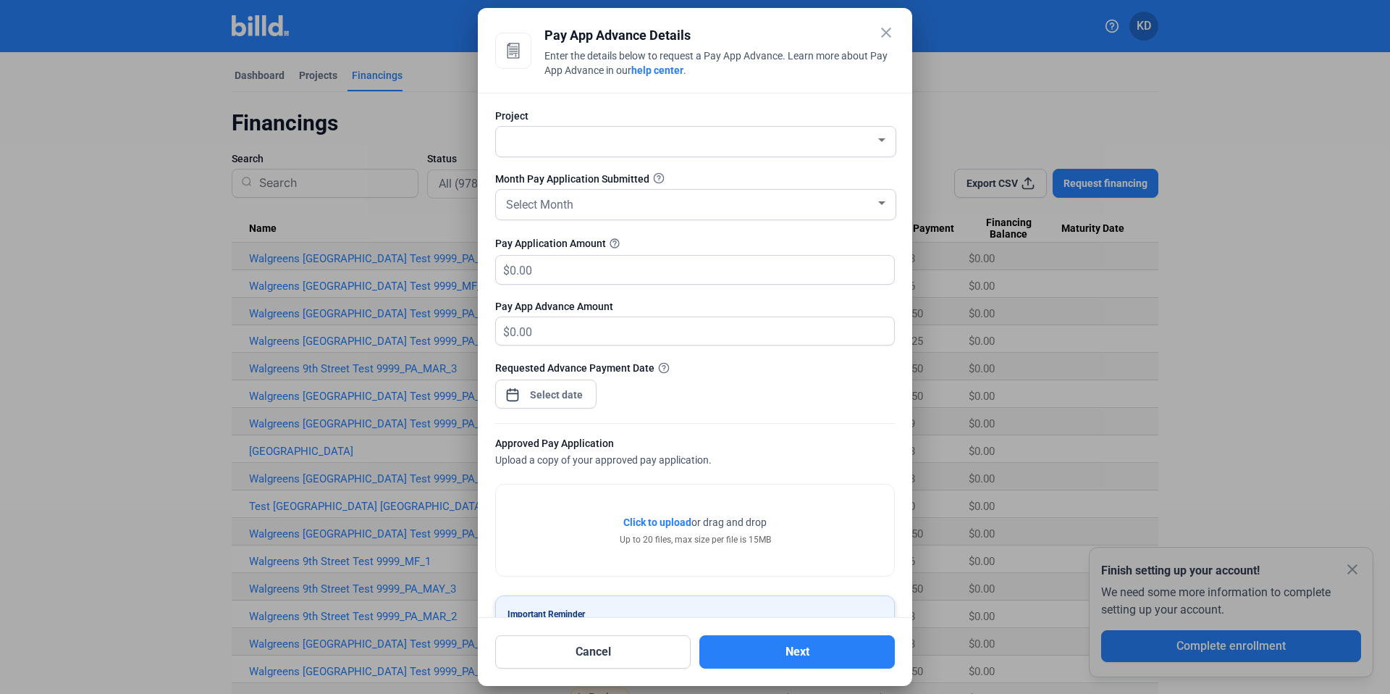
click at [833, 154] on div at bounding box center [695, 142] width 385 height 30
click at [867, 110] on div at bounding box center [695, 347] width 1390 height 694
click at [841, 143] on div at bounding box center [689, 140] width 372 height 20
click at [884, 112] on div at bounding box center [695, 347] width 1390 height 694
click at [864, 138] on div at bounding box center [689, 140] width 372 height 20
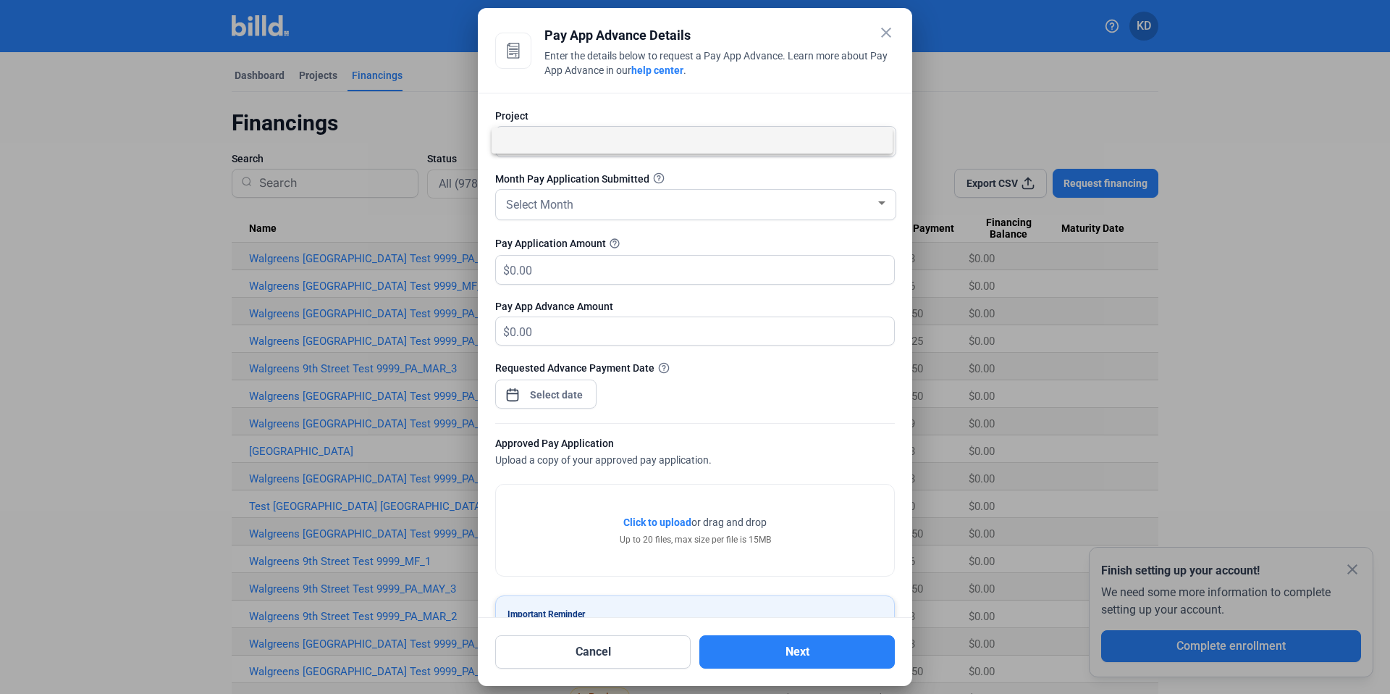
click at [851, 117] on div at bounding box center [695, 347] width 1390 height 694
click at [846, 141] on div at bounding box center [689, 140] width 372 height 20
click at [870, 110] on div at bounding box center [695, 347] width 1390 height 694
click at [848, 137] on div at bounding box center [689, 140] width 372 height 20
click at [854, 115] on div at bounding box center [695, 347] width 1390 height 694
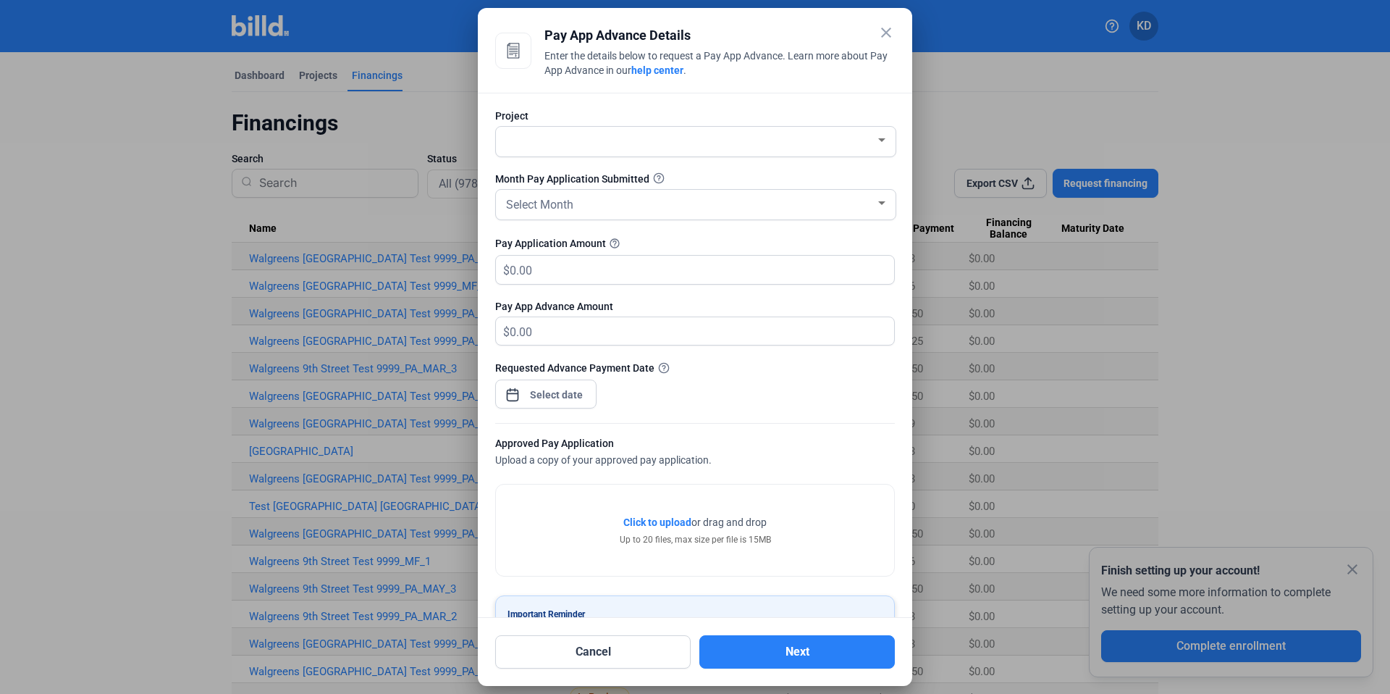
click at [884, 33] on mat-icon "close" at bounding box center [886, 32] width 17 height 17
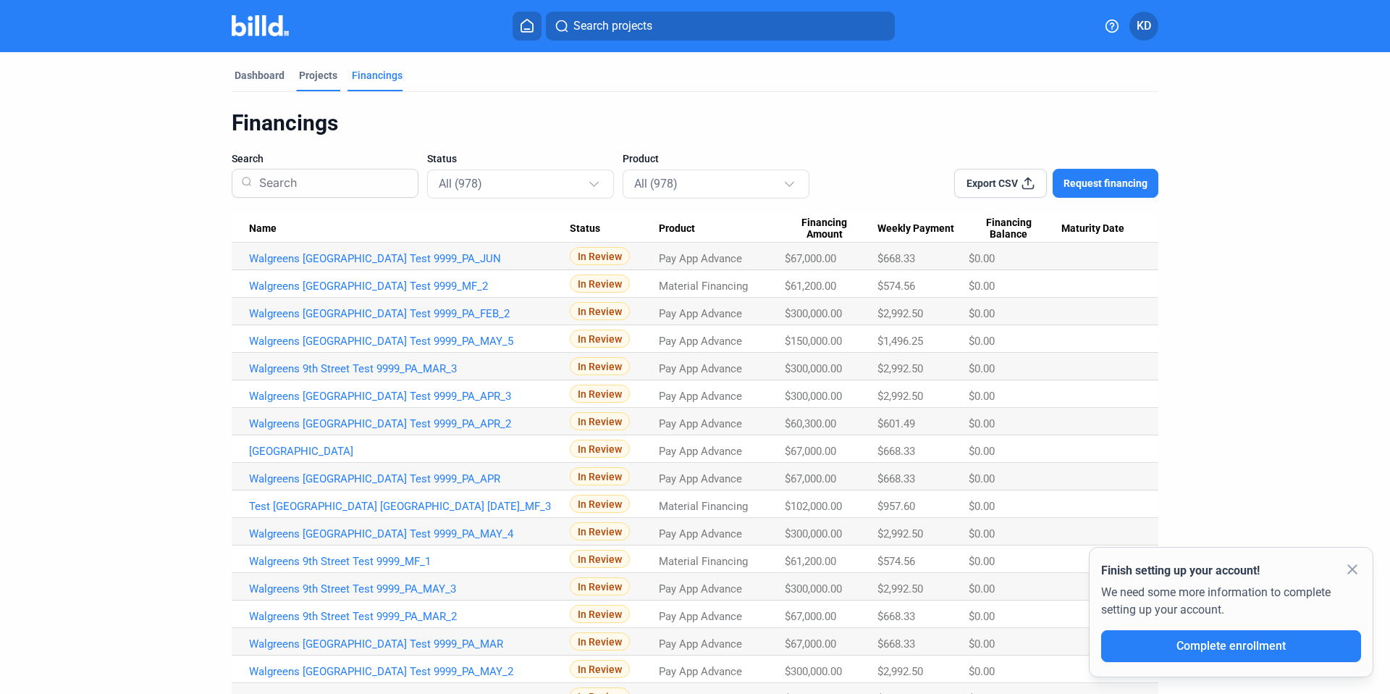
click at [316, 76] on div "Projects" at bounding box center [318, 75] width 38 height 14
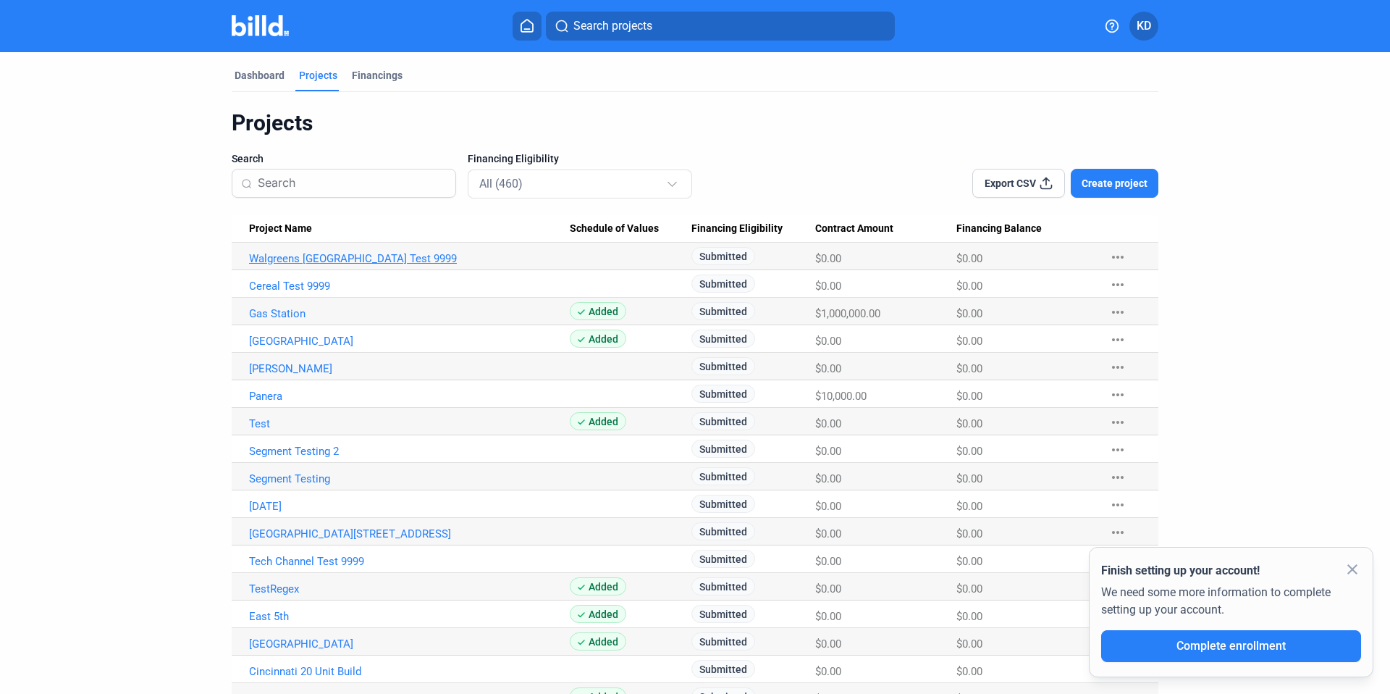
click at [309, 256] on link "Walgreens [GEOGRAPHIC_DATA] Test 9999" at bounding box center [409, 258] width 321 height 13
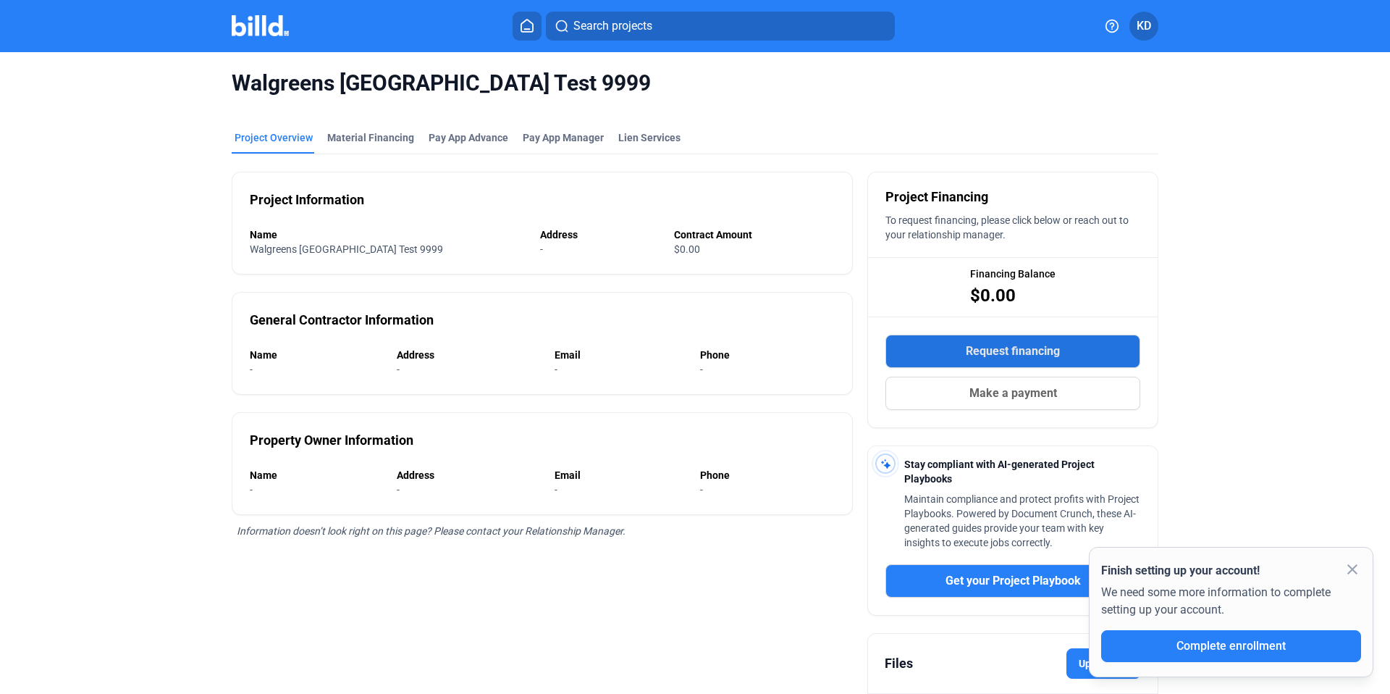
click at [1014, 366] on button "Request financing" at bounding box center [1013, 351] width 255 height 33
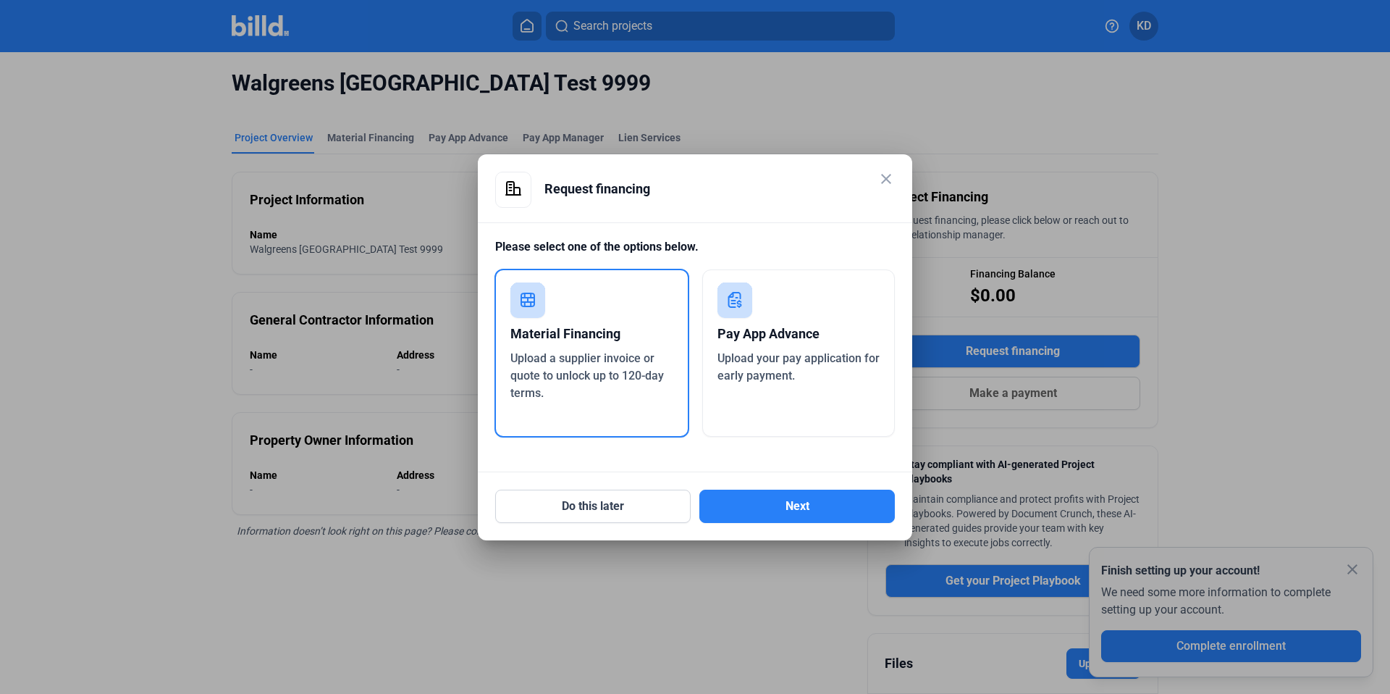
click at [739, 344] on div "Pay App Advance" at bounding box center [799, 334] width 163 height 32
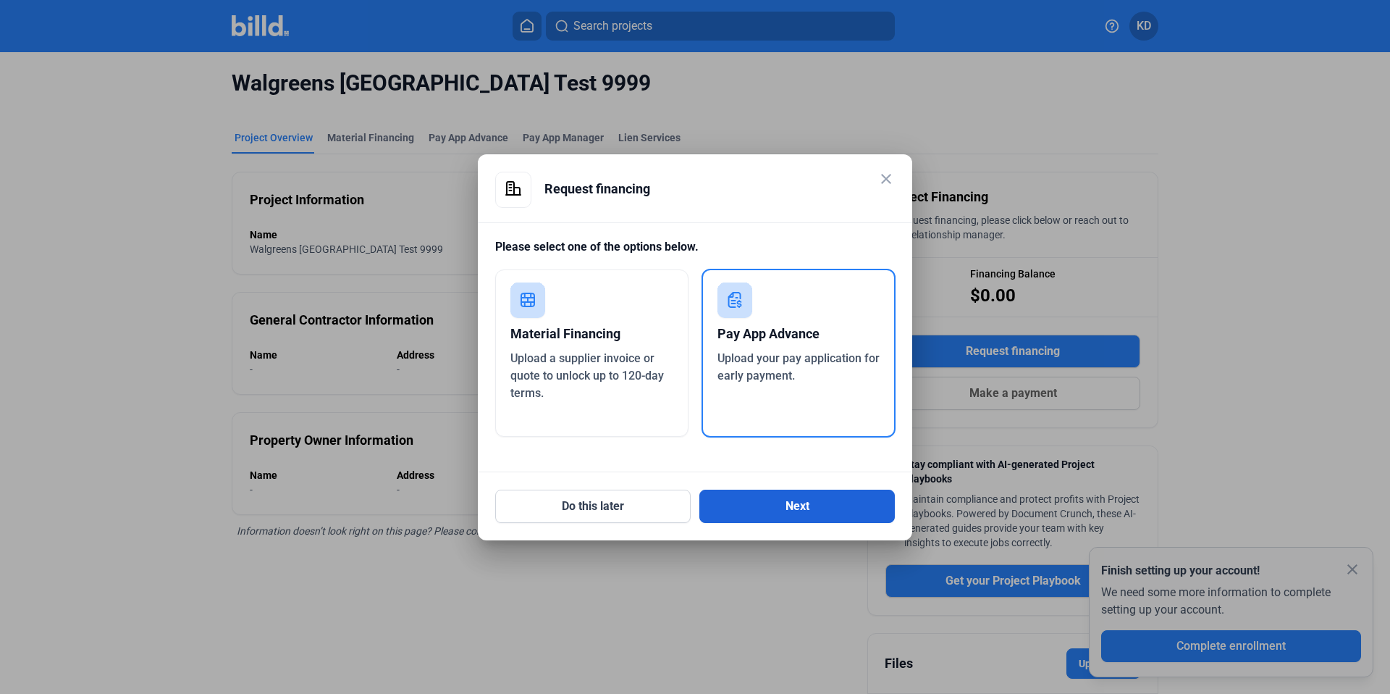
click at [797, 498] on button "Next" at bounding box center [796, 505] width 195 height 33
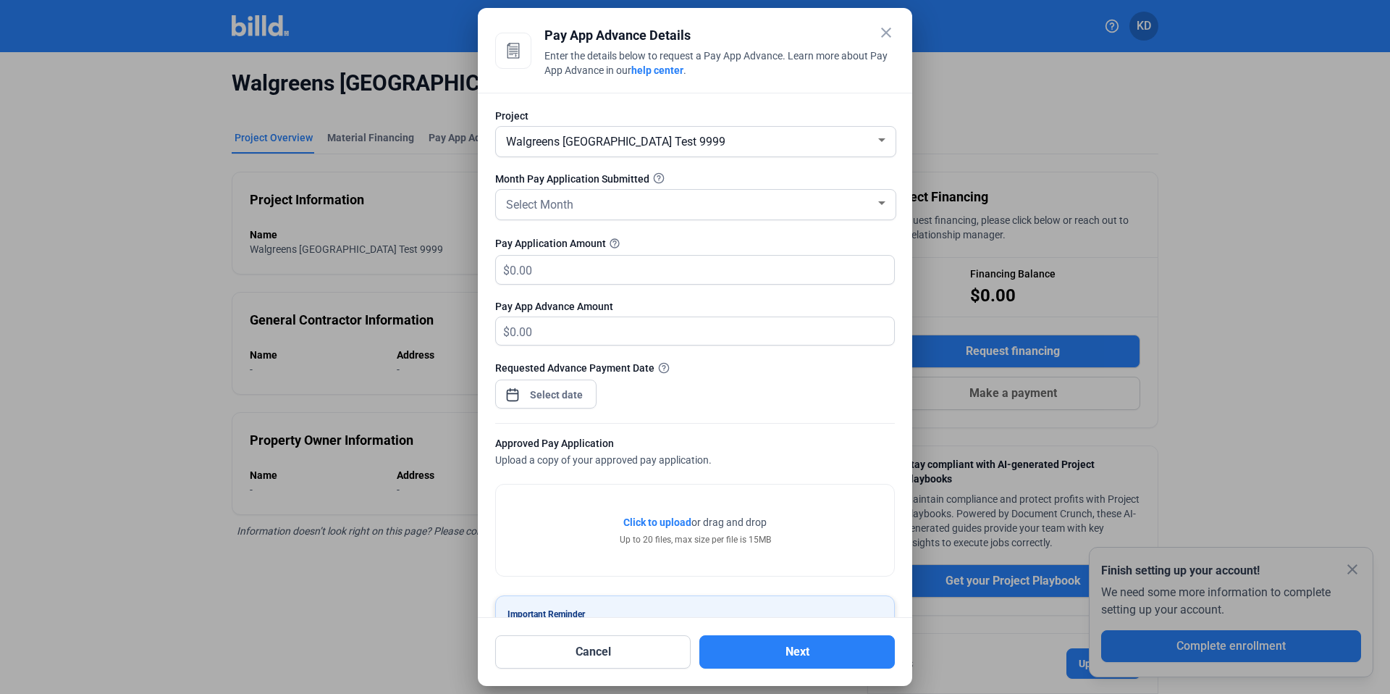
click at [627, 134] on div "Walgreens [GEOGRAPHIC_DATA] Test 9999" at bounding box center [689, 140] width 372 height 20
click at [780, 91] on div at bounding box center [695, 347] width 1390 height 694
click at [610, 198] on div "Select Month" at bounding box center [689, 203] width 372 height 20
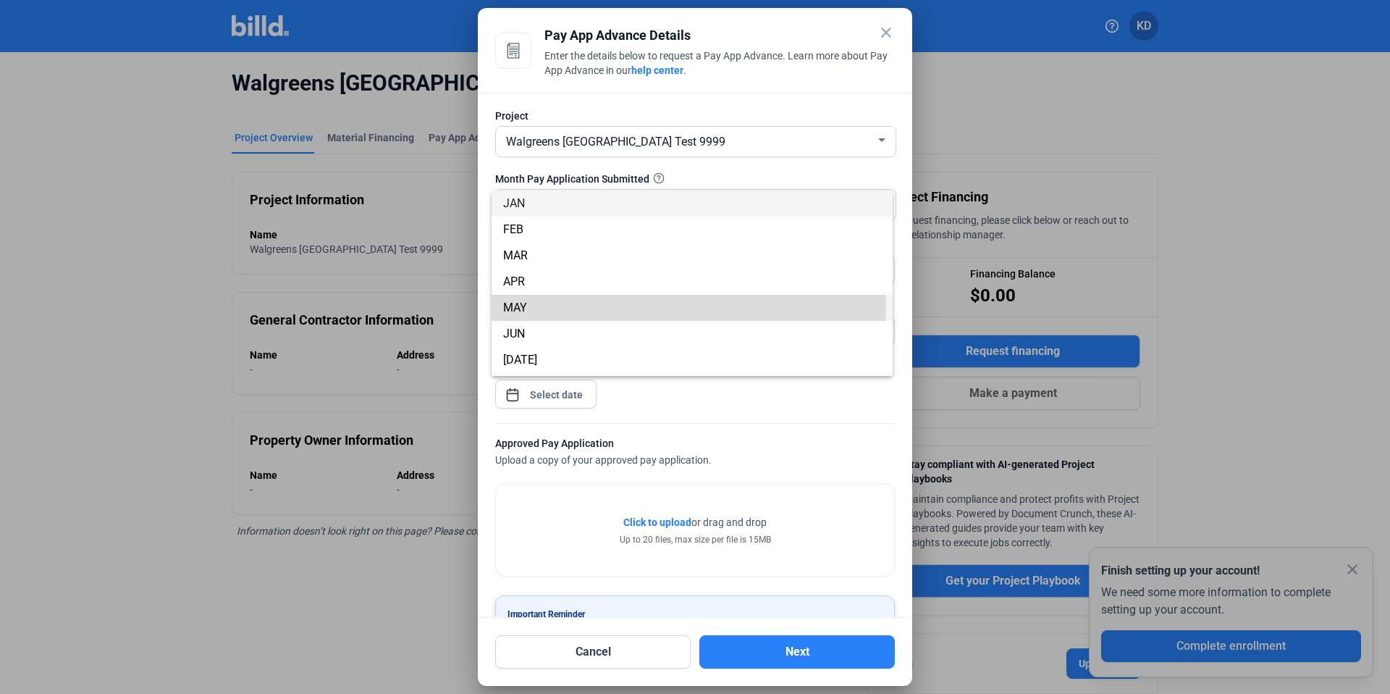
click at [576, 304] on span "MAY" at bounding box center [692, 308] width 378 height 26
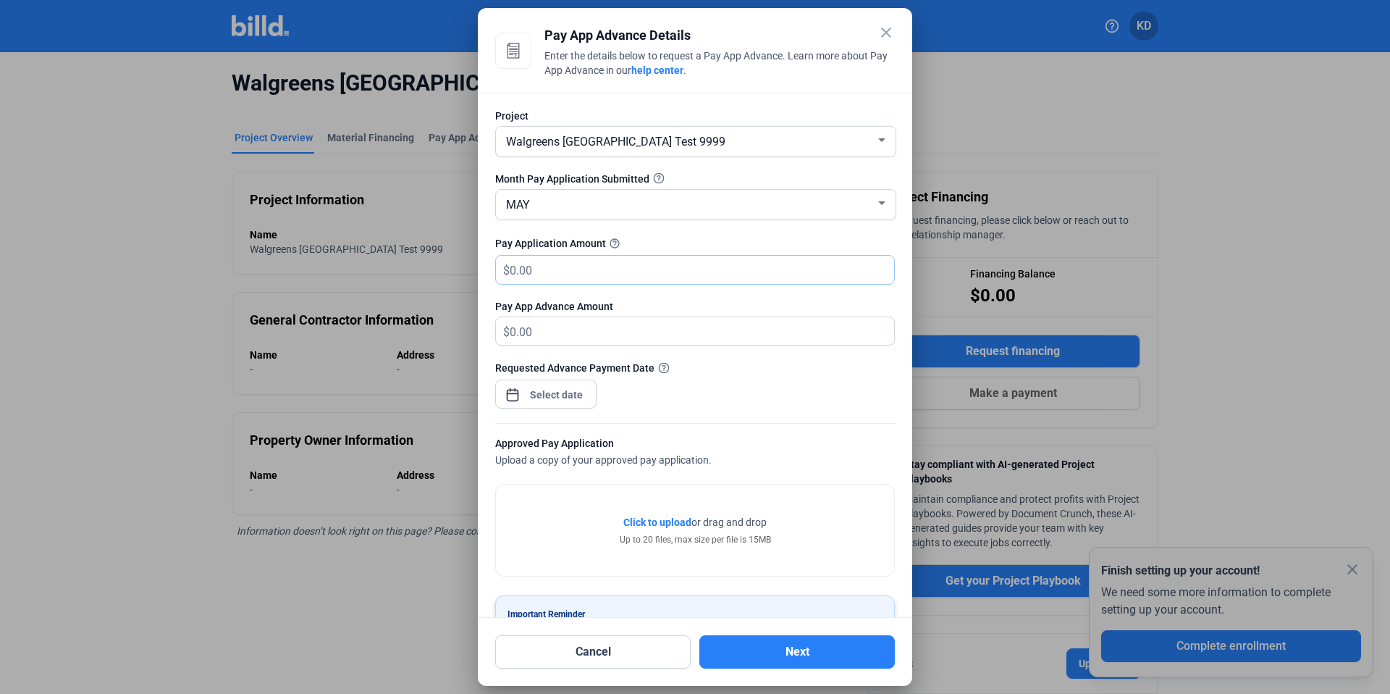
click at [589, 265] on input "text" at bounding box center [702, 270] width 384 height 28
type input "350,000"
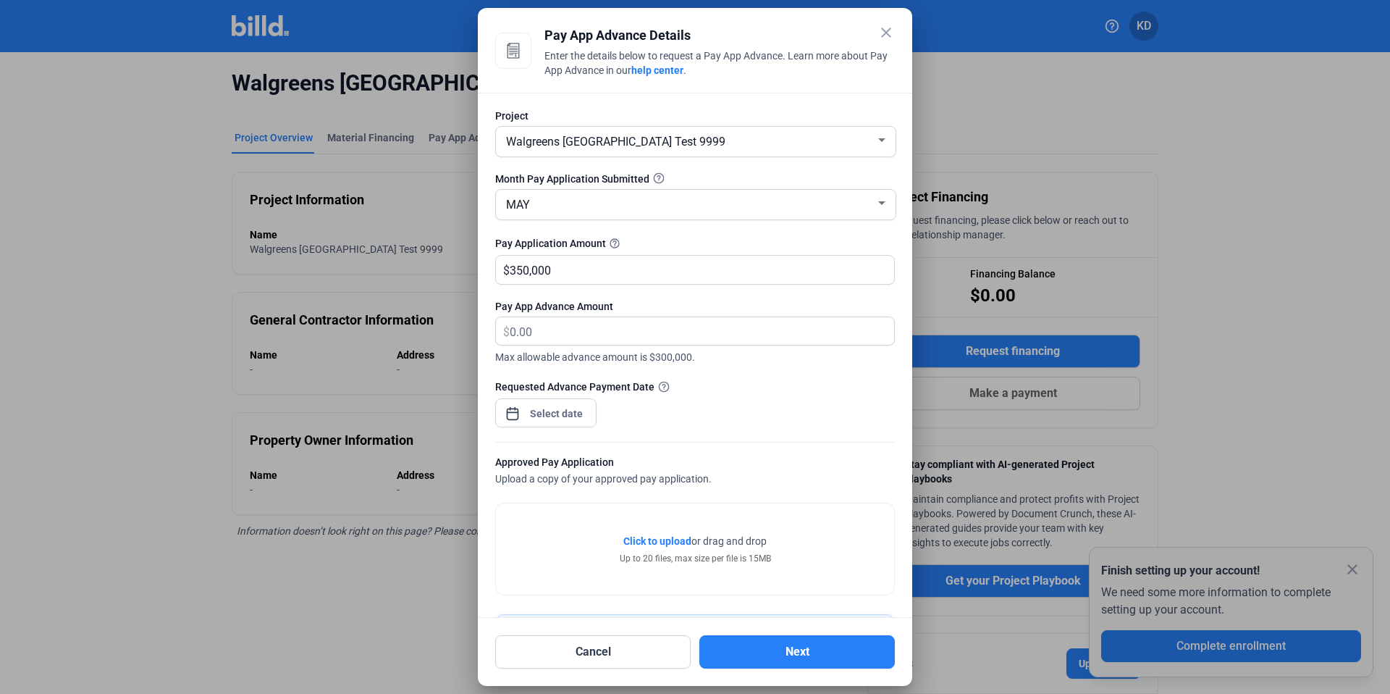
click at [556, 399] on div at bounding box center [545, 411] width 101 height 32
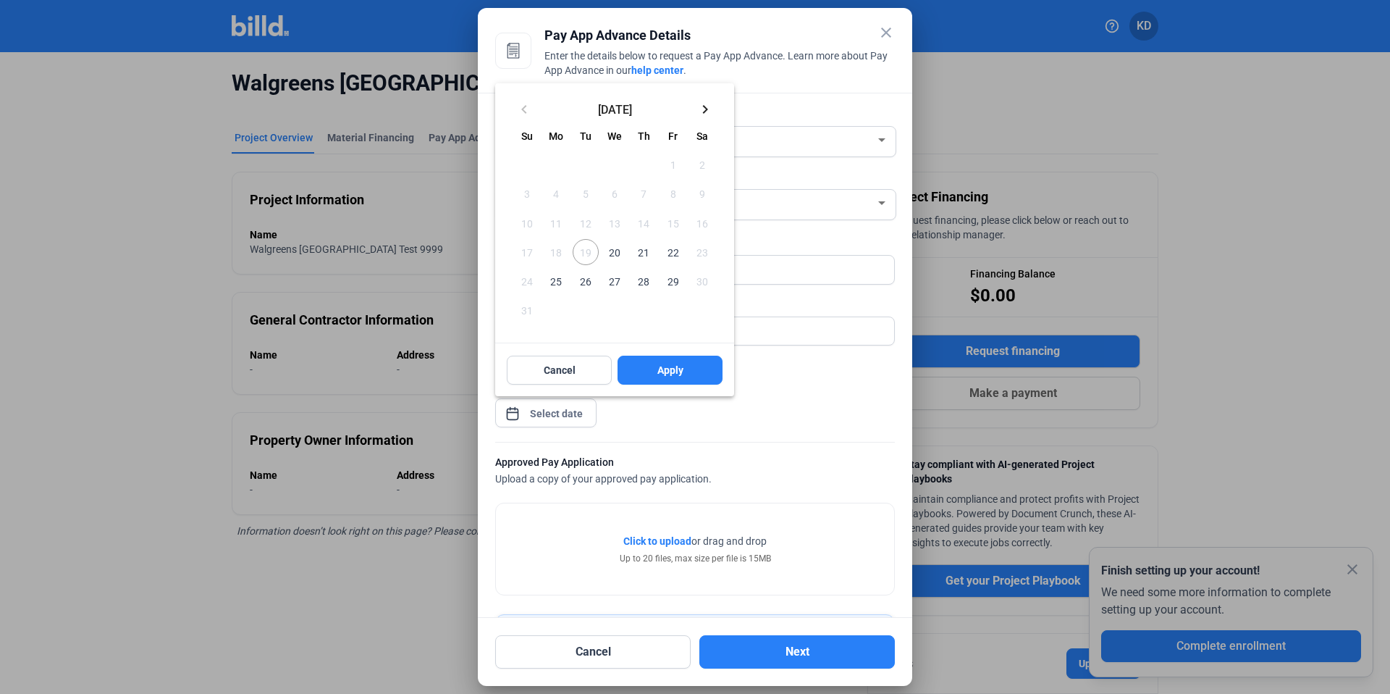
click at [647, 256] on span "21" at bounding box center [644, 252] width 26 height 26
click at [680, 369] on span "Apply" at bounding box center [670, 370] width 26 height 14
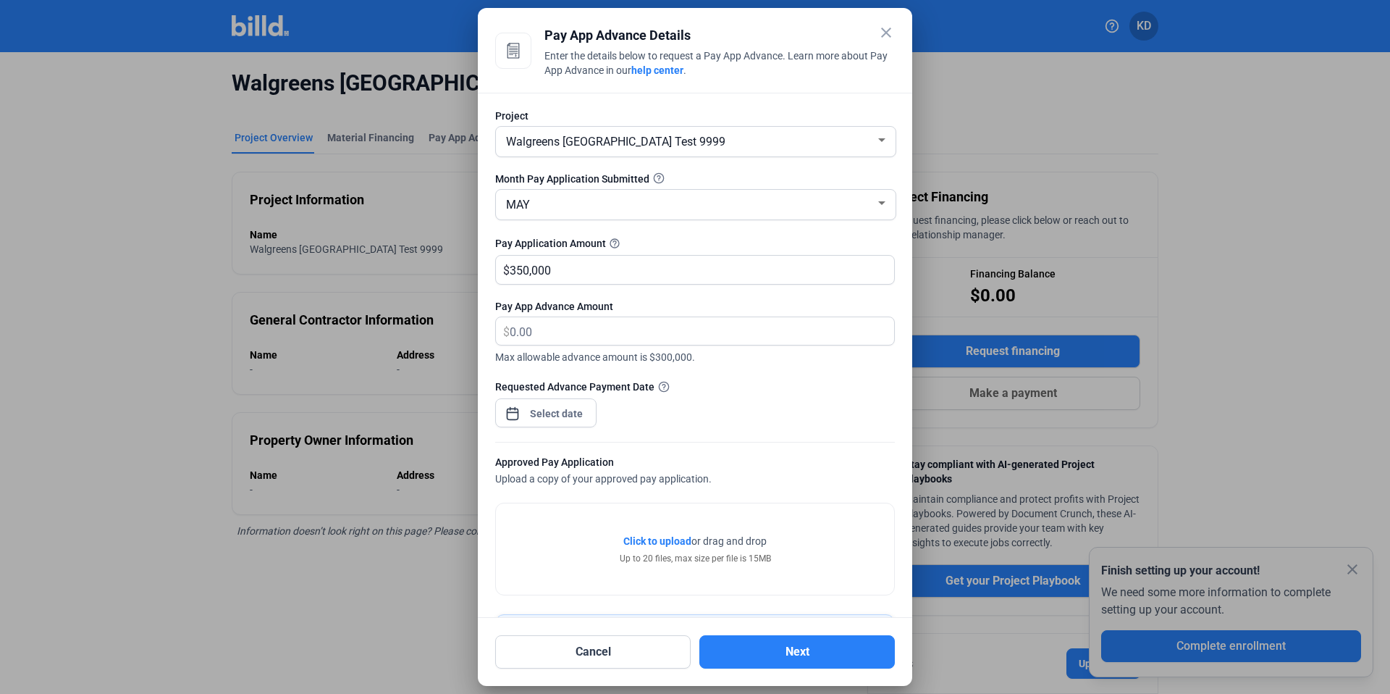
click at [654, 537] on span "Click to upload" at bounding box center [657, 541] width 68 height 12
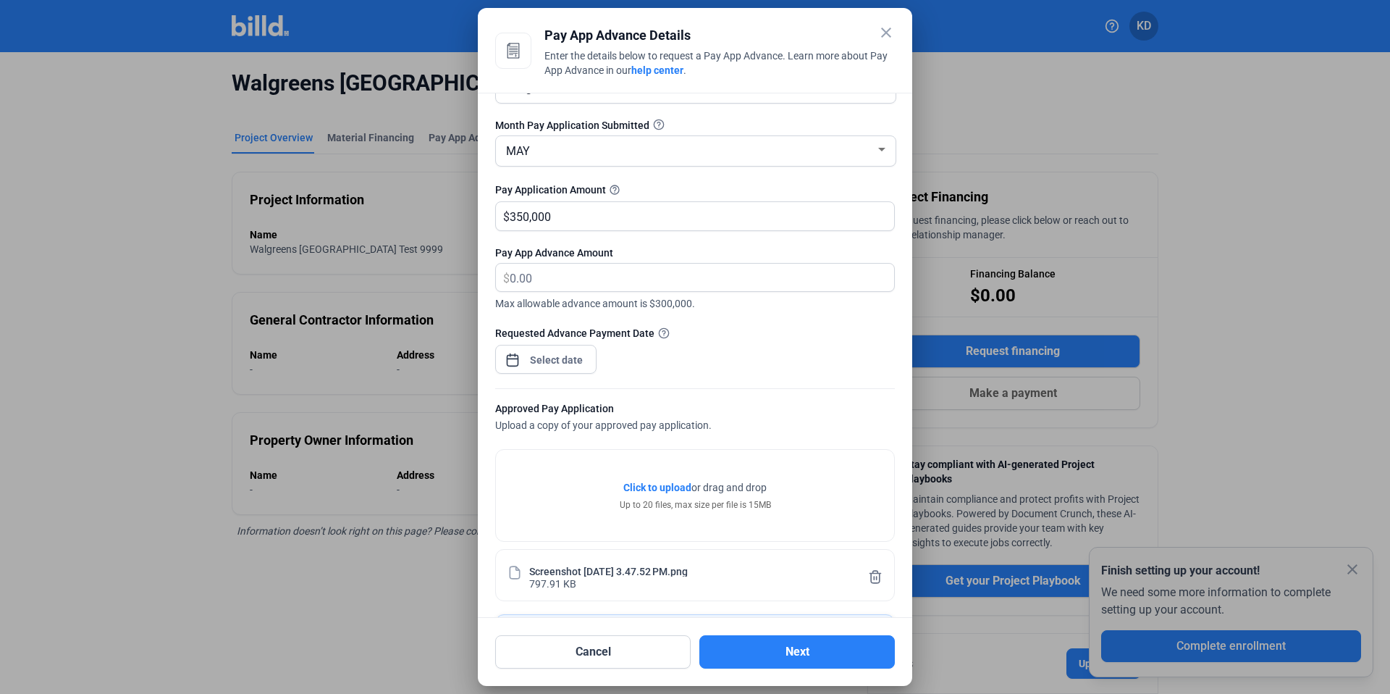
scroll to position [138, 0]
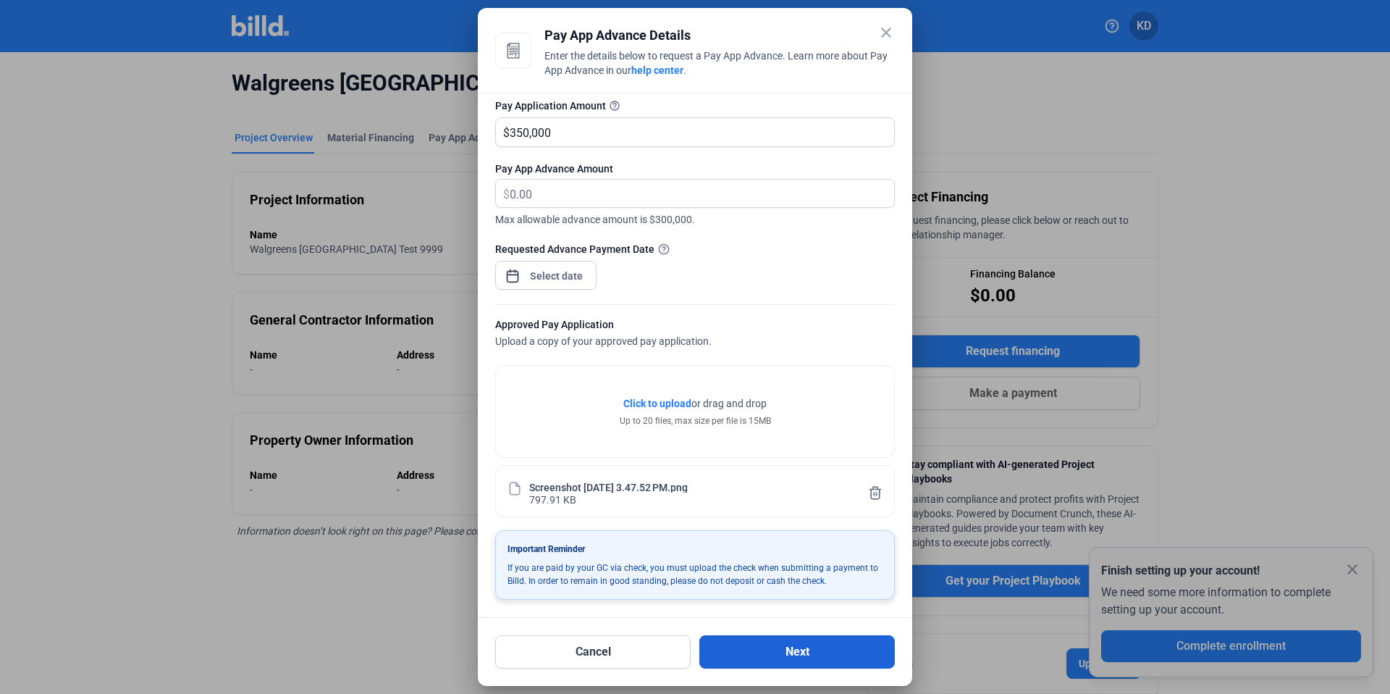
click at [796, 641] on button "Next" at bounding box center [796, 651] width 195 height 33
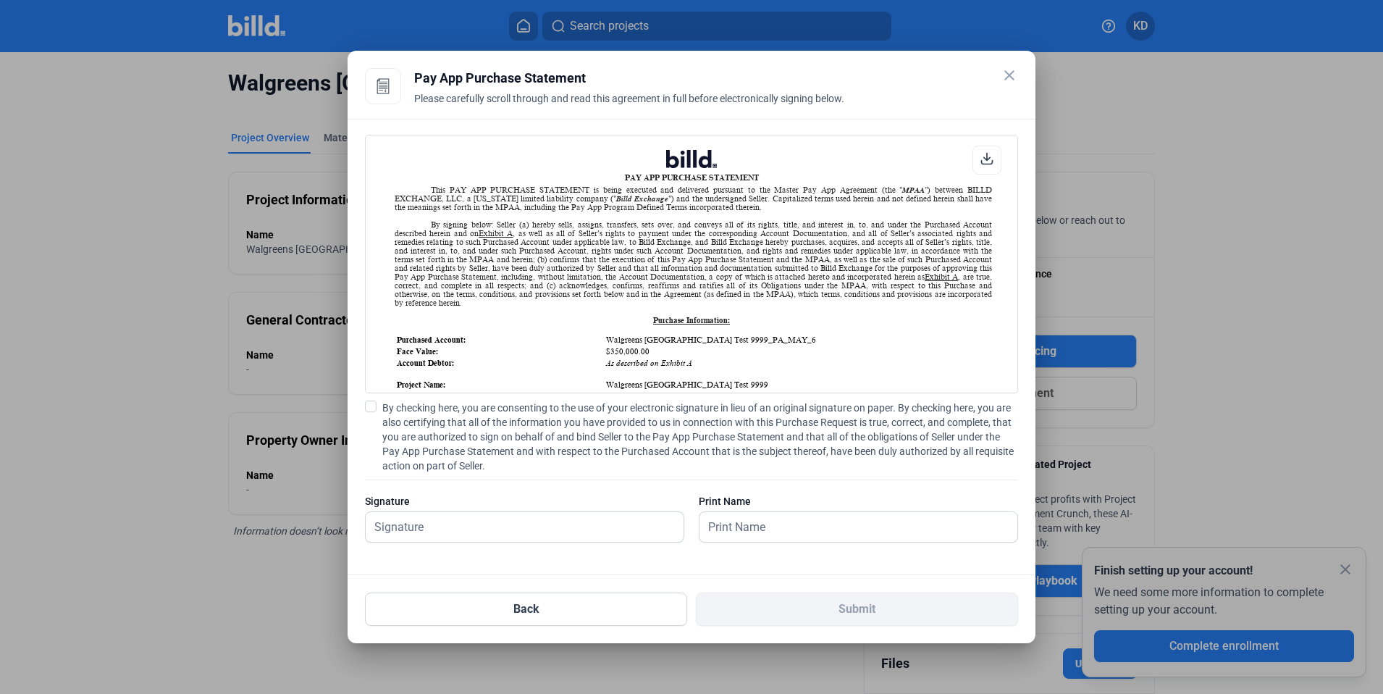
scroll to position [1, 0]
click at [366, 408] on span at bounding box center [371, 406] width 12 height 12
click at [0, 0] on input "By checking here, you are consenting to the use of your electronic signature in…" at bounding box center [0, 0] width 0 height 0
click at [408, 528] on input "text" at bounding box center [525, 527] width 318 height 30
type input "kat test"
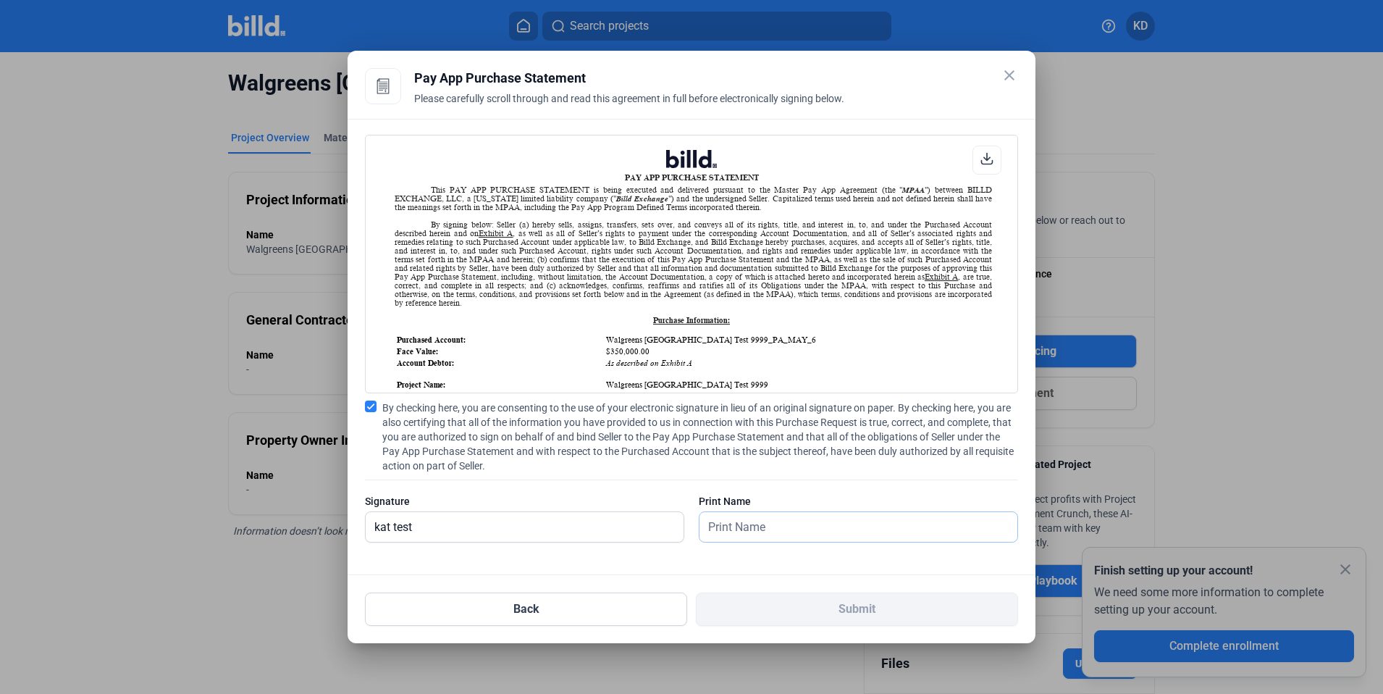
click at [806, 521] on input "text" at bounding box center [858, 527] width 318 height 30
type input "kat test"
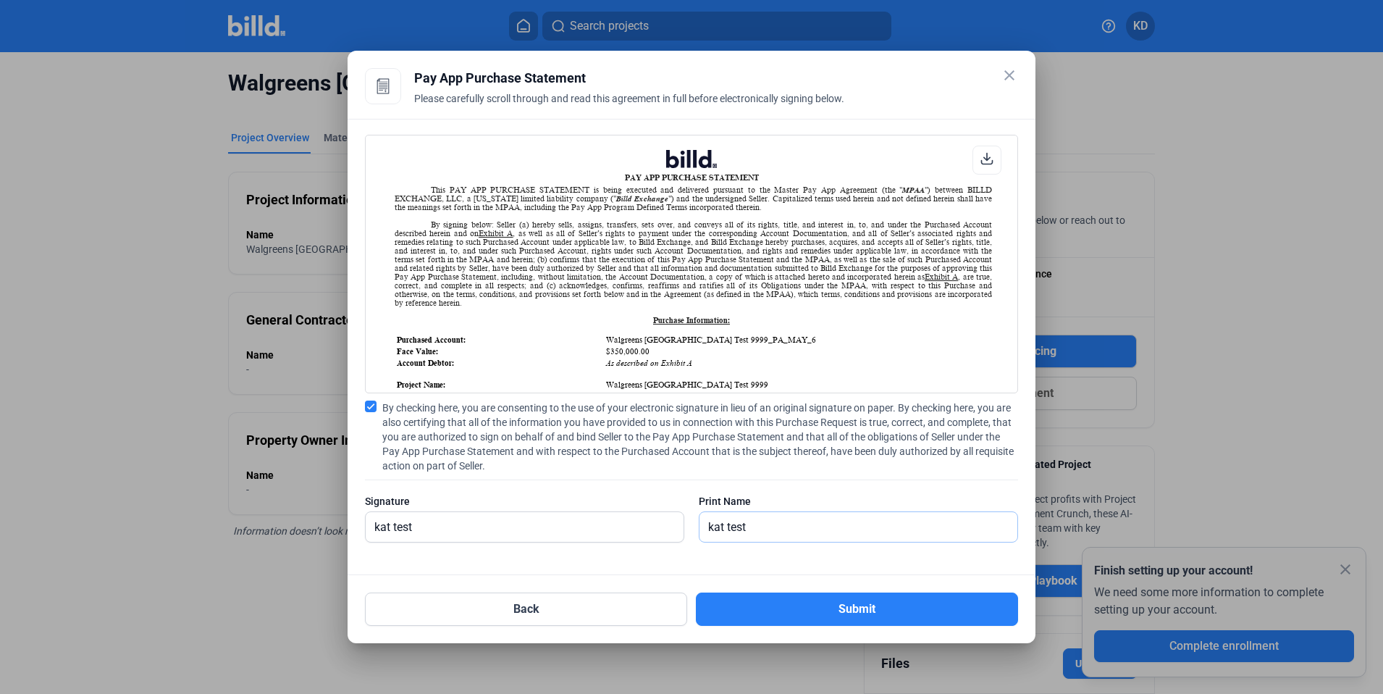
scroll to position [97, 0]
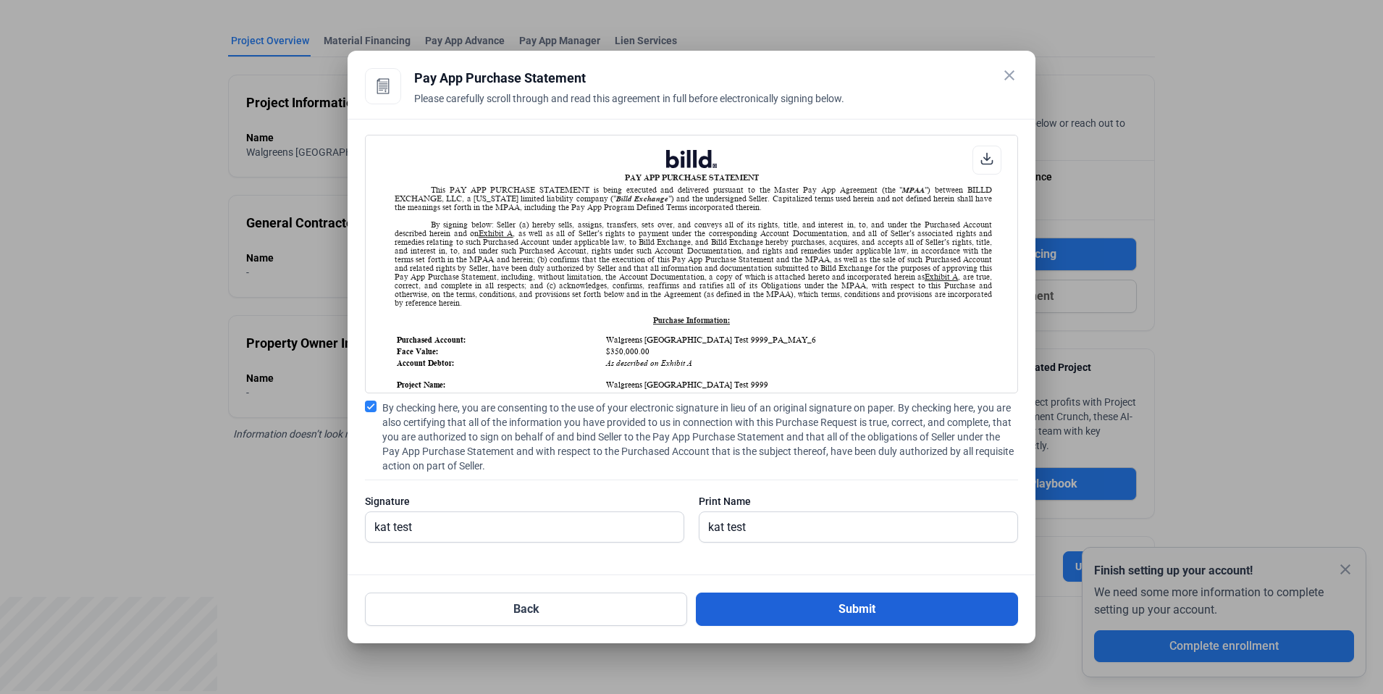
click at [806, 596] on button "Submit" at bounding box center [857, 608] width 322 height 33
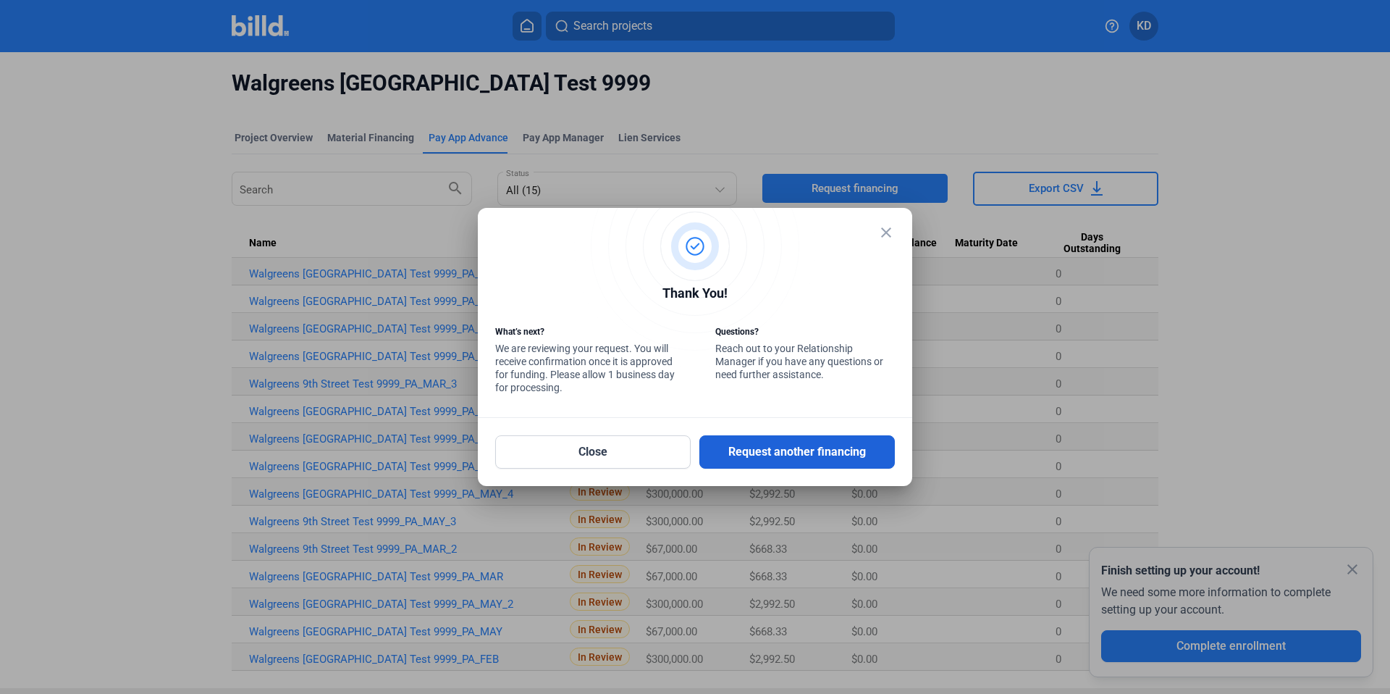
click at [815, 457] on button "Request another financing" at bounding box center [796, 451] width 195 height 33
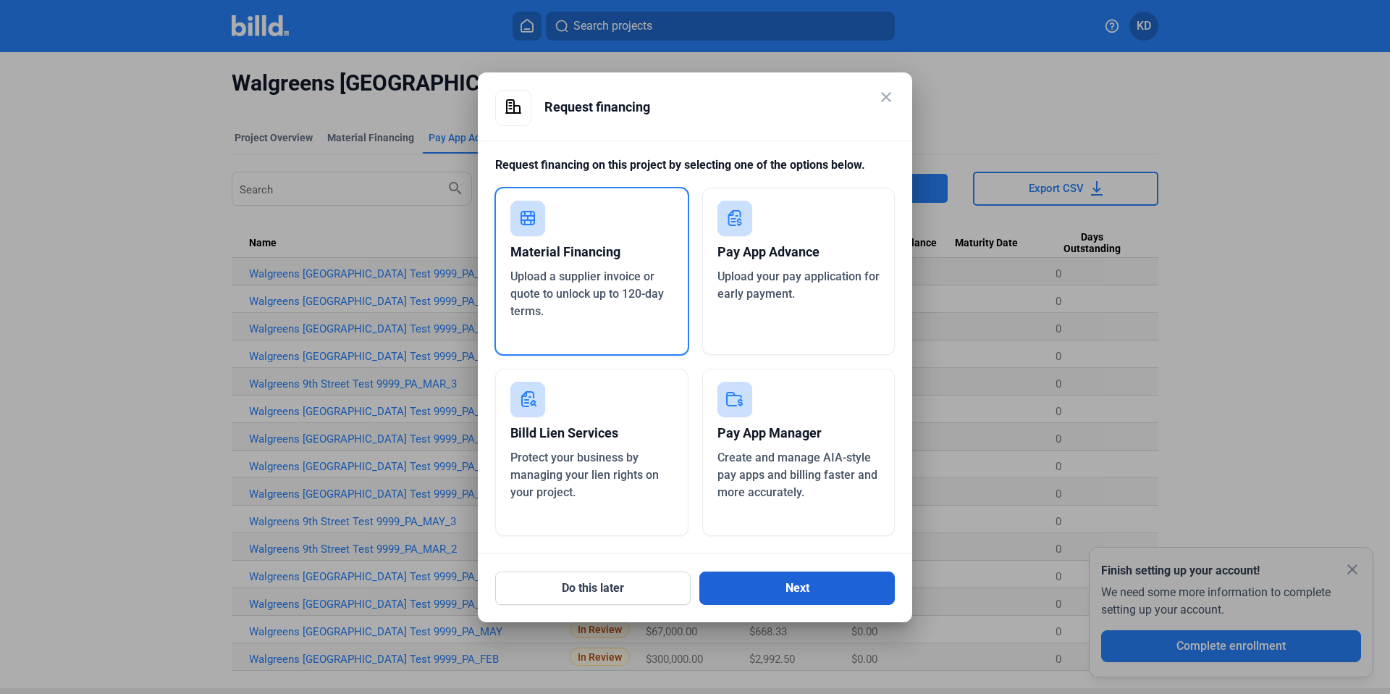
click at [808, 593] on button "Next" at bounding box center [796, 587] width 195 height 33
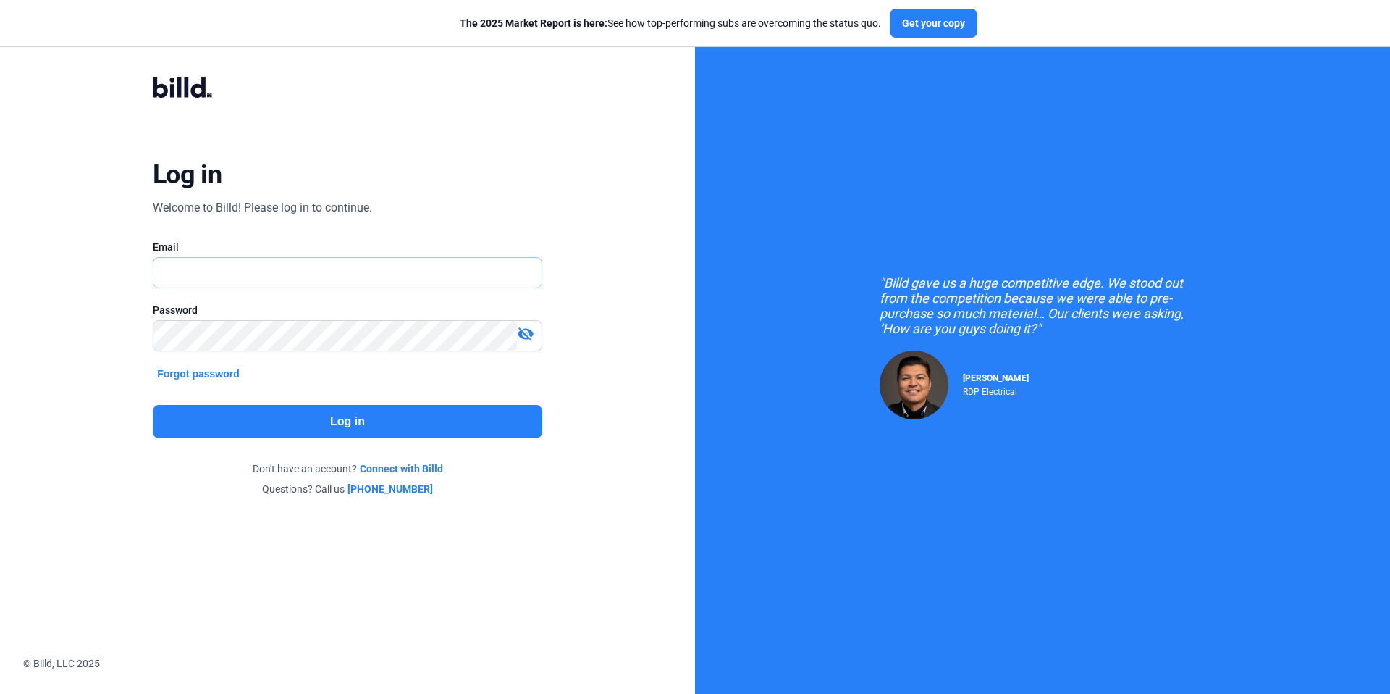
type input "[EMAIL_ADDRESS][DOMAIN_NAME]"
click at [405, 418] on button "Log in" at bounding box center [348, 421] width 390 height 33
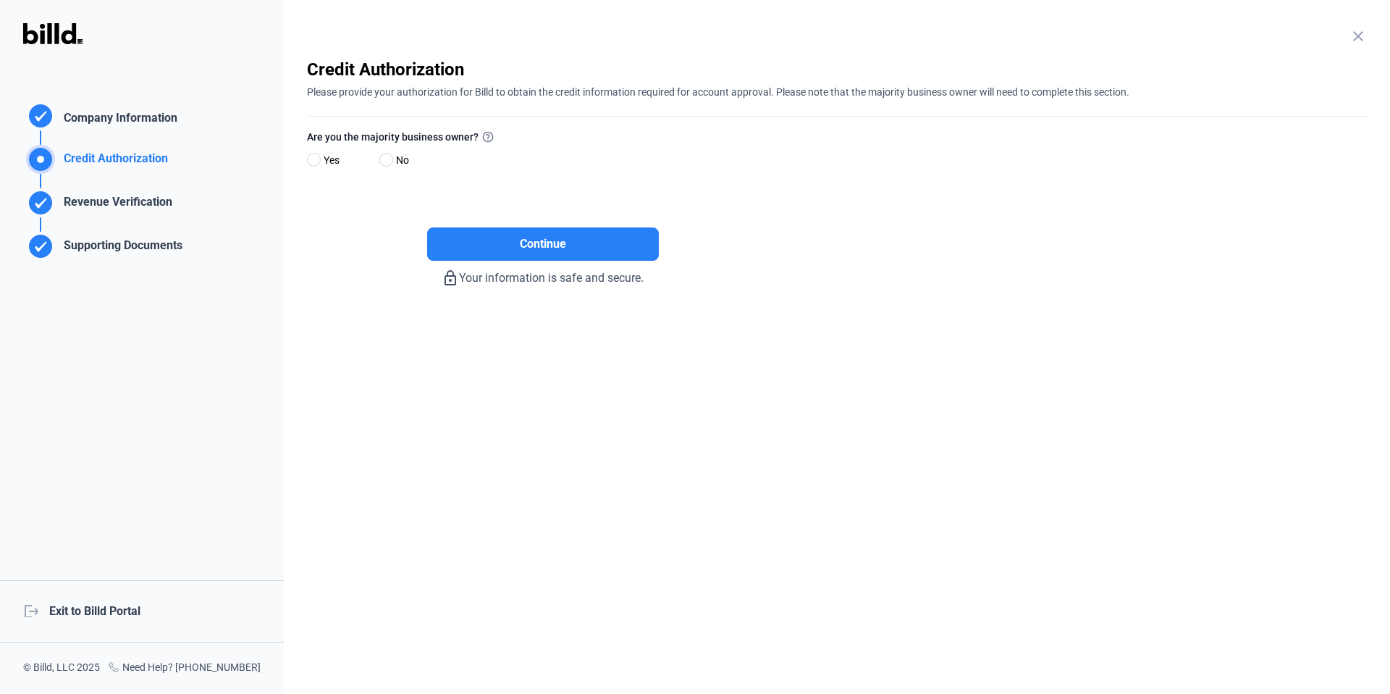
click at [125, 613] on div "logout Exit to Billd Portal" at bounding box center [142, 611] width 284 height 62
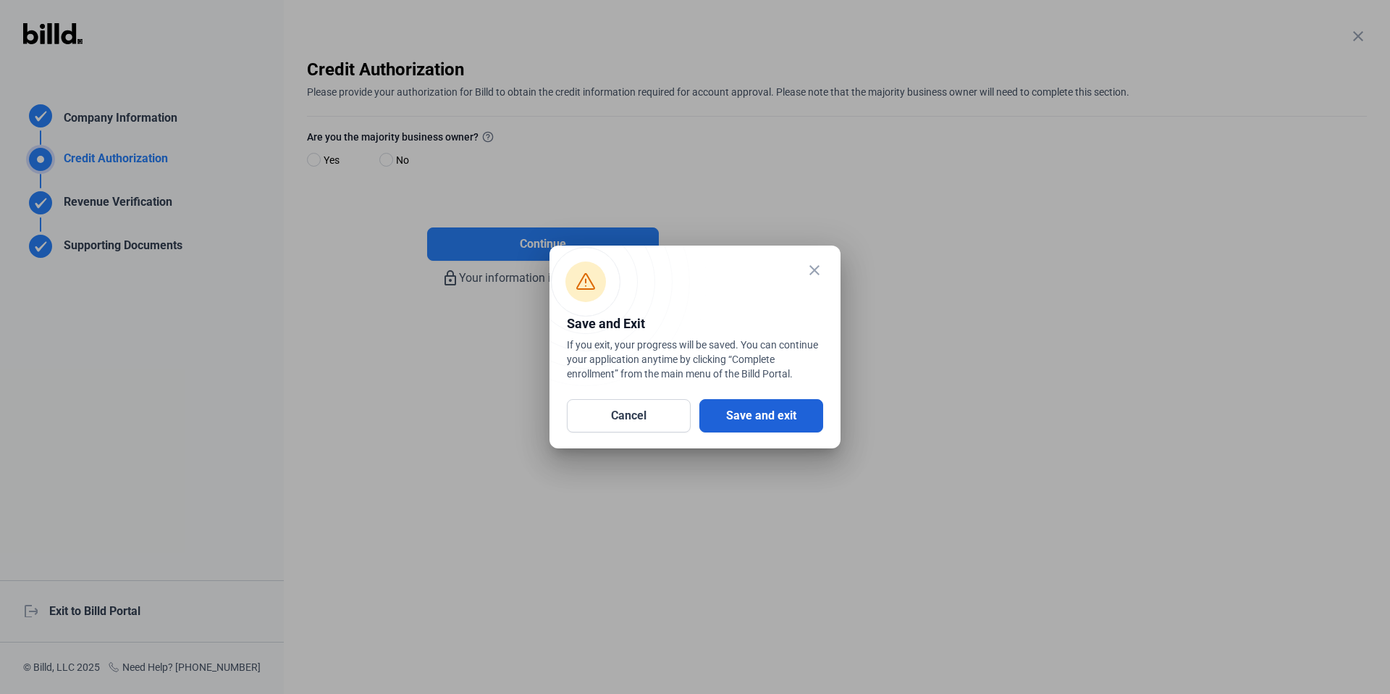
click at [775, 407] on button "Save and exit" at bounding box center [761, 415] width 124 height 33
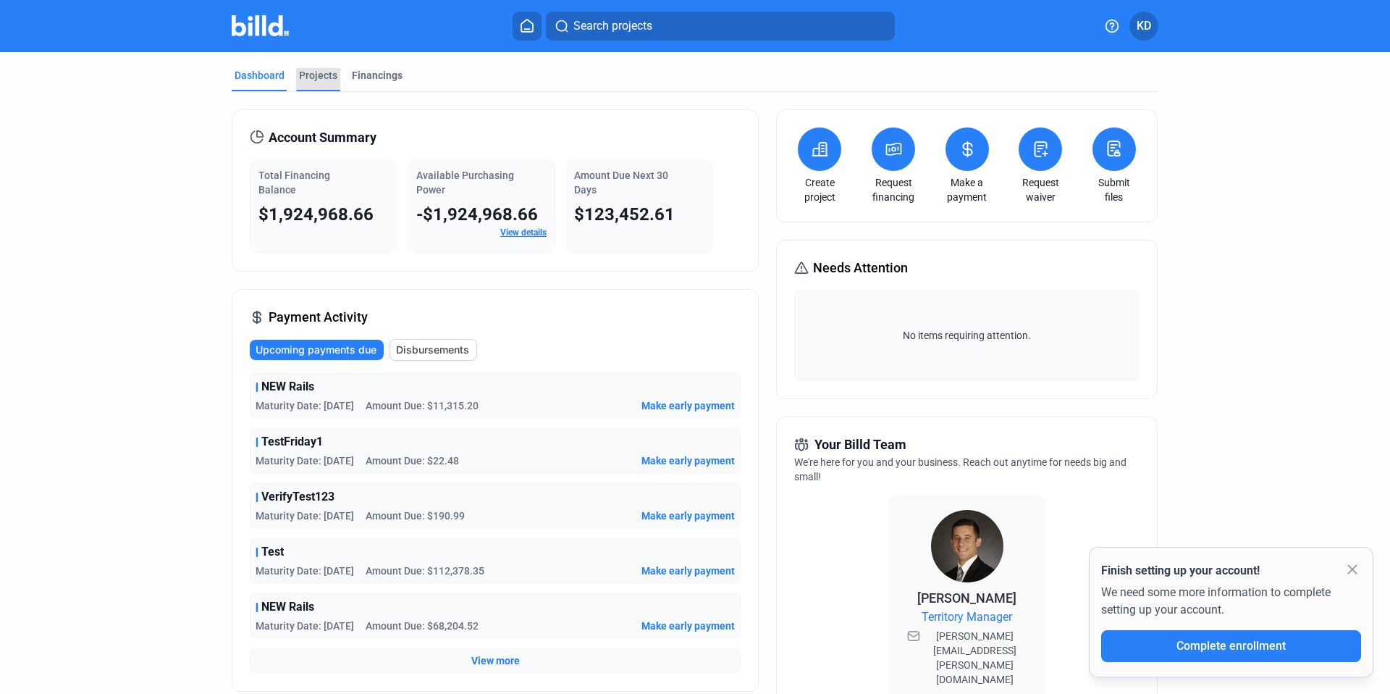
click at [322, 77] on div "Projects" at bounding box center [318, 75] width 38 height 14
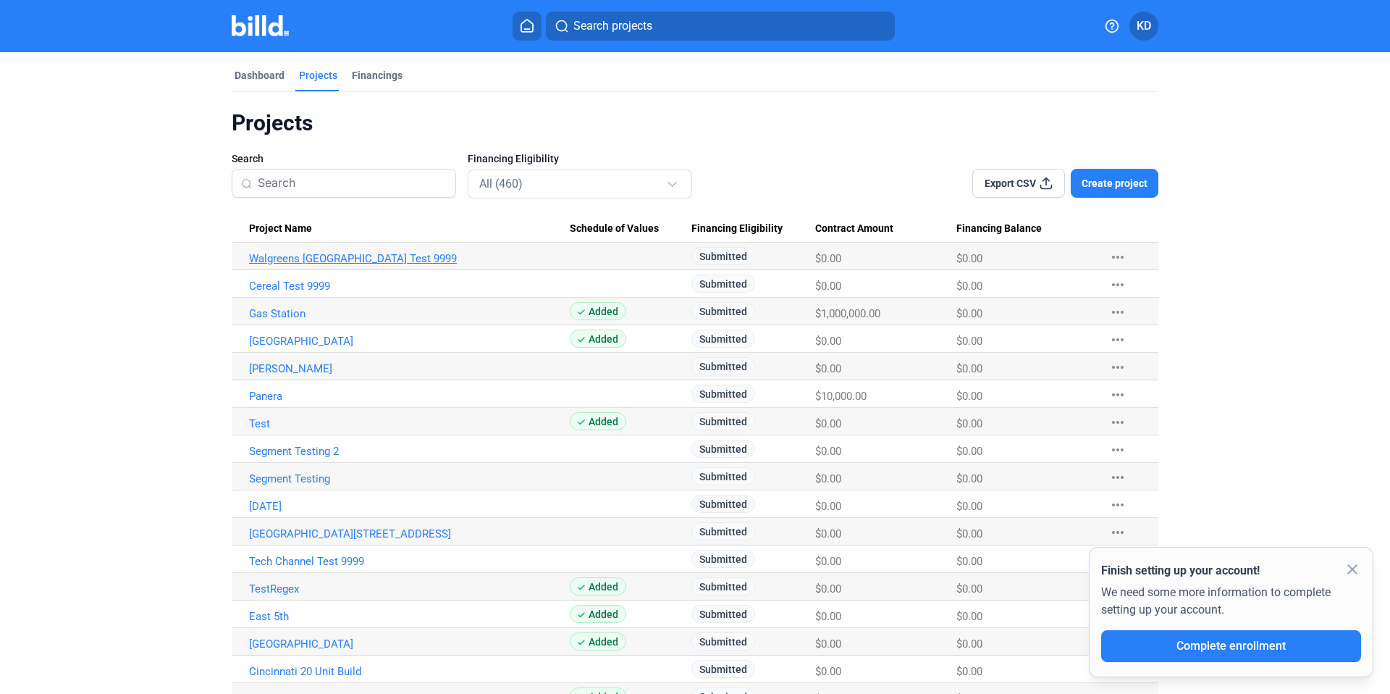
click at [372, 261] on link "Walgreens [GEOGRAPHIC_DATA] Test 9999" at bounding box center [409, 258] width 321 height 13
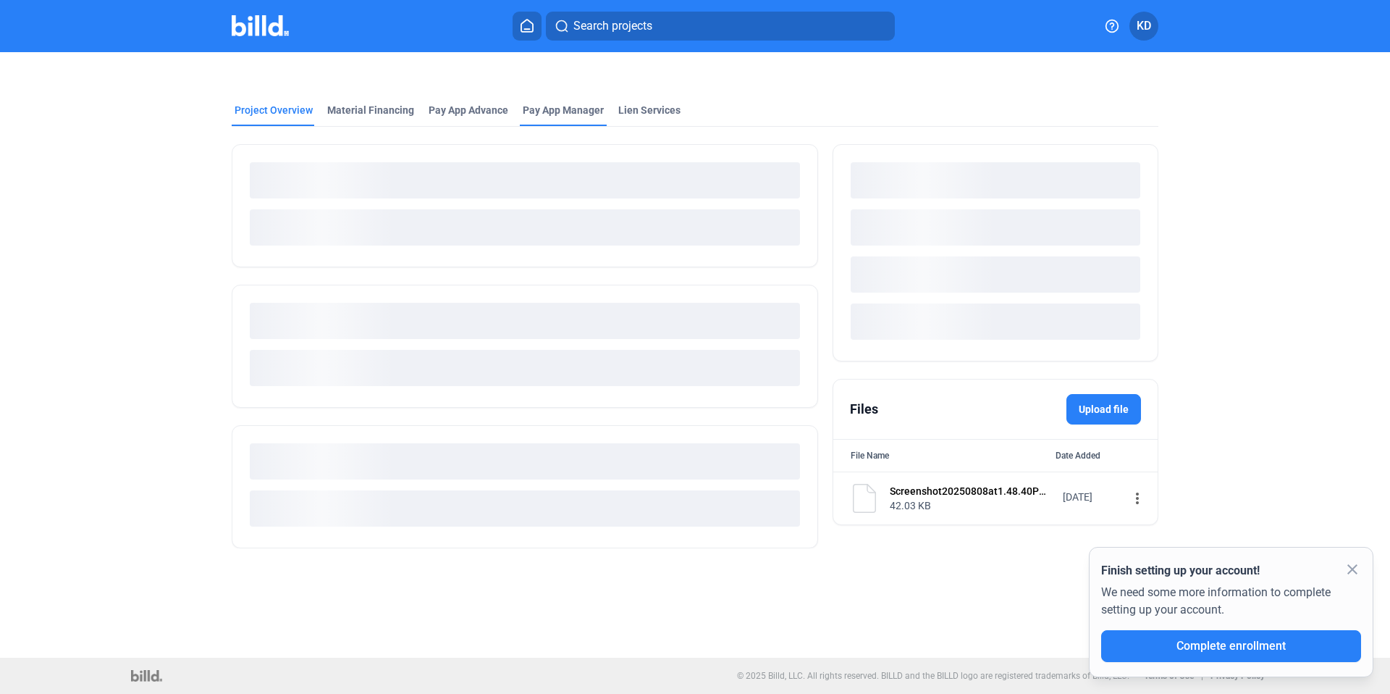
click at [589, 113] on span "Pay App Manager" at bounding box center [563, 110] width 81 height 14
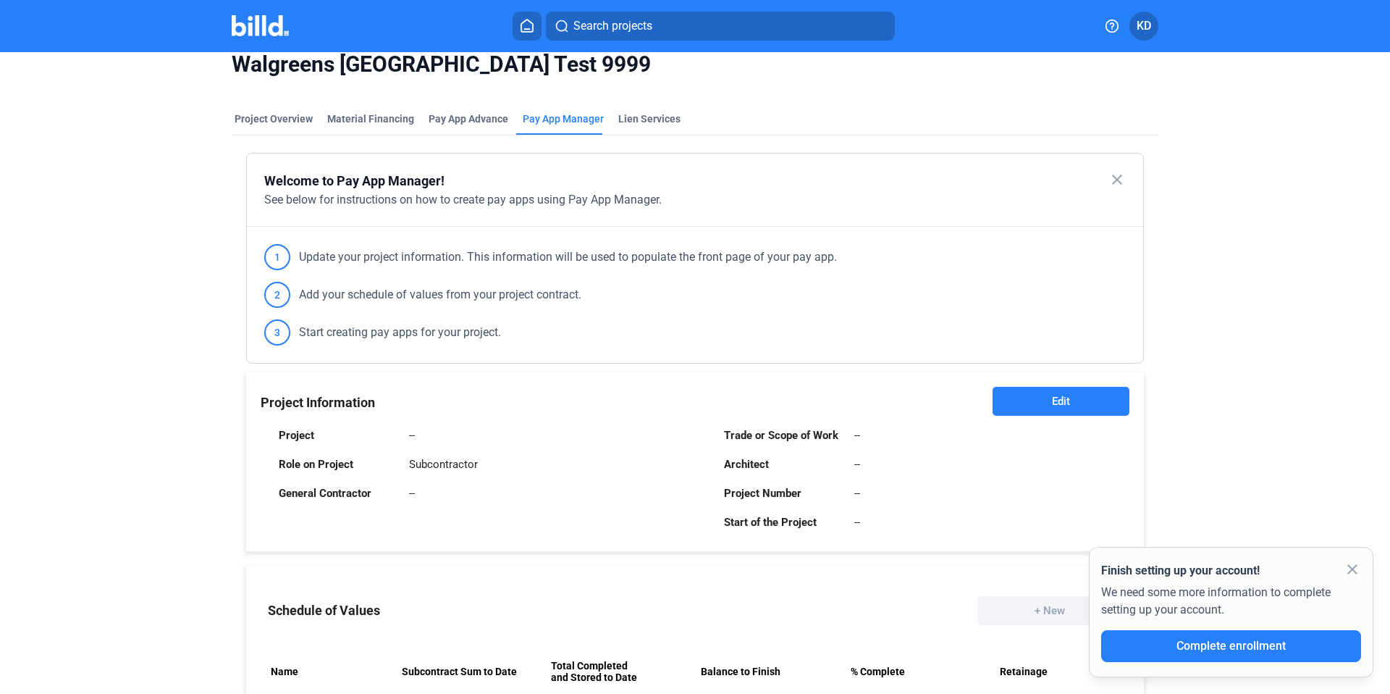
scroll to position [29, 0]
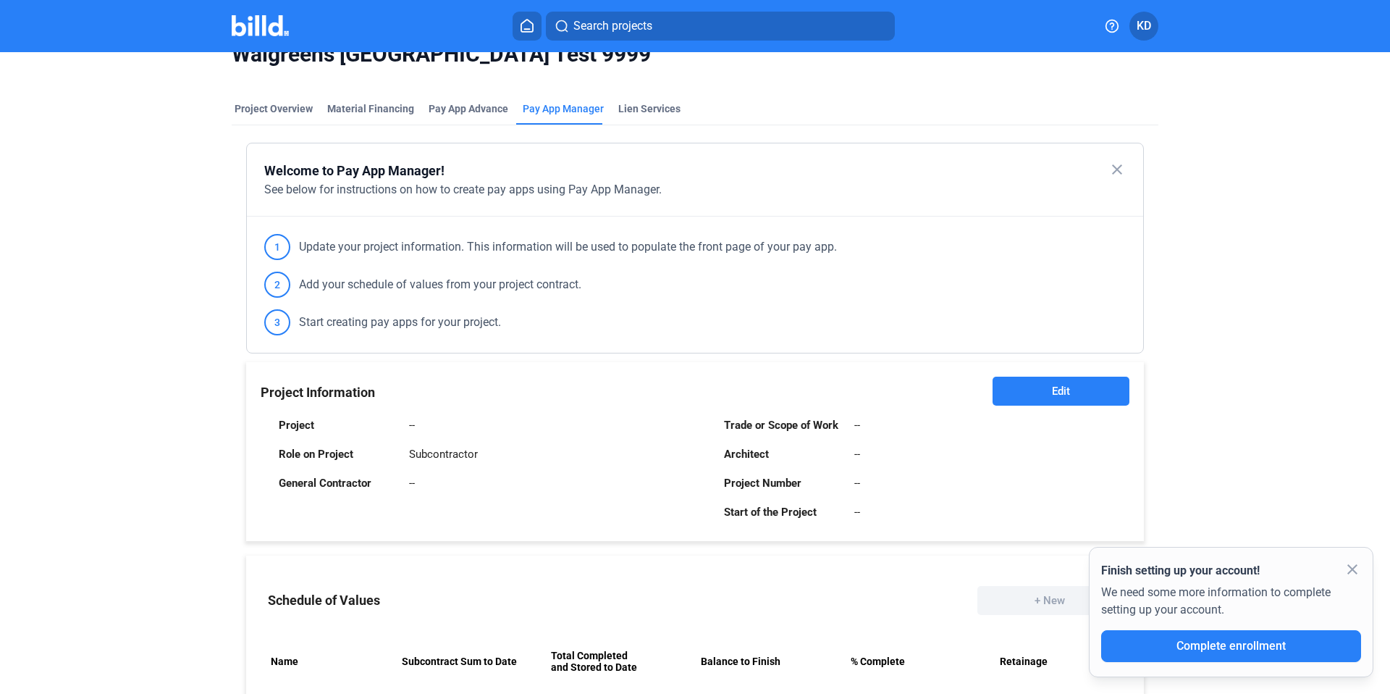
click at [1348, 566] on mat-icon "close" at bounding box center [1352, 568] width 17 height 17
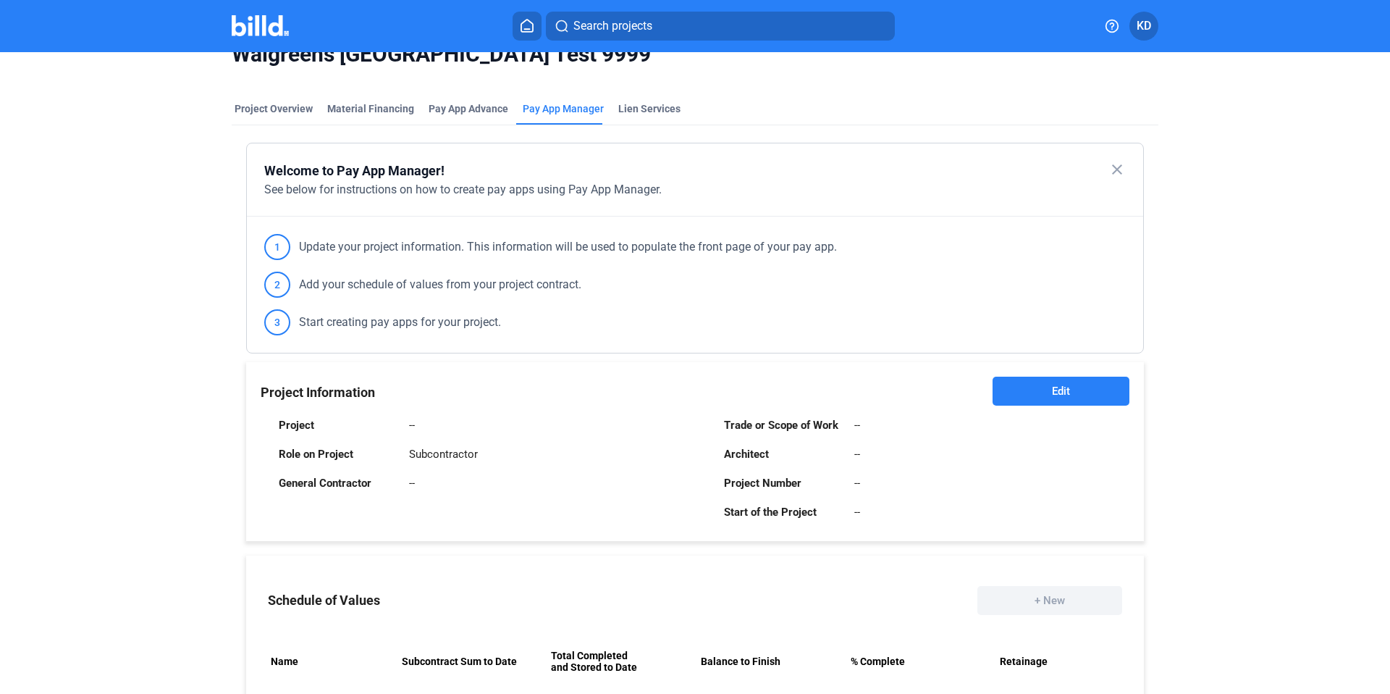
scroll to position [0, 0]
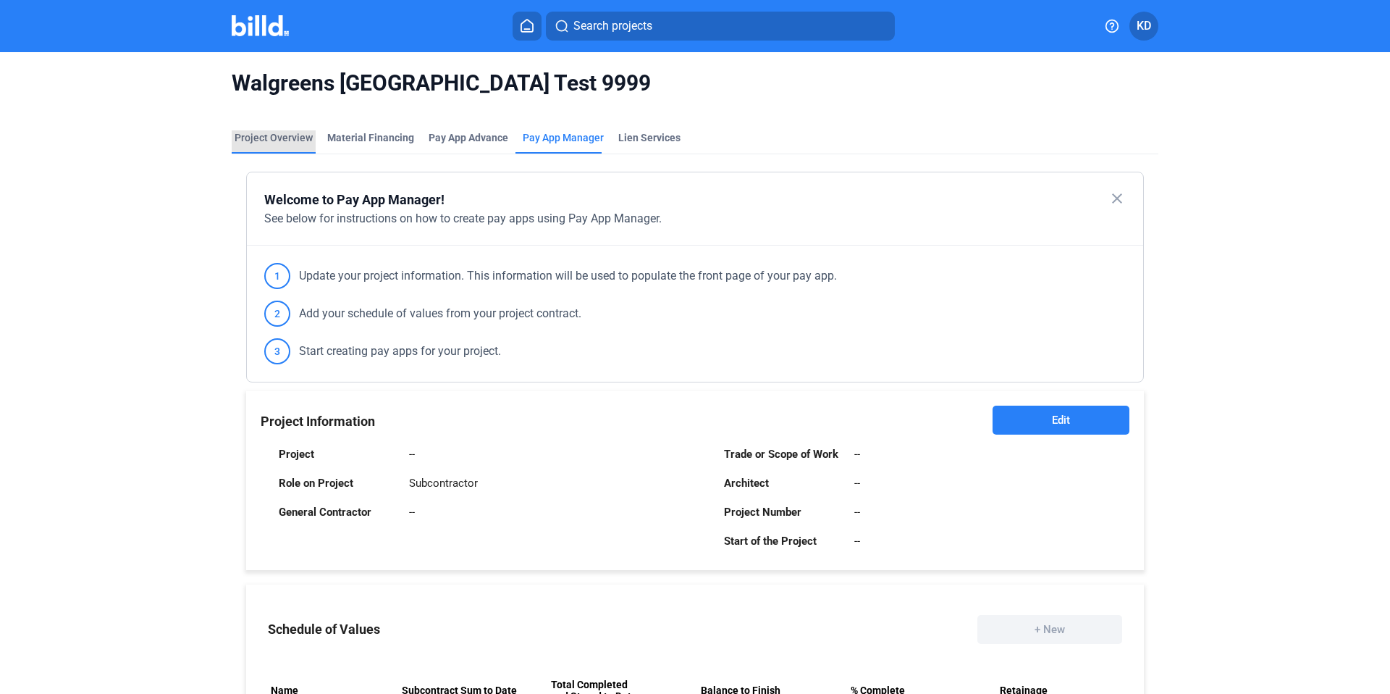
click at [285, 135] on div "Project Overview" at bounding box center [274, 137] width 78 height 14
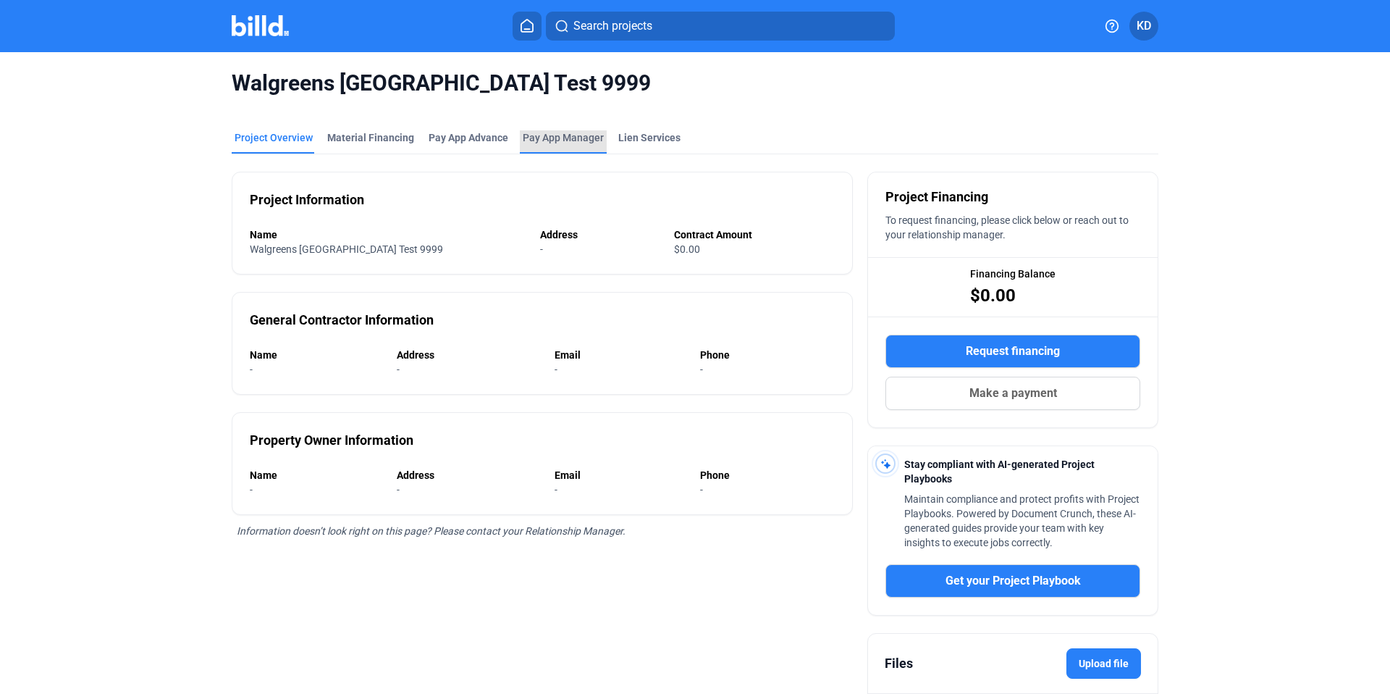
click at [570, 140] on span "Pay App Manager" at bounding box center [563, 137] width 81 height 14
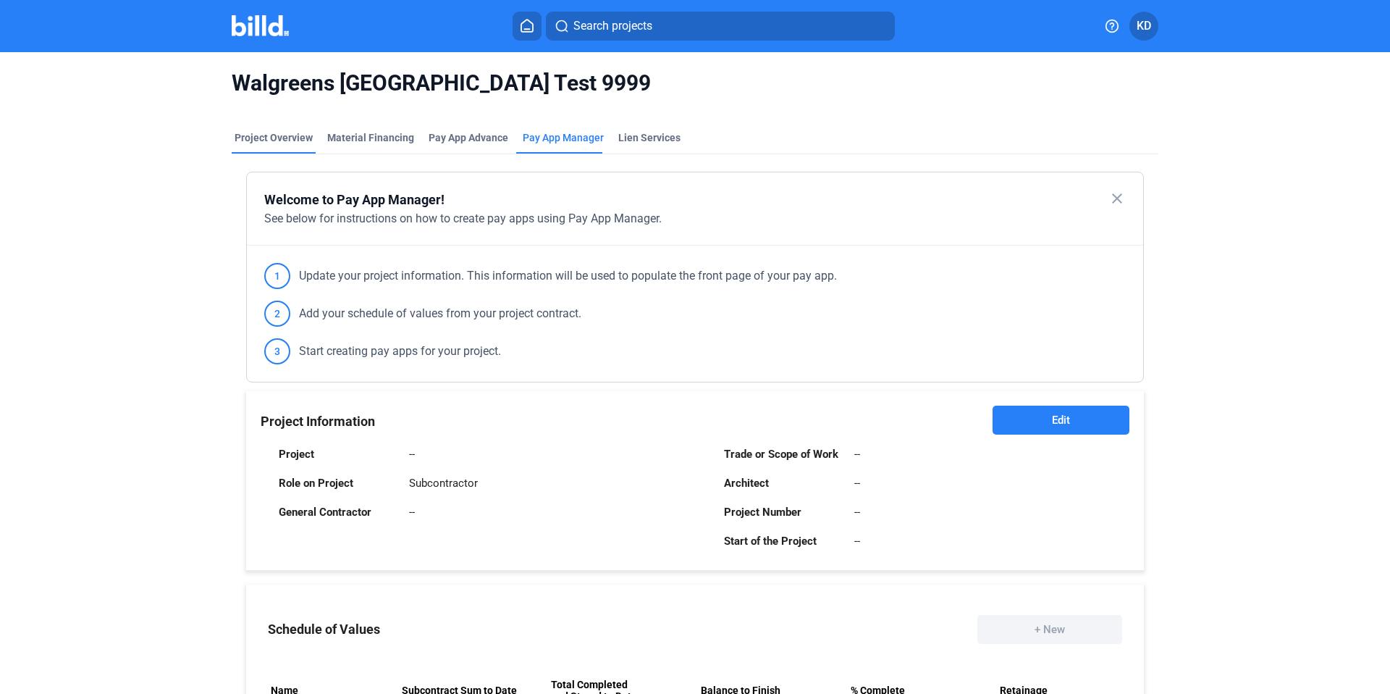
click at [282, 140] on div "Project Overview" at bounding box center [274, 137] width 78 height 14
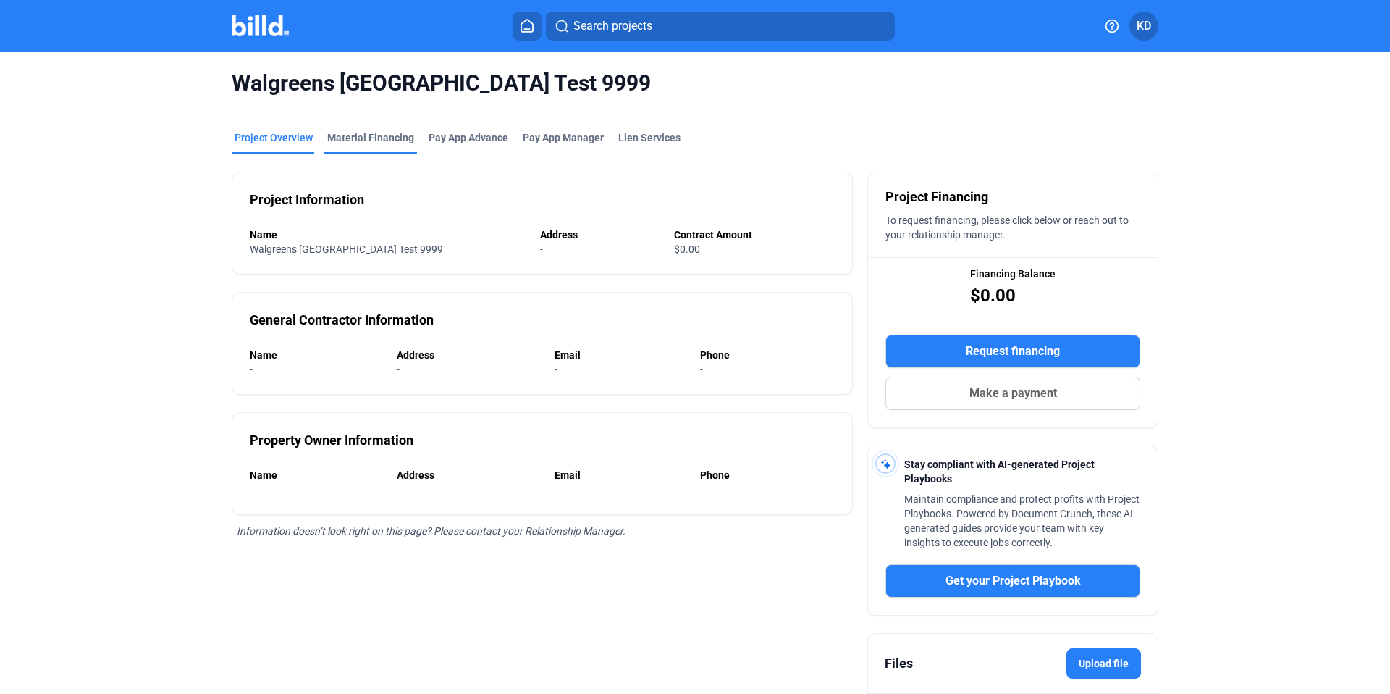
click at [356, 139] on div "Material Financing" at bounding box center [370, 137] width 87 height 14
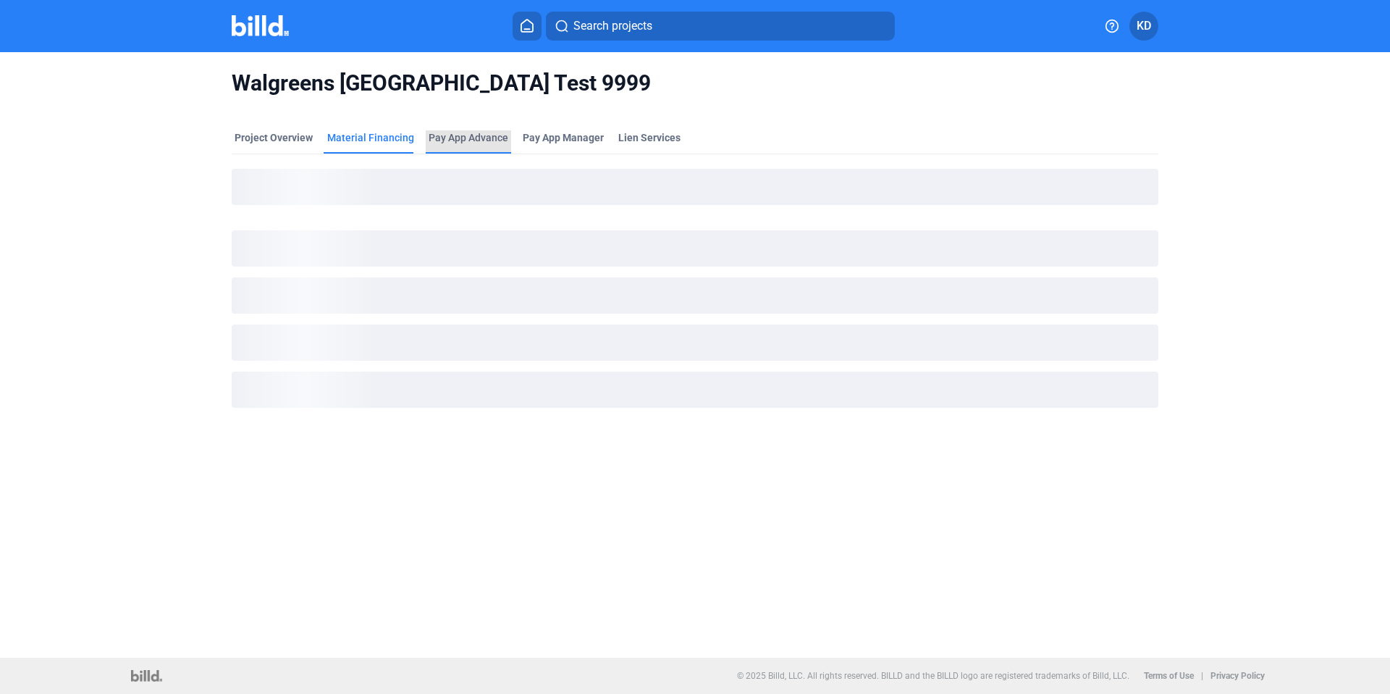
click at [486, 140] on div "Pay App Advance" at bounding box center [469, 137] width 80 height 14
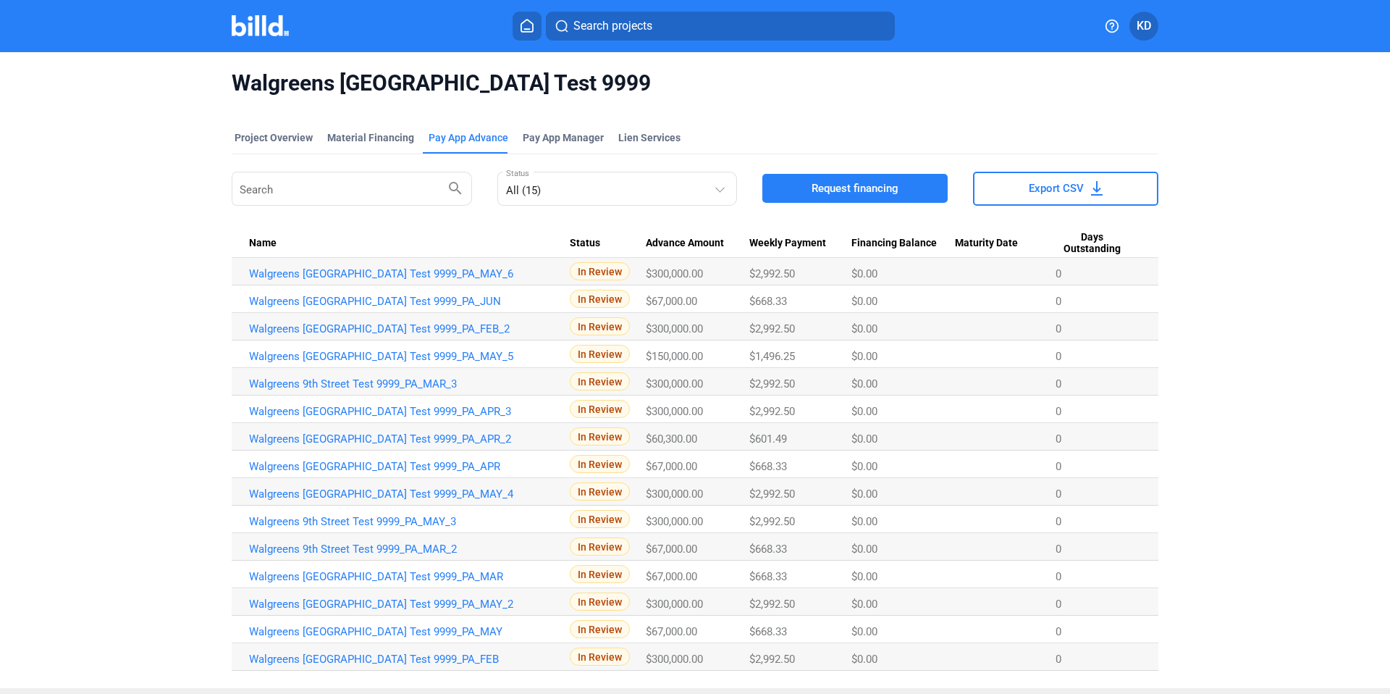
click at [269, 130] on mat-tab-group "Project Overview Material Financing Pay App Advance Pay App Manager Lien Servic…" at bounding box center [695, 392] width 927 height 556
click at [271, 143] on div "Project Overview" at bounding box center [274, 137] width 78 height 14
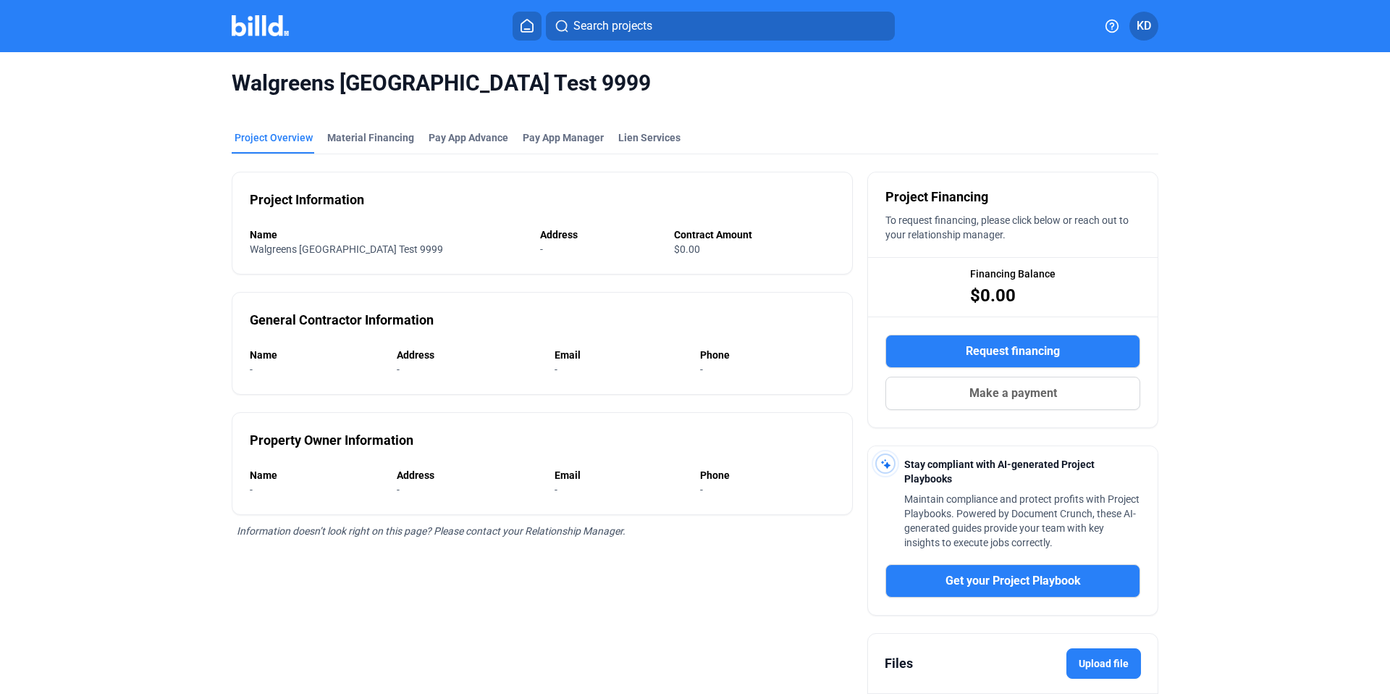
drag, startPoint x: 251, startPoint y: 199, endPoint x: 379, endPoint y: 201, distance: 127.5
click at [379, 201] on div "Project Information Name Walgreens 9th Street Test 9999 Address - Contract Amou…" at bounding box center [542, 223] width 621 height 103
click at [453, 242] on div "Walgreens [GEOGRAPHIC_DATA] Test 9999" at bounding box center [374, 249] width 248 height 14
drag, startPoint x: 251, startPoint y: 248, endPoint x: 388, endPoint y: 250, distance: 137.6
click at [388, 250] on div "Walgreens [GEOGRAPHIC_DATA] Test 9999" at bounding box center [374, 249] width 248 height 14
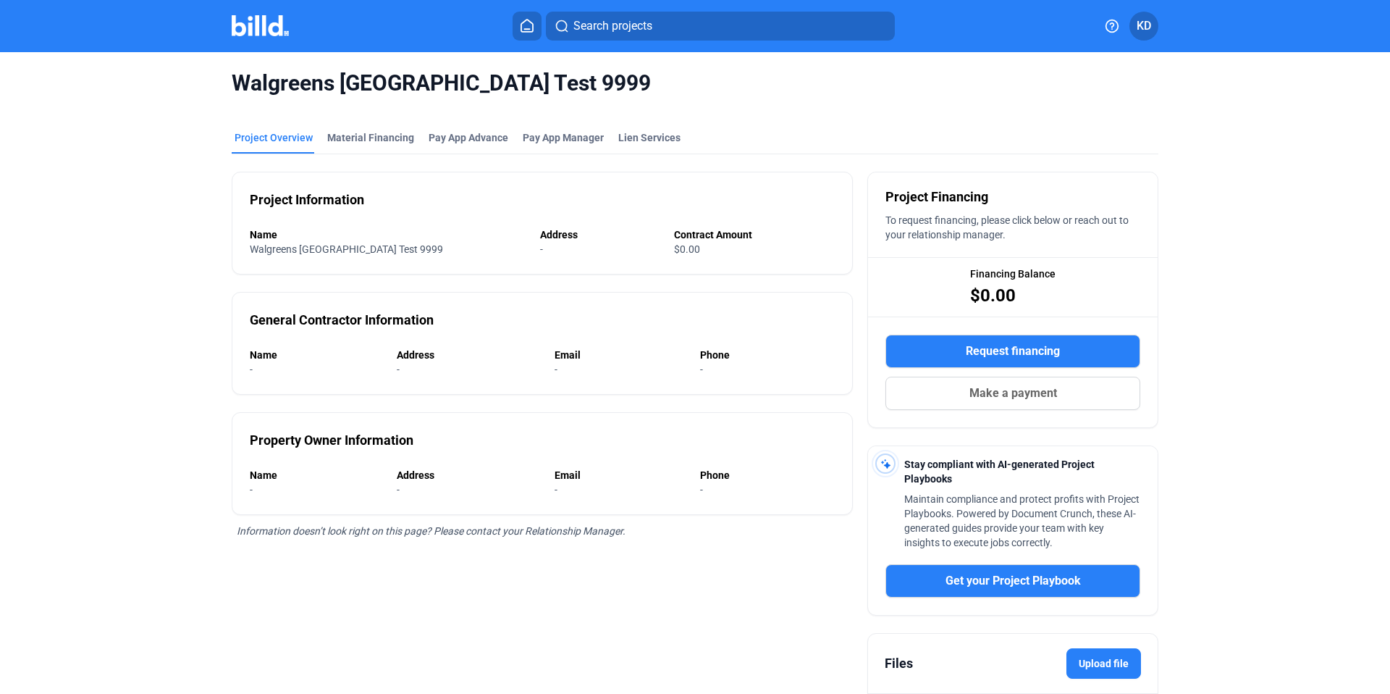
drag, startPoint x: 400, startPoint y: 251, endPoint x: 201, endPoint y: 245, distance: 199.2
click at [201, 245] on div "Walgreens 9th Street Test 9999 Project Overview Material Financing Pay App Adva…" at bounding box center [696, 424] width 1168 height 744
click at [573, 245] on div "-" at bounding box center [594, 249] width 108 height 14
click at [541, 138] on span "Pay App Manager" at bounding box center [563, 137] width 81 height 14
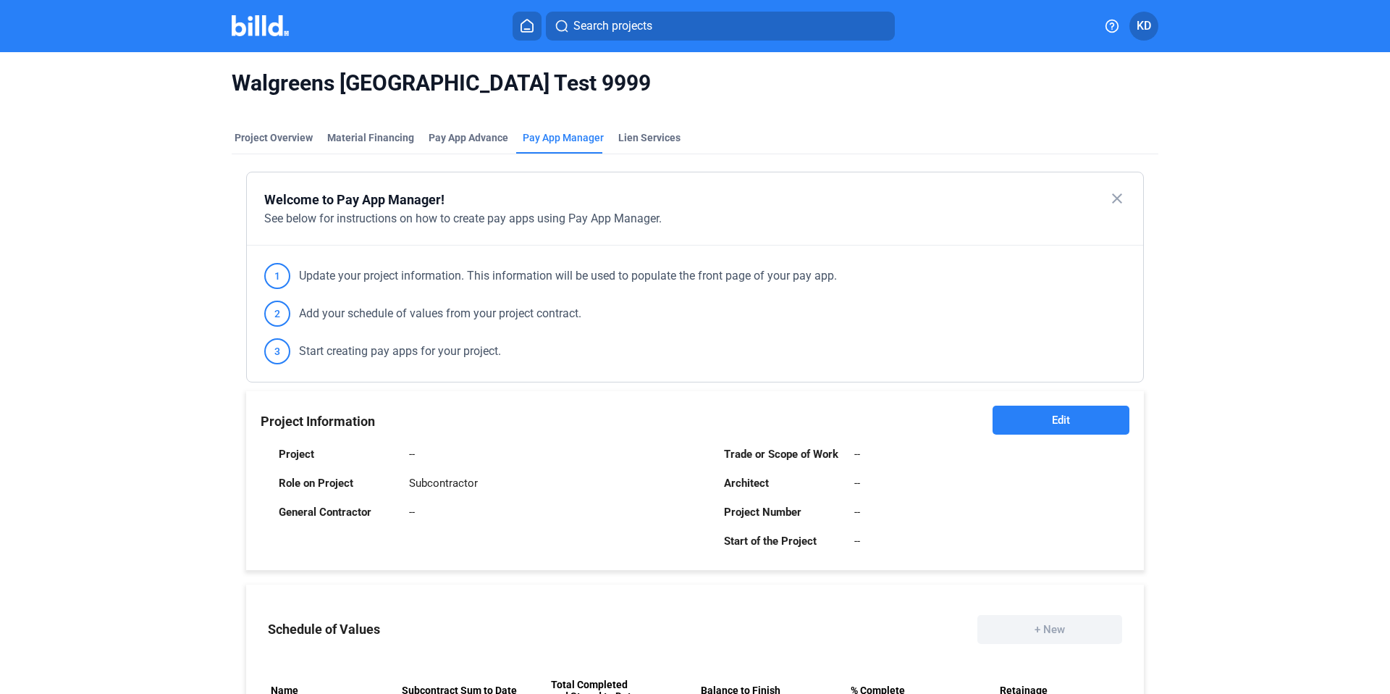
click at [1047, 419] on button "Edit" at bounding box center [1061, 419] width 137 height 29
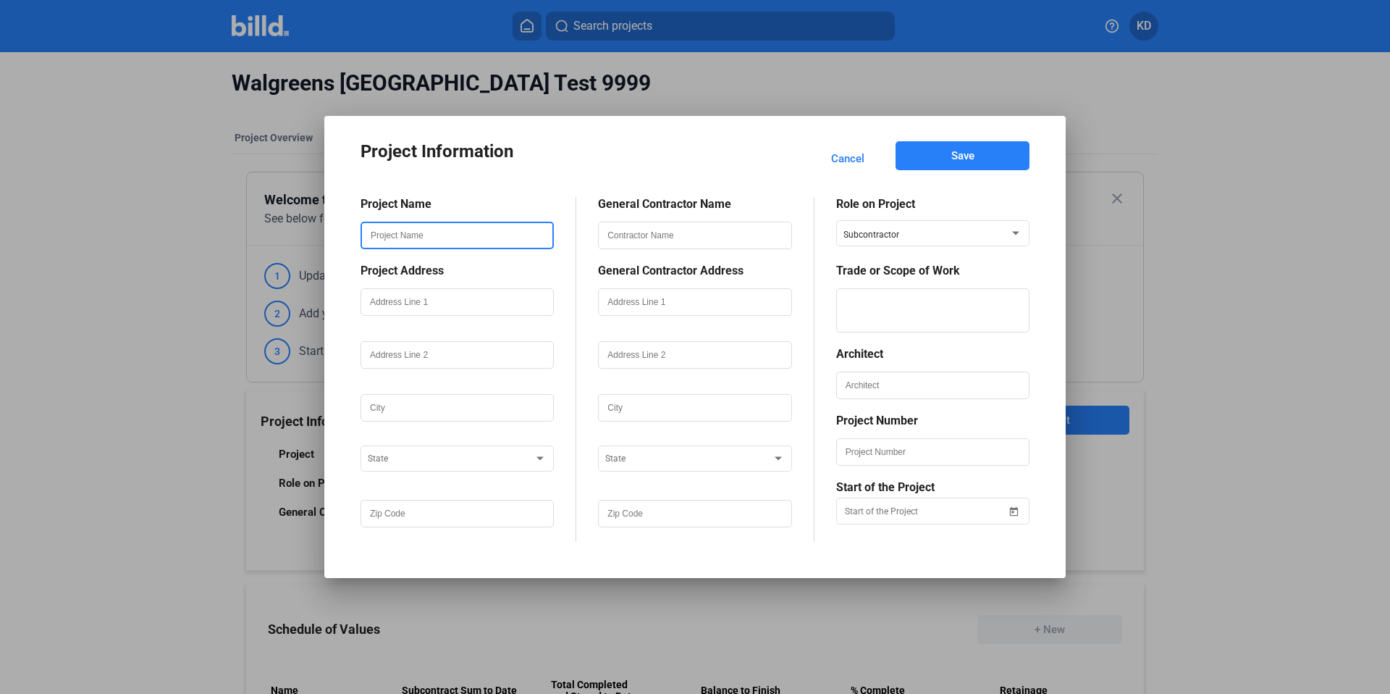
click at [440, 232] on input "text" at bounding box center [457, 235] width 190 height 25
click at [503, 216] on div "Name is required." at bounding box center [457, 237] width 193 height 53
click at [434, 235] on input "text" at bounding box center [457, 235] width 190 height 25
click at [857, 154] on span "Cancel" at bounding box center [847, 158] width 33 height 14
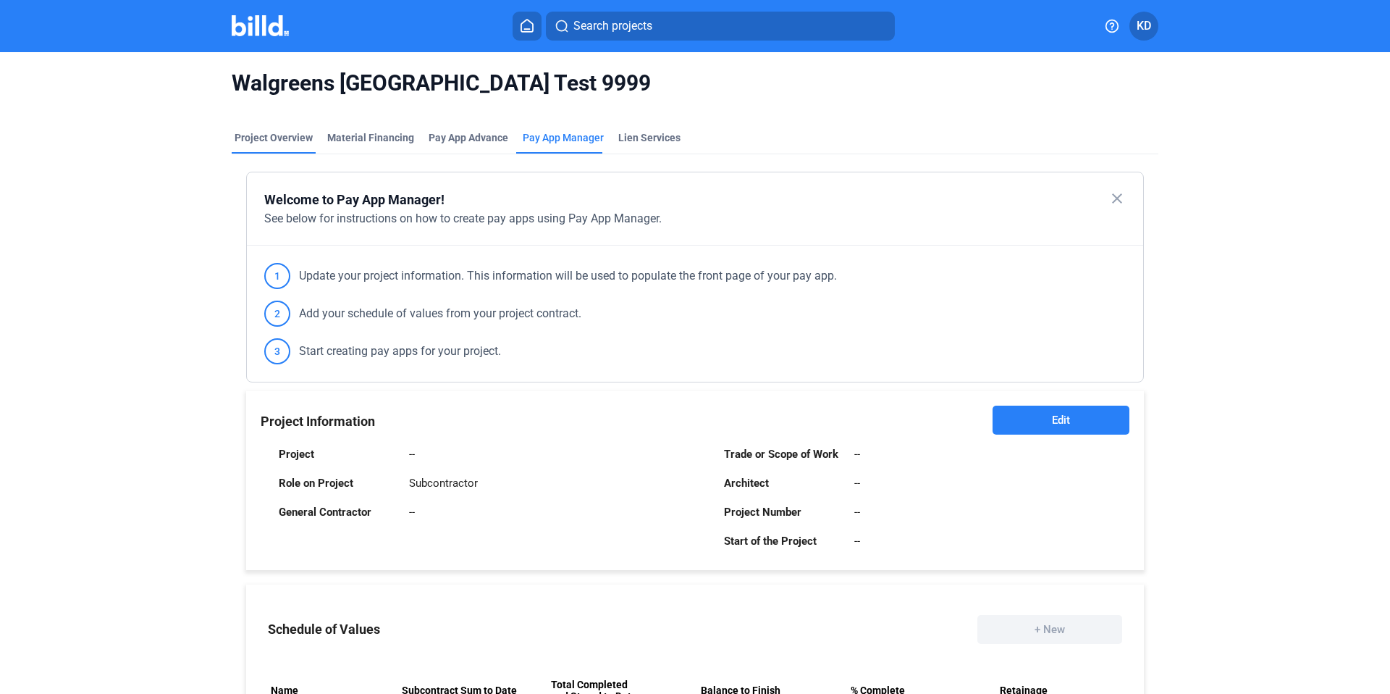
click at [277, 143] on div "Project Overview" at bounding box center [274, 137] width 78 height 14
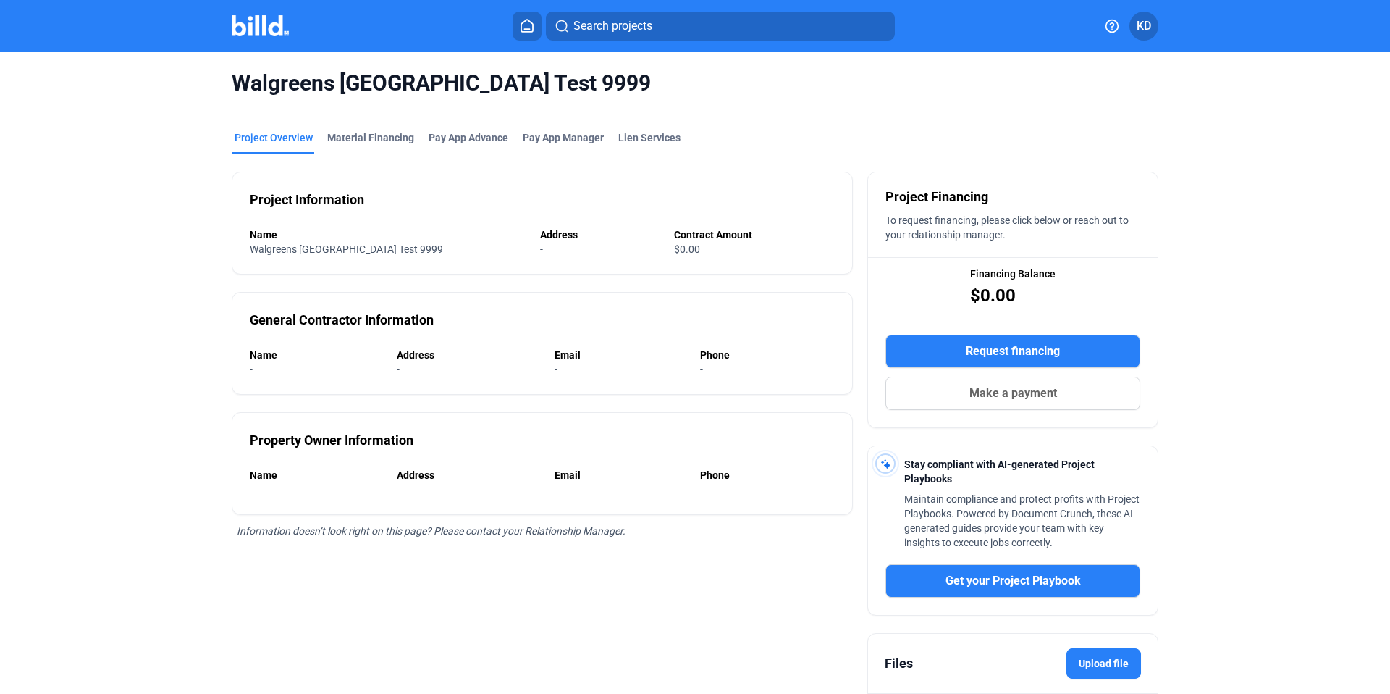
drag, startPoint x: 550, startPoint y: 91, endPoint x: 226, endPoint y: 90, distance: 323.7
click at [226, 90] on div "Walgreens 9th Street Test 9999 Project Overview Material Financing Pay App Adva…" at bounding box center [696, 424] width 1168 height 744
click at [1232, 116] on div "Walgreens 9th Street Test 9999 Project Overview Material Financing Pay App Adva…" at bounding box center [696, 424] width 1168 height 744
click at [534, 137] on span "Pay App Manager" at bounding box center [563, 137] width 81 height 14
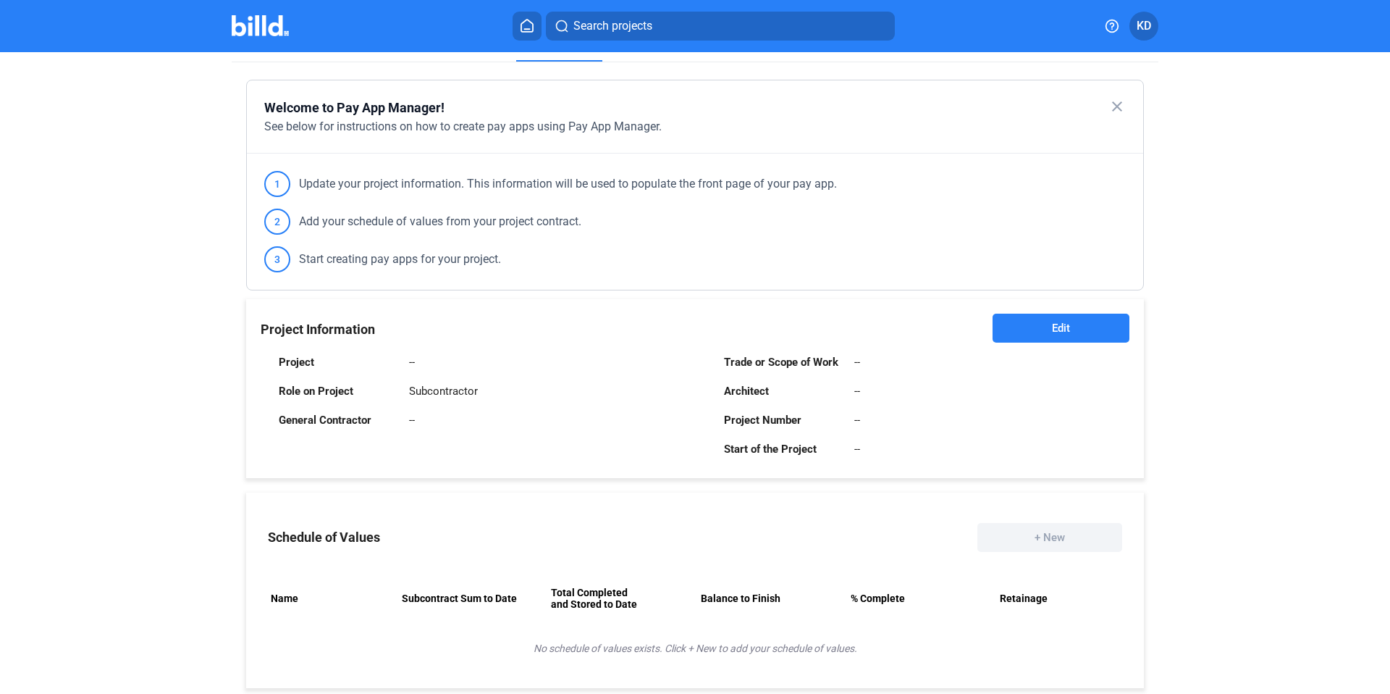
scroll to position [129, 0]
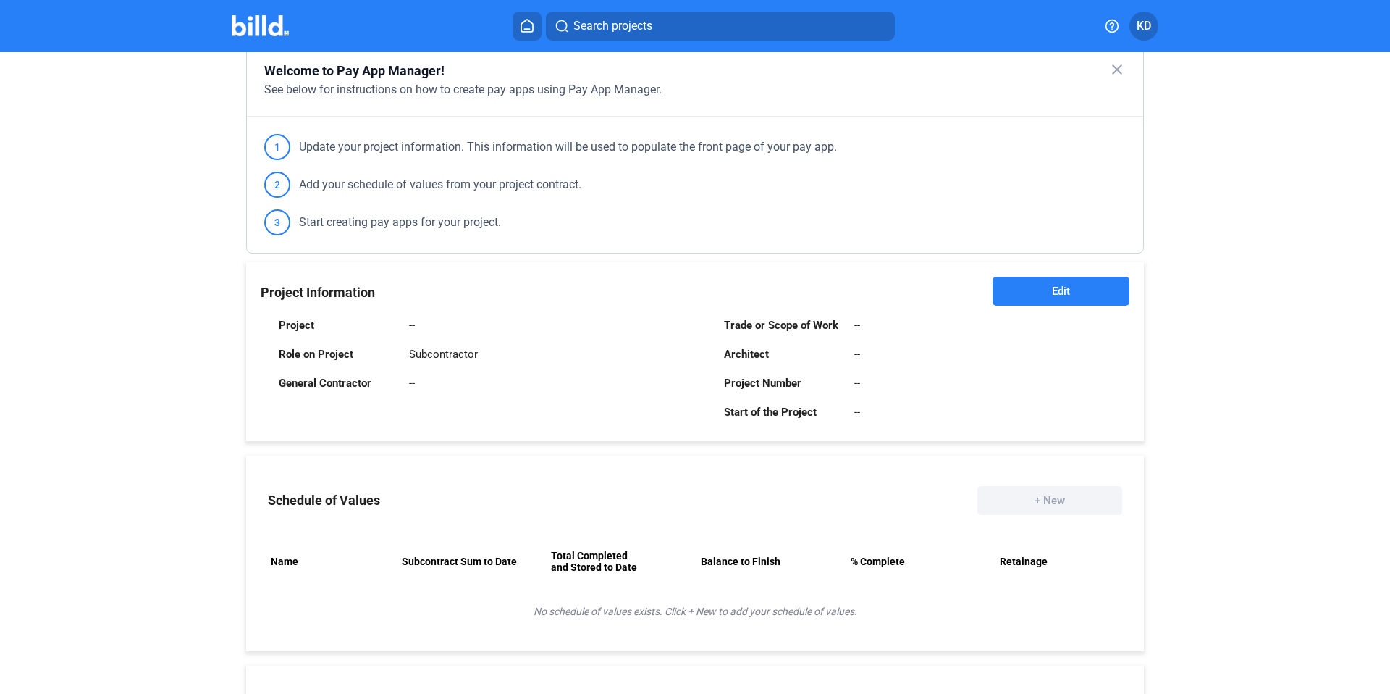
click at [1052, 293] on span "Edit" at bounding box center [1061, 291] width 18 height 14
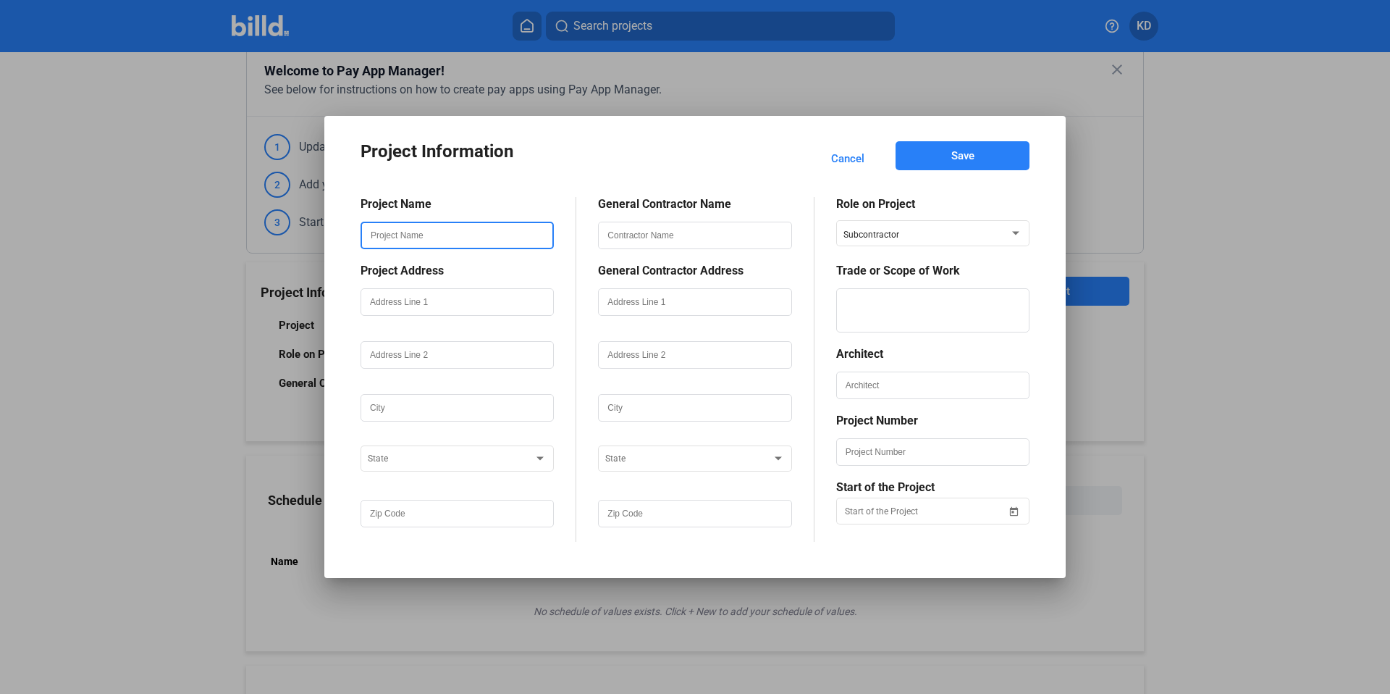
click at [466, 232] on input "text" at bounding box center [457, 235] width 190 height 25
click at [401, 311] on input "text" at bounding box center [457, 302] width 190 height 25
click at [557, 187] on div "Project Name Name is required. Project Address State General Contractor Name Ge…" at bounding box center [695, 358] width 669 height 366
click at [466, 232] on input "text" at bounding box center [457, 235] width 190 height 25
click at [500, 192] on div "Project Name Project Address Address Line 1 is required. State General Contract…" at bounding box center [695, 358] width 669 height 366
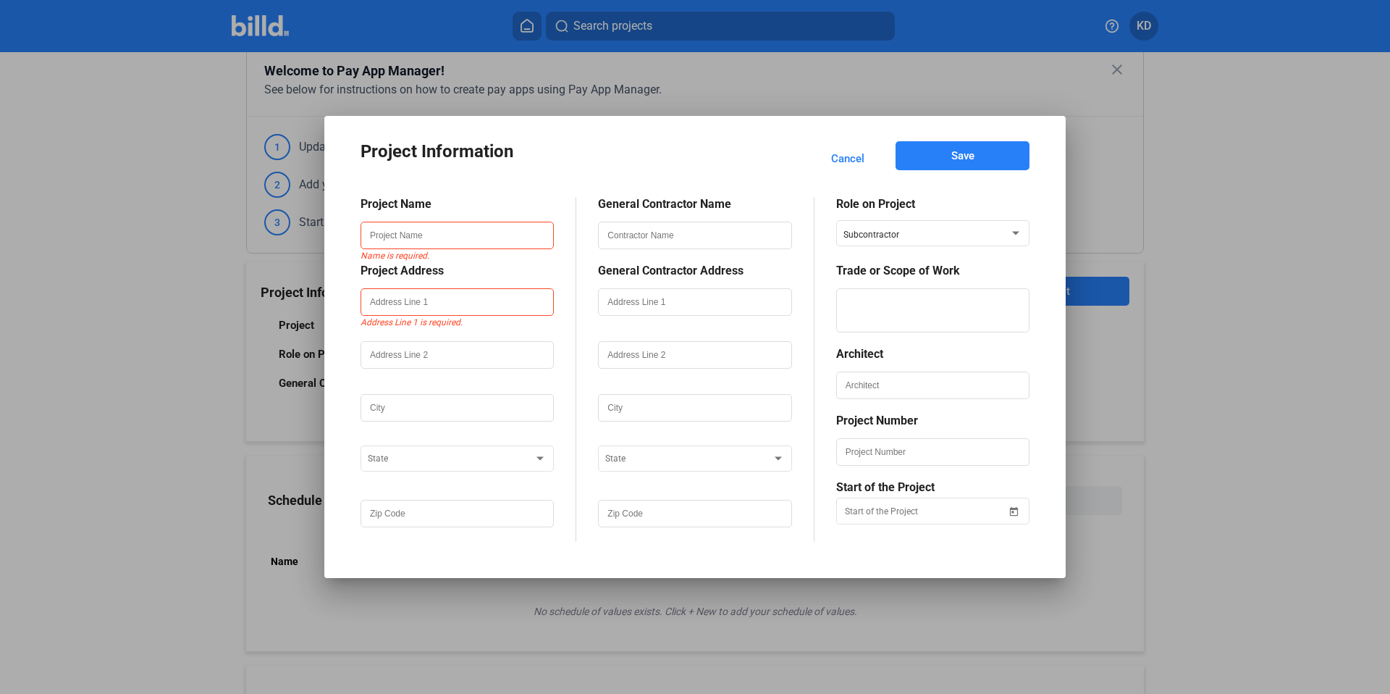
click at [854, 162] on span "Cancel" at bounding box center [847, 158] width 33 height 14
